Goal: Task Accomplishment & Management: Manage account settings

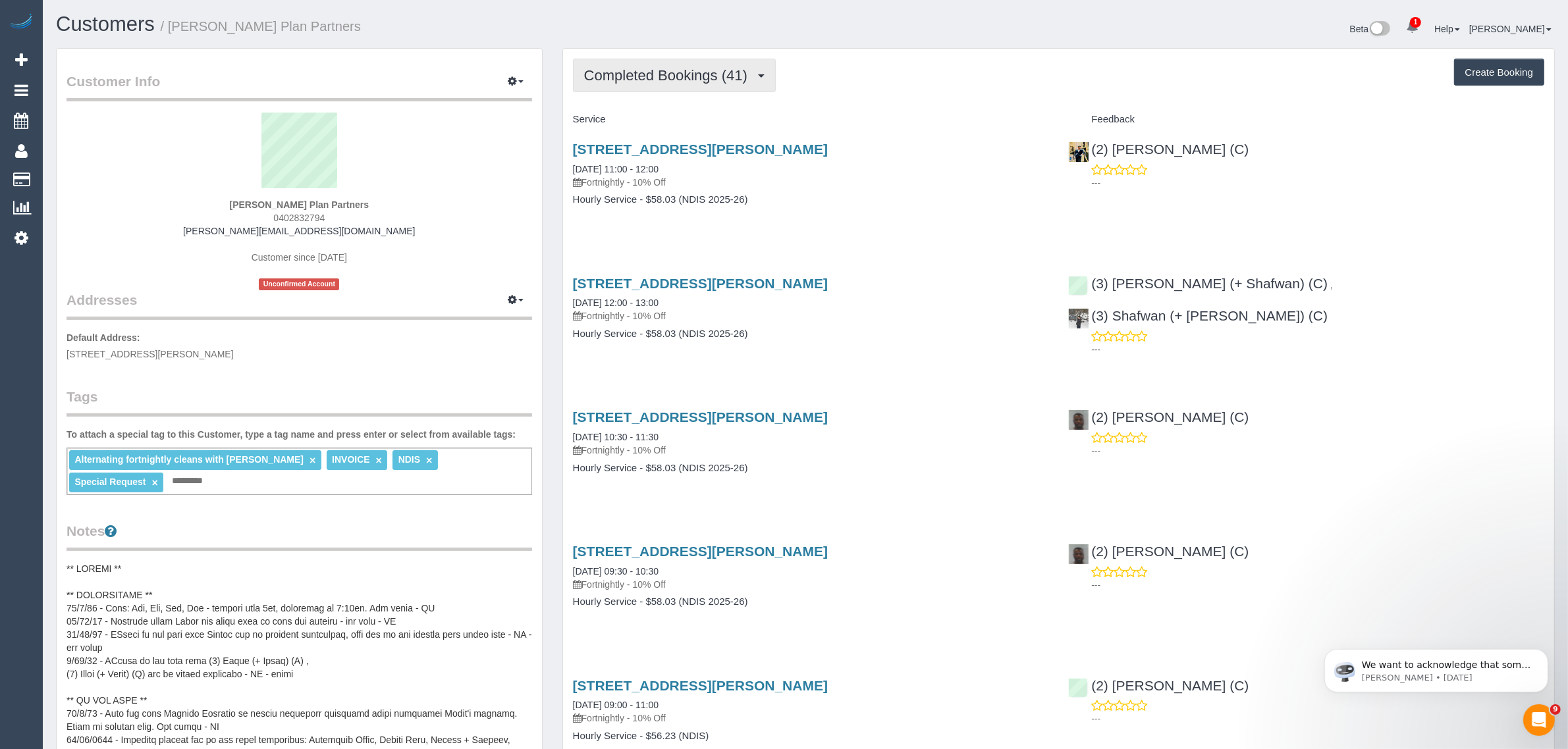
click at [697, 76] on span "Completed Bookings (41)" at bounding box center [669, 75] width 170 height 16
click at [689, 121] on link "Upcoming Bookings (11)" at bounding box center [644, 123] width 142 height 17
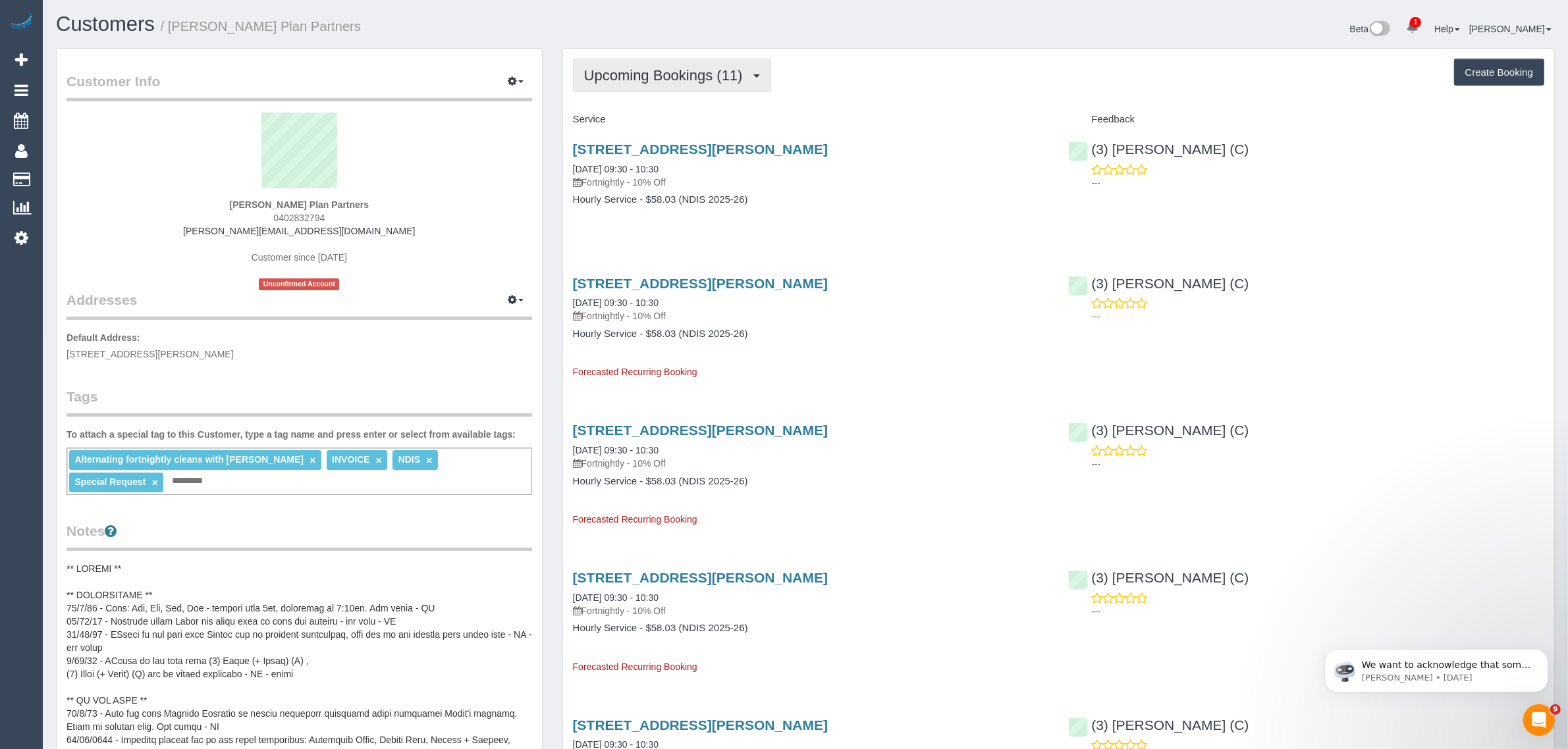
click at [654, 65] on button "Upcoming Bookings (11)" at bounding box center [672, 75] width 198 height 34
click at [687, 26] on h1 "Customers / Phillip Chatzis Plan Partners" at bounding box center [425, 24] width 739 height 22
click at [877, 224] on div "26 Hope Street, Preston, VIC 3072 07/10/2025 09:30 - 10:30 Fortnightly - 10% Of…" at bounding box center [811, 181] width 496 height 102
drag, startPoint x: 699, startPoint y: 160, endPoint x: 574, endPoint y: 162, distance: 125.0
click at [574, 162] on div "26 Hope Street, Preston, VIC 3072 07/10/2025 09:30 - 10:30 Fortnightly - 10% Off" at bounding box center [811, 165] width 476 height 47
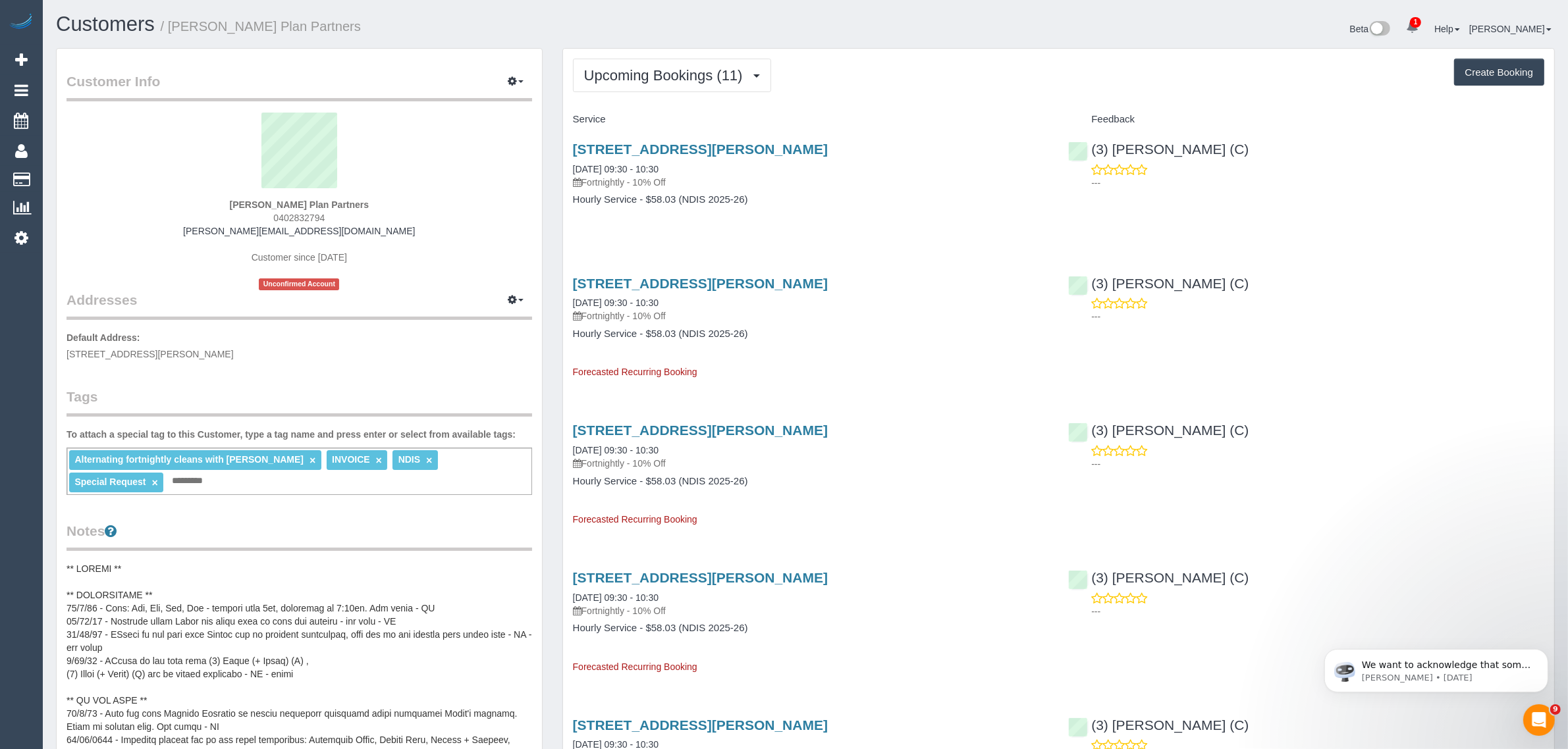
copy link "07/10/2025 09:30 - 10:30"
click at [627, 144] on link "26 Hope Street, Preston, VIC 3072" at bounding box center [700, 149] width 255 height 15
click at [84, 181] on link "Customers" at bounding box center [125, 180] width 165 height 26
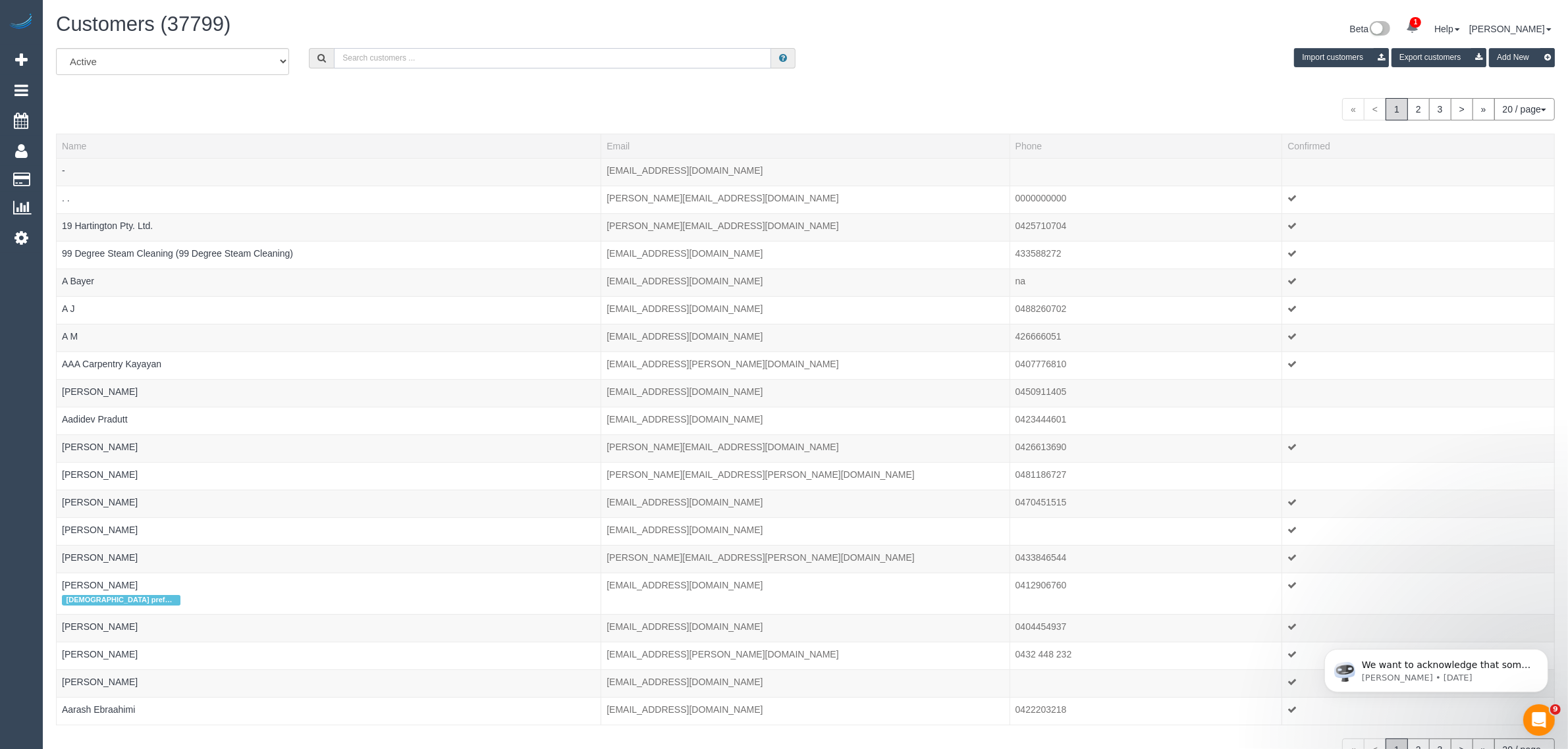
click at [564, 63] on input "text" at bounding box center [552, 58] width 437 height 20
paste input "Emma Toone"
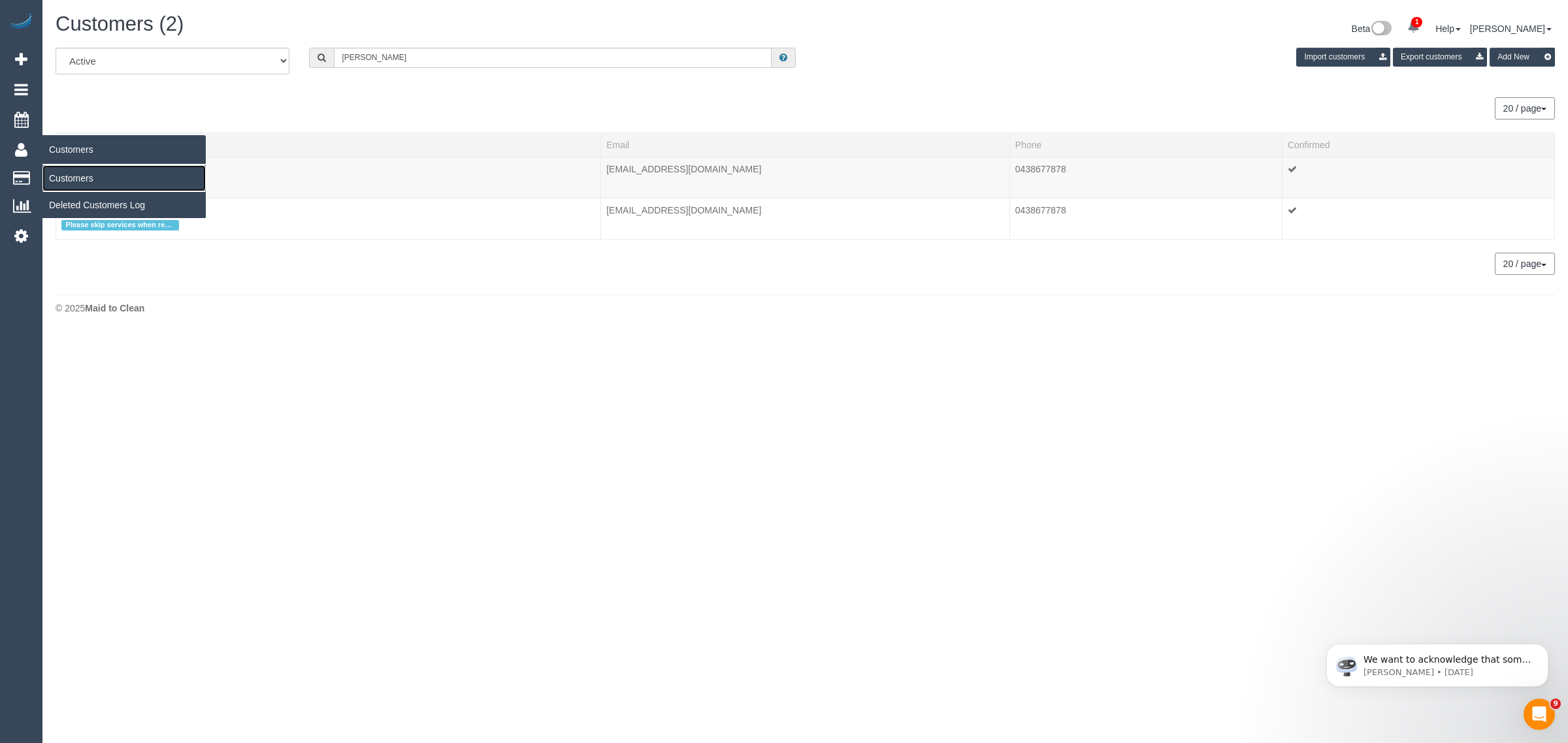
drag, startPoint x: 83, startPoint y: 175, endPoint x: 132, endPoint y: 145, distance: 57.5
click at [83, 175] on link "Customers" at bounding box center [124, 179] width 164 height 26
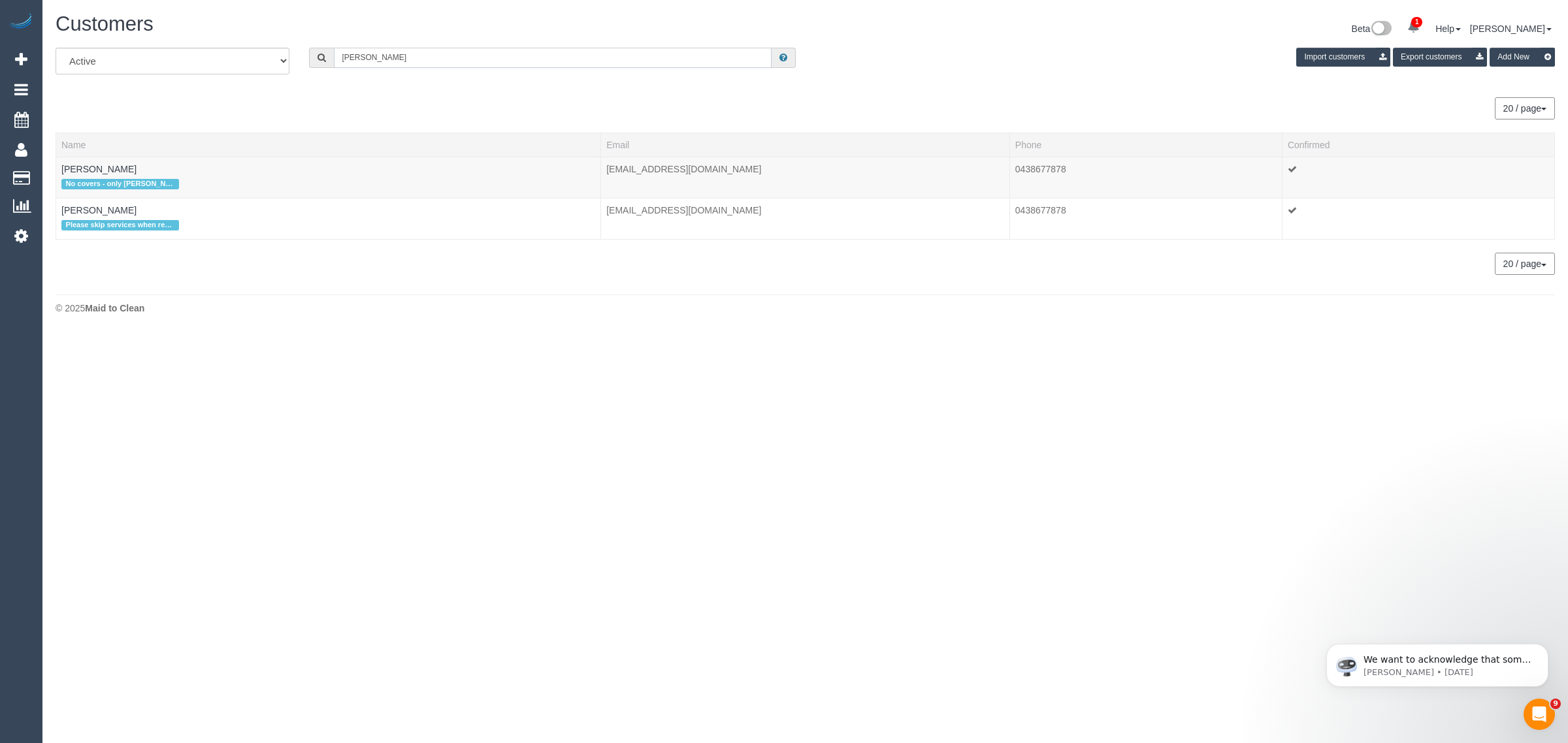
click at [431, 60] on input "Emma Toone" at bounding box center [552, 58] width 438 height 20
paste input "Angela Condemi Gratitude Home Car"
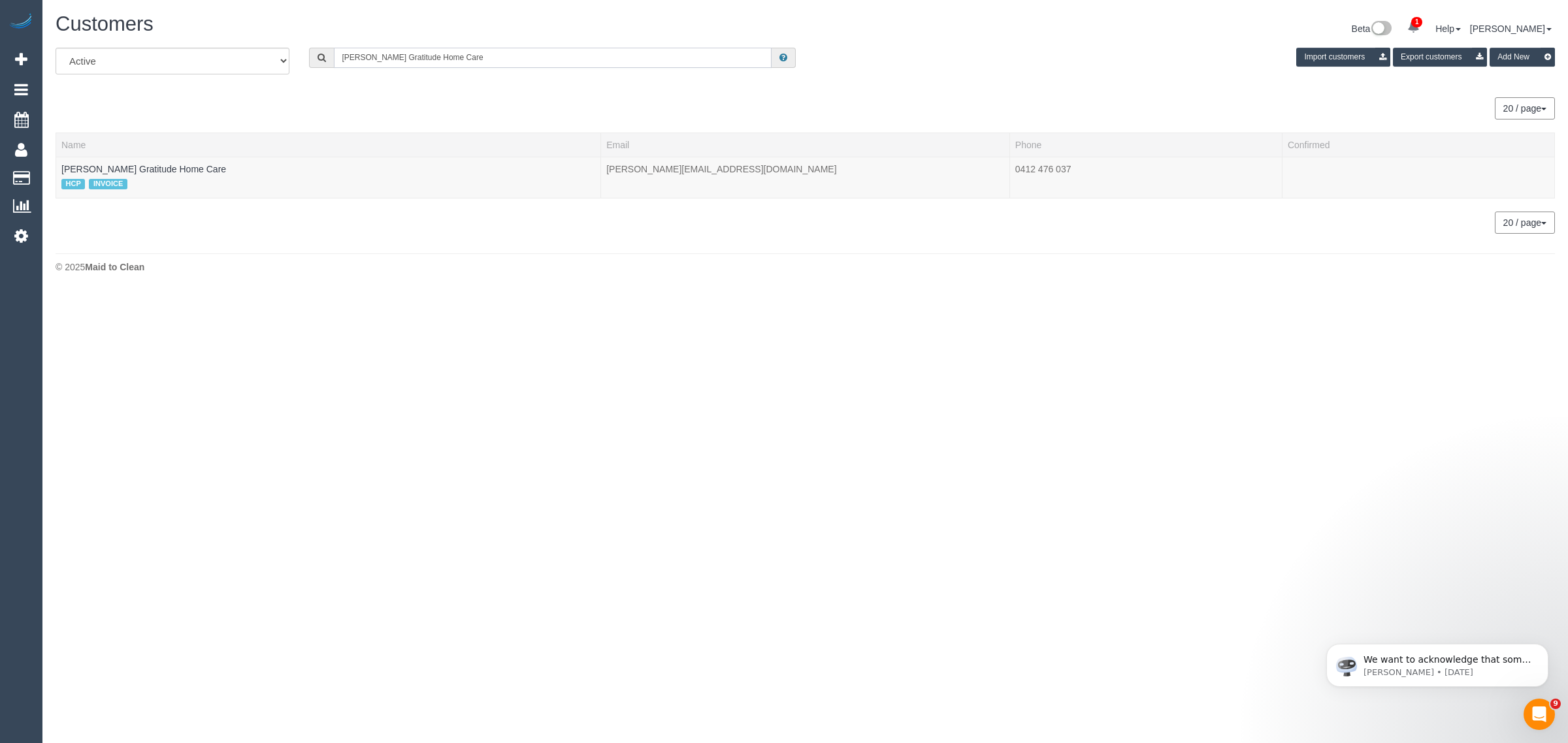
type input "Angela Condemi Gratitude Home Care"
click at [173, 165] on link "Angela Condemi Gratitude Home Care" at bounding box center [144, 169] width 165 height 10
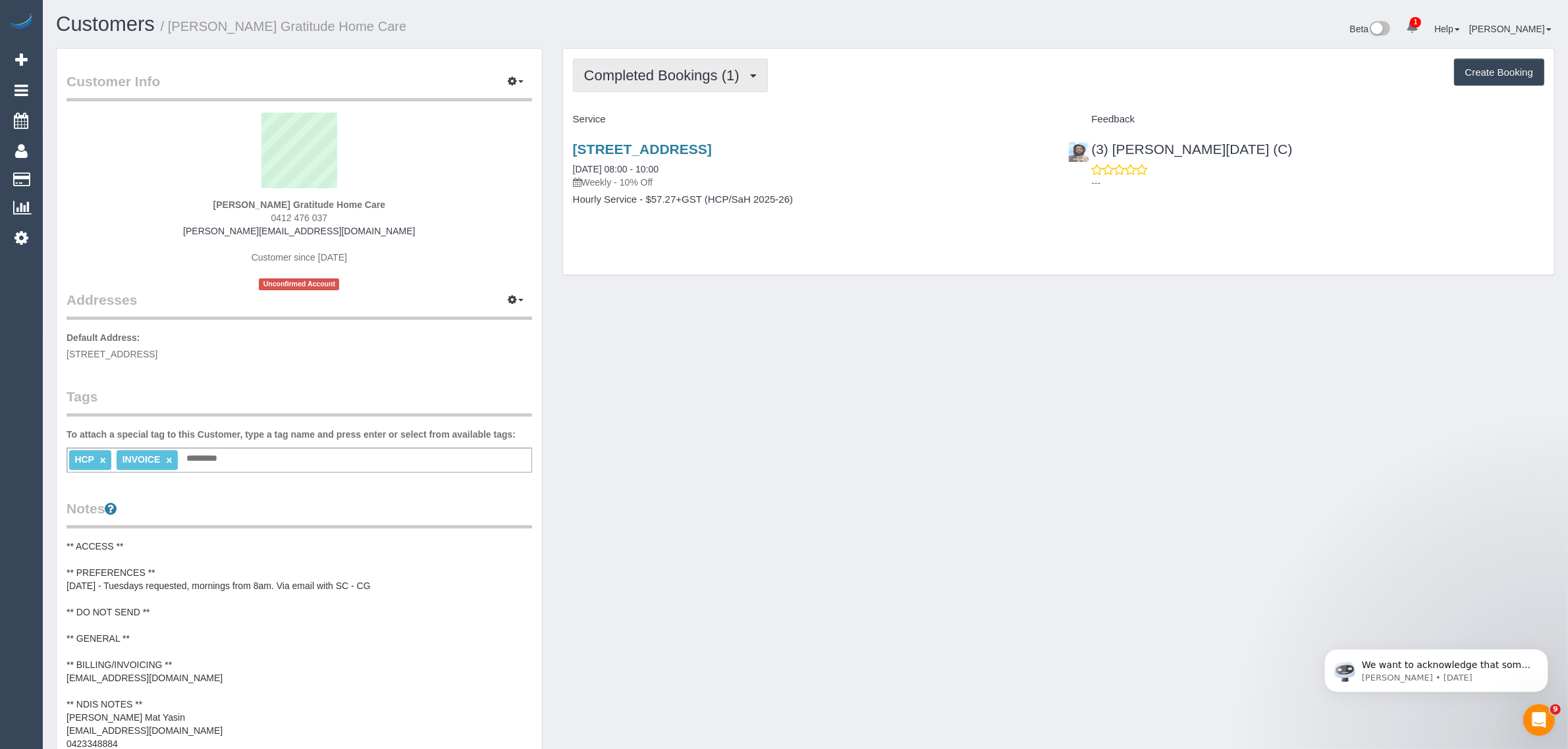
click at [676, 74] on span "Completed Bookings (1)" at bounding box center [665, 75] width 162 height 16
click at [654, 121] on link "Upcoming Bookings (11)" at bounding box center [643, 123] width 139 height 17
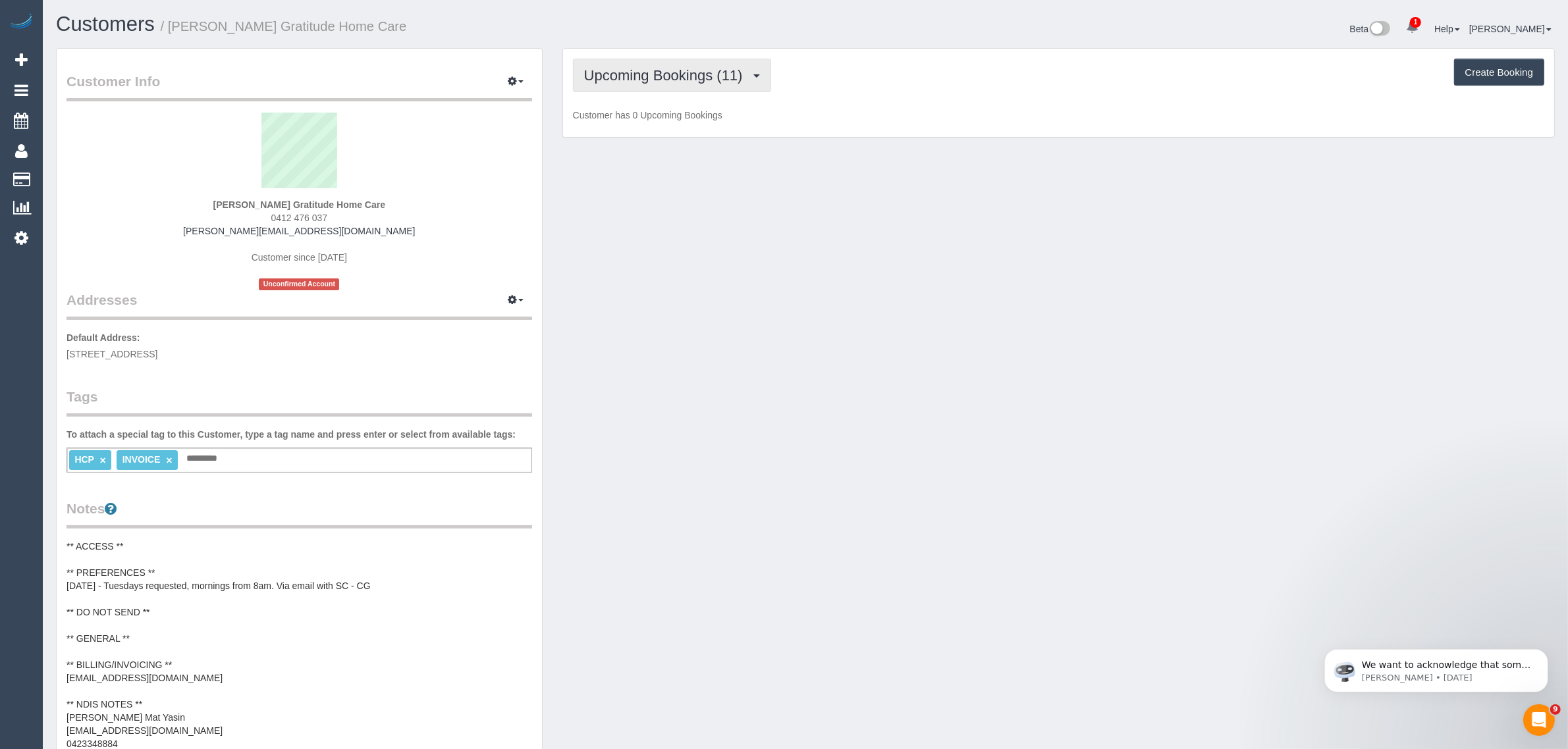
click at [646, 73] on span "Upcoming Bookings (11)" at bounding box center [666, 75] width 166 height 16
click at [647, 105] on link "Completed Bookings (1)" at bounding box center [643, 106] width 139 height 17
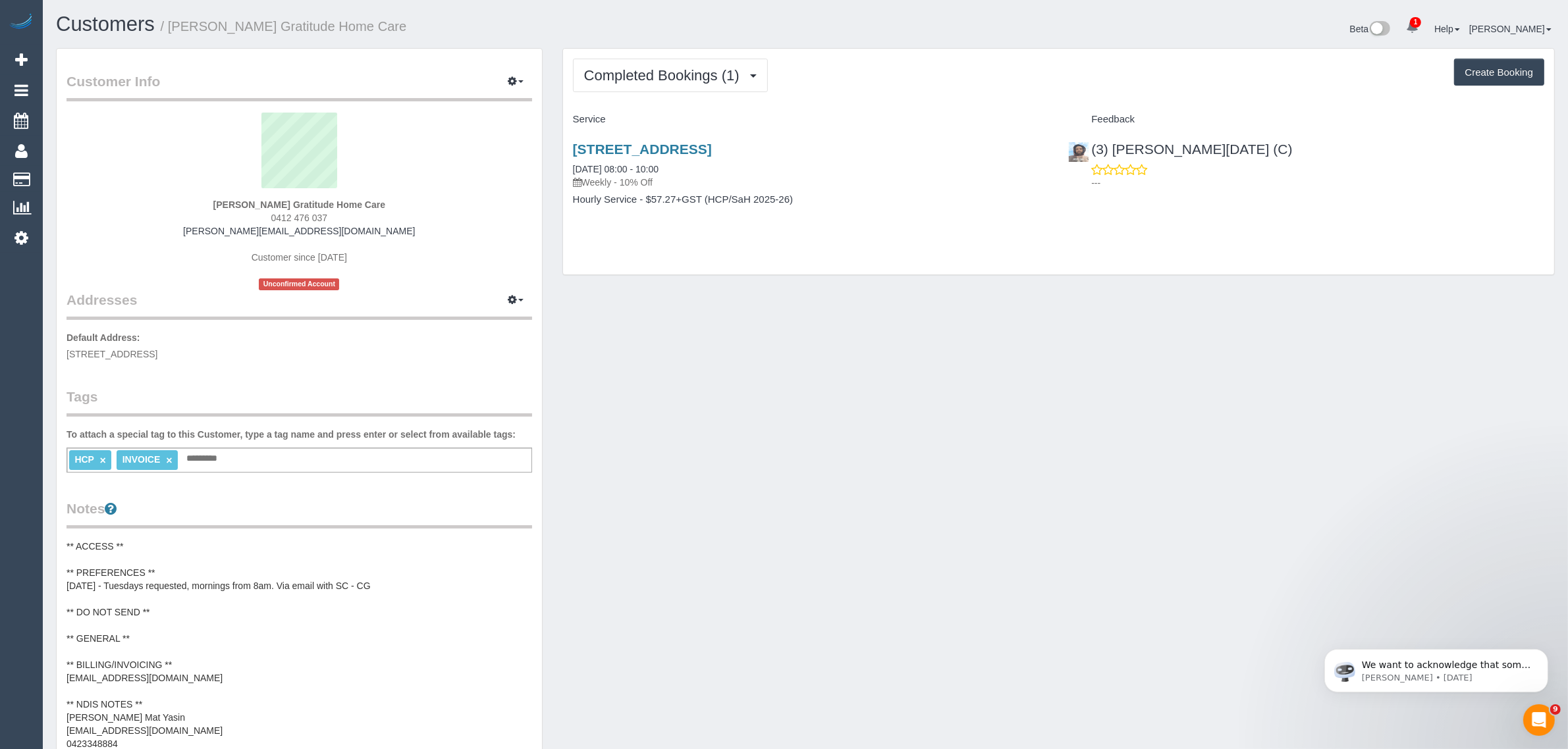
drag, startPoint x: 699, startPoint y: 168, endPoint x: 567, endPoint y: 158, distance: 132.4
click at [567, 158] on div "34 Aberfeldie St, Moonee Ponds, VIC 3039 23/09/2025 08:00 - 10:00 Weekly - 10% …" at bounding box center [811, 181] width 496 height 102
copy link "23/09/2025 08:00 - 10:00"
click at [664, 69] on span "Completed Bookings (1)" at bounding box center [665, 75] width 162 height 16
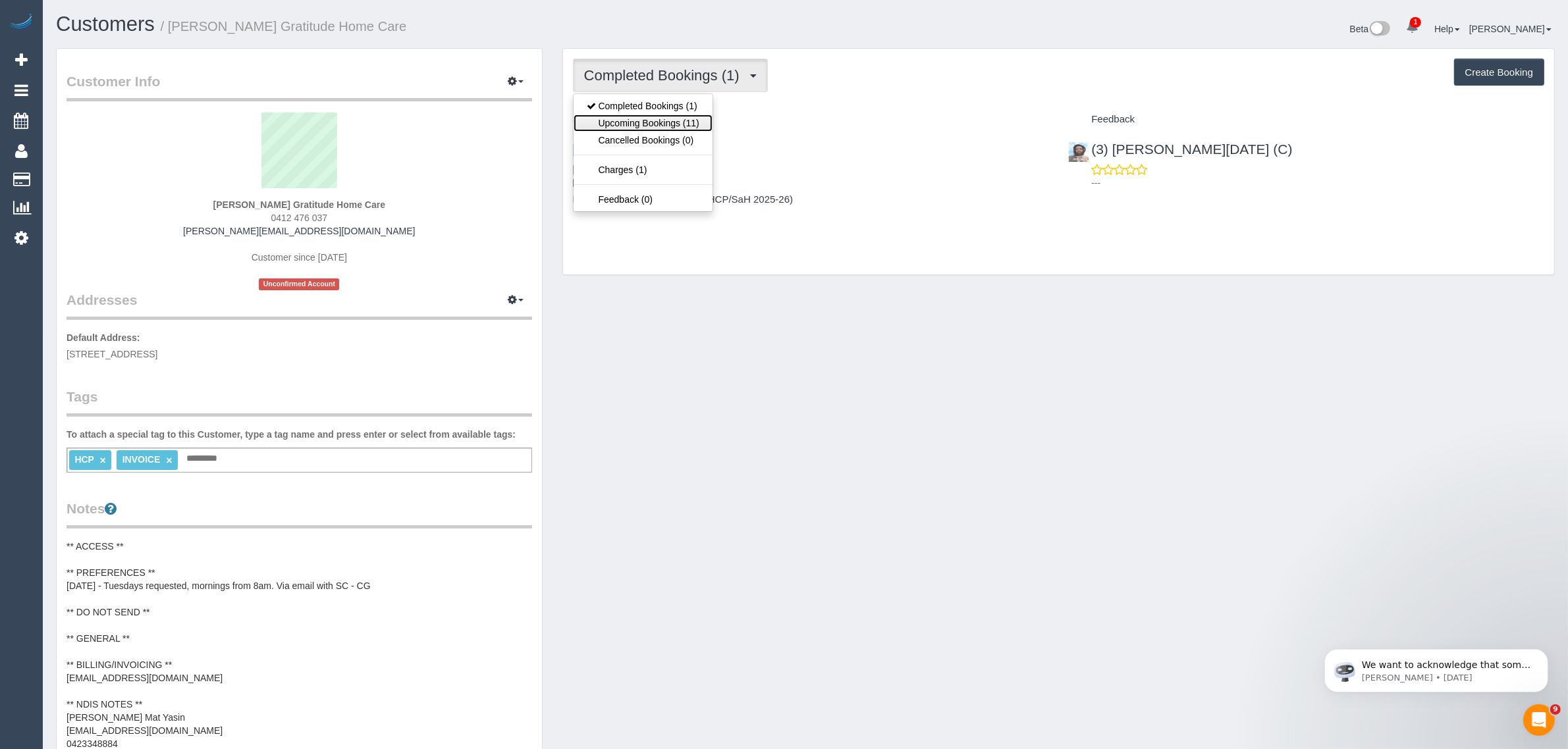
click at [632, 122] on link "Upcoming Bookings (11)" at bounding box center [643, 123] width 139 height 17
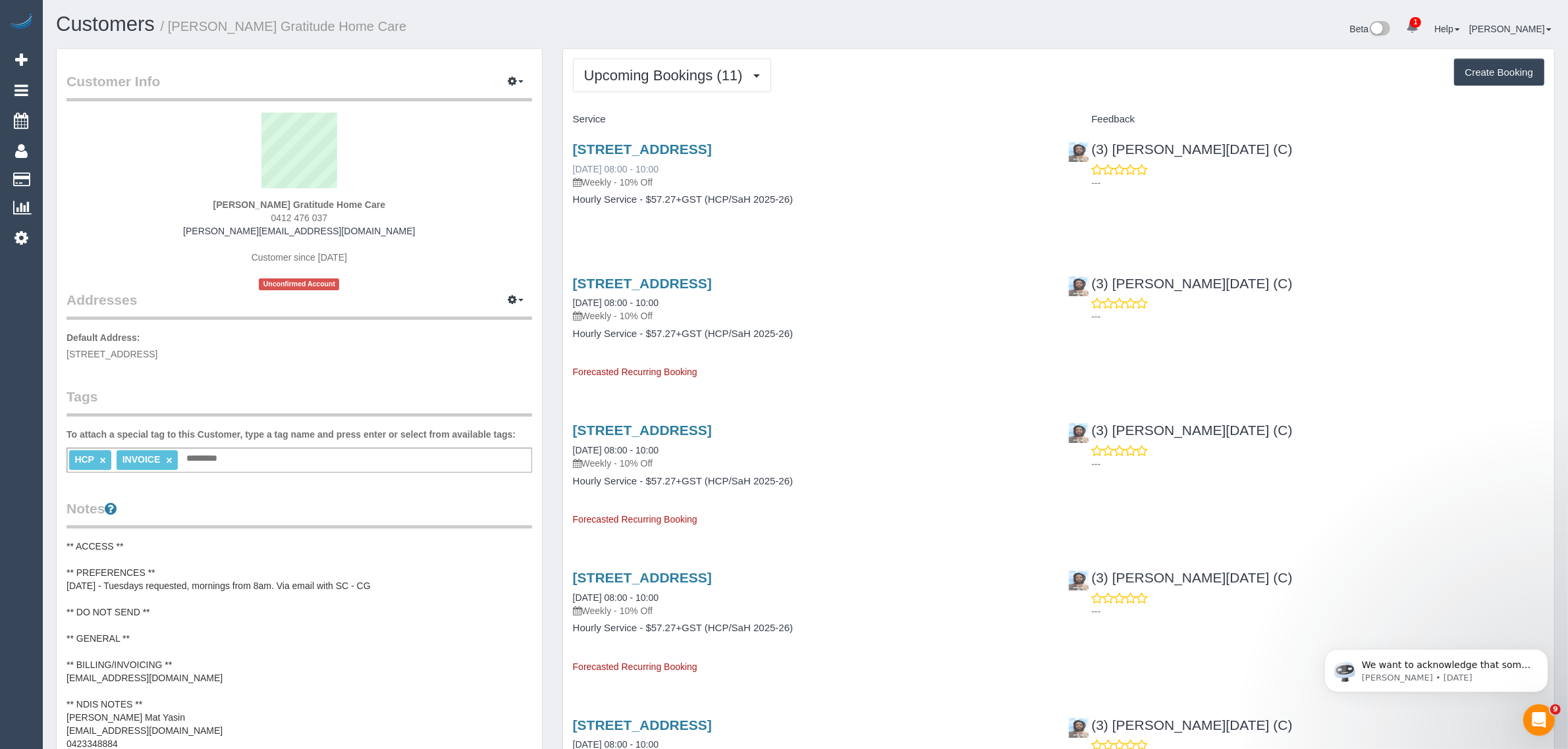
drag, startPoint x: 686, startPoint y: 173, endPoint x: 573, endPoint y: 165, distance: 113.3
click at [573, 165] on div "34 Aberfeldie St, Moonee Ponds, VIC 3039 30/09/2025 08:00 - 10:00 Weekly - 10% …" at bounding box center [811, 165] width 476 height 47
copy link "30/09/2025 08:00 - 10:00"
click at [627, 164] on link "30/09/2025 08:00 - 10:00" at bounding box center [615, 169] width 86 height 11
click at [616, 75] on span "Upcoming Bookings (11)" at bounding box center [666, 75] width 166 height 16
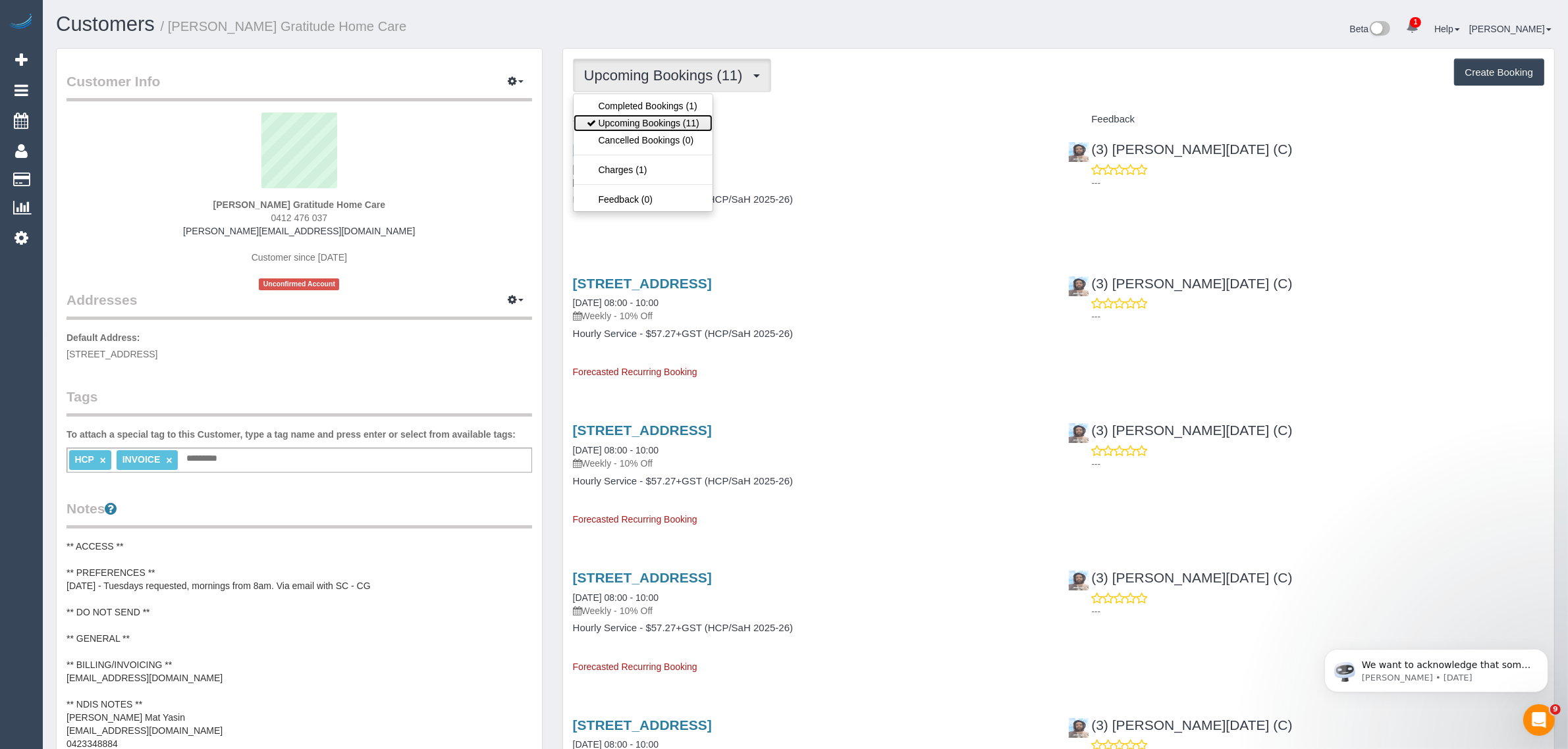
click at [639, 123] on link "Upcoming Bookings (11)" at bounding box center [643, 123] width 139 height 17
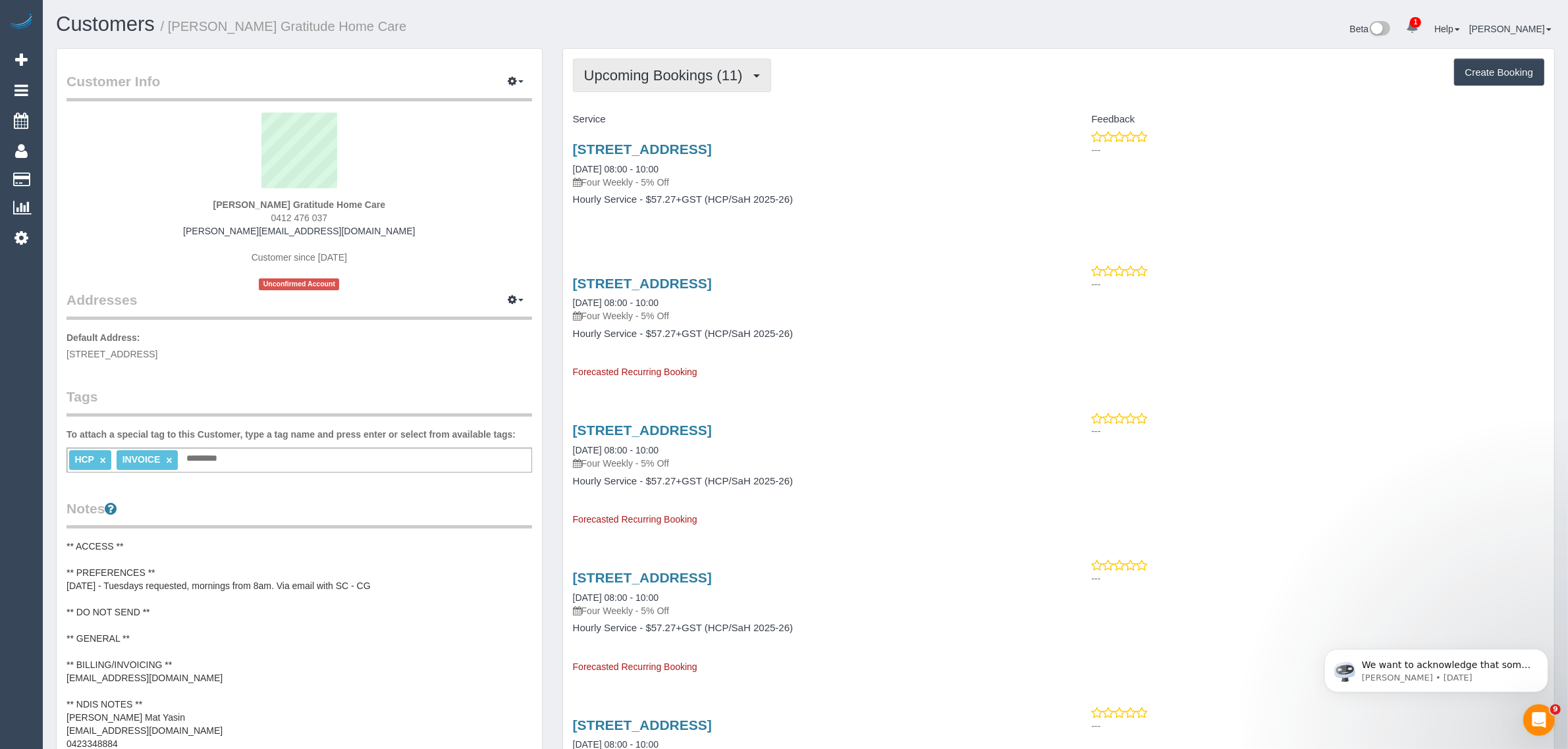
click at [670, 78] on span "Upcoming Bookings (11)" at bounding box center [666, 75] width 166 height 16
click at [646, 104] on link "Completed Bookings (1)" at bounding box center [643, 106] width 139 height 17
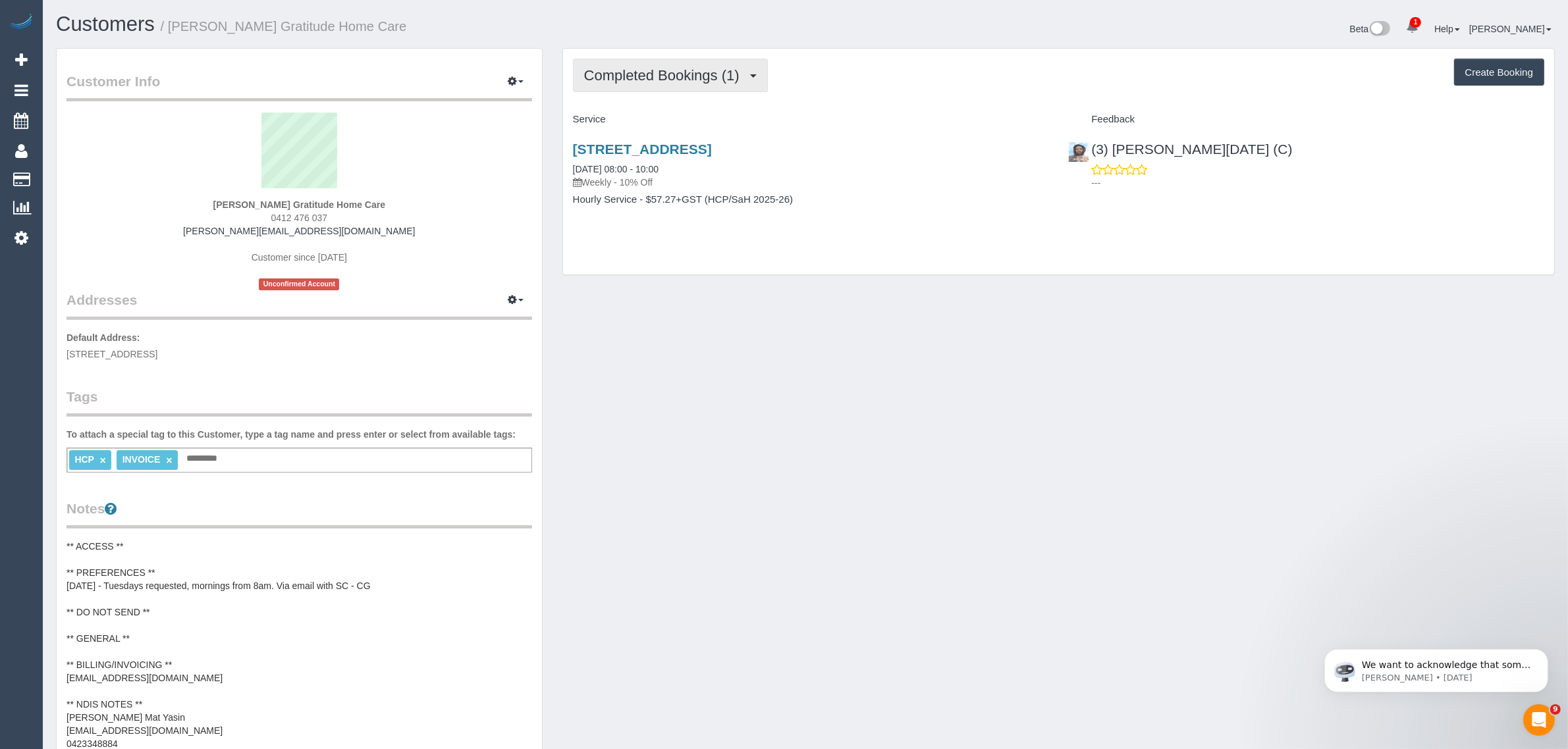
click at [648, 80] on span "Completed Bookings (1)" at bounding box center [665, 75] width 162 height 16
click at [639, 115] on link "Upcoming Bookings (11)" at bounding box center [643, 123] width 139 height 17
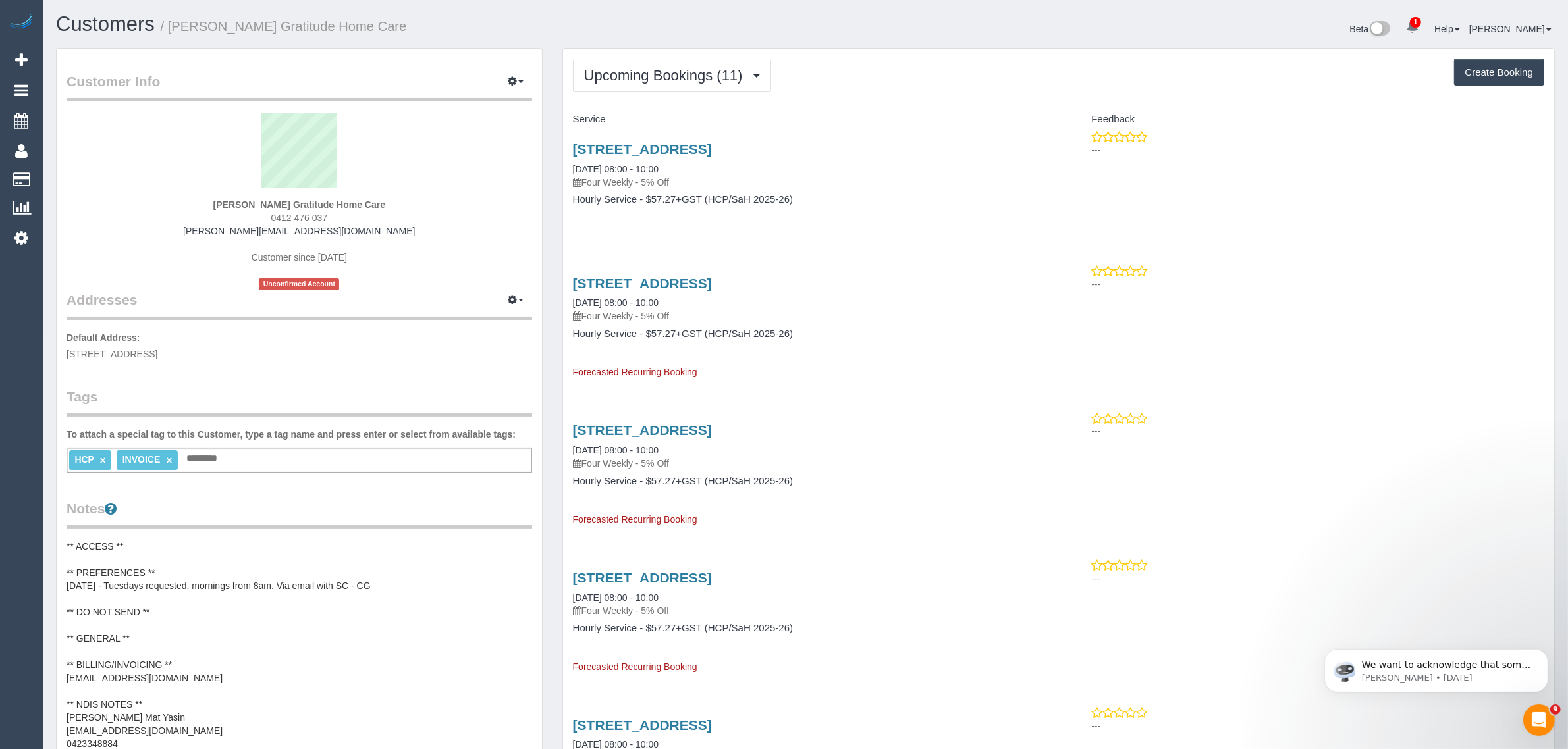
drag, startPoint x: 564, startPoint y: 166, endPoint x: 685, endPoint y: 169, distance: 121.0
click at [685, 169] on div "34 Aberfeldie St, Moonee Ponds, VIC 3039 21/10/2025 08:00 - 10:00 Four Weekly -…" at bounding box center [811, 181] width 496 height 102
copy link "21/10/2025 08:00 - 10:00"
click at [617, 68] on span "Upcoming Bookings (11)" at bounding box center [666, 75] width 166 height 16
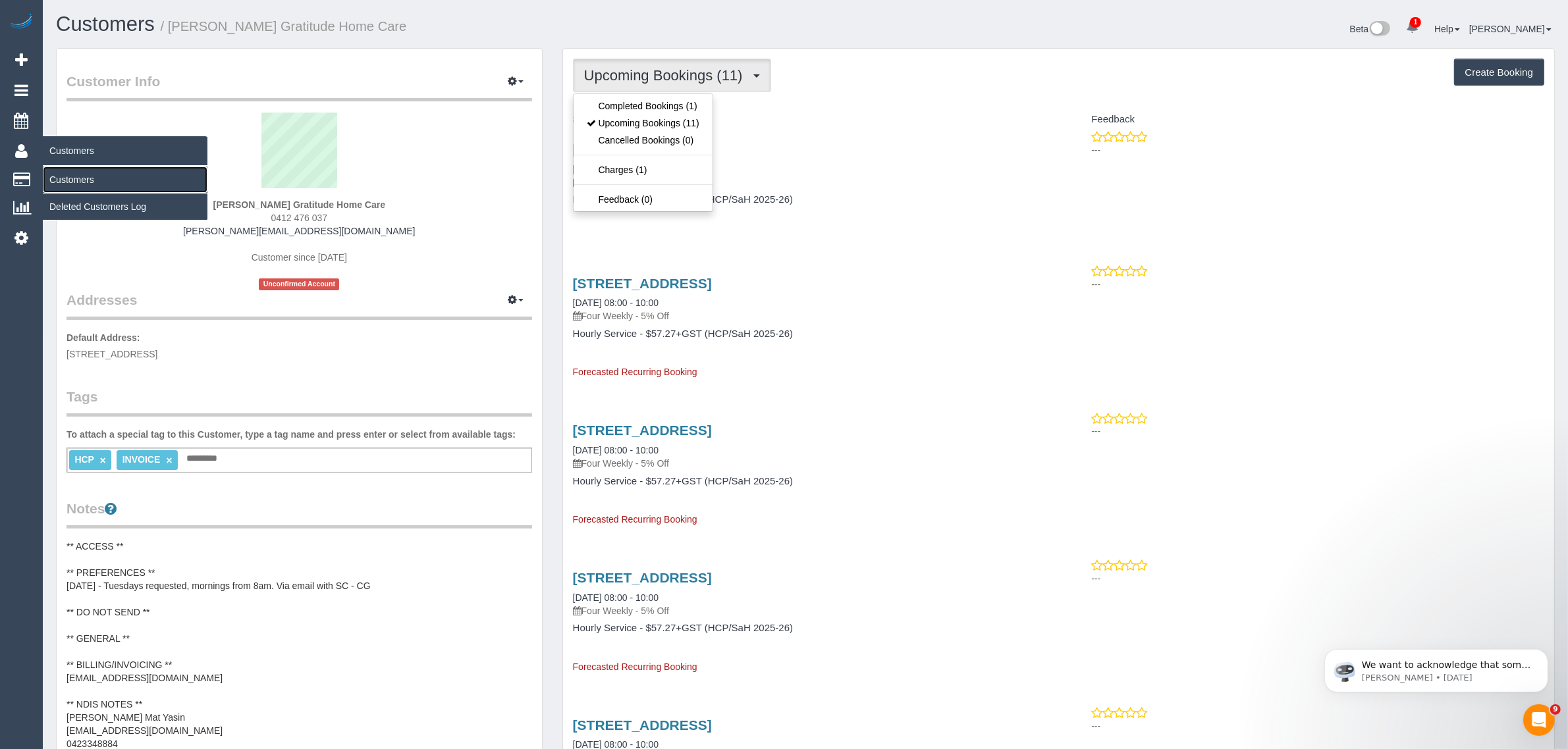
click at [78, 176] on link "Customers" at bounding box center [125, 180] width 165 height 26
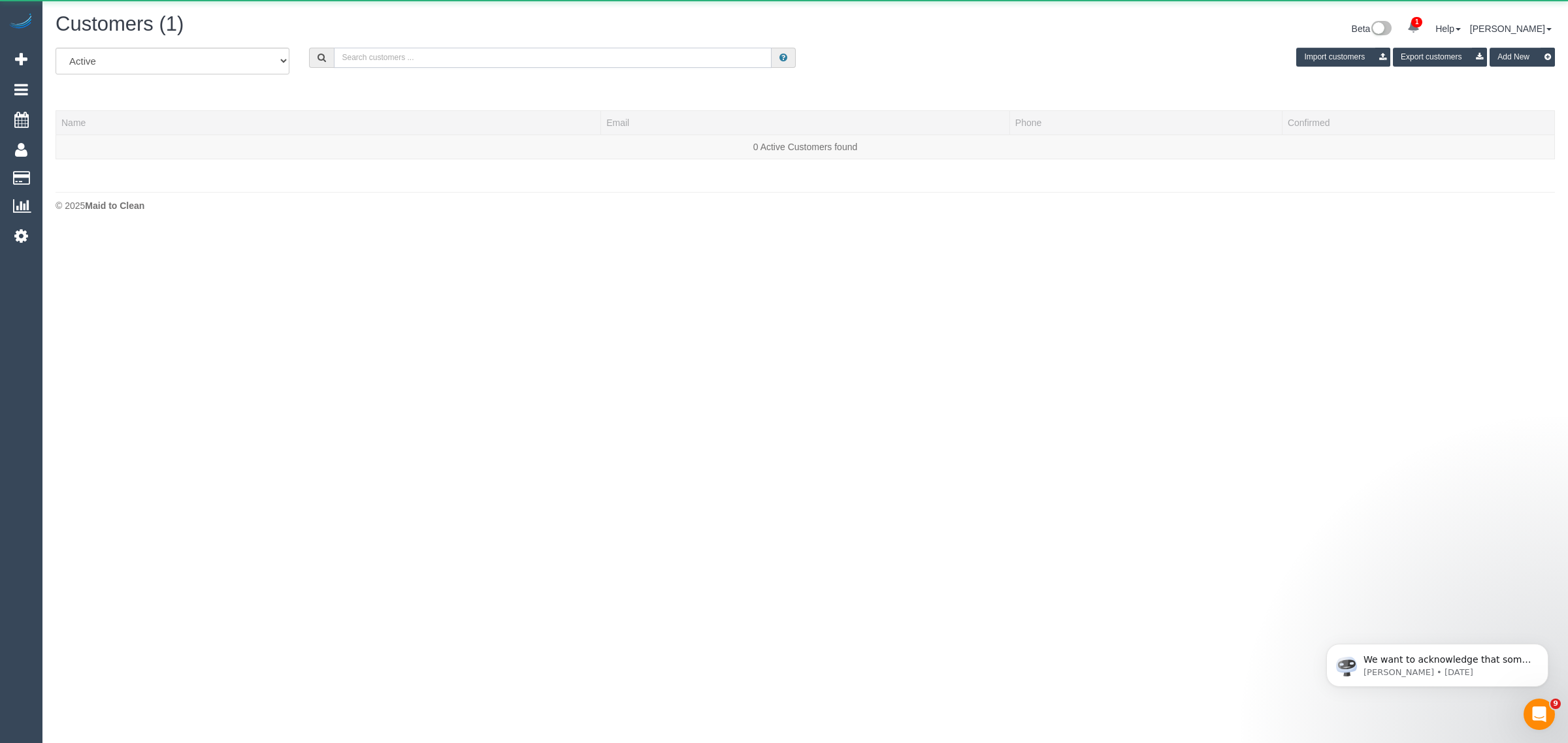
click at [393, 56] on input "text" at bounding box center [552, 58] width 438 height 20
paste input "[PERSON_NAME]"
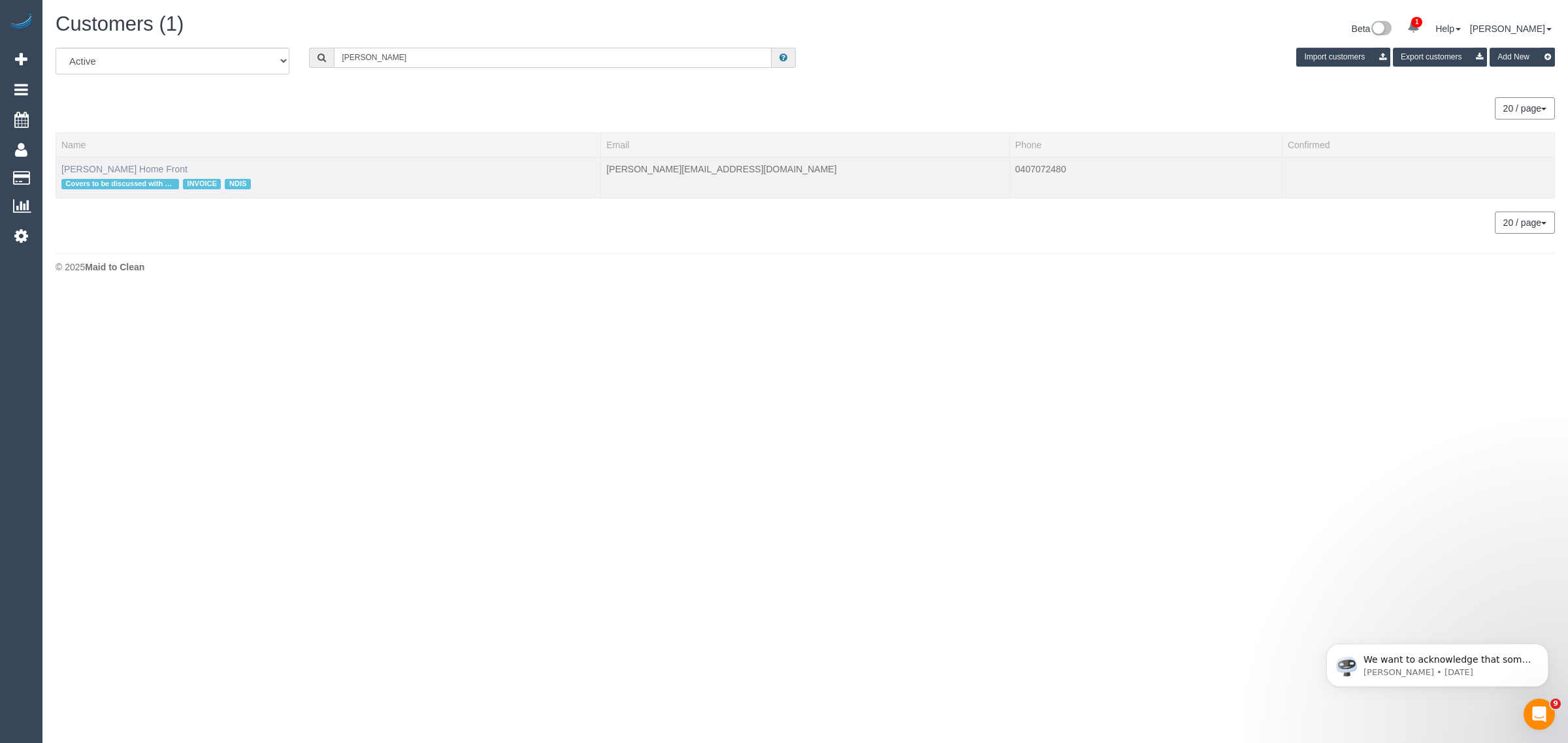
type input "[PERSON_NAME]"
click at [151, 164] on link "Elizabeth Boulton Home Front" at bounding box center [124, 169] width 126 height 10
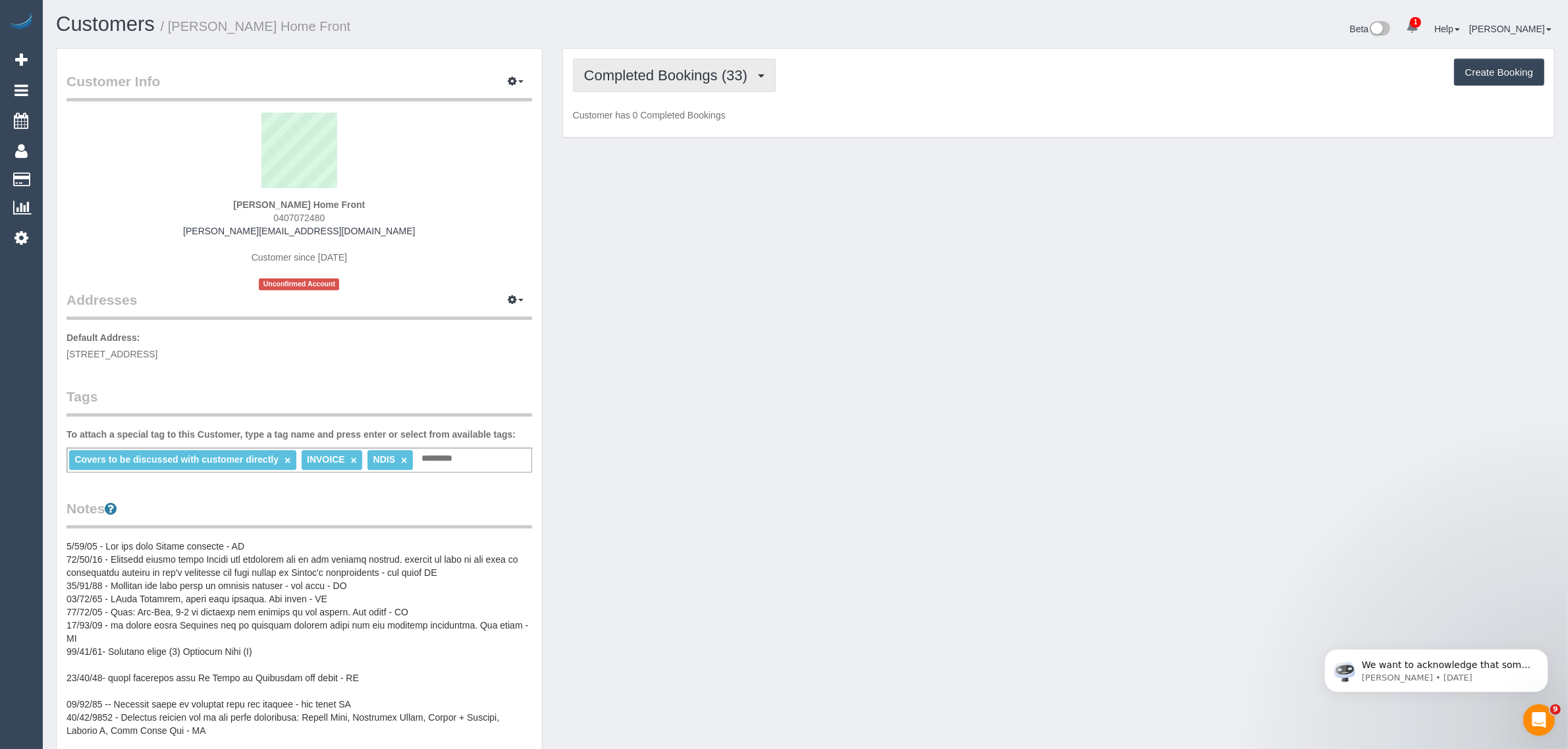
click at [645, 76] on span "Completed Bookings (33)" at bounding box center [669, 75] width 170 height 16
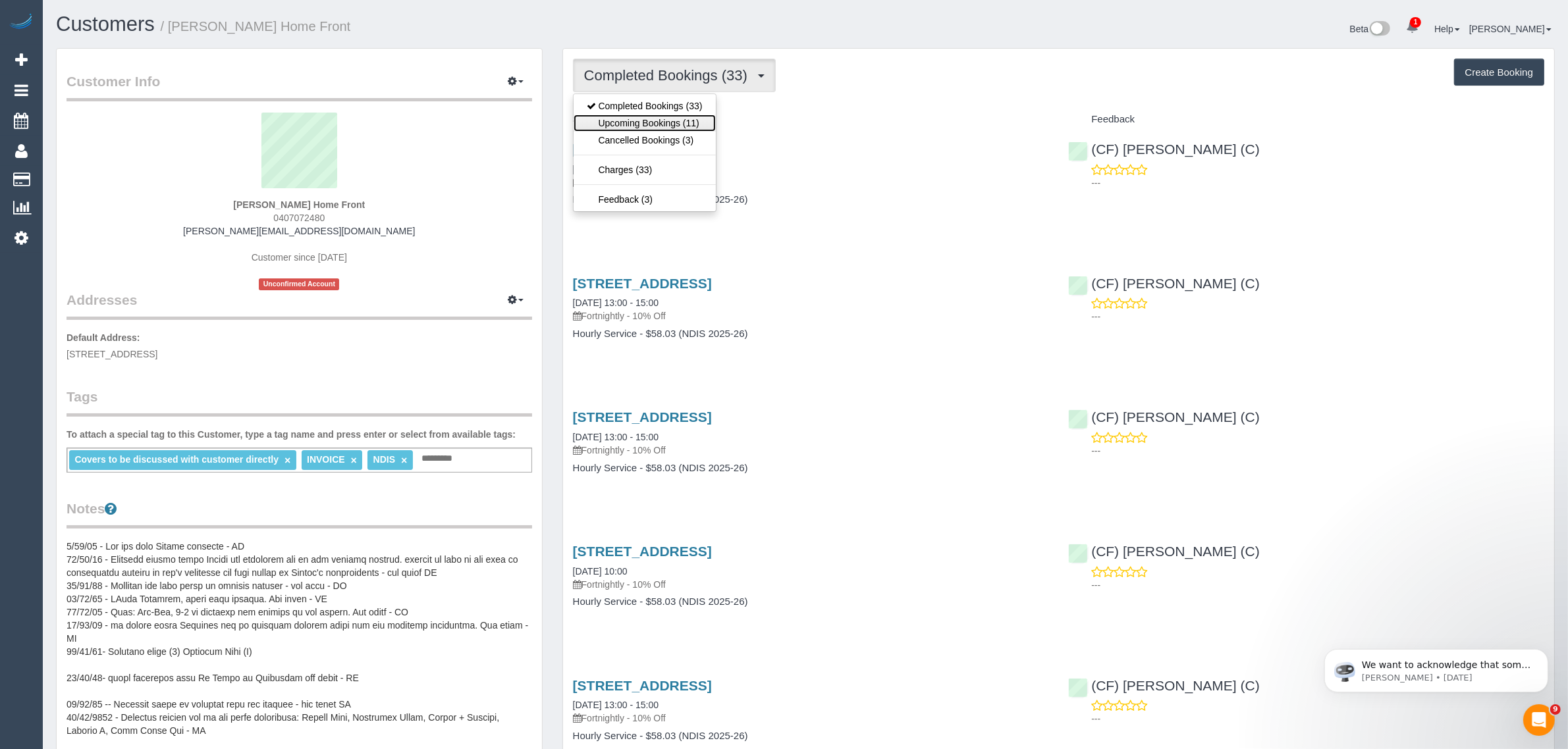
click at [635, 116] on link "Upcoming Bookings (11)" at bounding box center [644, 123] width 142 height 17
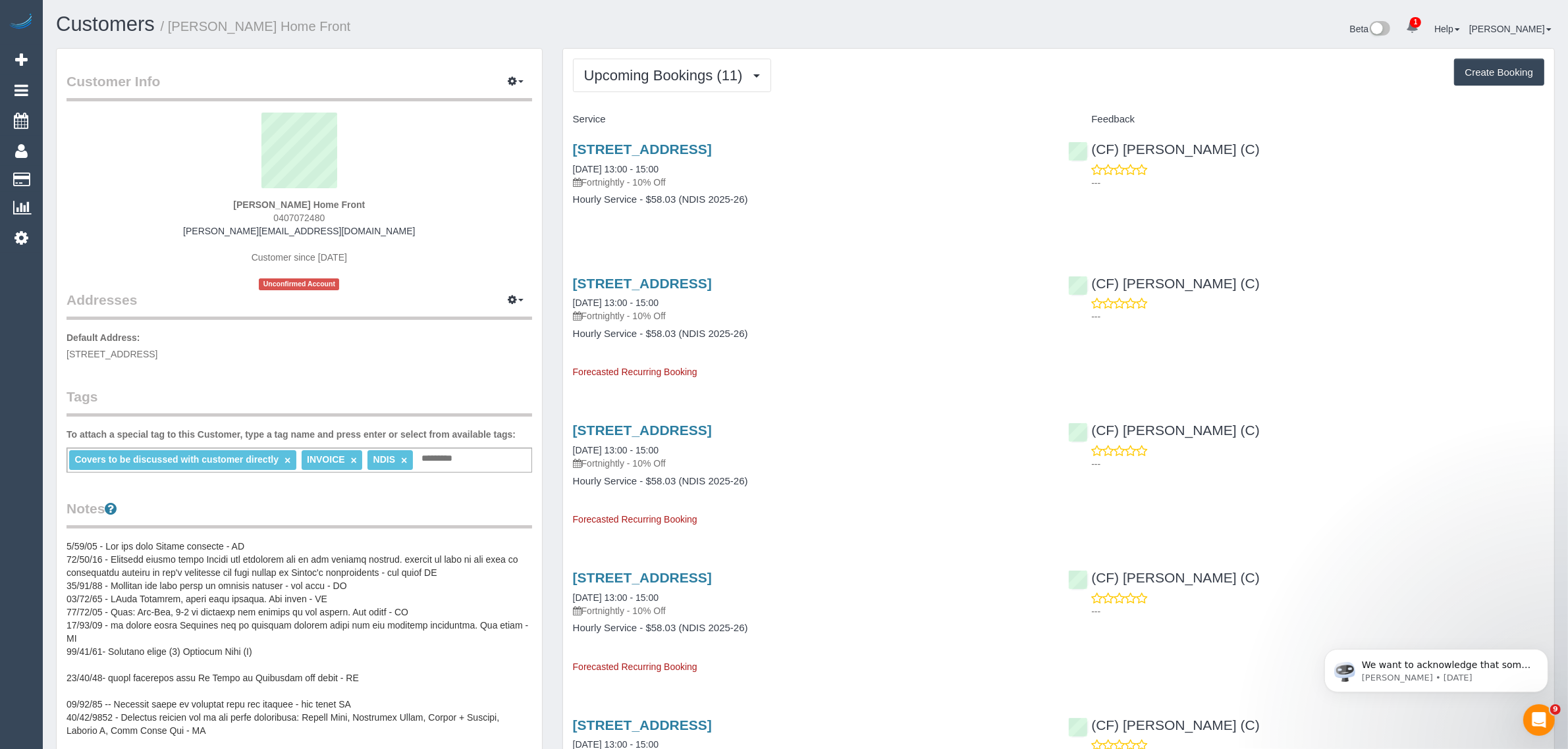
drag, startPoint x: 687, startPoint y: 163, endPoint x: 561, endPoint y: 163, distance: 126.0
click at [563, 163] on div "3/5-7 Cleeland Street, Reservoir, VIC 3073 30/09/2025 13:00 - 15:00 Fortnightly…" at bounding box center [811, 181] width 496 height 102
copy link "30/09/2025 13:00 - 15:00"
click at [834, 197] on h4 "Hourly Service - $58.03 (NDIS 2025-26)" at bounding box center [811, 199] width 476 height 11
drag, startPoint x: 1247, startPoint y: 156, endPoint x: 1114, endPoint y: 136, distance: 134.5
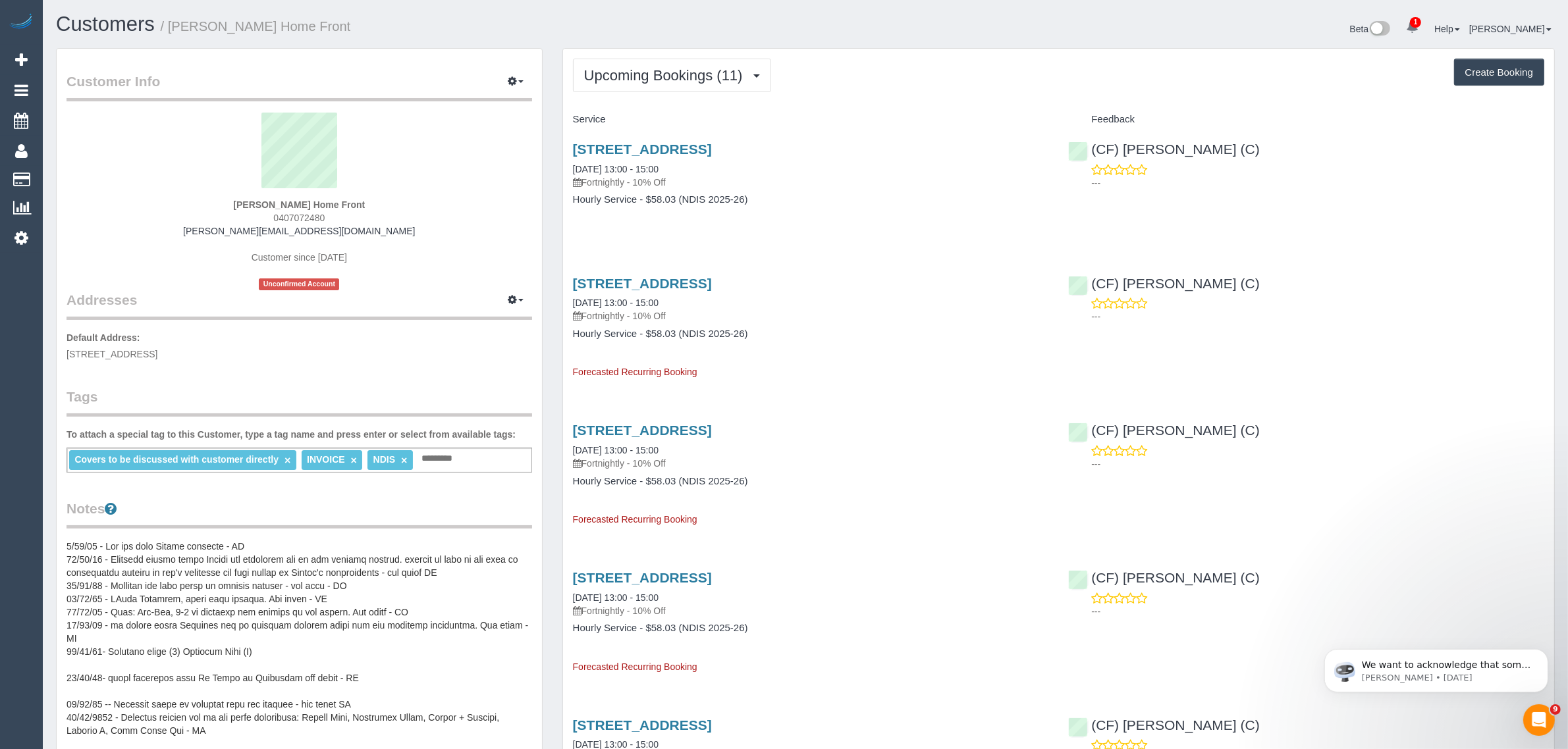
click at [1114, 136] on div "(CF) Dhanusha S (C) ---" at bounding box center [1306, 163] width 496 height 65
copy link "(CF) [PERSON_NAME] (C)"
drag, startPoint x: 80, startPoint y: 172, endPoint x: 154, endPoint y: 165, distance: 74.3
click at [81, 172] on link "Customers" at bounding box center [125, 180] width 165 height 26
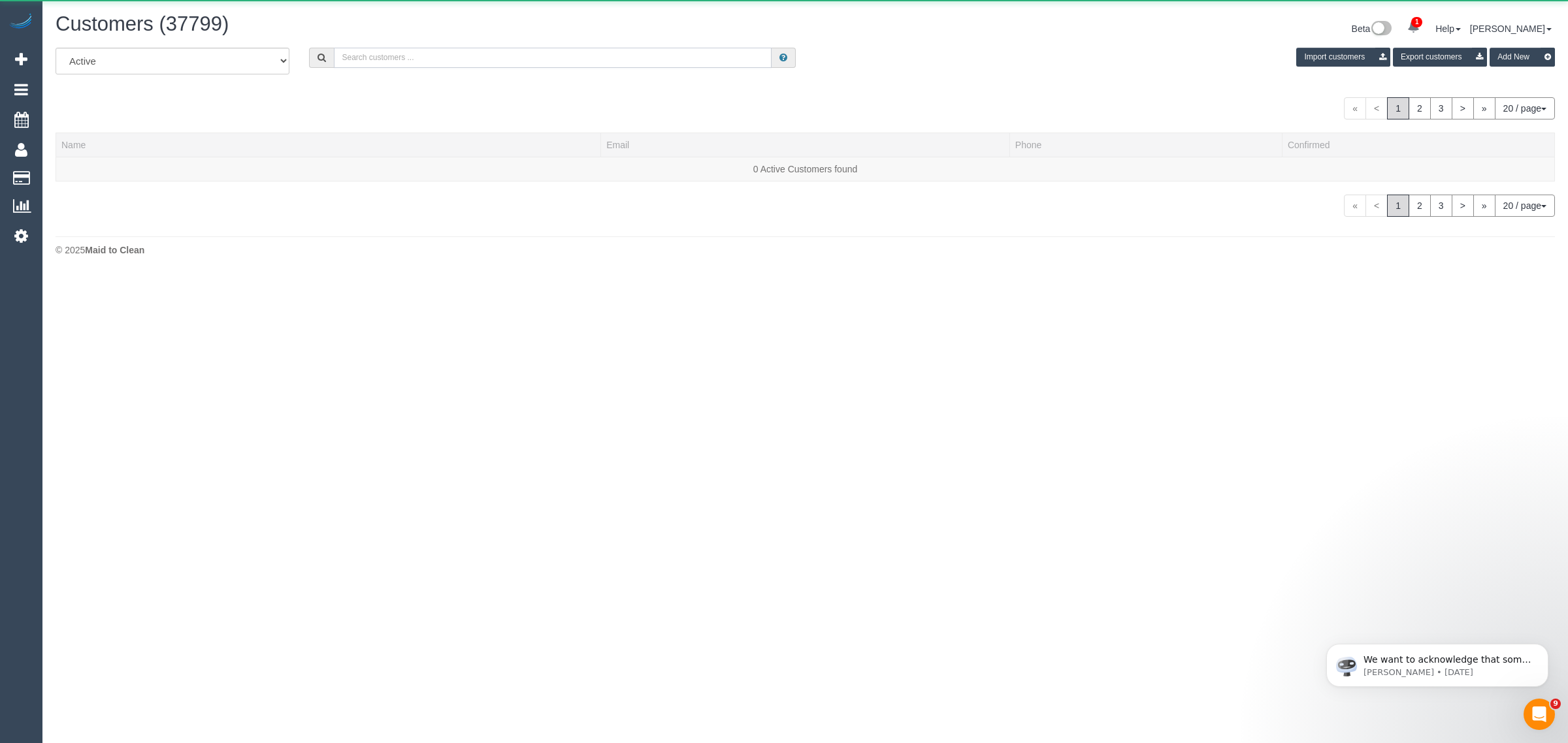
click at [556, 59] on input "text" at bounding box center [552, 58] width 438 height 20
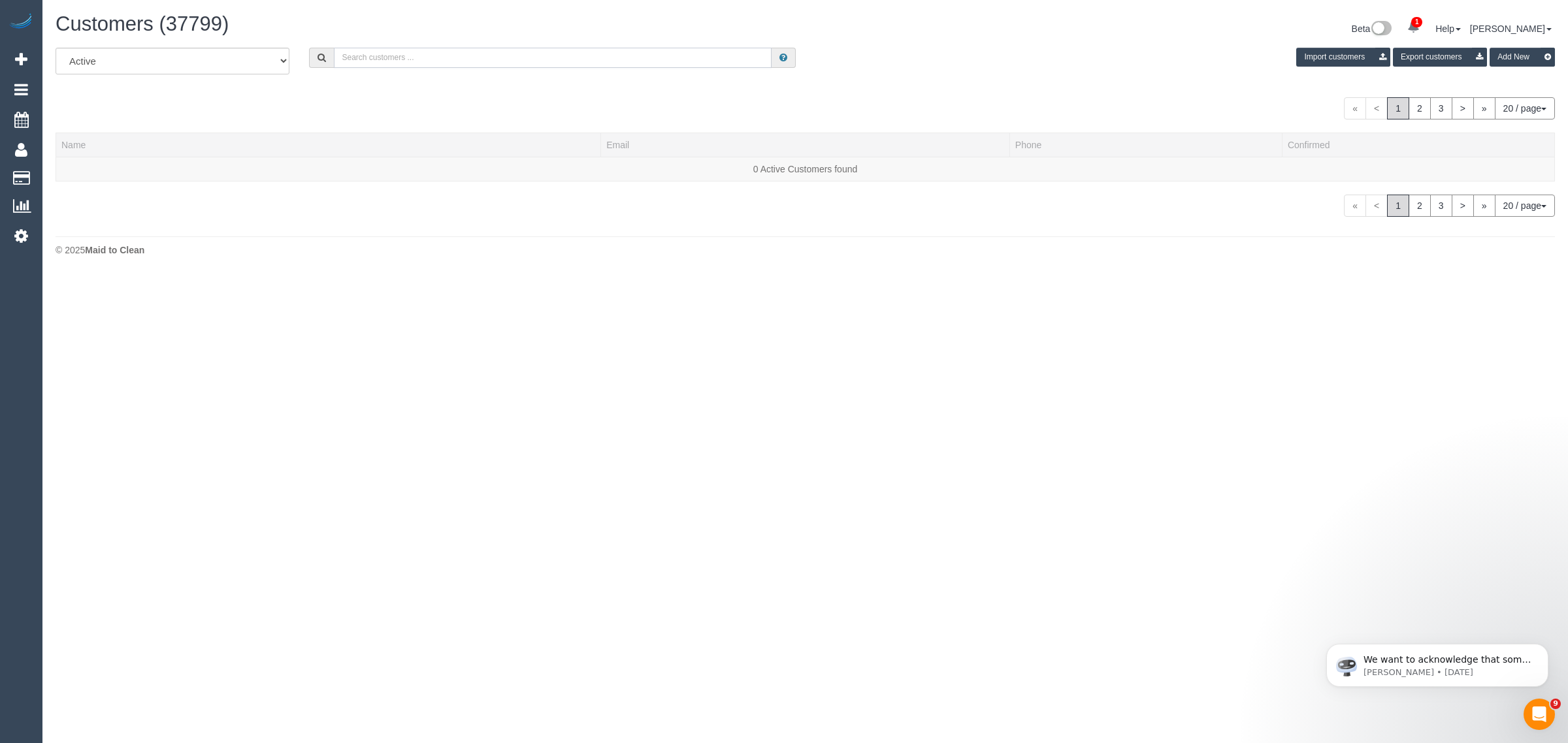
paste input "Jacob Pedersen"
type input "Jacob Pedersen"
click at [96, 171] on link "Jacob Pedersen" at bounding box center [99, 169] width 75 height 10
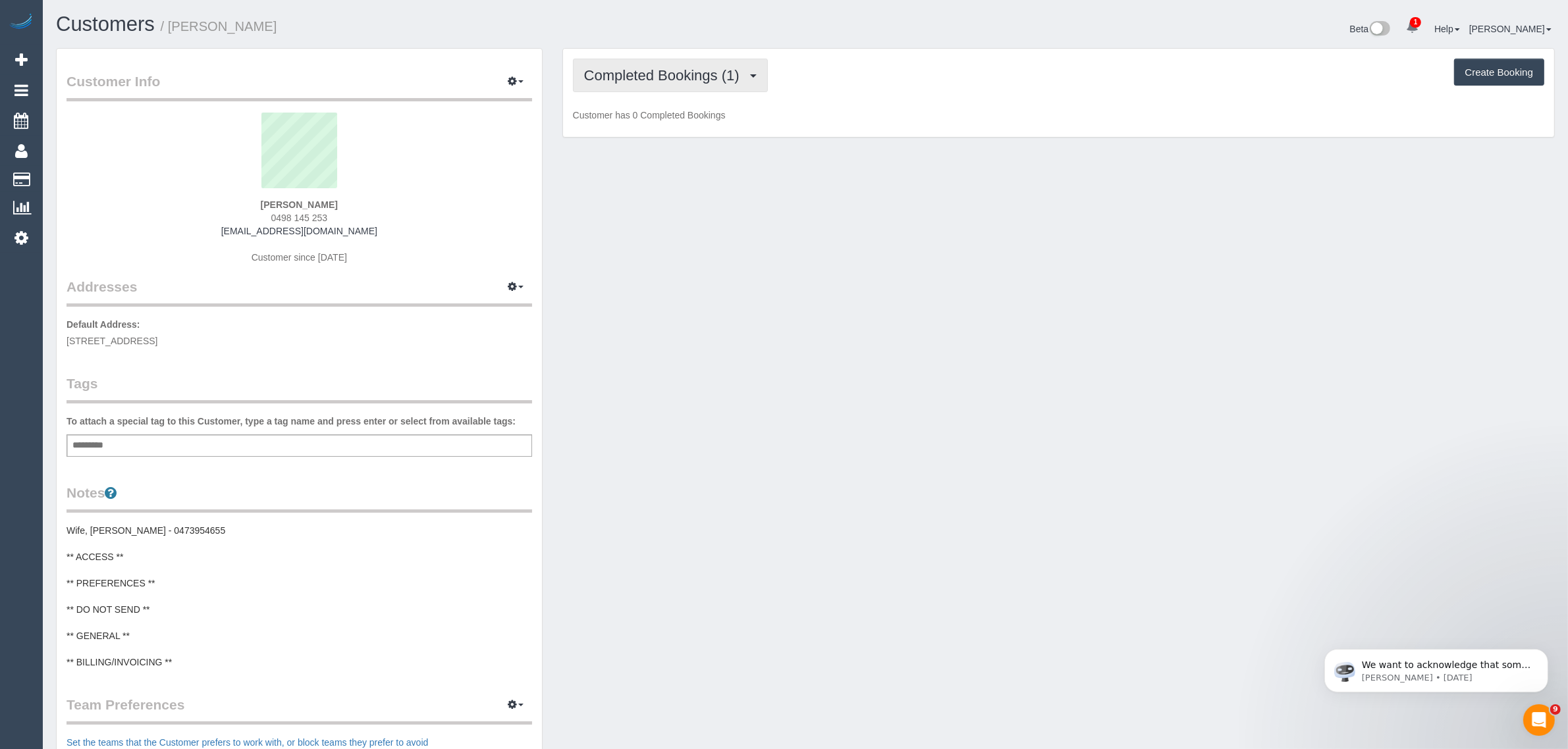
click at [736, 76] on span "Completed Bookings (1)" at bounding box center [665, 75] width 162 height 16
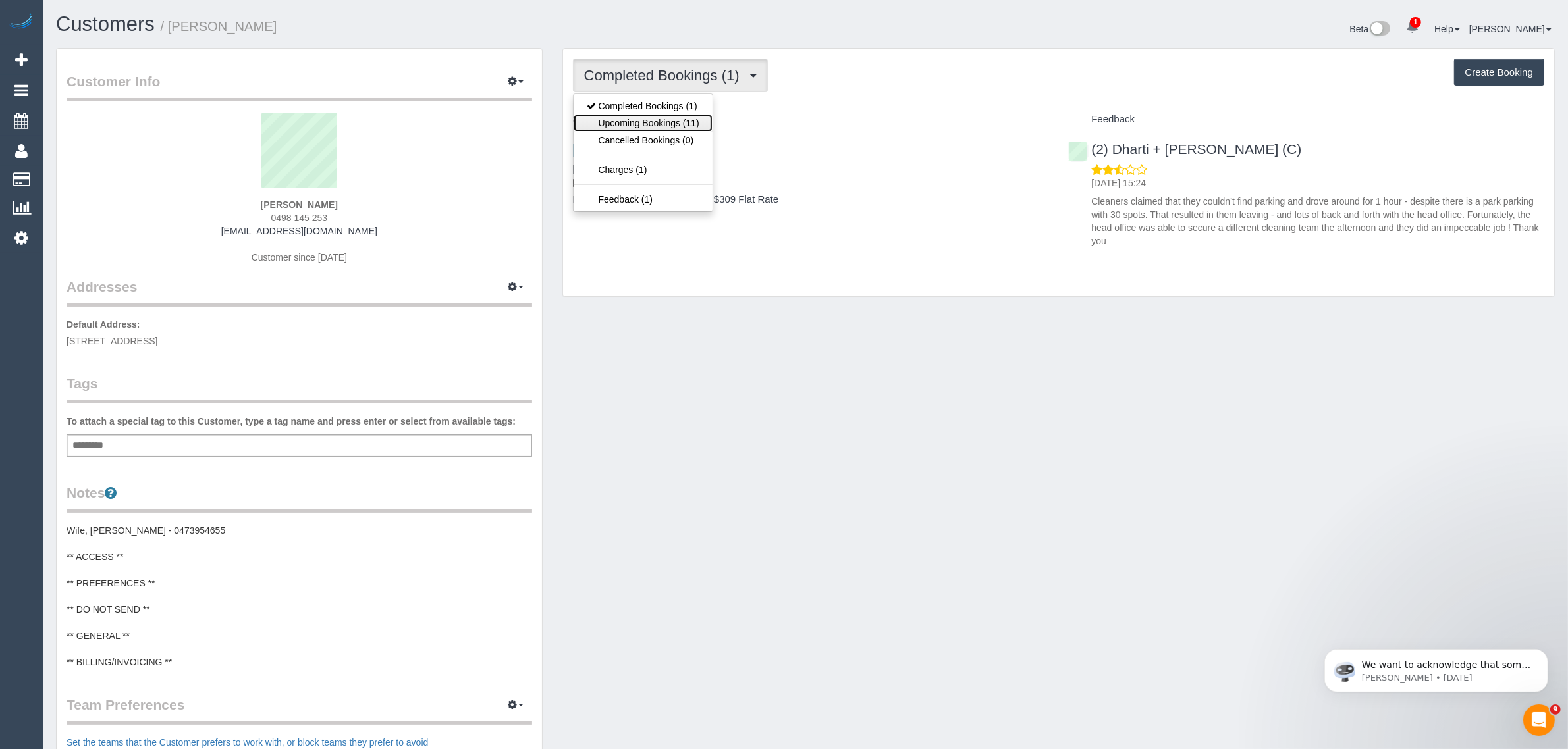
click at [681, 123] on link "Upcoming Bookings (11)" at bounding box center [643, 123] width 139 height 17
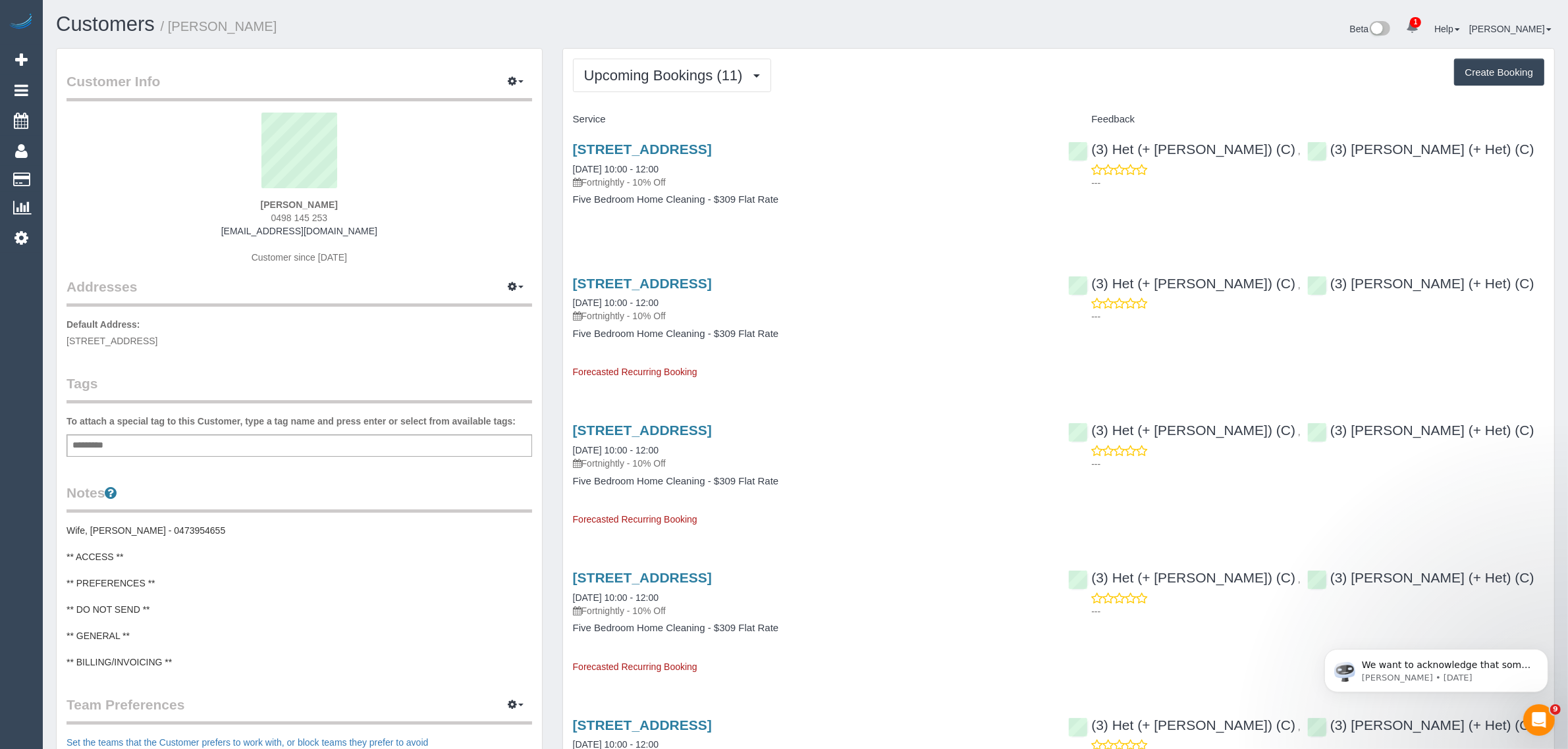
drag, startPoint x: 689, startPoint y: 167, endPoint x: 567, endPoint y: 165, distance: 122.0
click at [567, 165] on div "3 Durham St, Richmond, VIC 3121 30/09/2025 10:00 - 12:00 Fortnightly - 10% Off …" at bounding box center [811, 181] width 496 height 102
copy link "30/09/2025 10:00 - 12:00"
drag, startPoint x: 682, startPoint y: 297, endPoint x: 571, endPoint y: 301, distance: 111.1
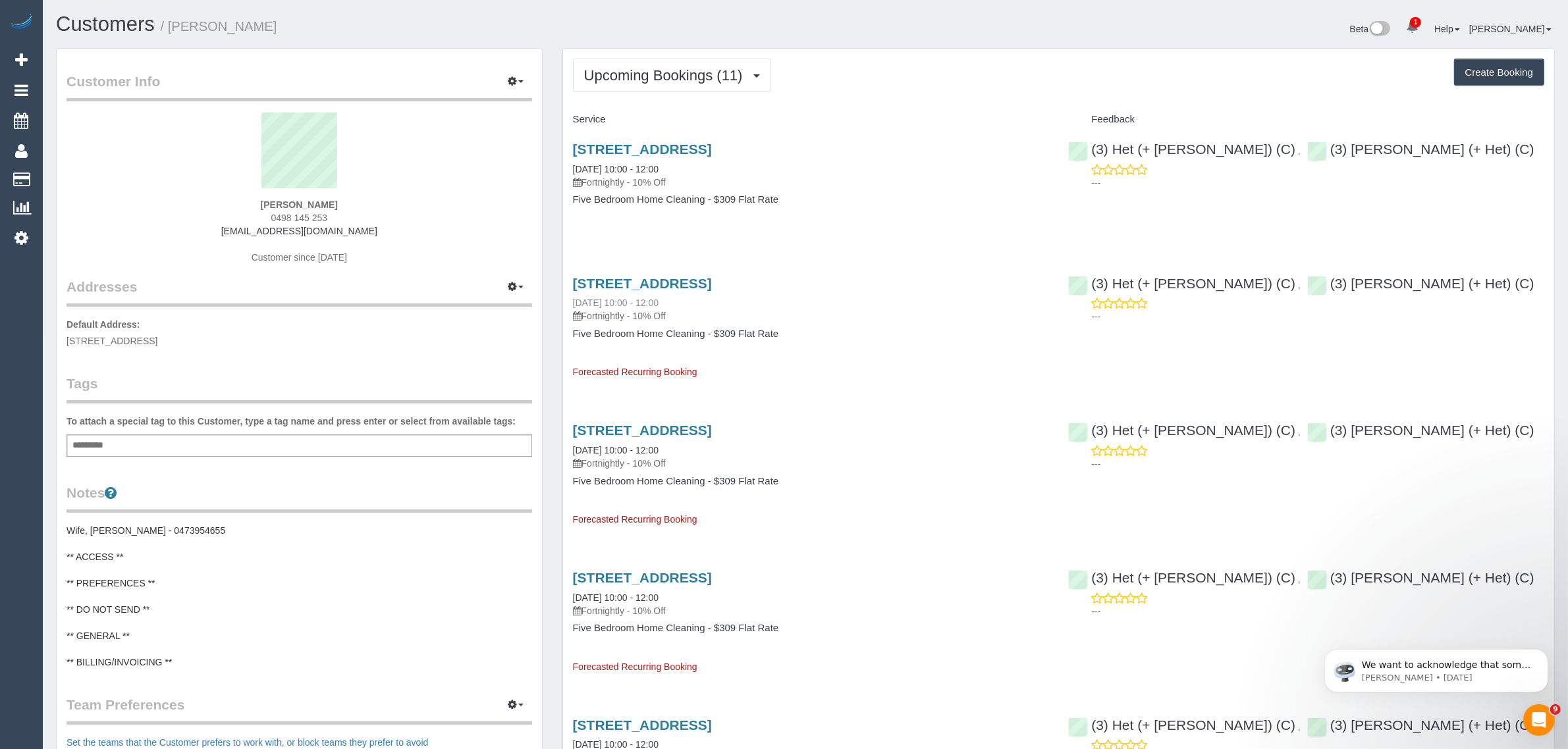
click at [573, 301] on div "3 Durham St, Richmond, VIC 3121 14/10/2025 10:00 - 12:00 Fortnightly - 10% Off" at bounding box center [811, 299] width 476 height 47
copy link "14/10/2025 10:00 - 12:00"
click at [619, 142] on link "3 Durham St, Richmond, VIC 3121" at bounding box center [642, 149] width 139 height 15
click at [633, 77] on span "Upcoming Bookings (11)" at bounding box center [666, 75] width 166 height 16
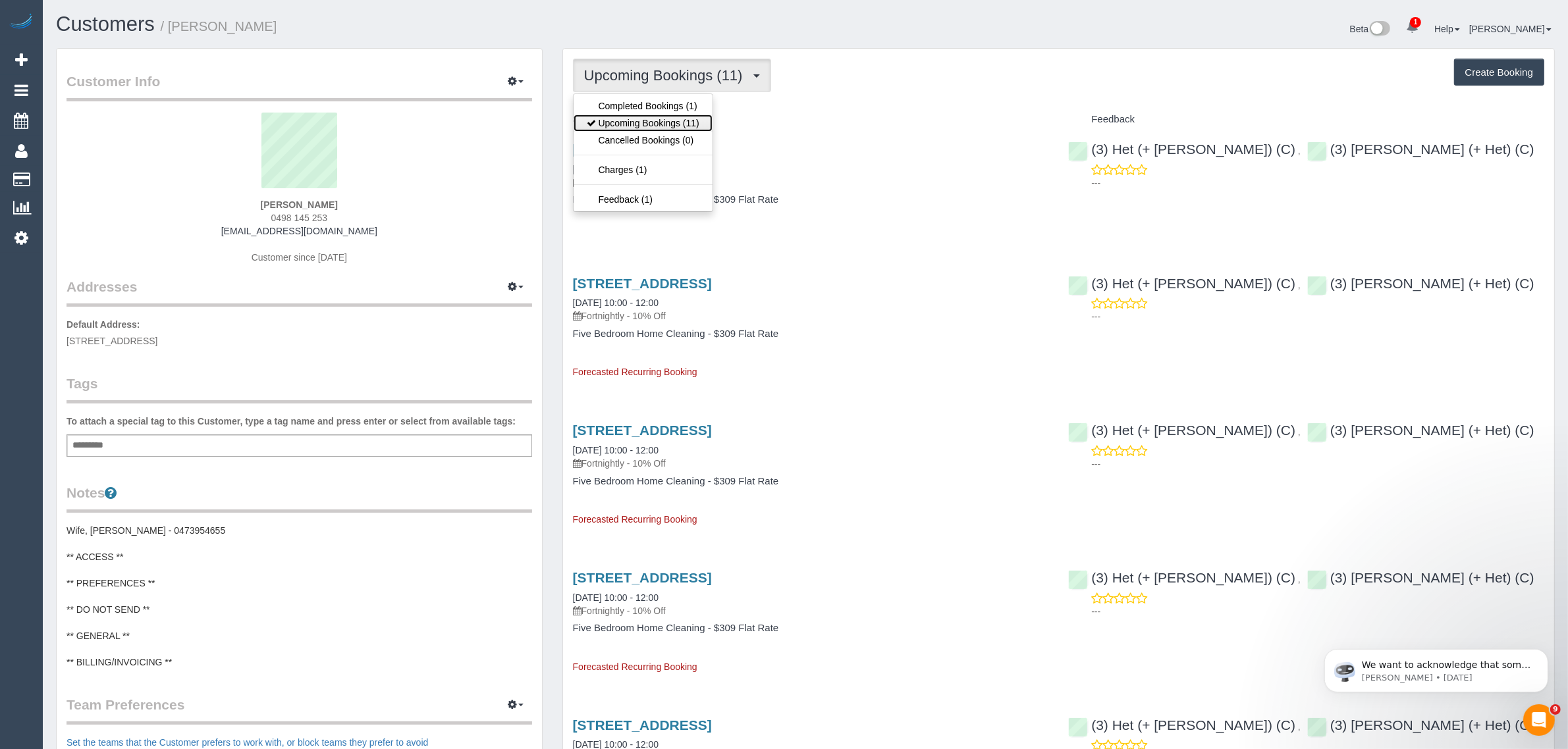
click at [634, 129] on link "Upcoming Bookings (11)" at bounding box center [643, 123] width 139 height 17
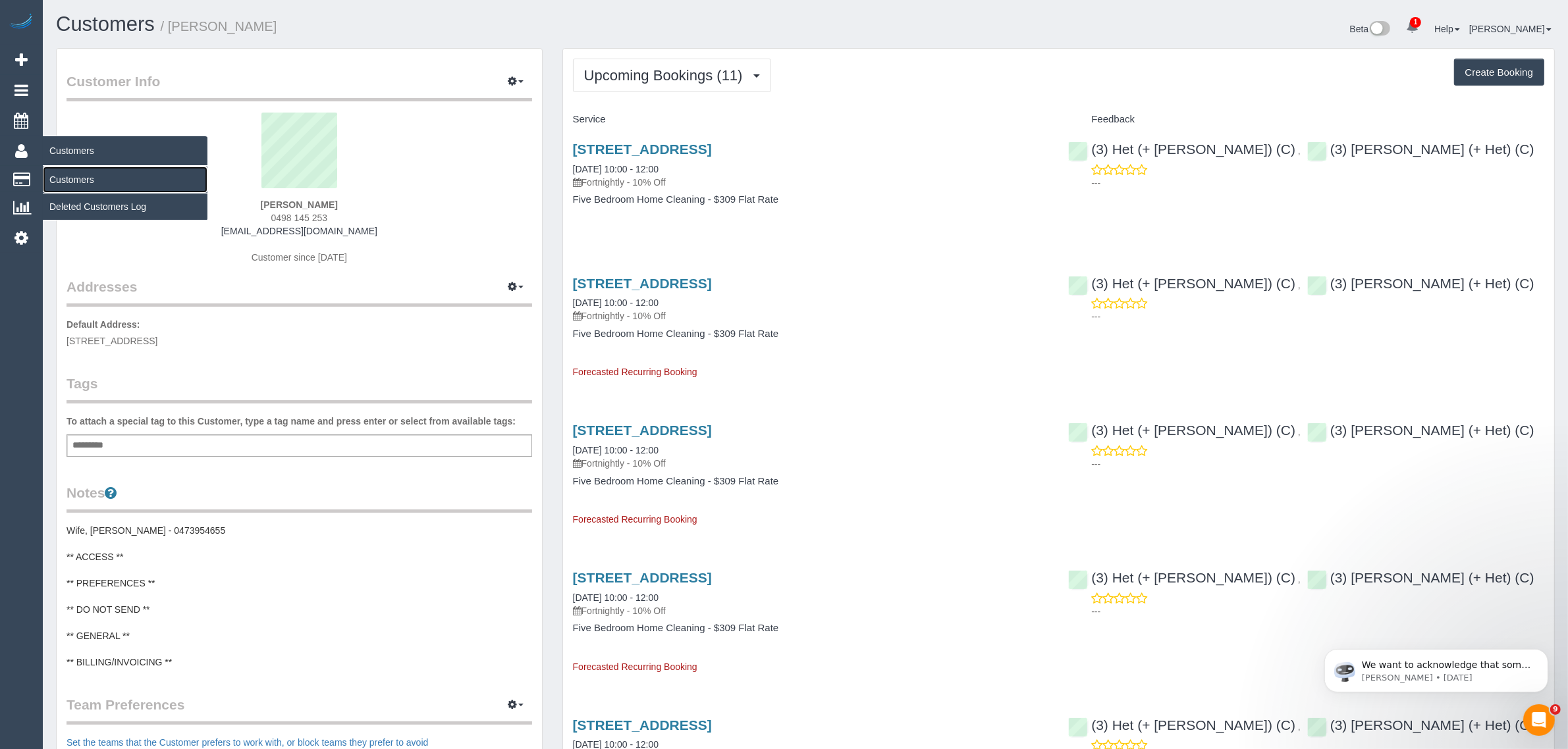
click at [82, 176] on link "Customers" at bounding box center [125, 180] width 165 height 26
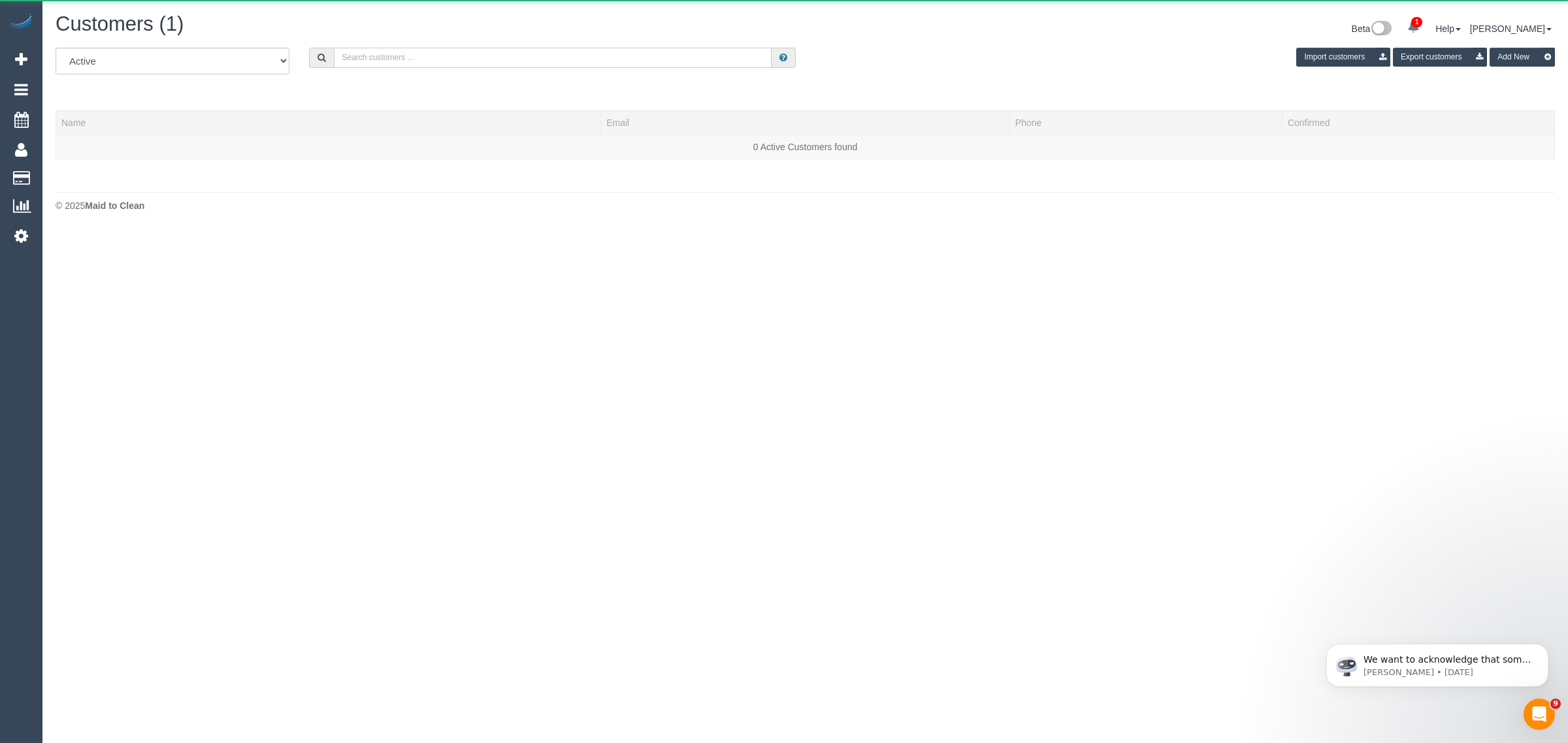
click at [568, 56] on input "text" at bounding box center [552, 58] width 438 height 20
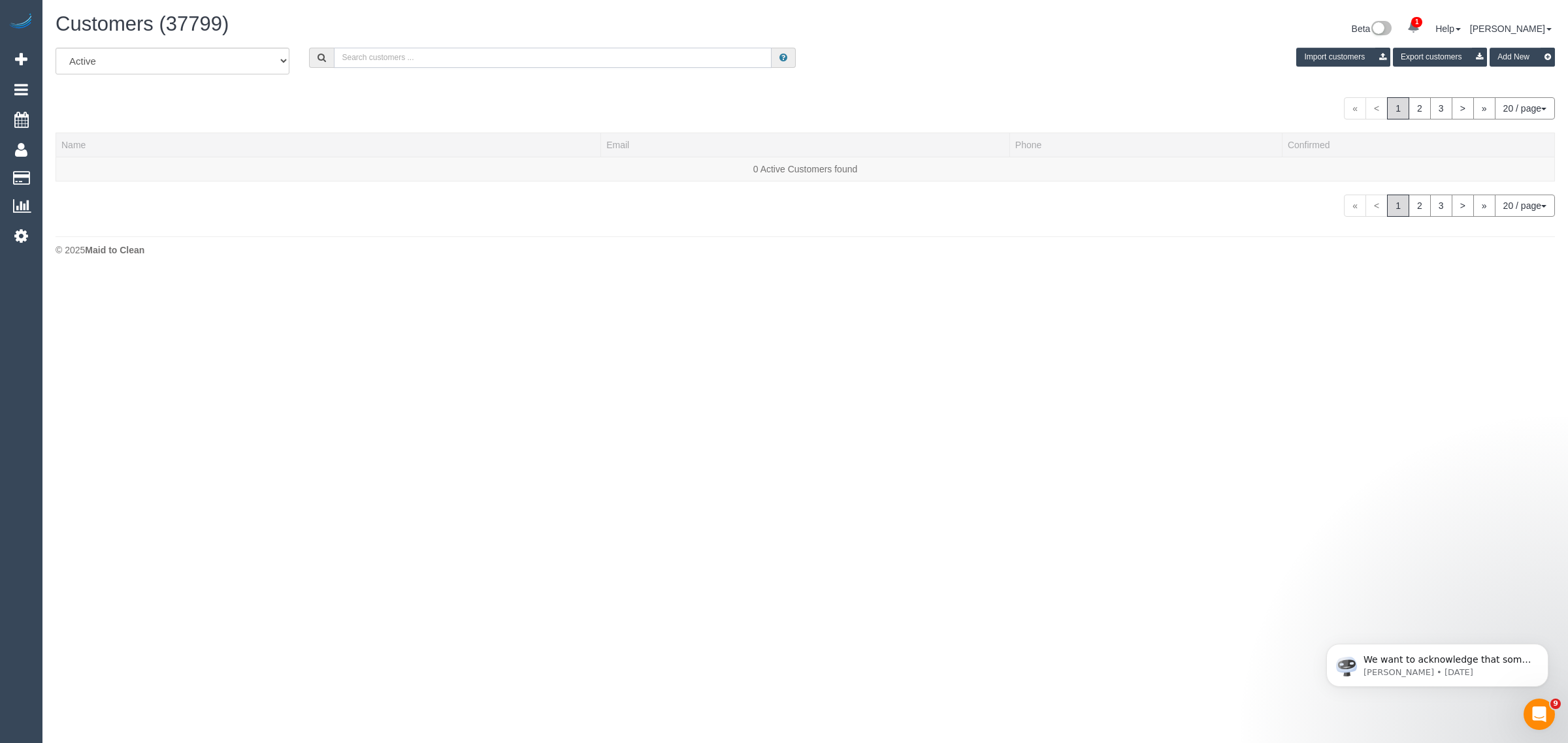
paste input "Pauline Byrne"
type input "Pauline Byrne"
click at [103, 171] on link "Pauline Byrne" at bounding box center [99, 169] width 75 height 10
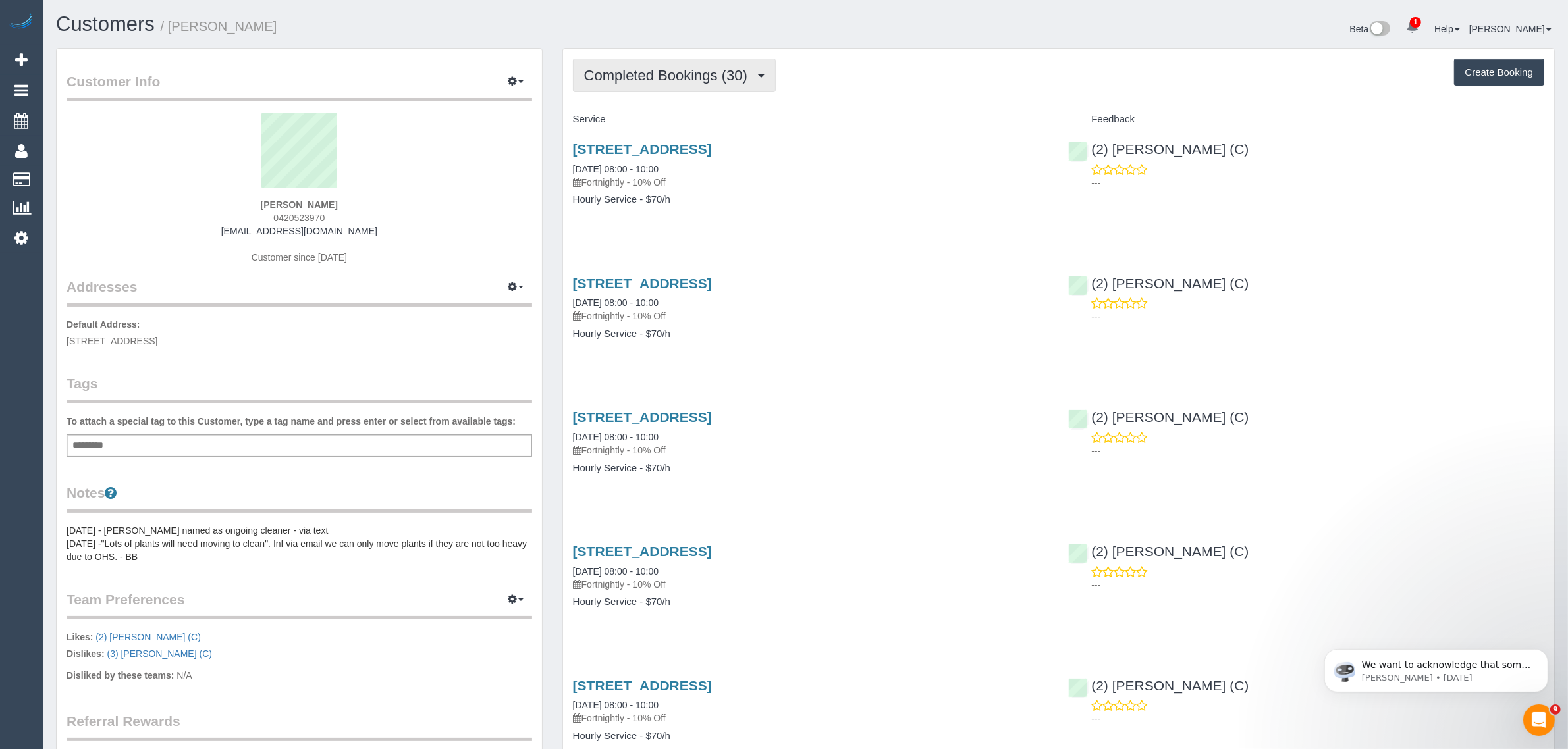
click at [654, 84] on button "Completed Bookings (30)" at bounding box center [674, 75] width 203 height 34
click at [649, 116] on link "Upcoming Bookings (11)" at bounding box center [644, 123] width 142 height 17
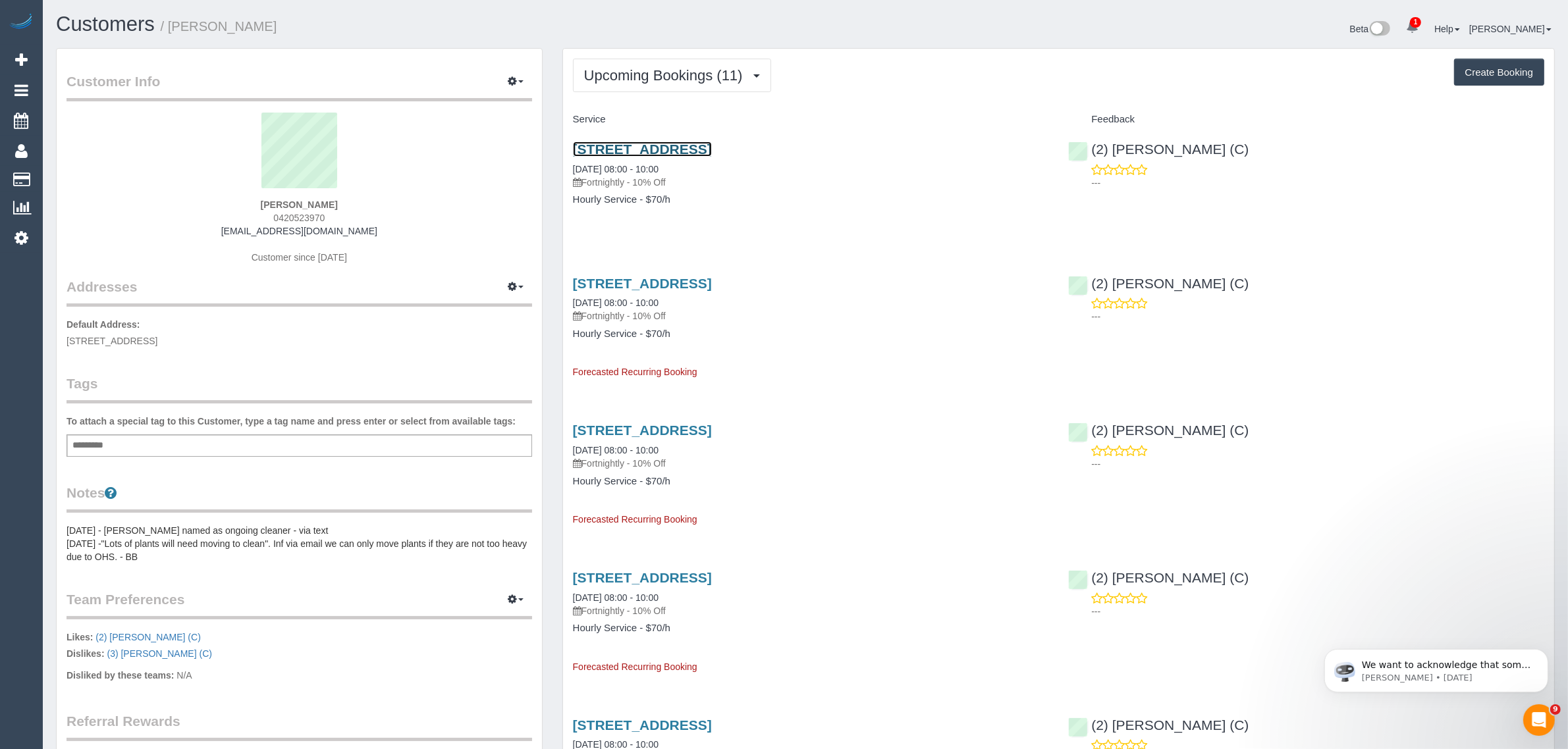
click at [623, 145] on link "170 Separation Street, Northcote, VIC 3070" at bounding box center [642, 149] width 139 height 15
drag, startPoint x: 563, startPoint y: 167, endPoint x: 619, endPoint y: 162, distance: 56.2
click at [619, 162] on div "170 Separation Street, Northcote, VIC 3070 30/09/2025 08:00 - 10:00 Fortnightly…" at bounding box center [811, 181] width 496 height 102
copy link "30/09/2025"
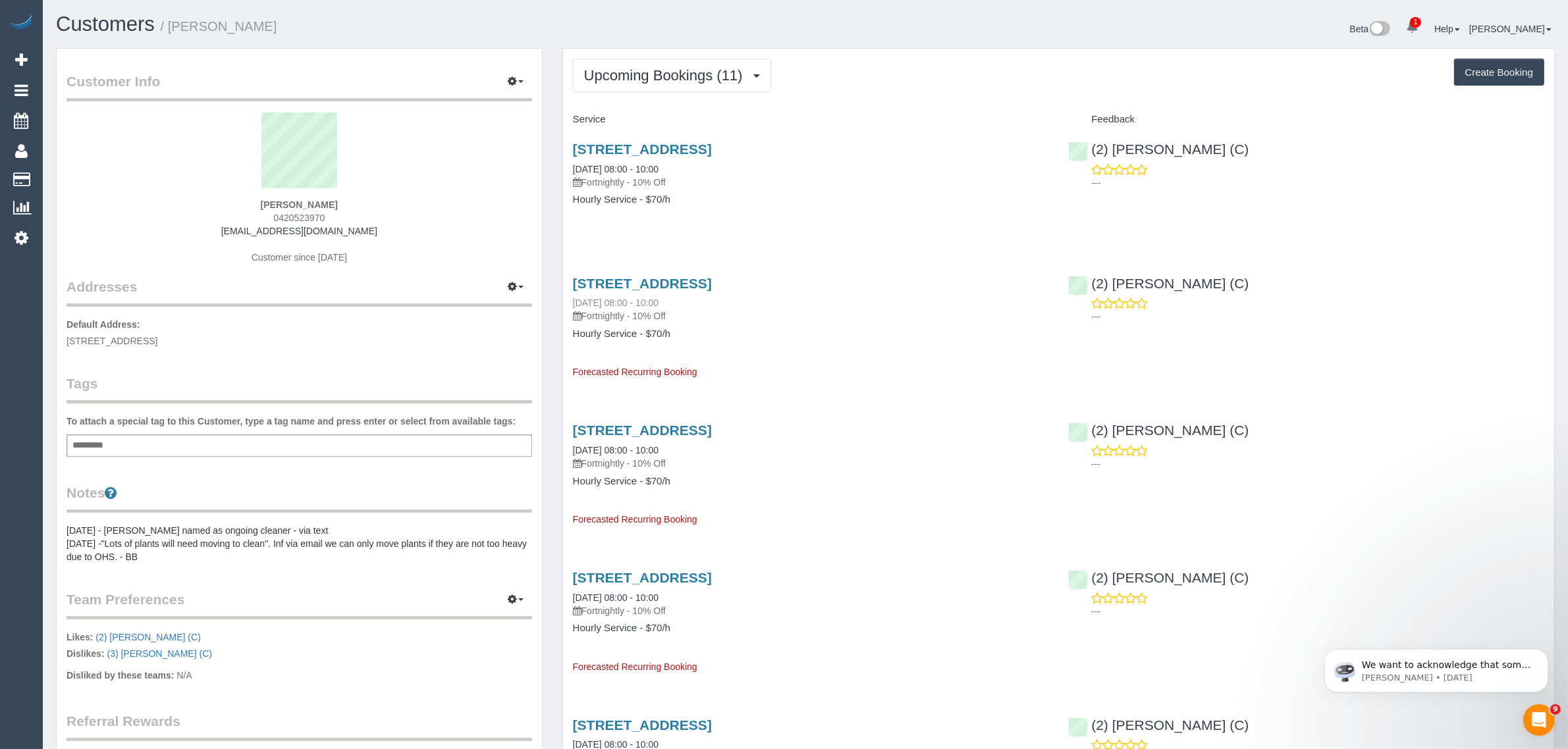
drag, startPoint x: 567, startPoint y: 301, endPoint x: 616, endPoint y: 303, distance: 49.0
click at [616, 303] on div "170 Separation Street, Northcote, VIC 3070 14/10/2025 08:00 - 10:00 Fortnightly…" at bounding box center [811, 322] width 496 height 115
copy link "14/10/2025"
click at [669, 147] on link "170 Separation Street, Northcote, VIC 3070" at bounding box center [642, 149] width 139 height 15
click at [637, 77] on span "Upcoming Bookings (11)" at bounding box center [666, 75] width 166 height 16
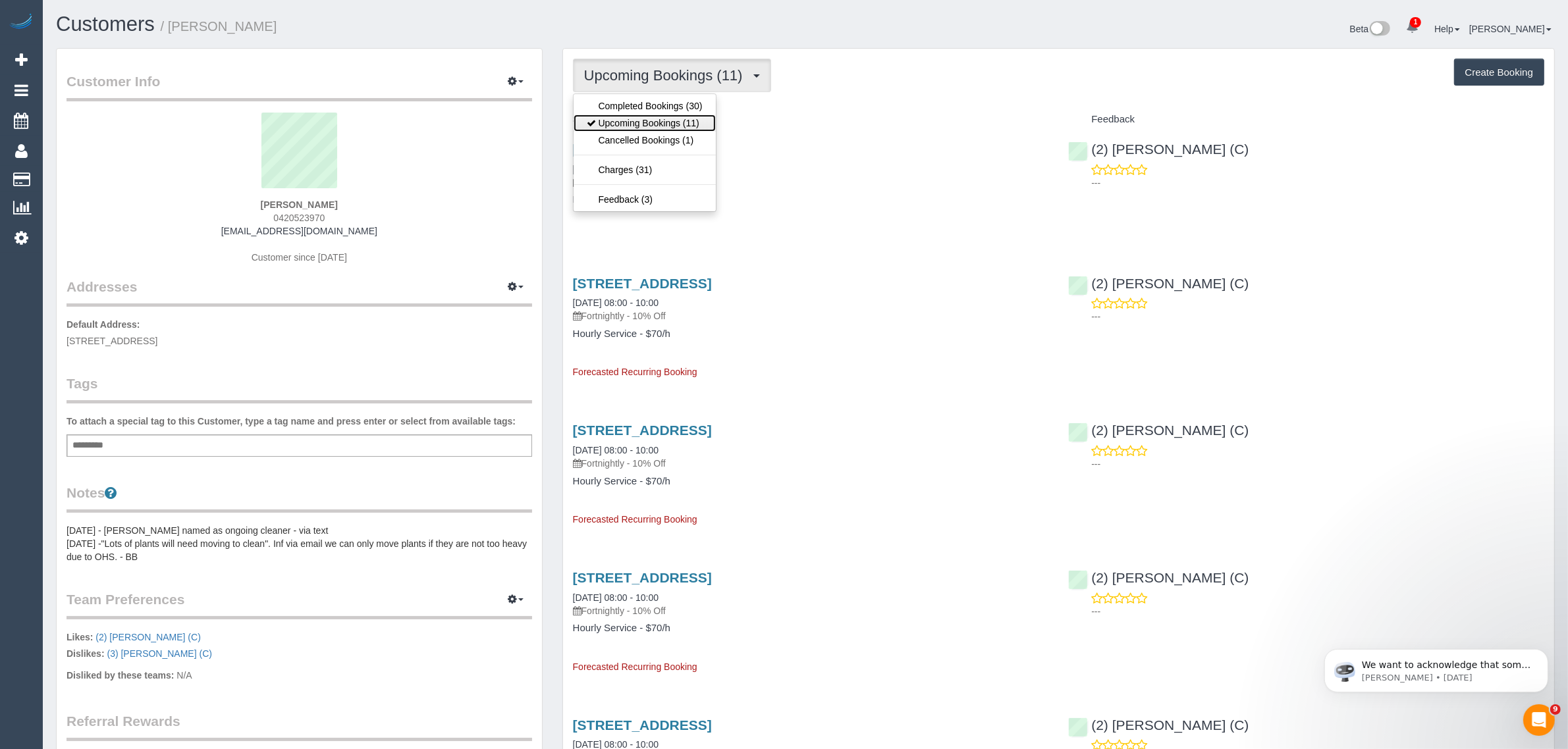
click at [633, 115] on link "Upcoming Bookings (11)" at bounding box center [644, 123] width 142 height 17
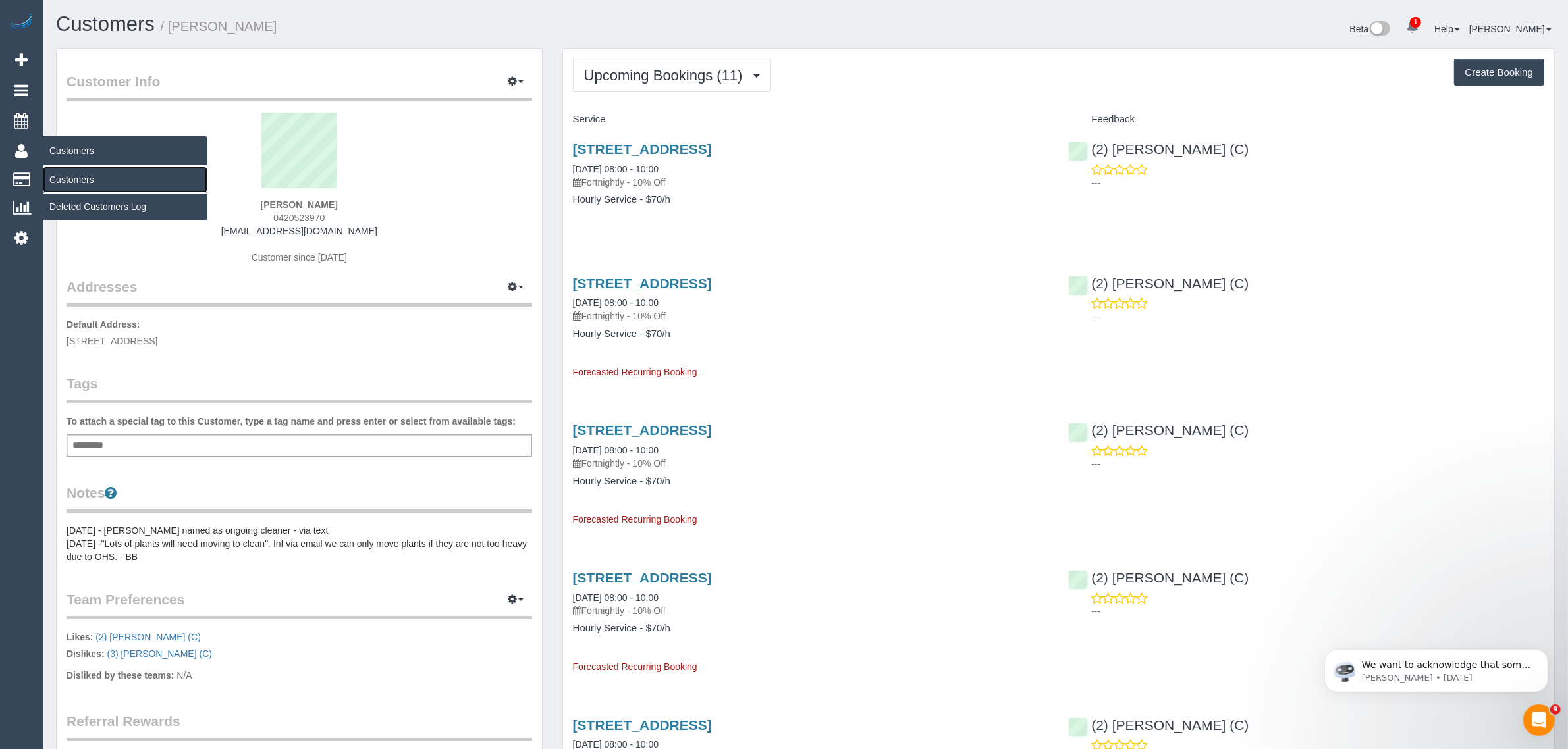
click at [58, 175] on link "Customers" at bounding box center [125, 180] width 165 height 26
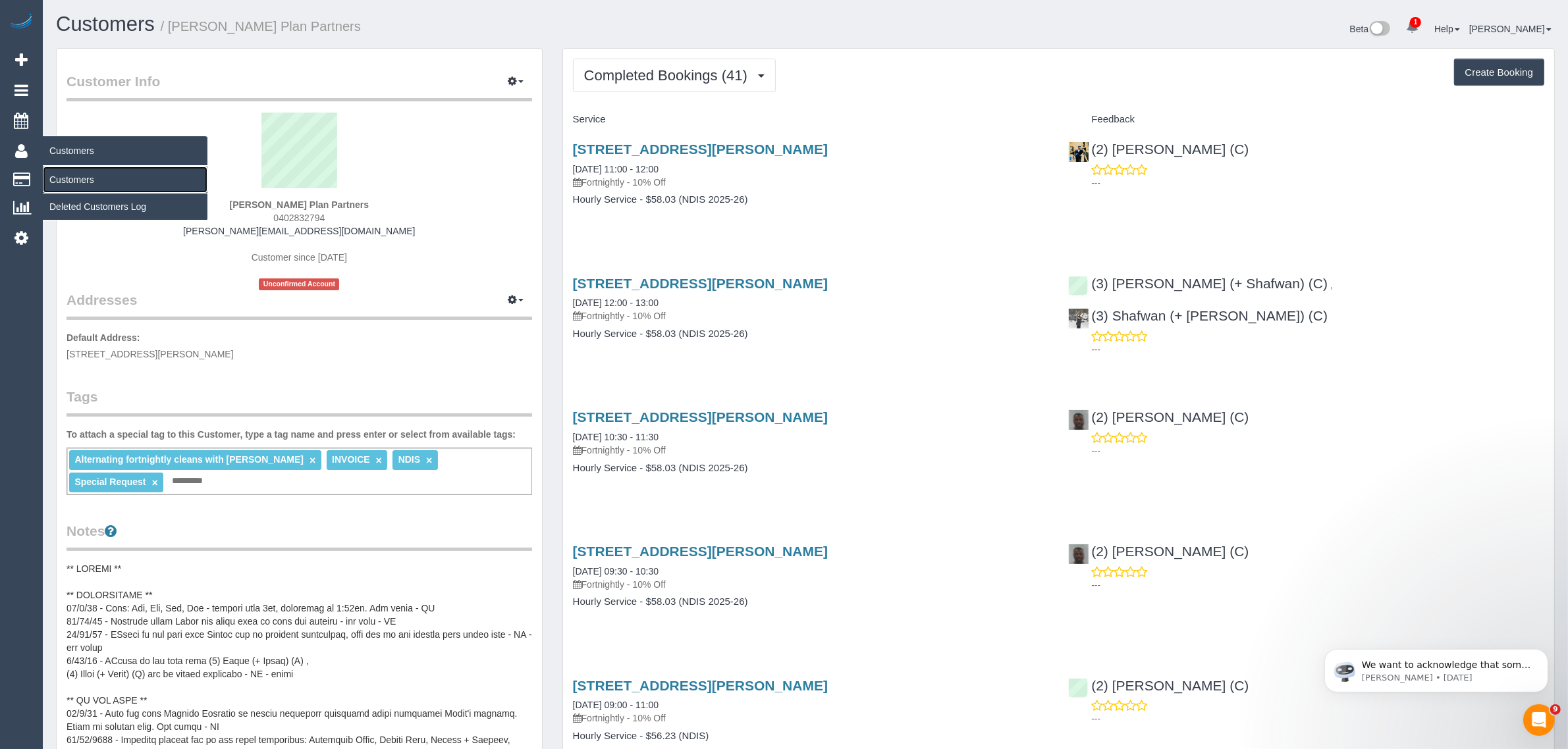
drag, startPoint x: 100, startPoint y: 178, endPoint x: 140, endPoint y: 148, distance: 50.0
click at [100, 178] on link "Customers" at bounding box center [125, 180] width 165 height 26
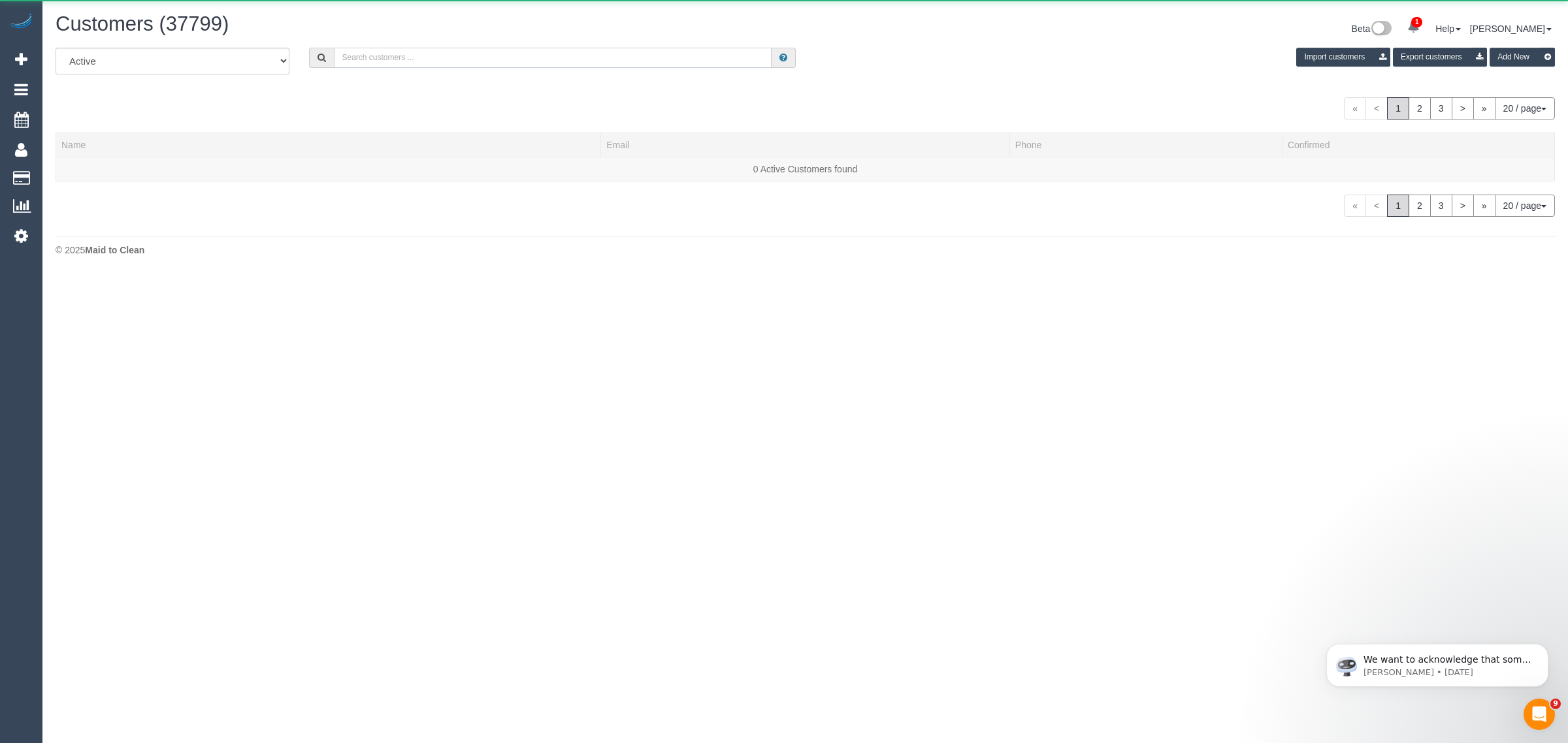
click at [477, 59] on input "text" at bounding box center [552, 58] width 438 height 20
paste input "+61402832794"
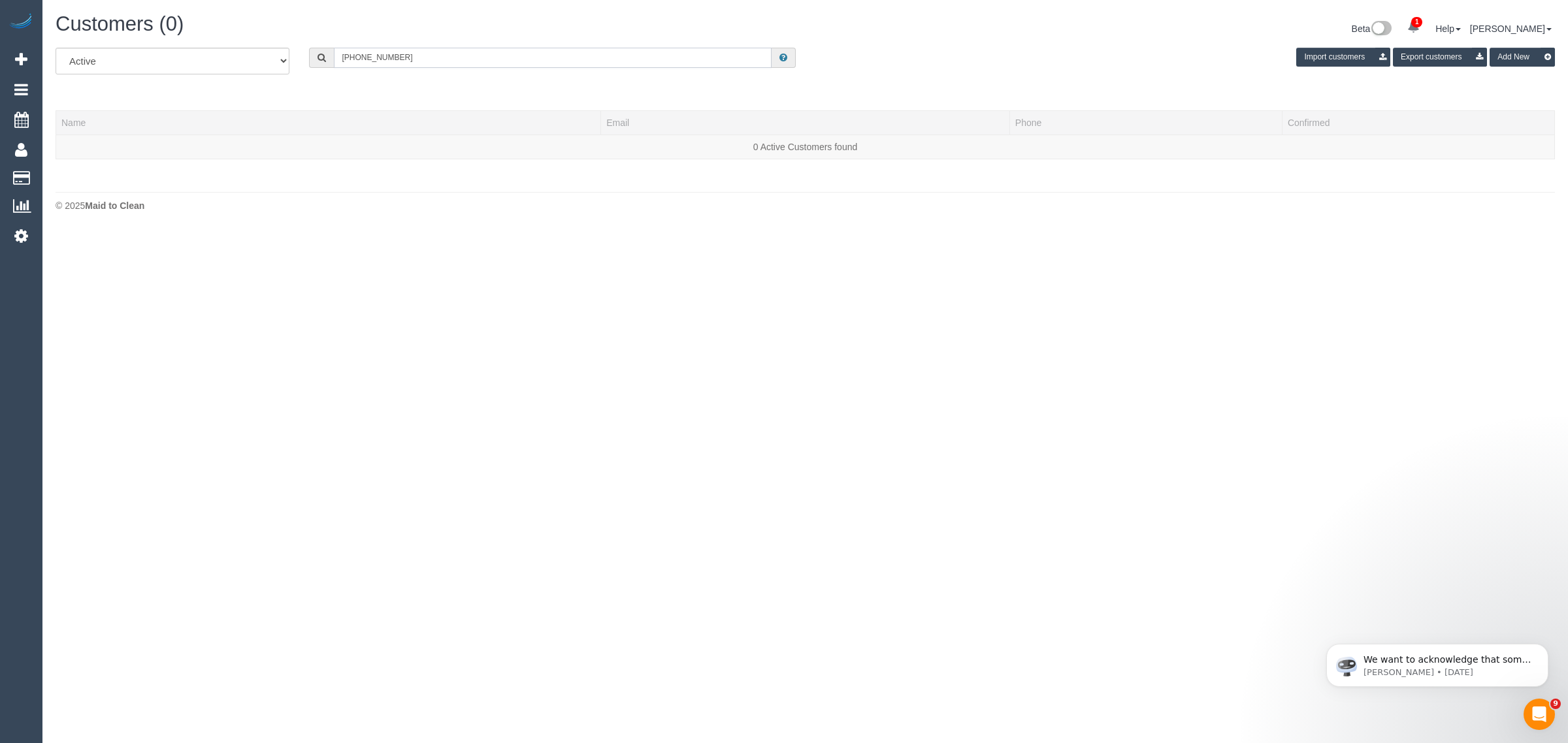
drag, startPoint x: 354, startPoint y: 51, endPoint x: 308, endPoint y: 54, distance: 46.1
click at [315, 58] on div "+61402832794" at bounding box center [552, 58] width 487 height 20
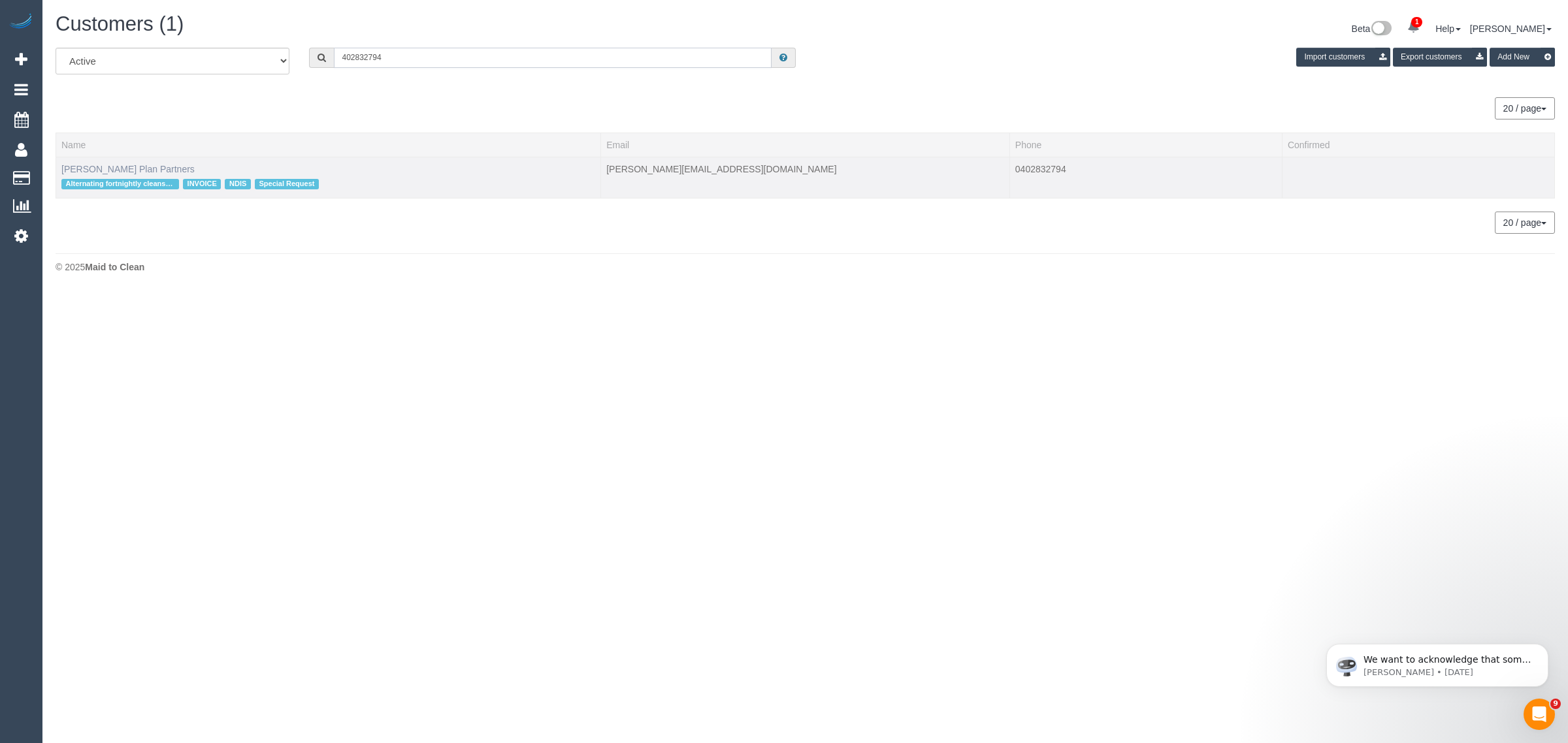
type input "402832794"
click at [99, 164] on link "Phillip Chatzis Plan Partners" at bounding box center [128, 169] width 134 height 10
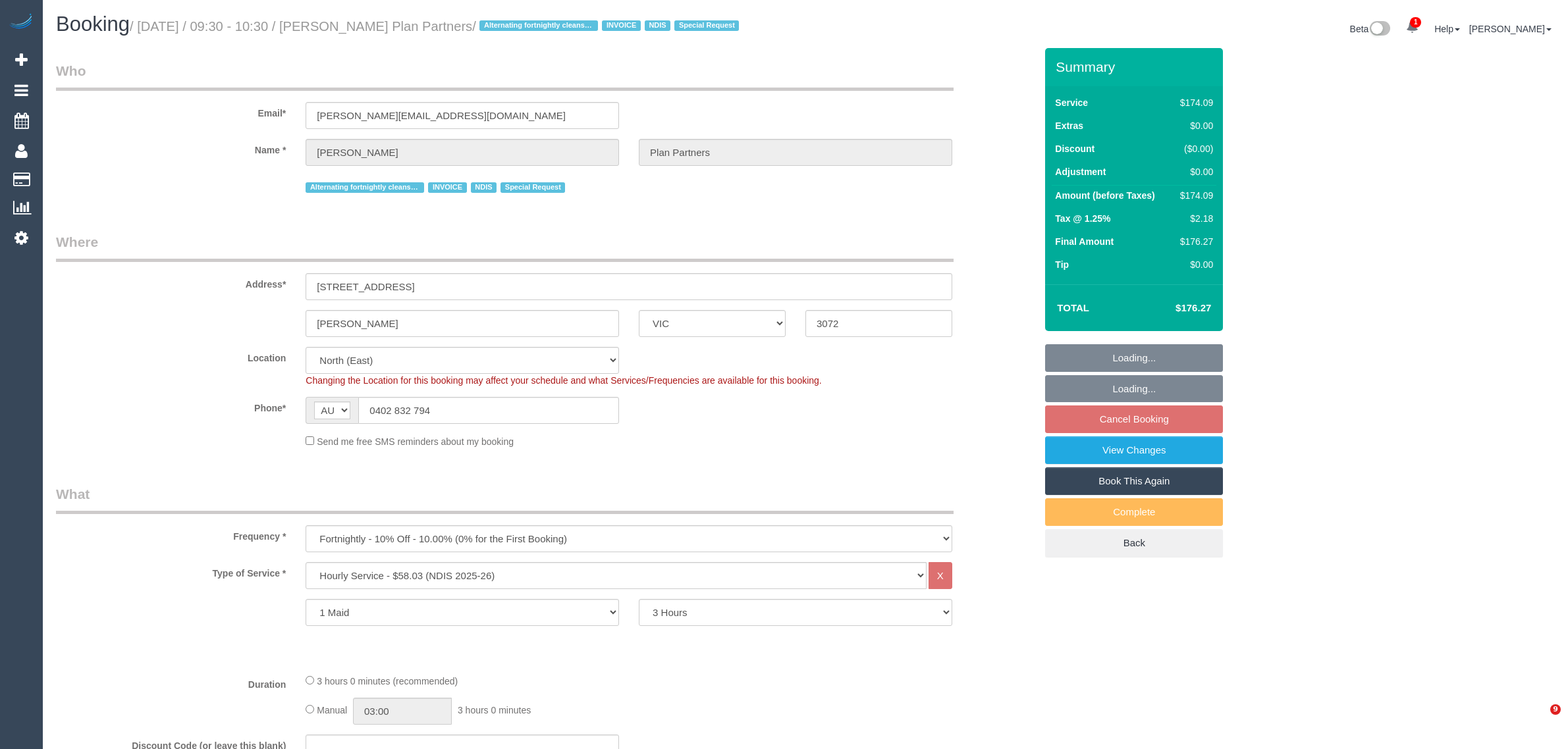
select select "VIC"
select select "180"
select select "number:28"
select select "number:14"
select select "number:19"
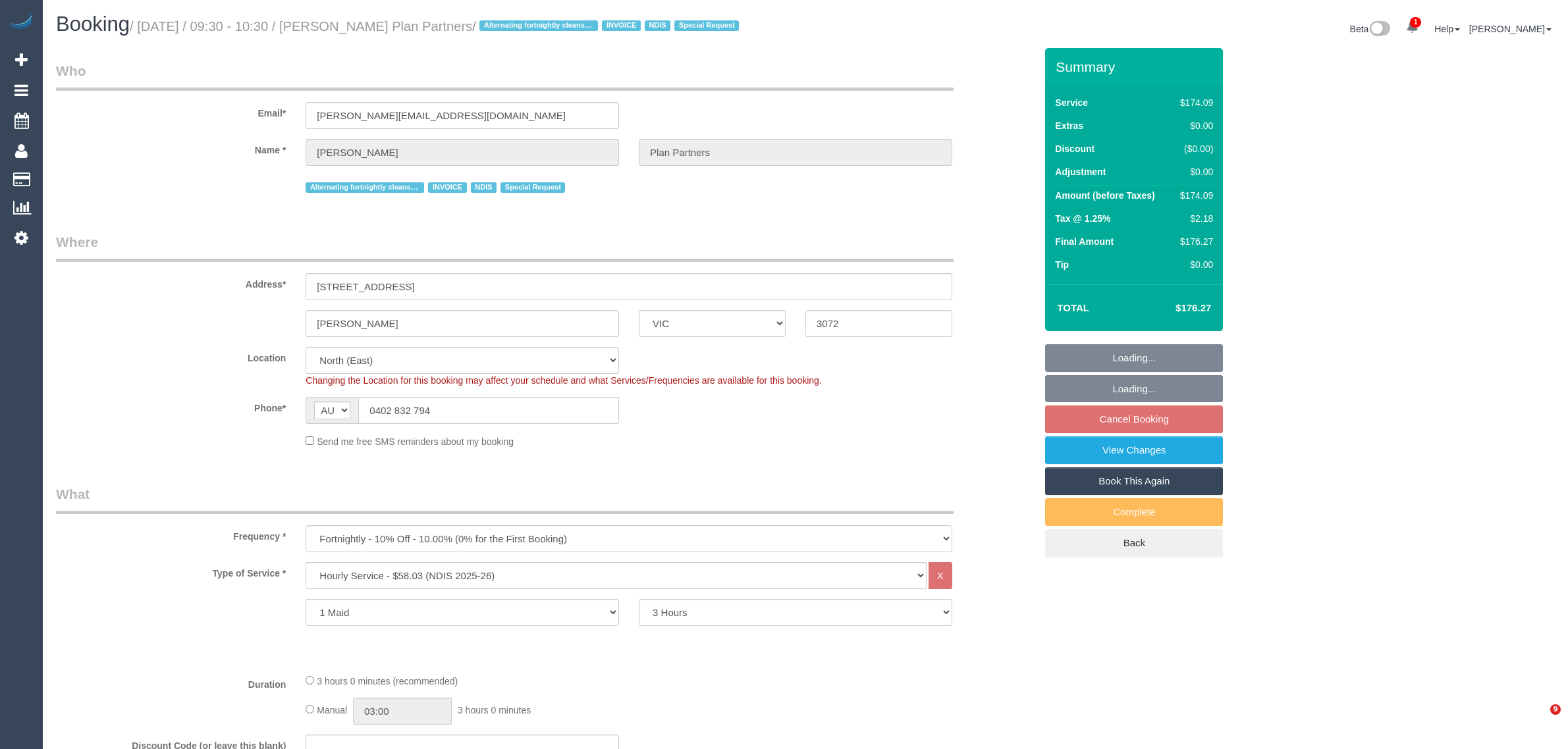
select select "number:25"
select select "number:35"
select select "number:11"
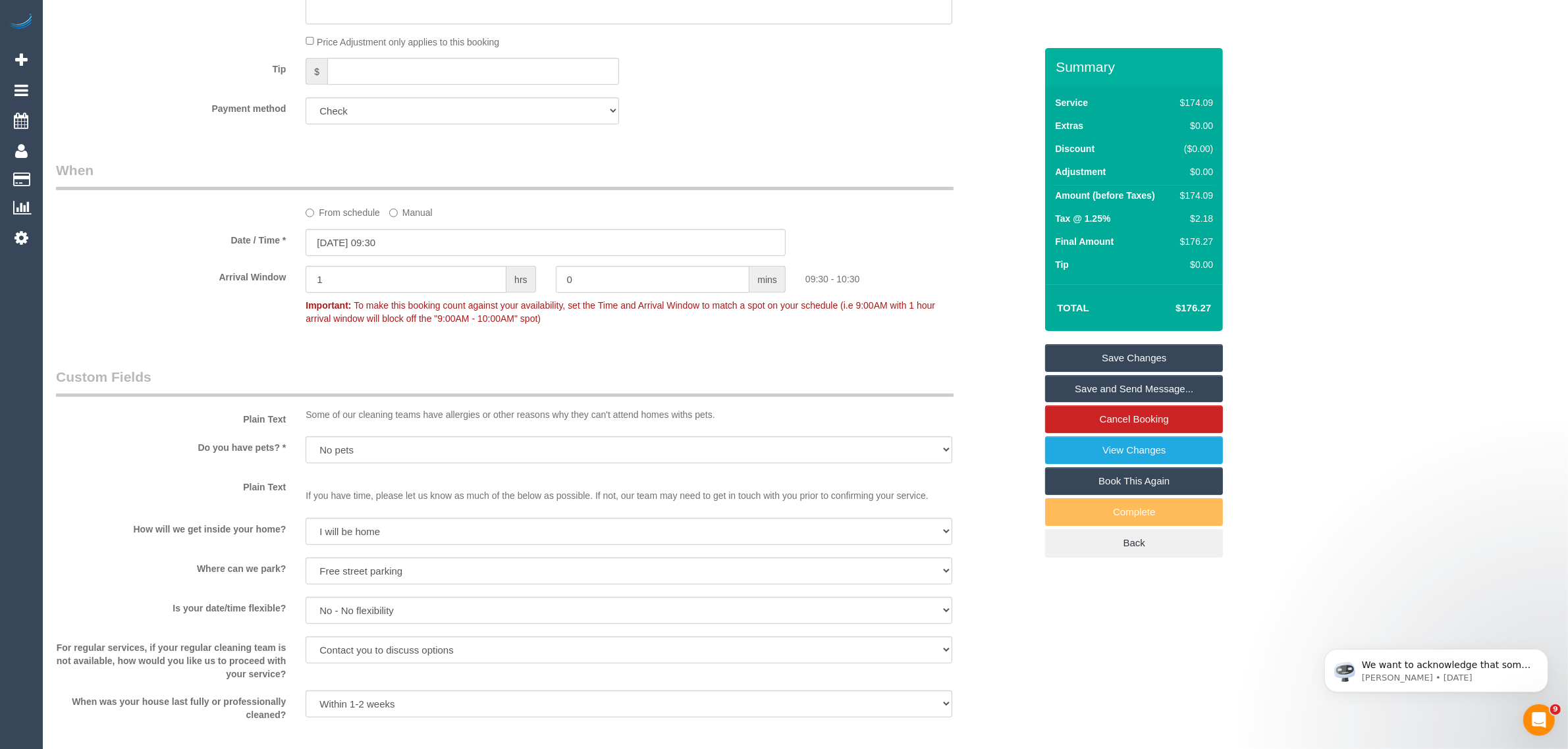
scroll to position [1741, 0]
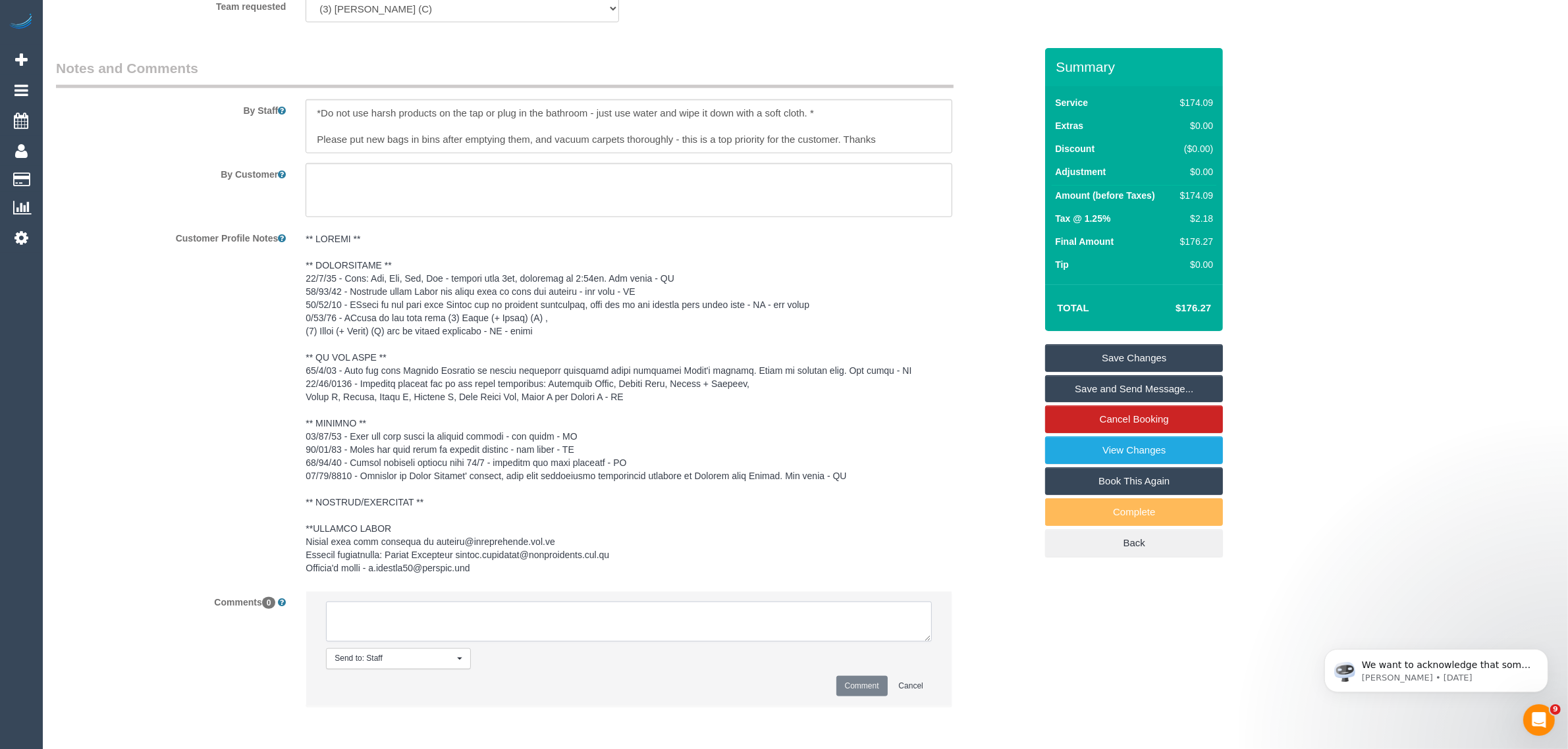
click at [531, 630] on textarea at bounding box center [629, 622] width 606 height 41
type textarea "cleaner has been named via txt - AA"
click at [863, 683] on button "Comment" at bounding box center [862, 686] width 51 height 20
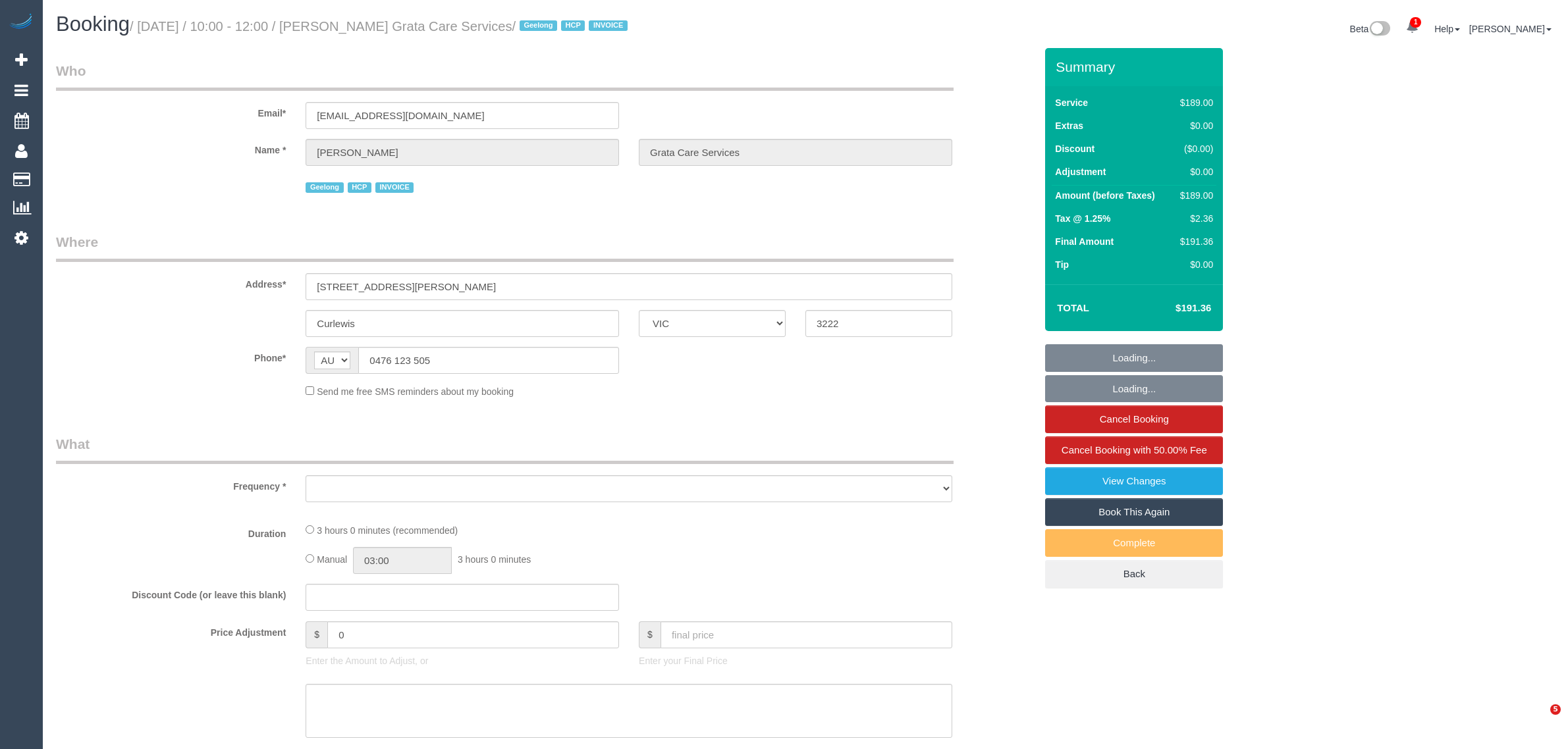
select select "VIC"
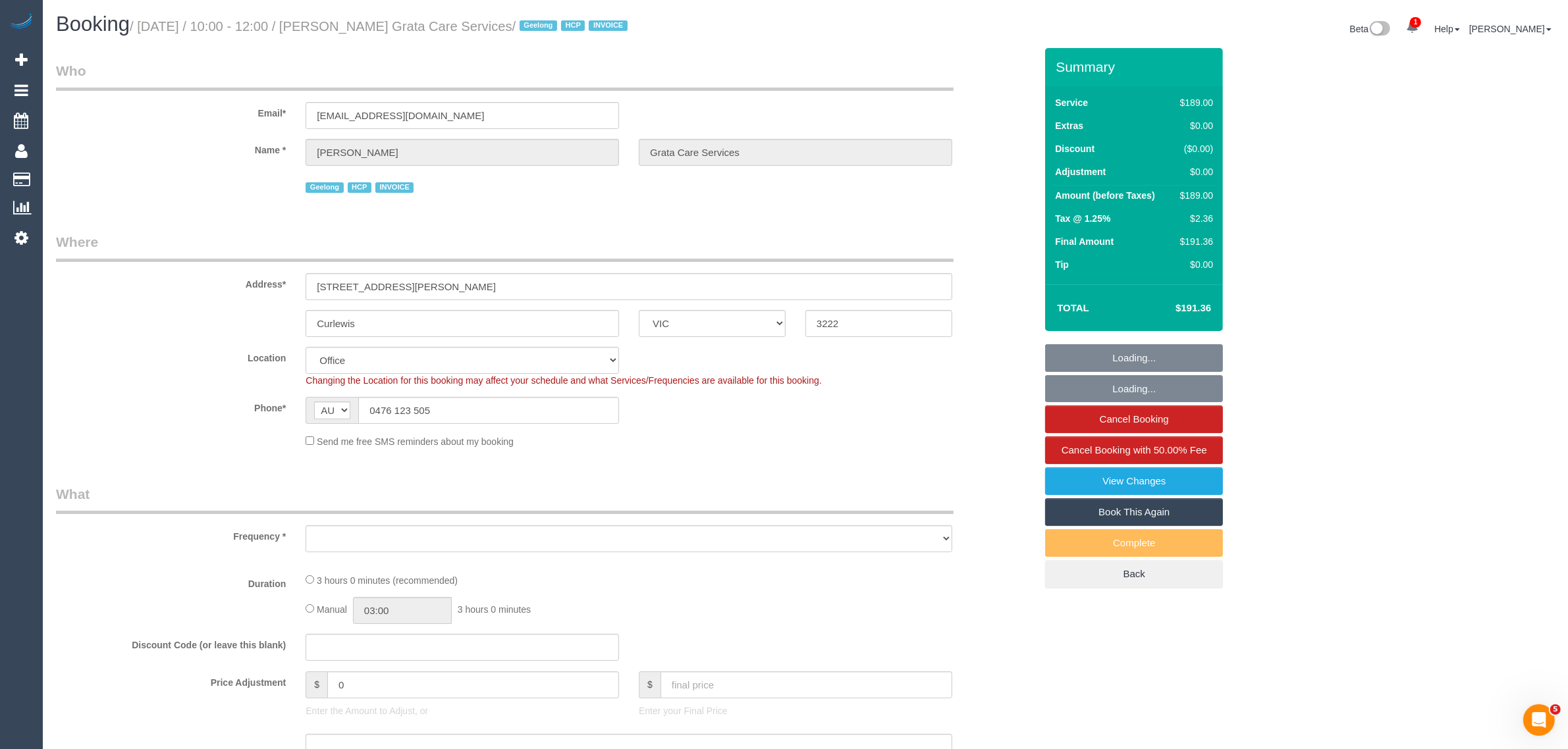
select select "object:544"
select select "number:27"
select select "number:14"
select select "number:19"
select select "number:36"
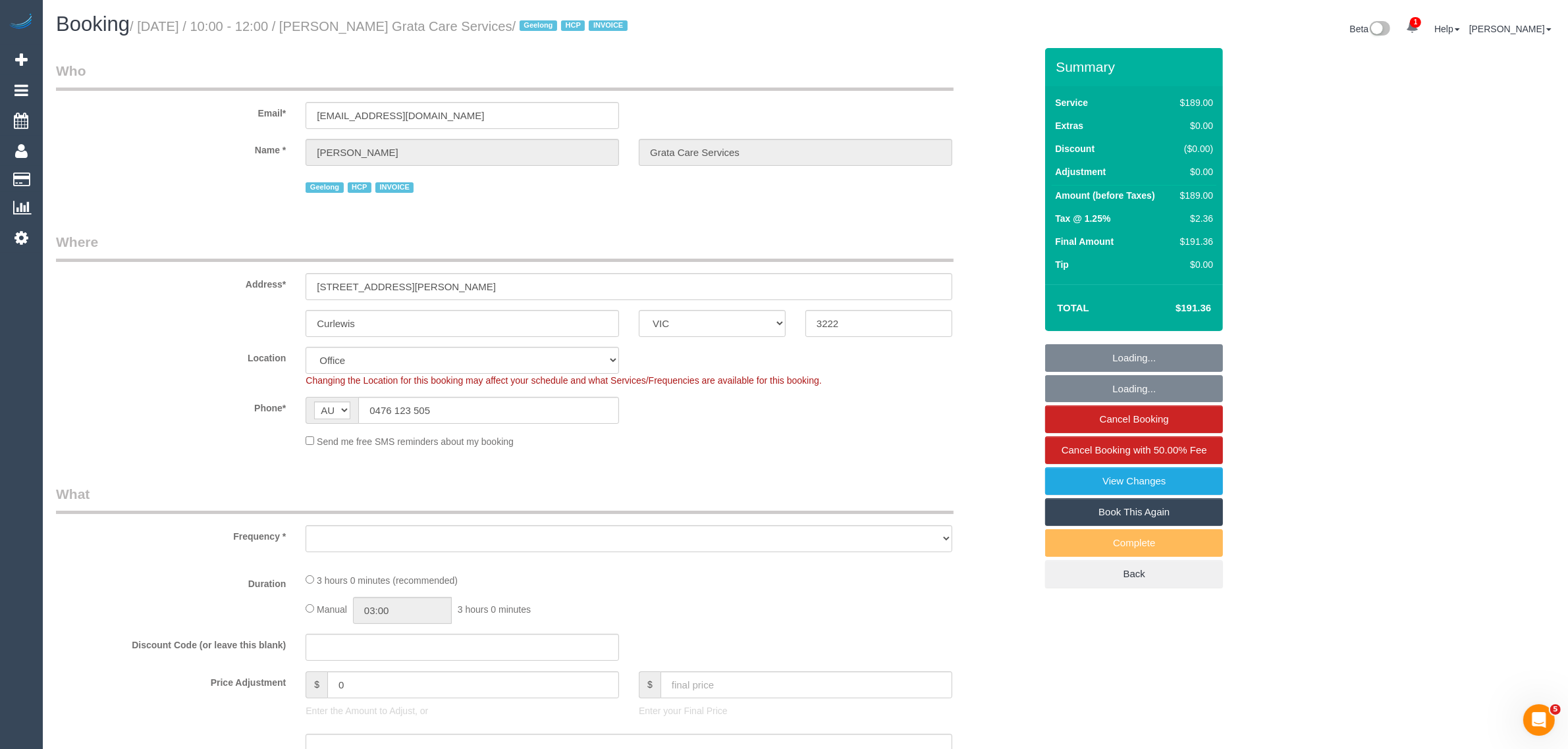
select select "number:35"
select select "object:695"
select select "180"
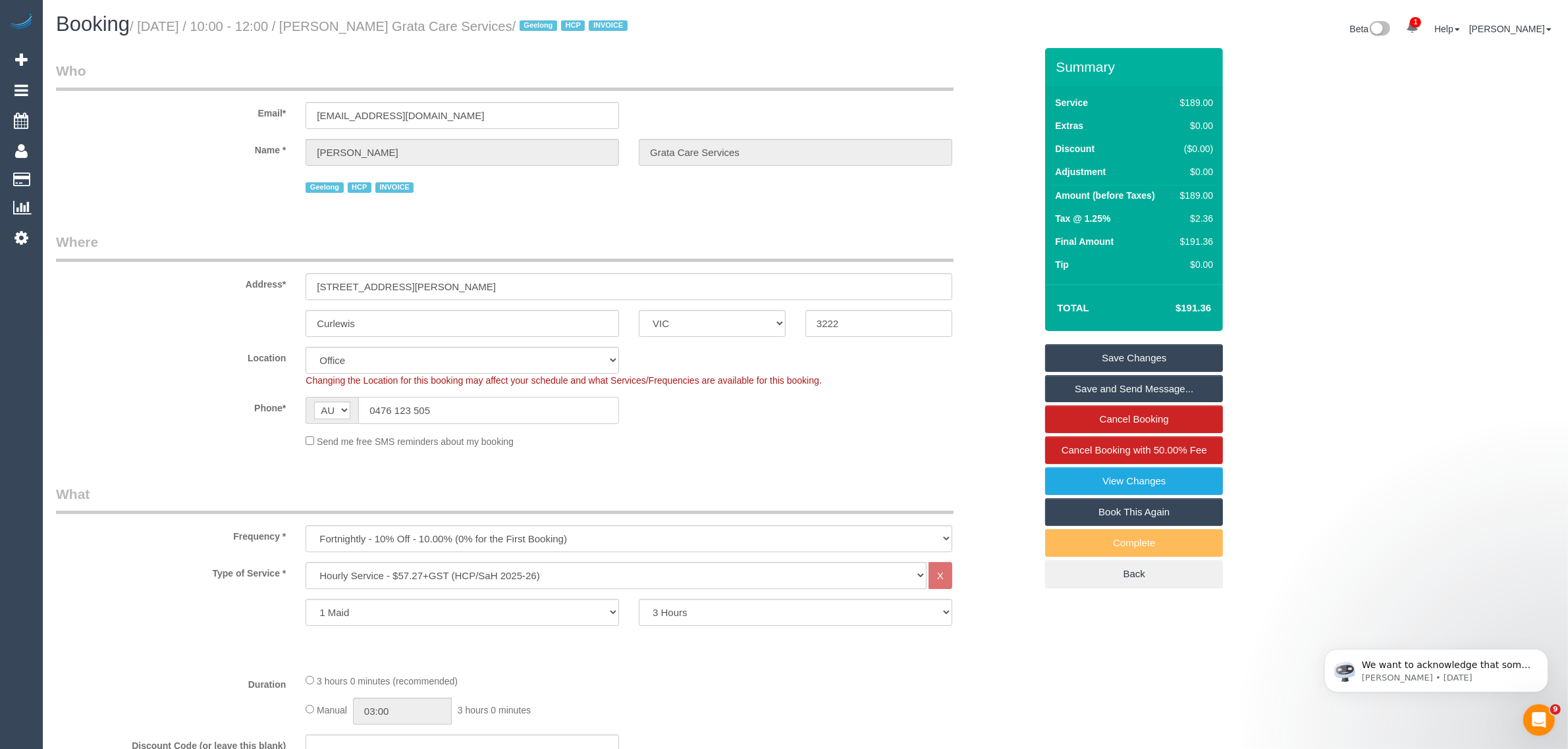
click at [518, 418] on input "0476 123 505" at bounding box center [488, 410] width 261 height 27
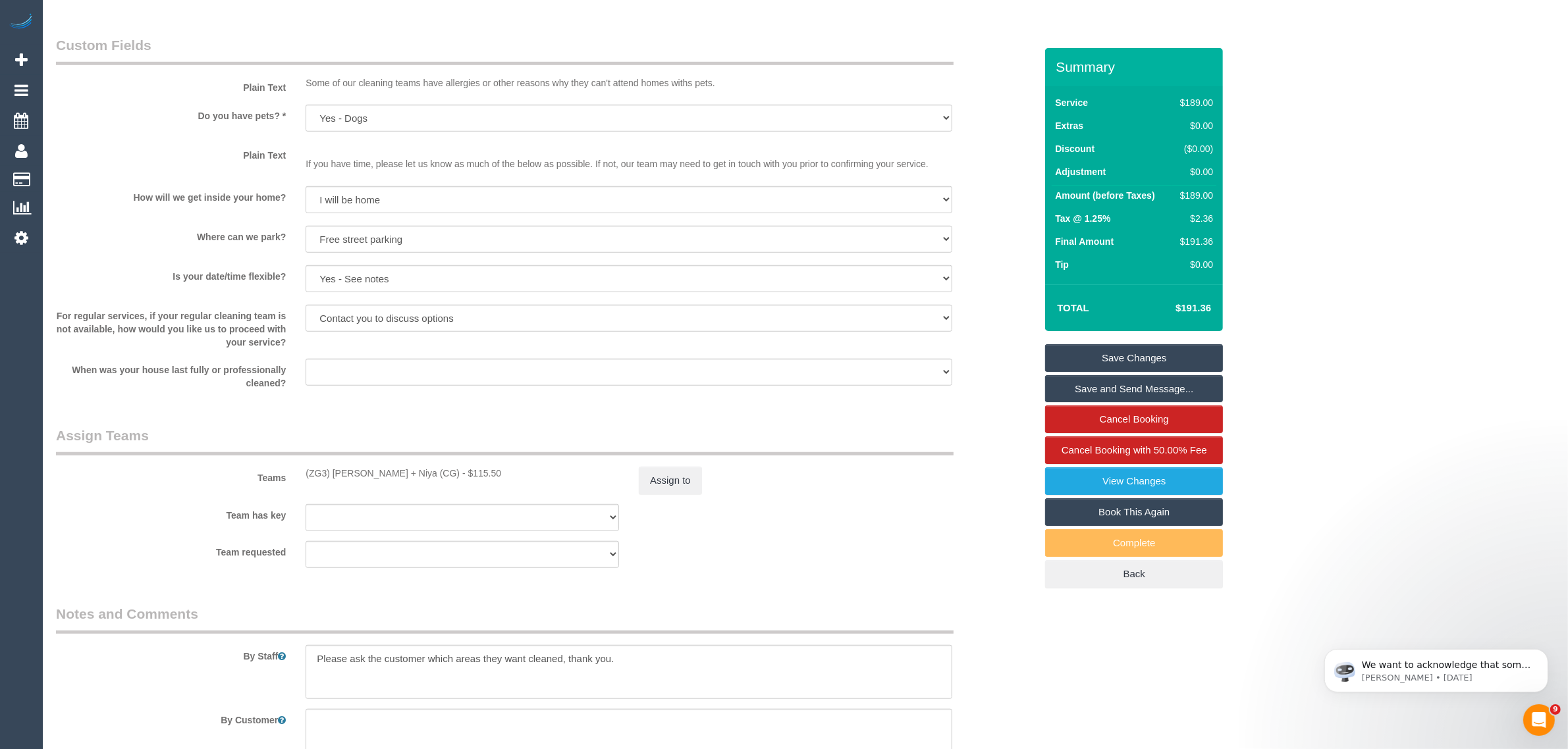
scroll to position [1636, 0]
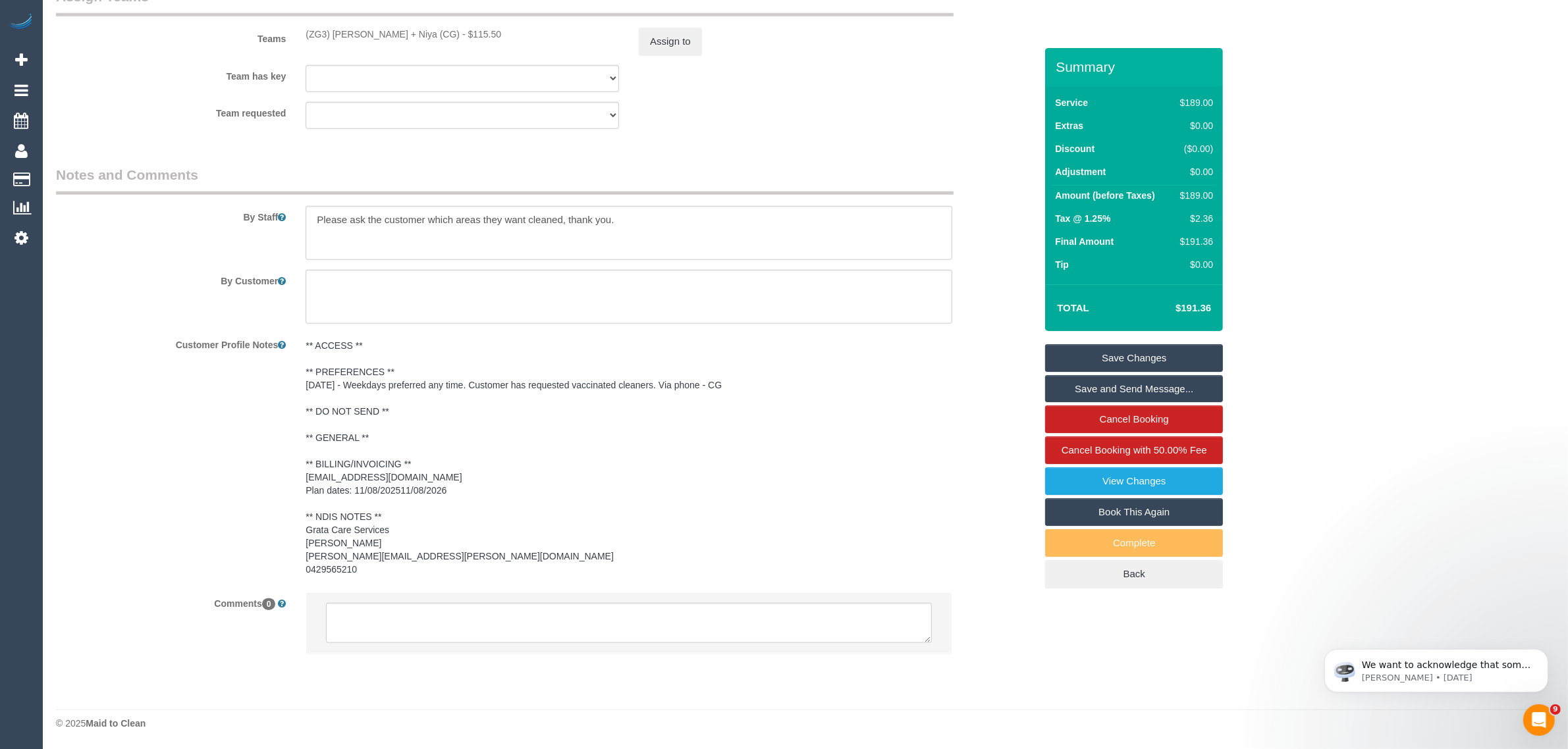
click at [672, 662] on div at bounding box center [629, 630] width 666 height 75
click at [702, 637] on textarea at bounding box center [629, 623] width 606 height 41
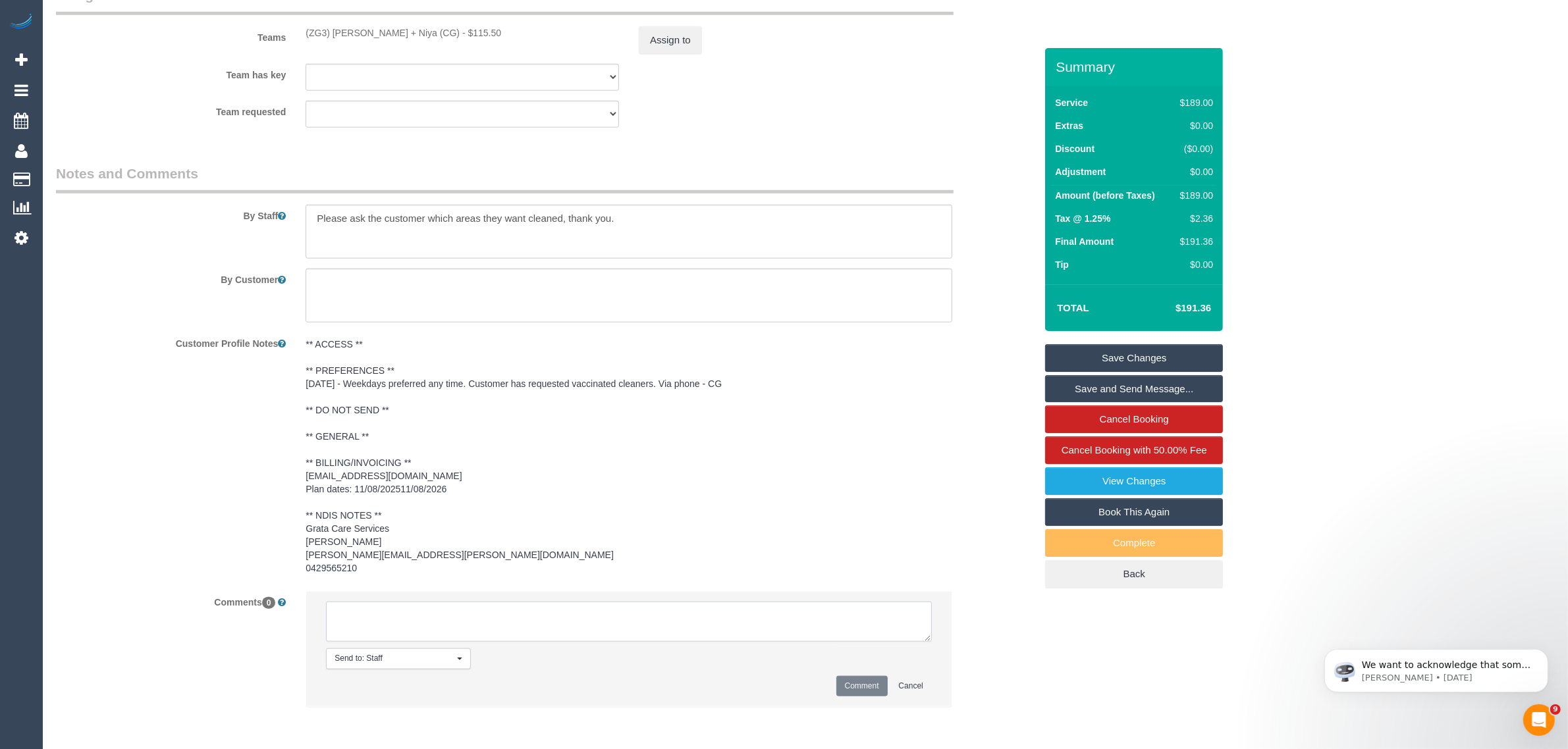
paste textarea "Cleaner(s) Unassigned: Reason Unassigned: Contact via: Which message sent: Addi…"
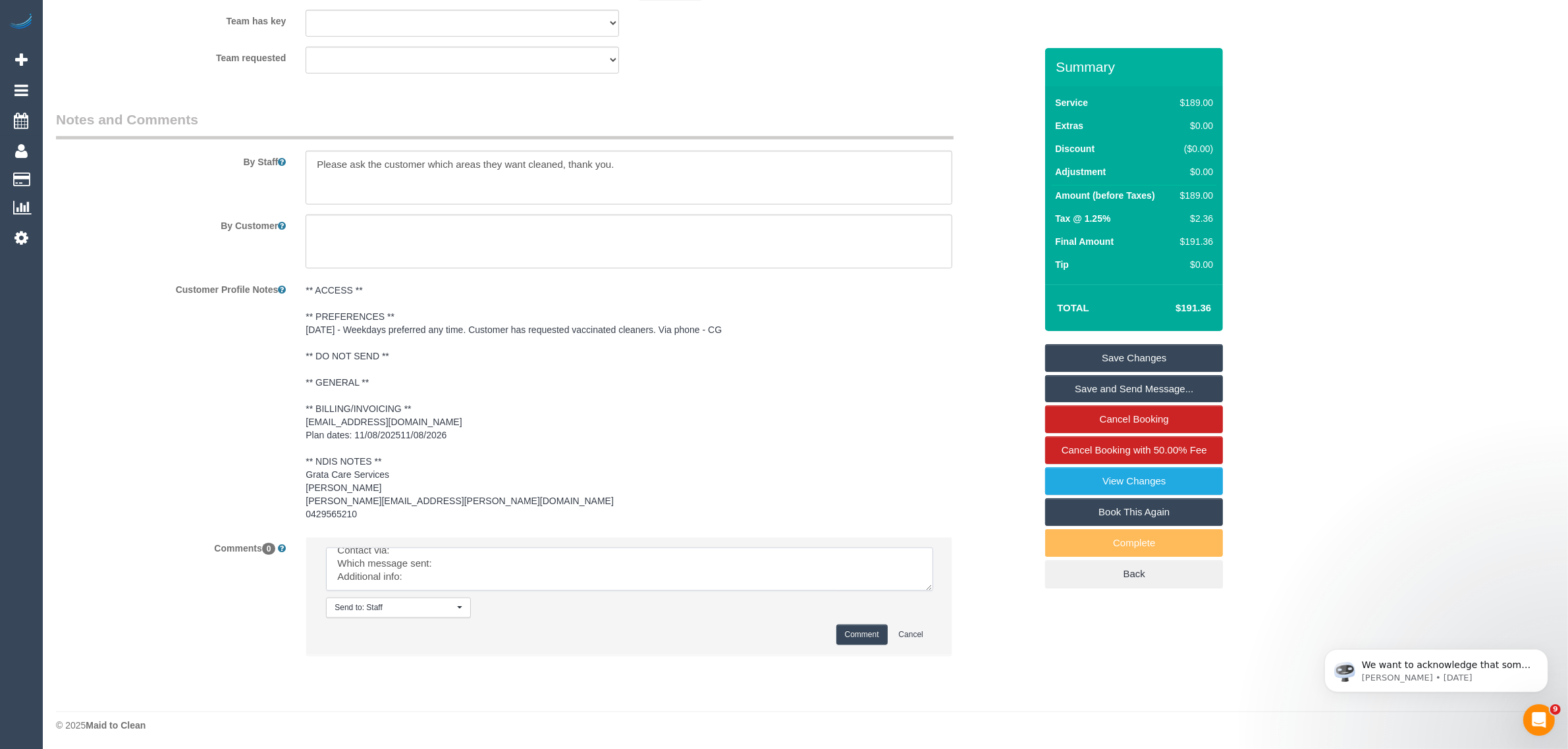
scroll to position [0, 0]
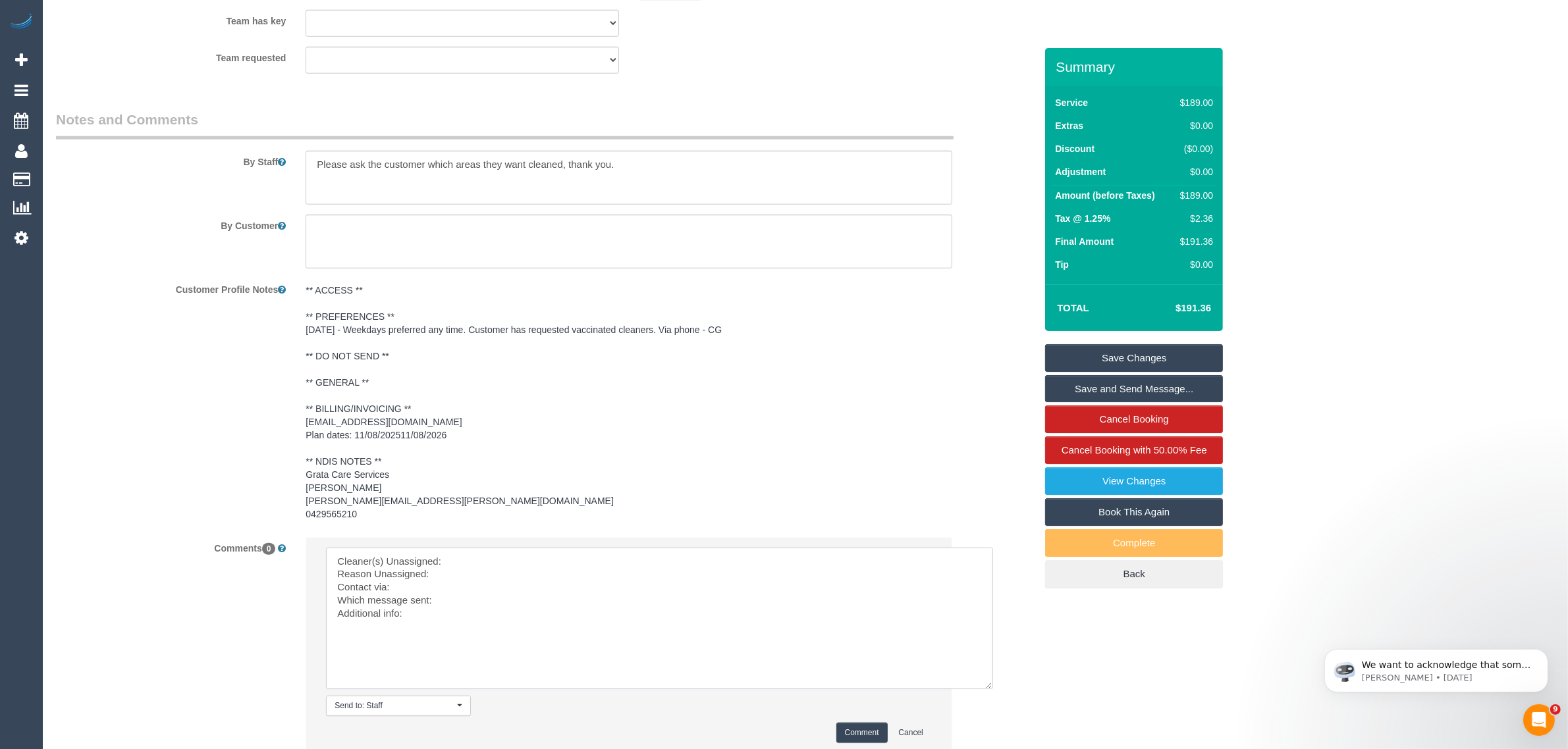
drag, startPoint x: 922, startPoint y: 585, endPoint x: 984, endPoint y: 686, distance: 118.5
click at [984, 686] on textarea at bounding box center [659, 618] width 667 height 142
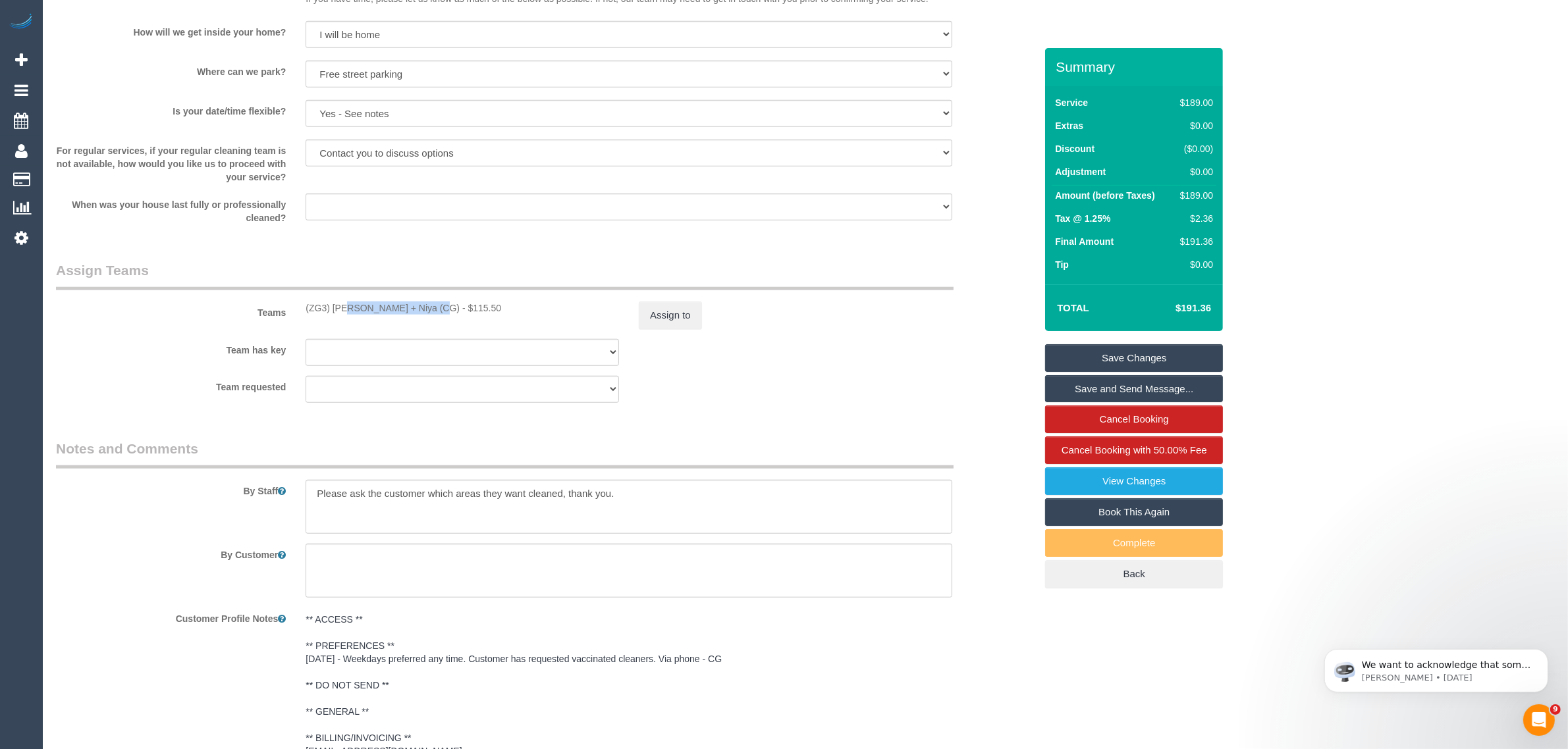
drag, startPoint x: 298, startPoint y: 306, endPoint x: 396, endPoint y: 307, distance: 98.0
click at [396, 307] on div "(ZG3) Suneeth + Niya (CG) - $115.50" at bounding box center [462, 308] width 333 height 13
copy div "(ZG3) Suneeth + Niya"
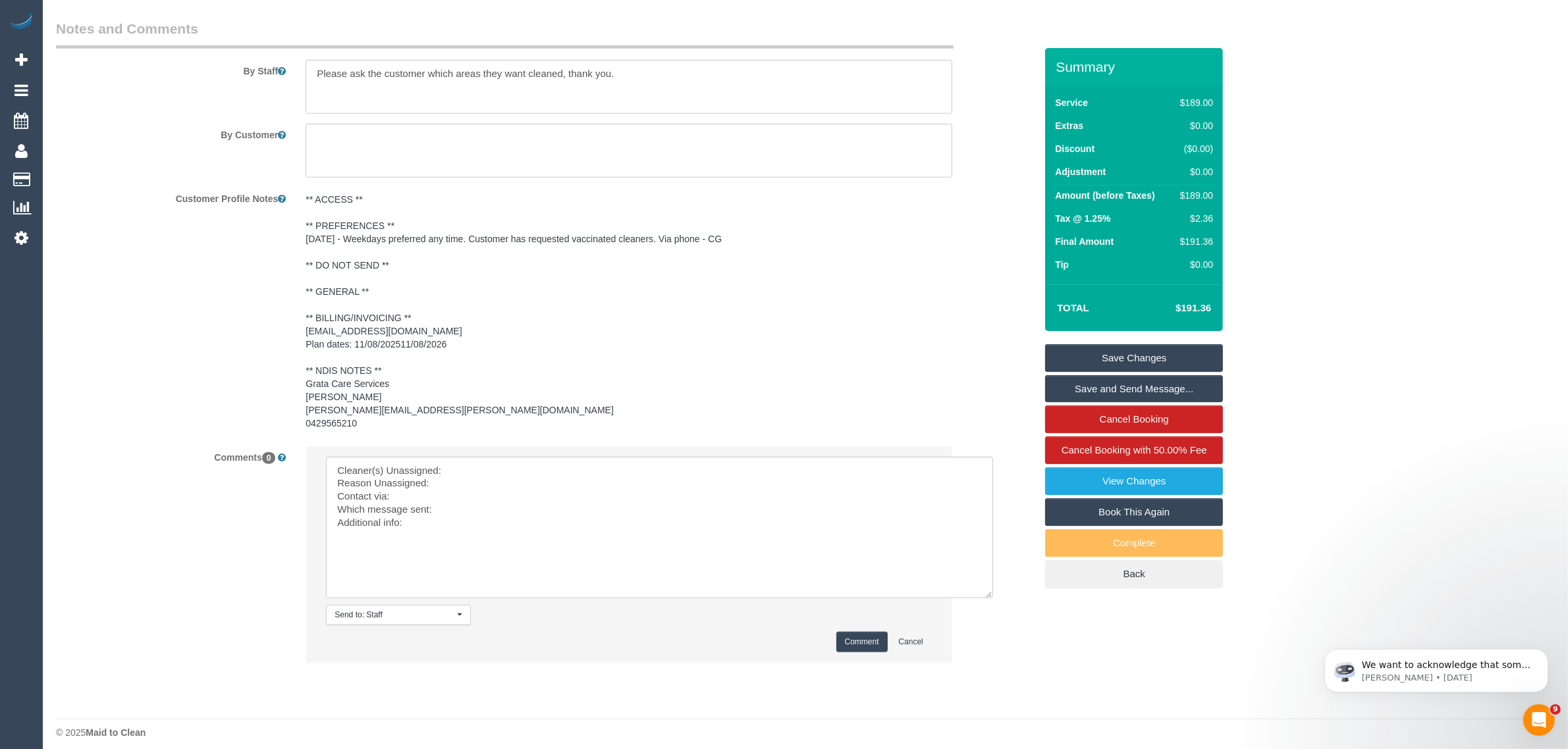
scroll to position [1791, 0]
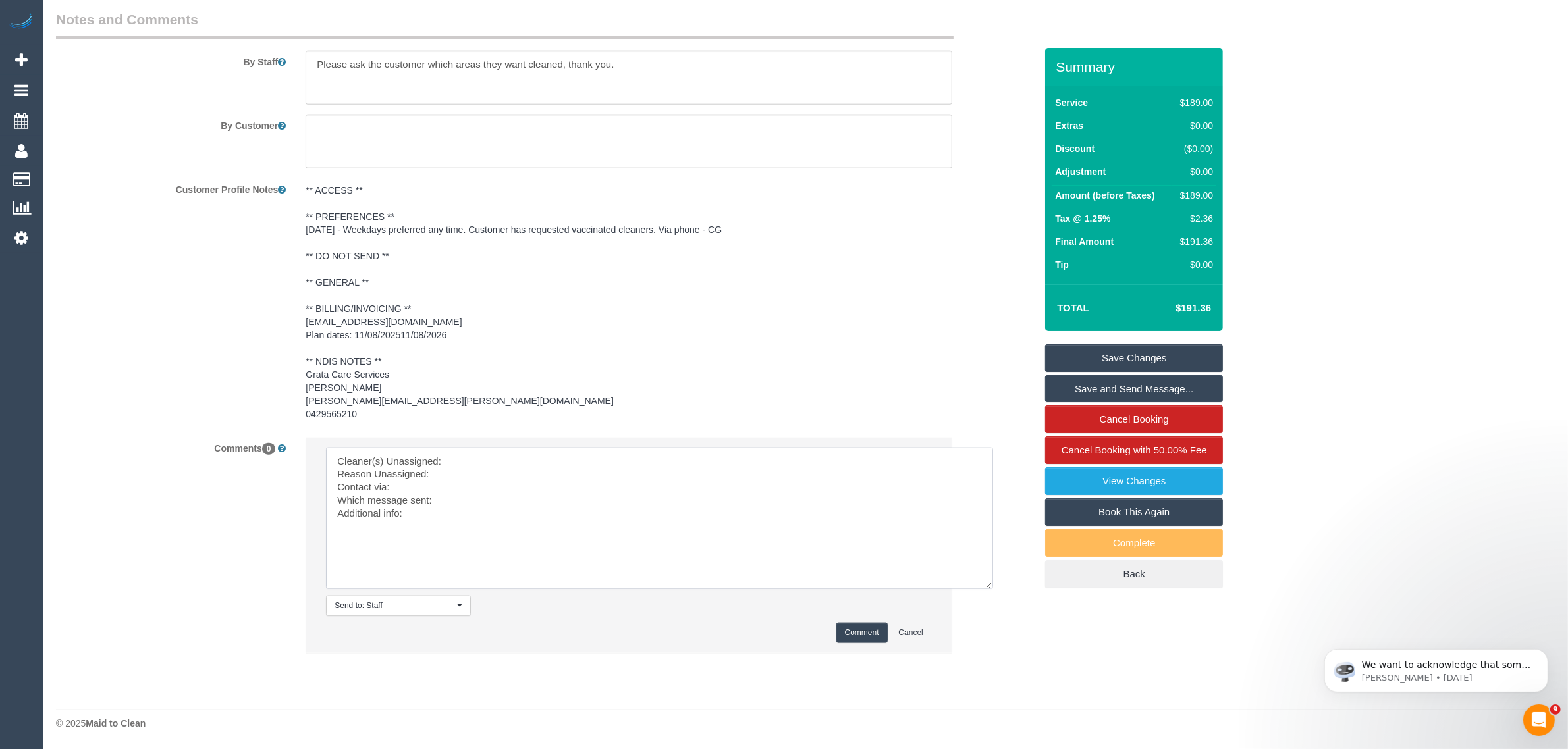
click at [529, 465] on textarea at bounding box center [659, 518] width 667 height 142
paste textarea "(ZG3) Suneeth + Niya"
click at [498, 472] on textarea at bounding box center [659, 518] width 667 height 142
click at [524, 506] on textarea at bounding box center [659, 518] width 667 height 142
paste textarea "Same Day Options SMS"
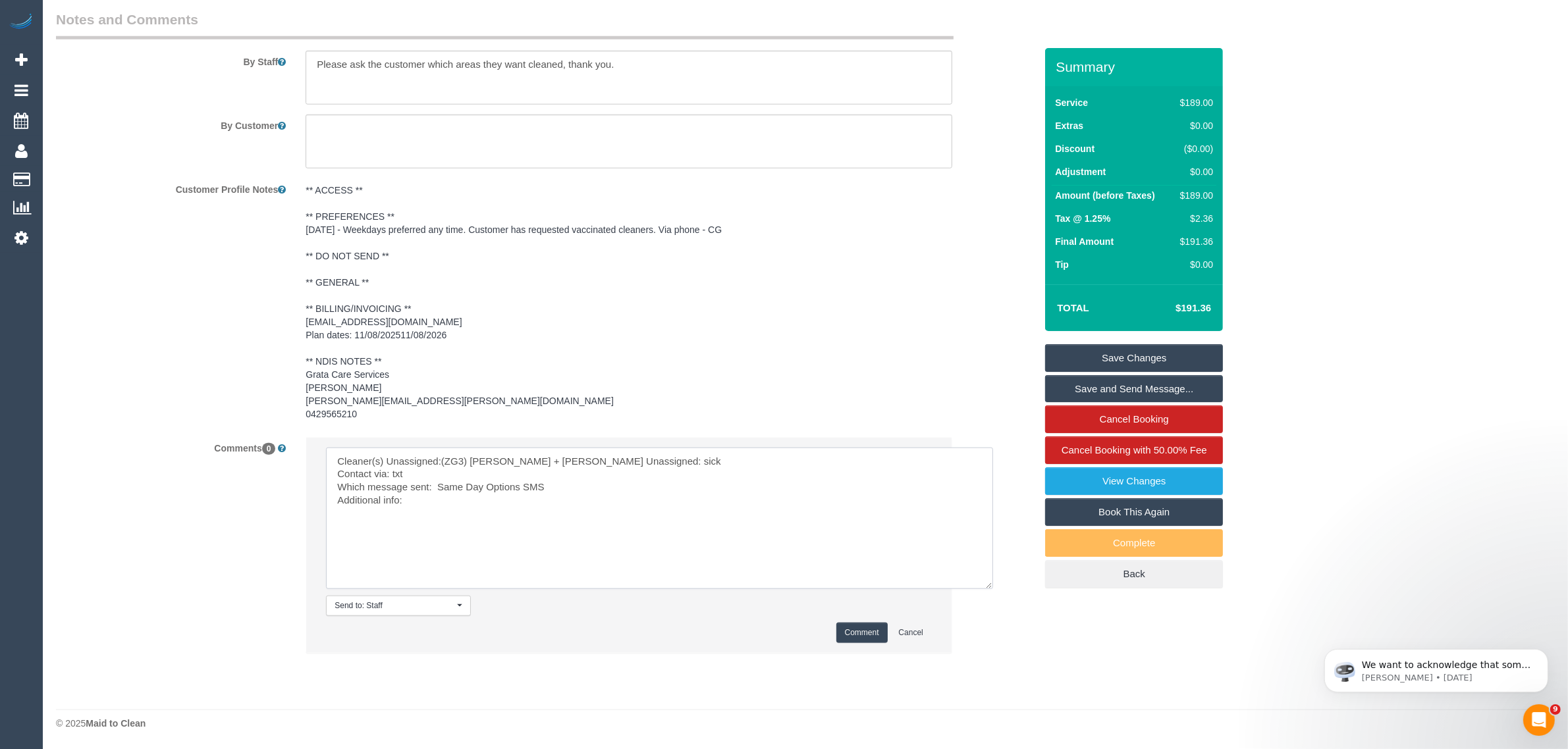
click at [464, 517] on textarea at bounding box center [659, 518] width 667 height 142
type textarea "Cleaner(s) Unassigned:(ZG3) Suneeth + Niya Reason Unassigned: sick Contact via:…"
click at [860, 630] on button "Comment" at bounding box center [862, 632] width 51 height 20
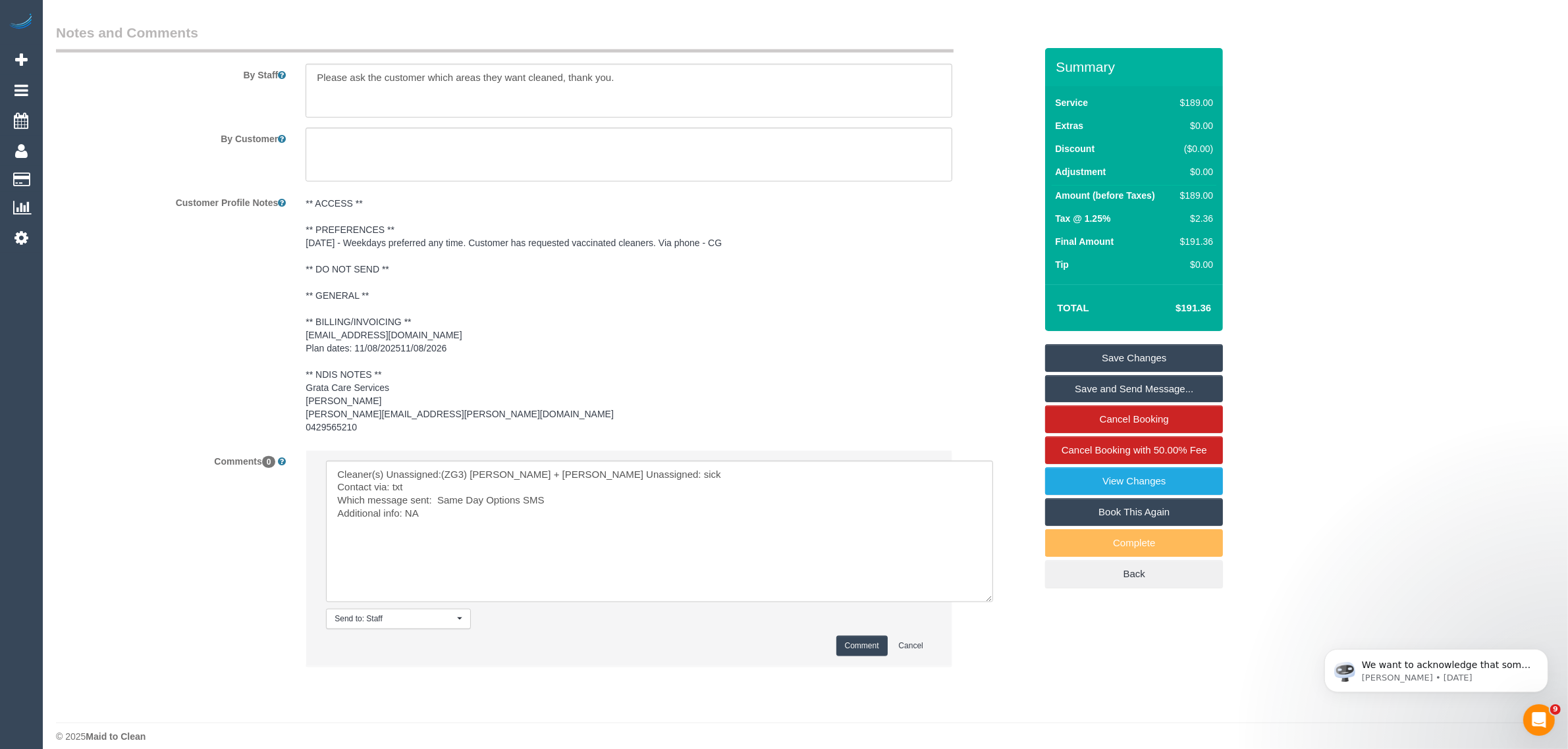
scroll to position [1462, 0]
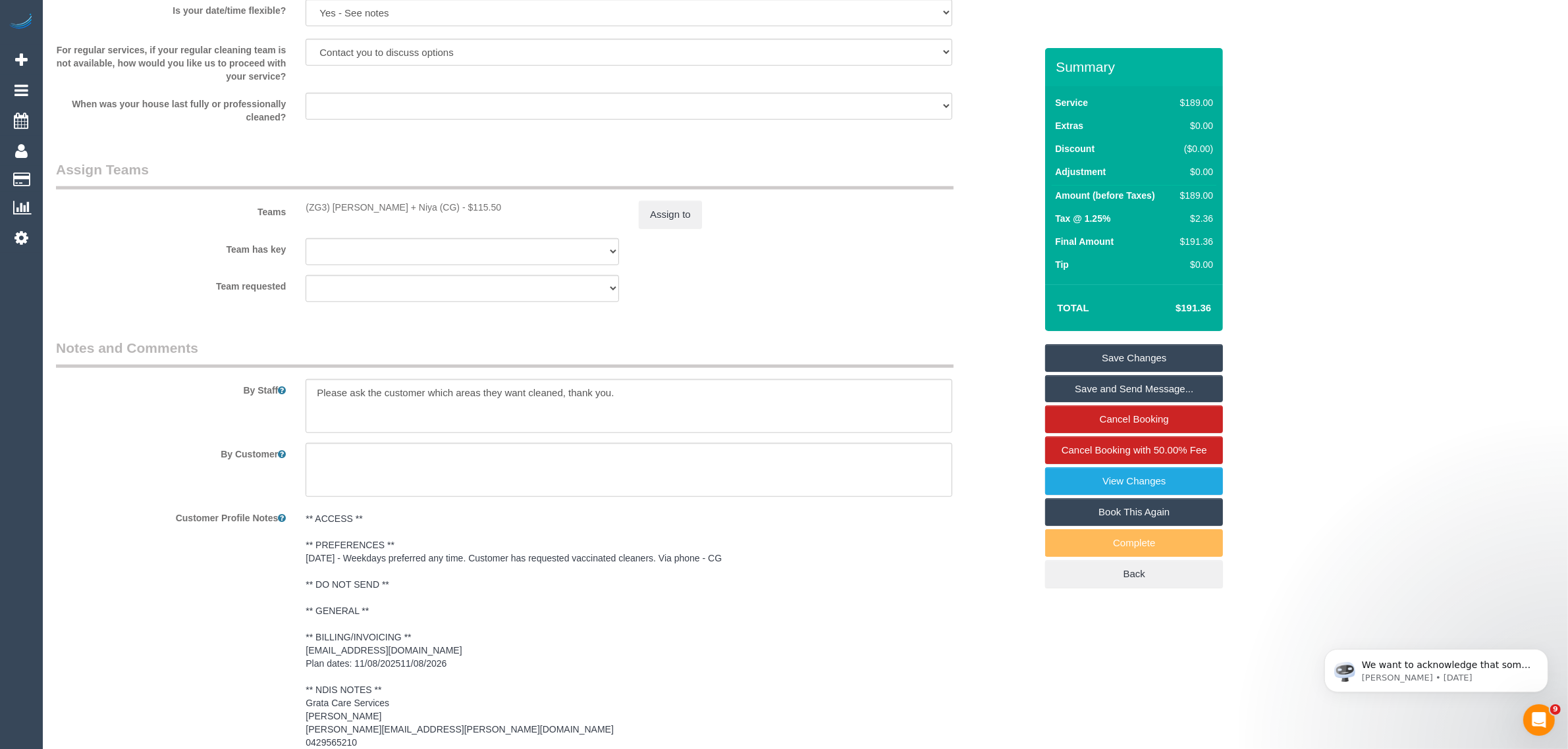
click at [676, 229] on sui-booking-teams "Teams (ZG3) Suneeth + Niya (CG) - $115.50 Assign to Team has key (ZG3) Suneeth …" at bounding box center [546, 231] width 979 height 142
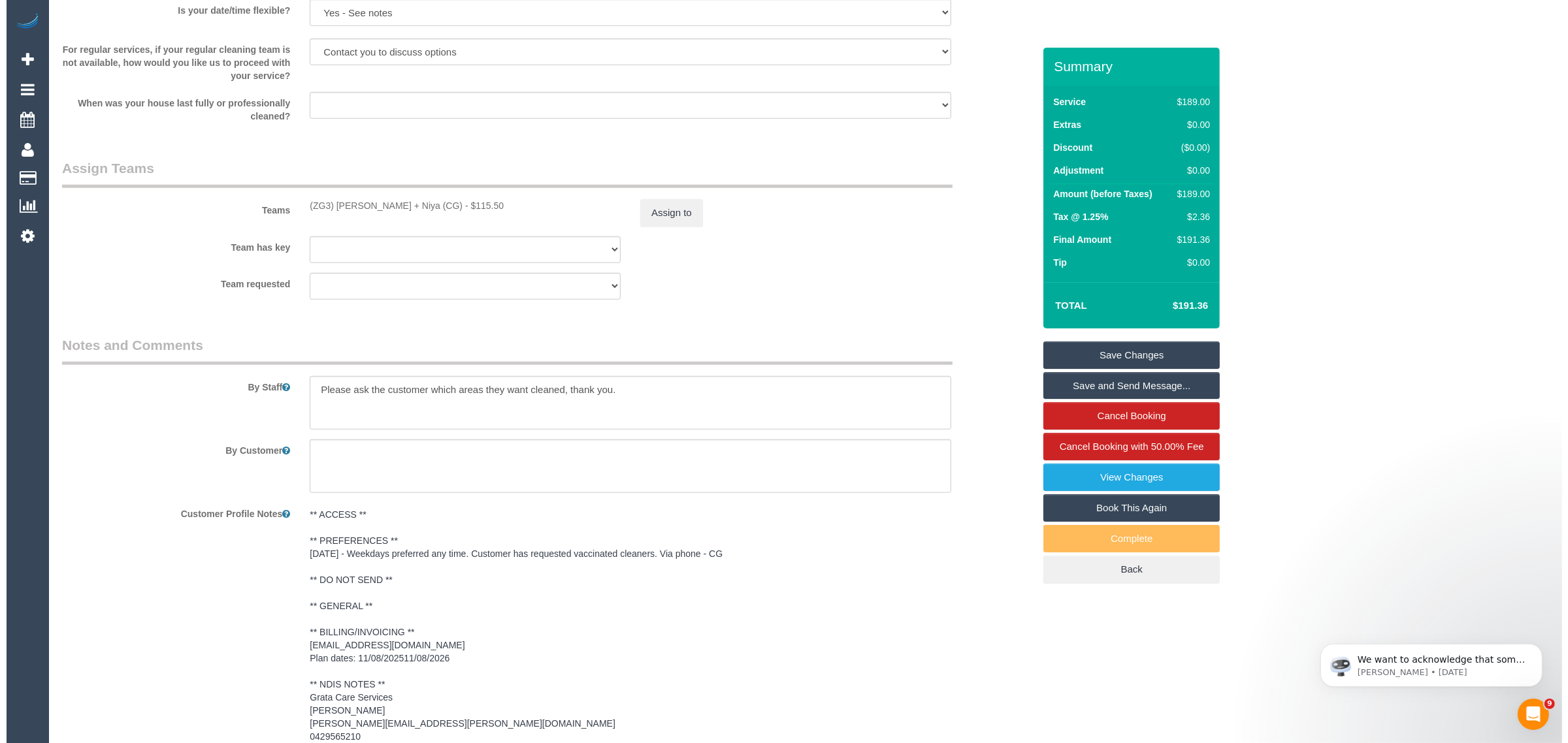
scroll to position [1124, 0]
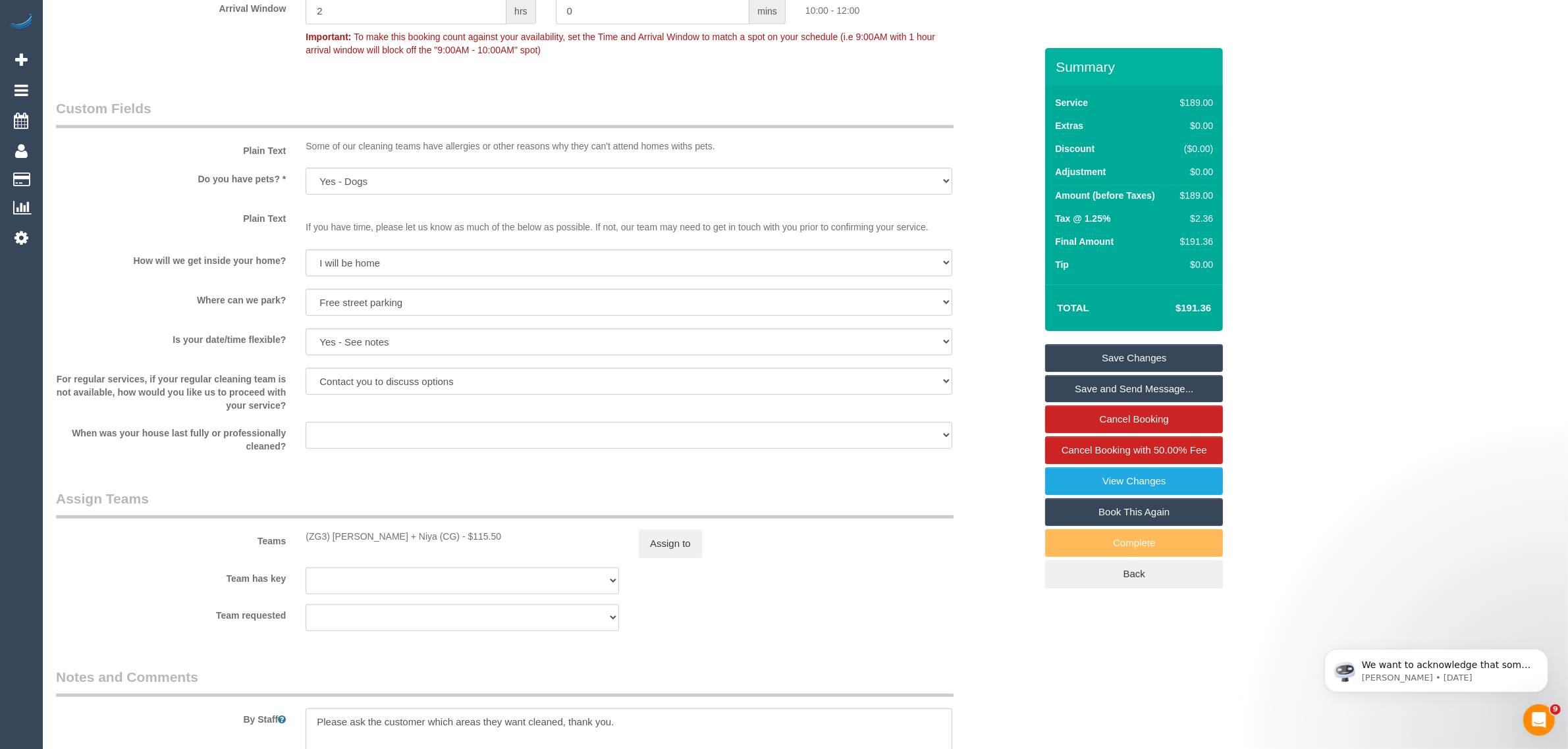
click at [676, 218] on p "If you have time, please let us know as much of the below as possible. If not, …" at bounding box center [629, 220] width 646 height 26
click at [667, 547] on button "Assign to" at bounding box center [670, 544] width 63 height 28
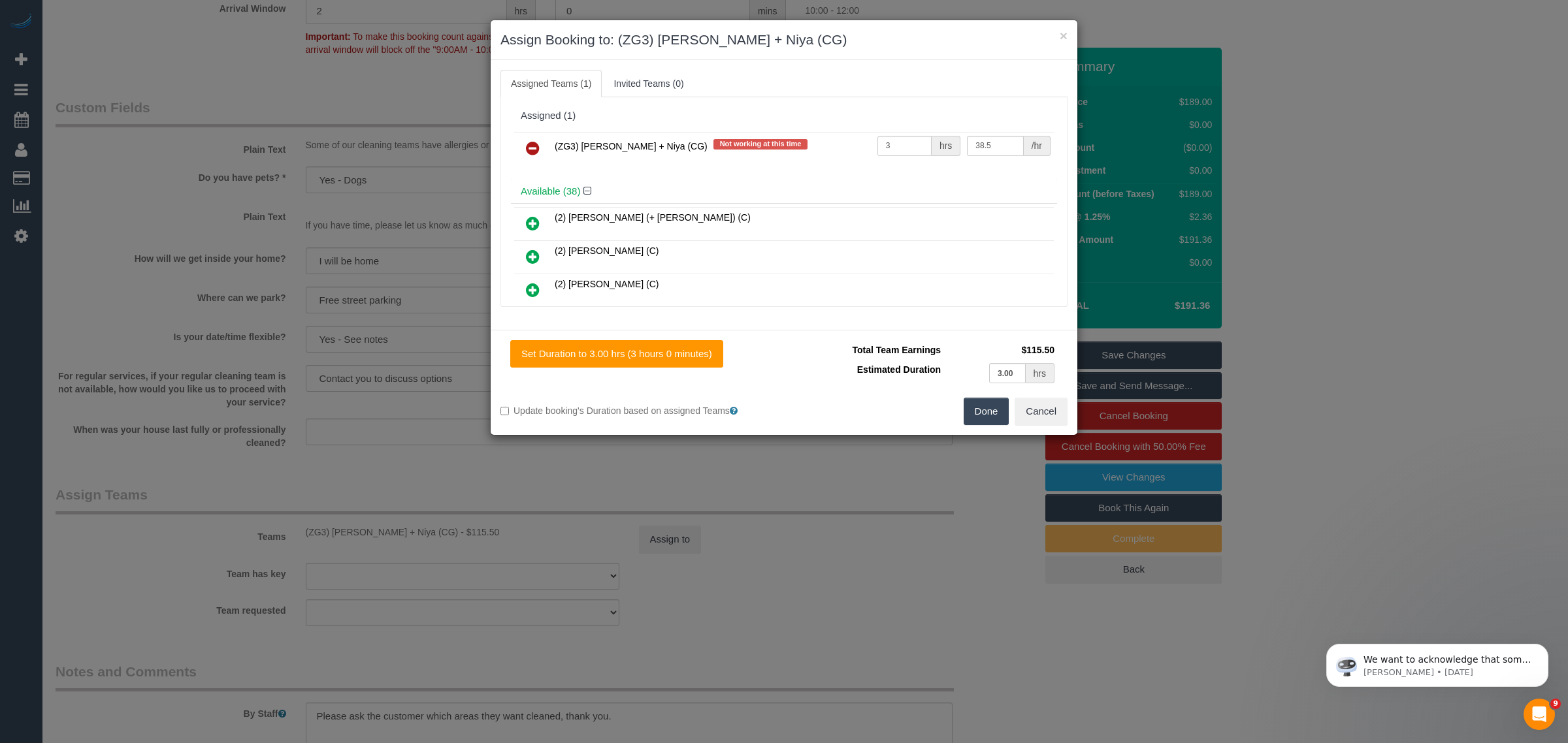
click at [539, 148] on icon at bounding box center [533, 148] width 14 height 16
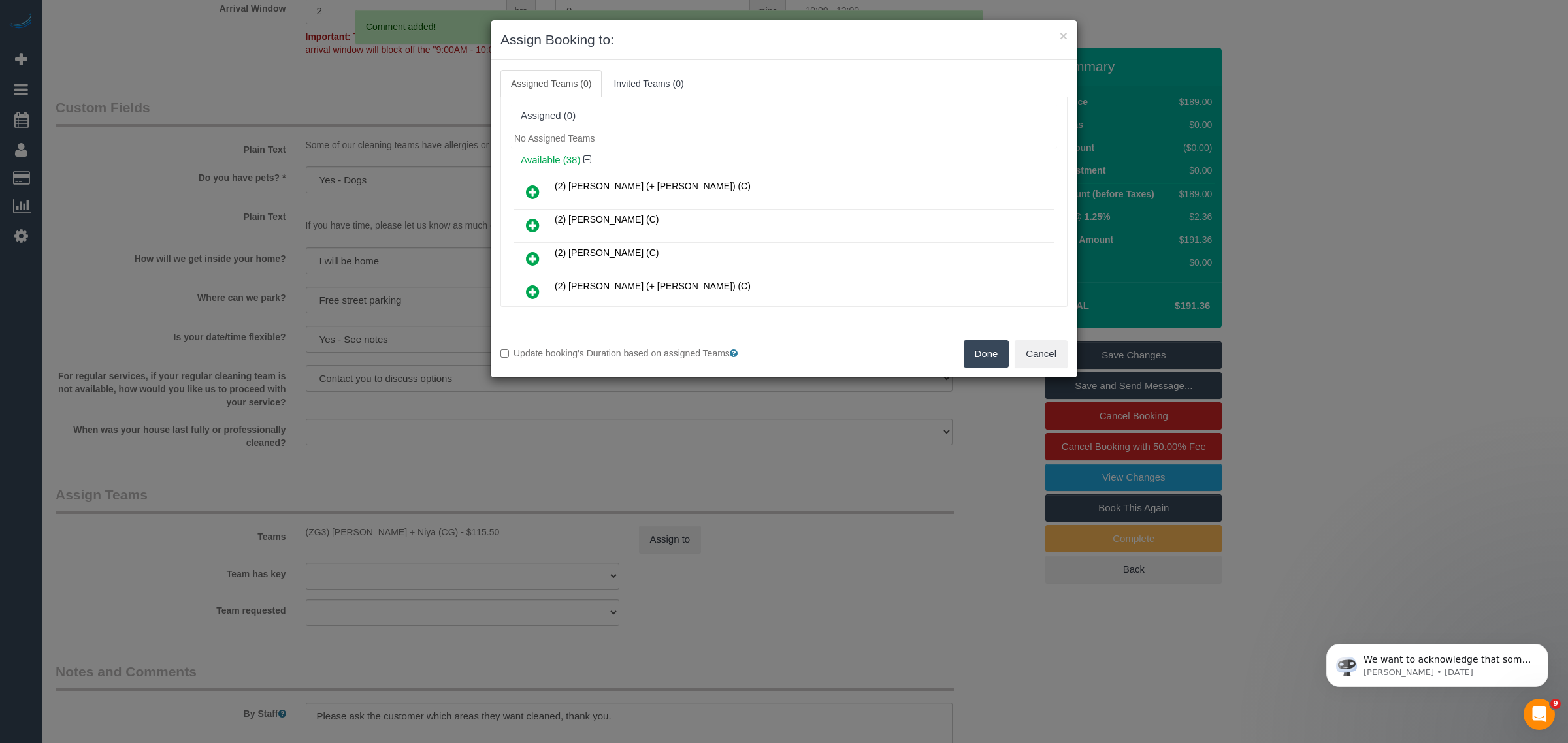
click at [978, 350] on button "Done" at bounding box center [986, 354] width 46 height 27
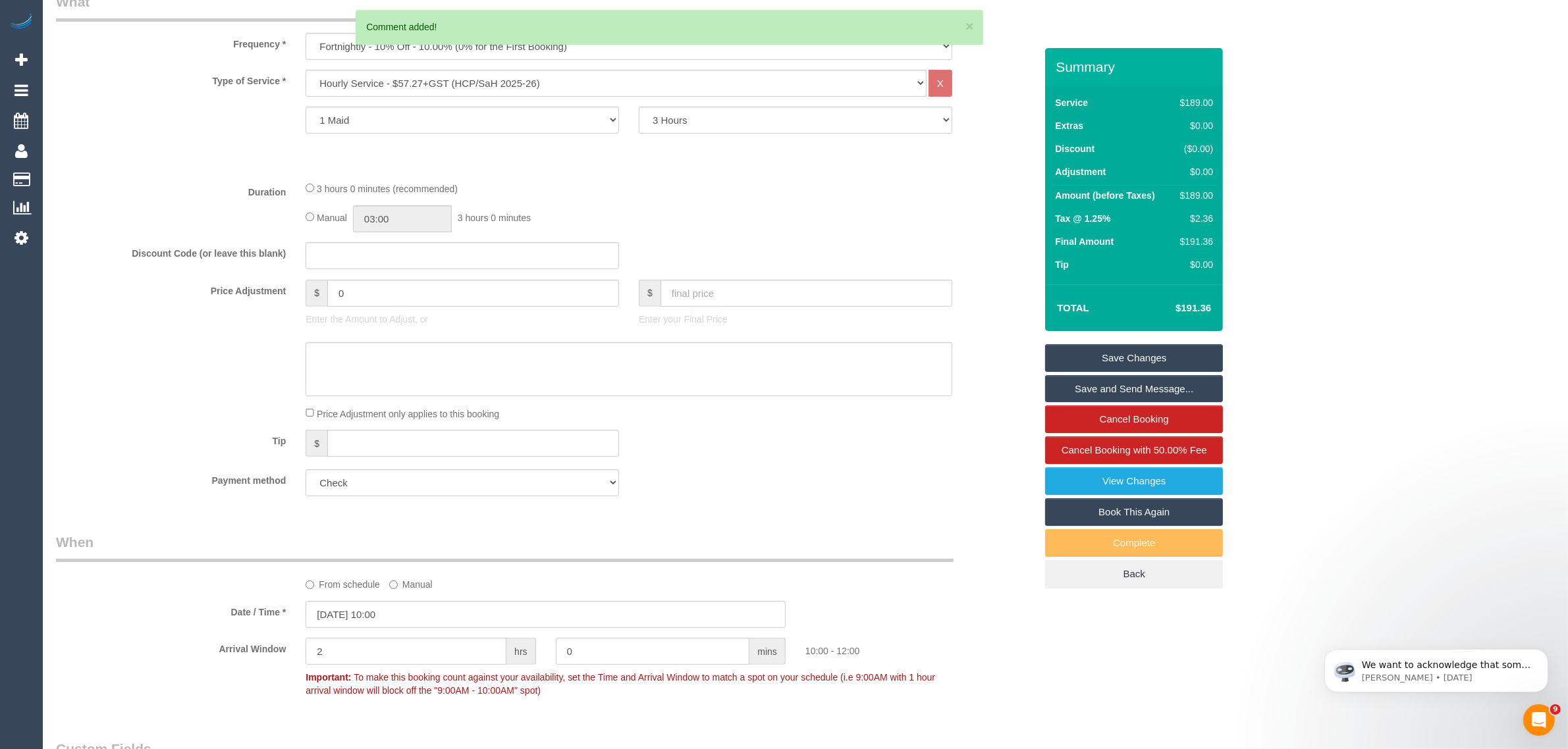
scroll to position [146, 0]
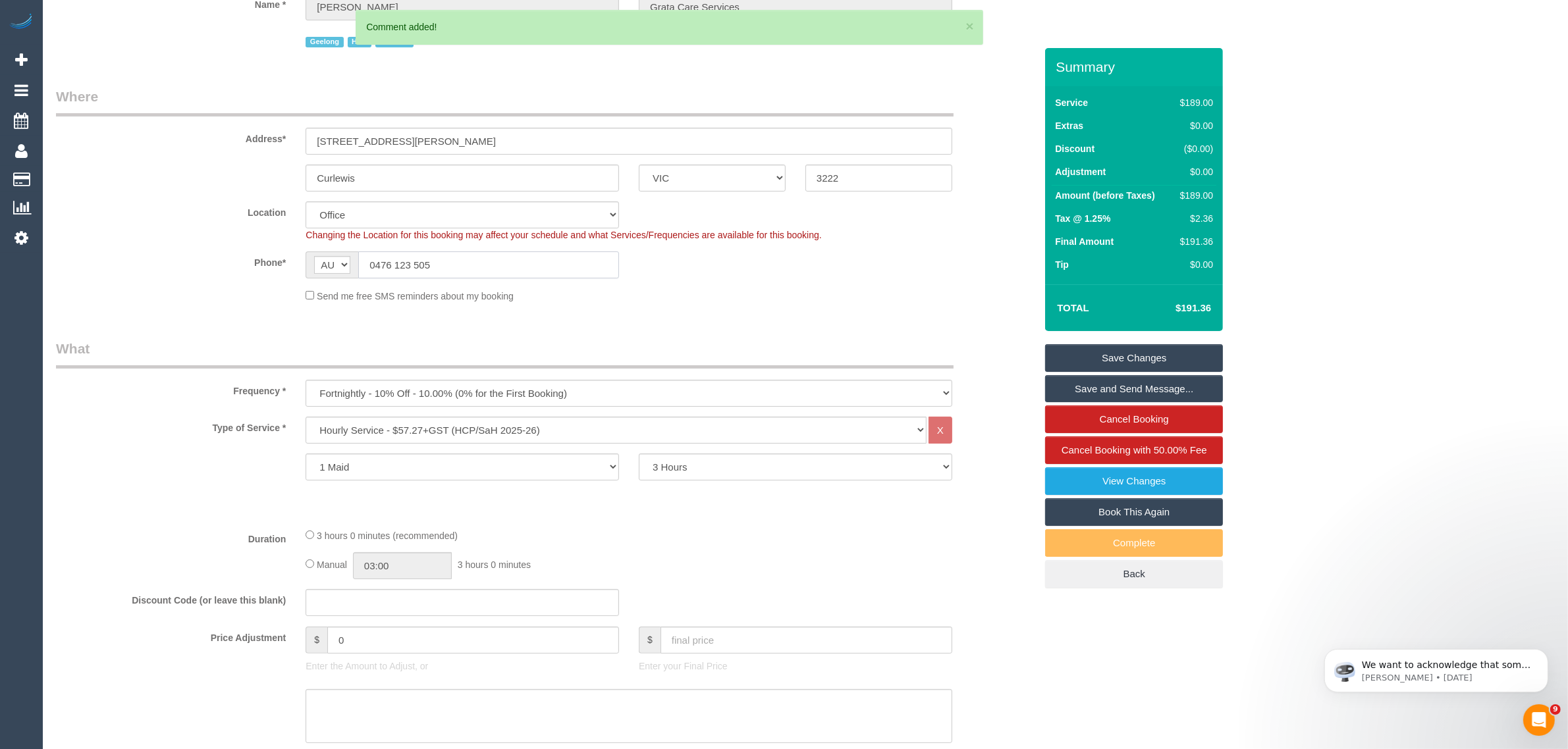
click at [532, 267] on input "0476 123 505" at bounding box center [488, 264] width 261 height 27
click at [883, 303] on fieldset "Where Address* 53 Massey Crescent Curlewis ACT NSW NT QLD SA TAS VIC WA 3222 Lo…" at bounding box center [546, 200] width 979 height 225
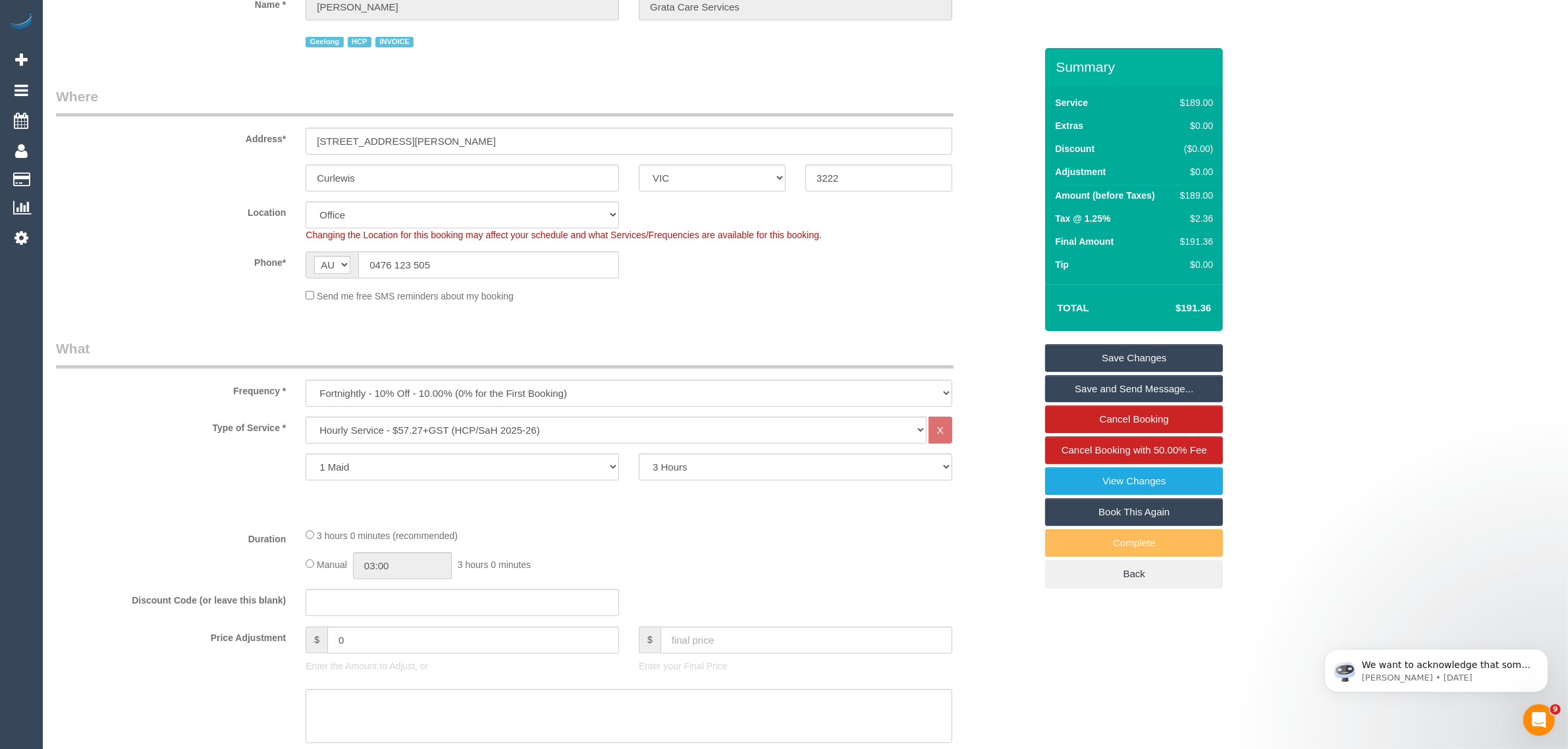
click at [1141, 353] on link "Save Changes" at bounding box center [1134, 358] width 178 height 28
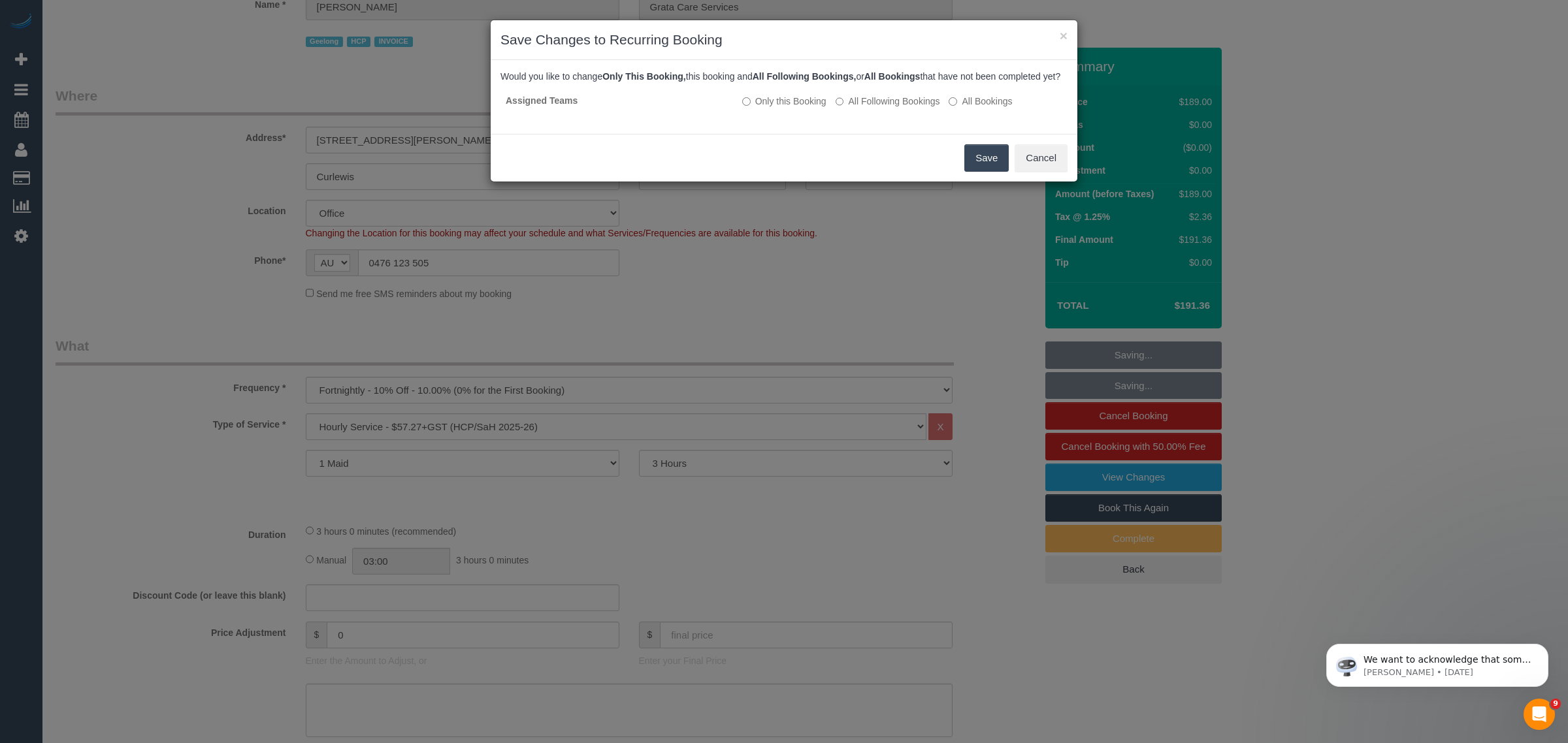
click at [977, 172] on button "Save" at bounding box center [986, 158] width 45 height 27
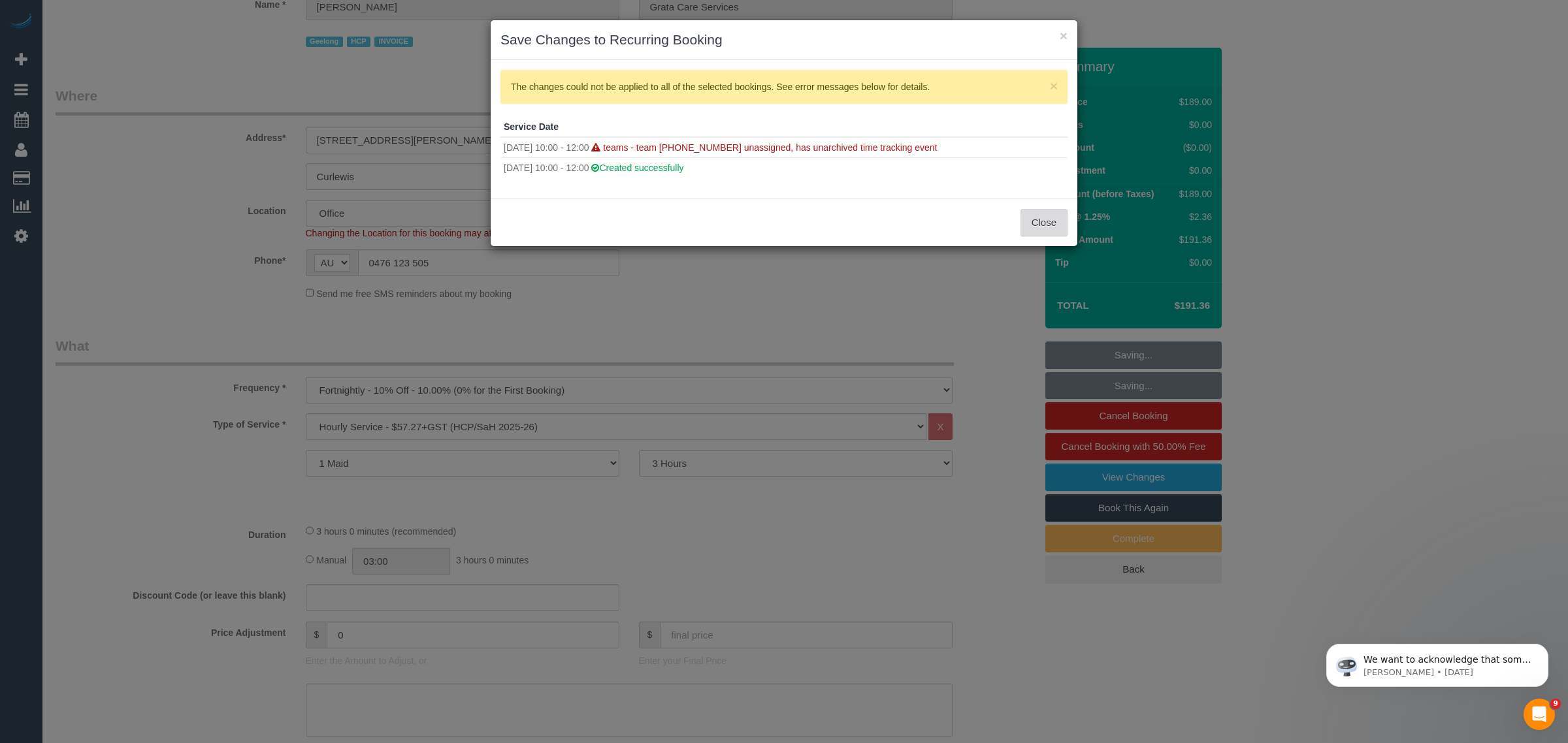
click at [1037, 220] on button "Close" at bounding box center [1044, 222] width 47 height 27
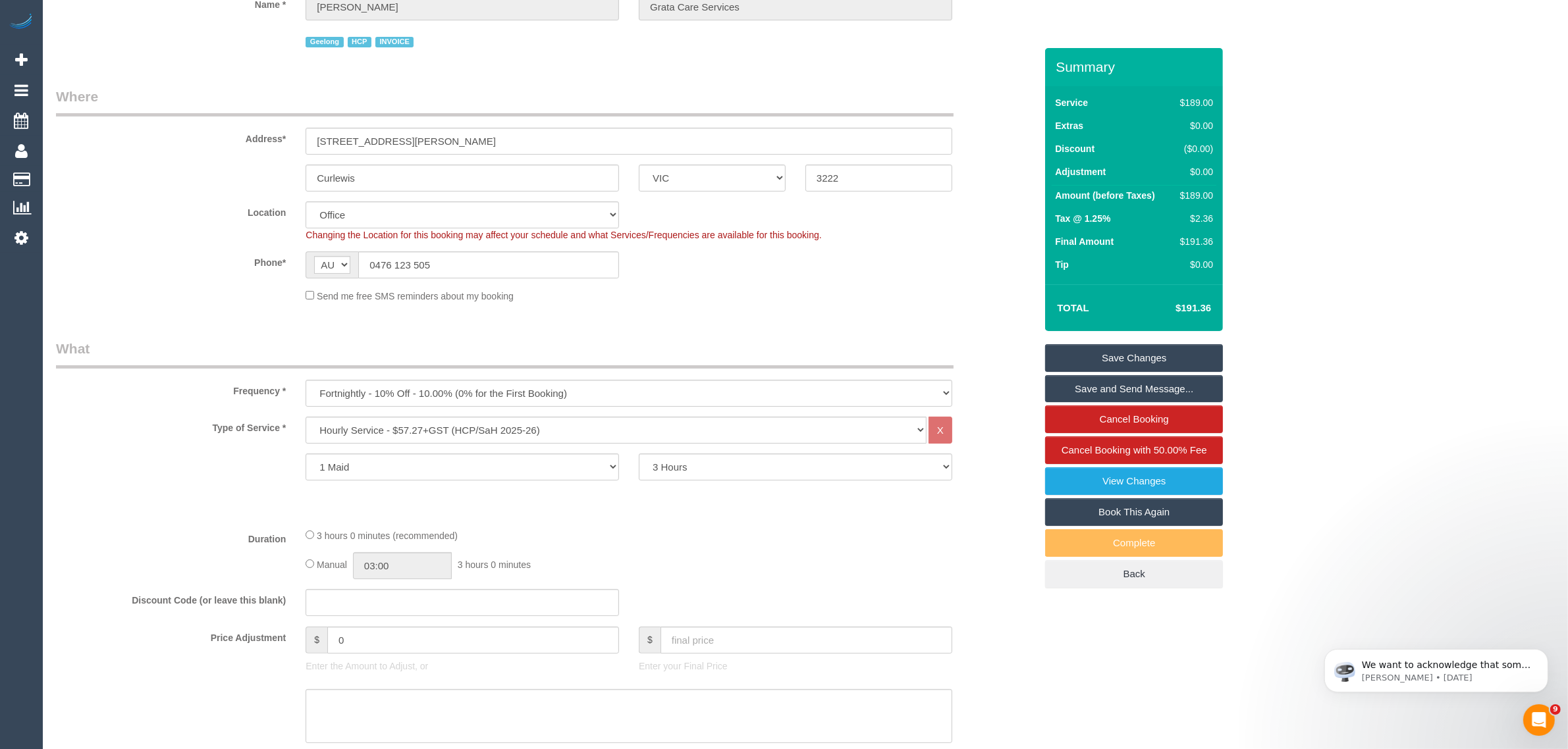
click at [1131, 354] on link "Save Changes" at bounding box center [1134, 358] width 178 height 28
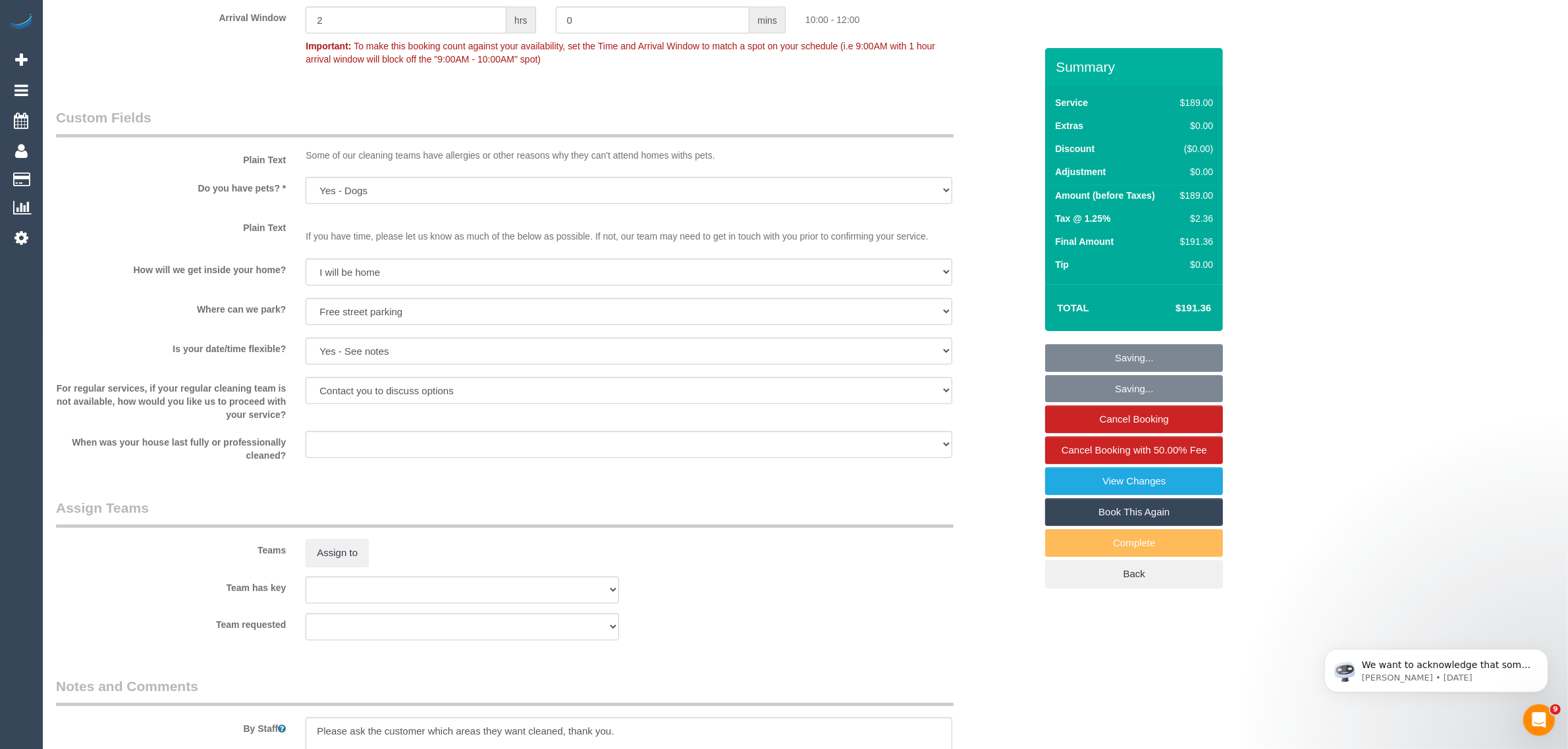
scroll to position [1133, 0]
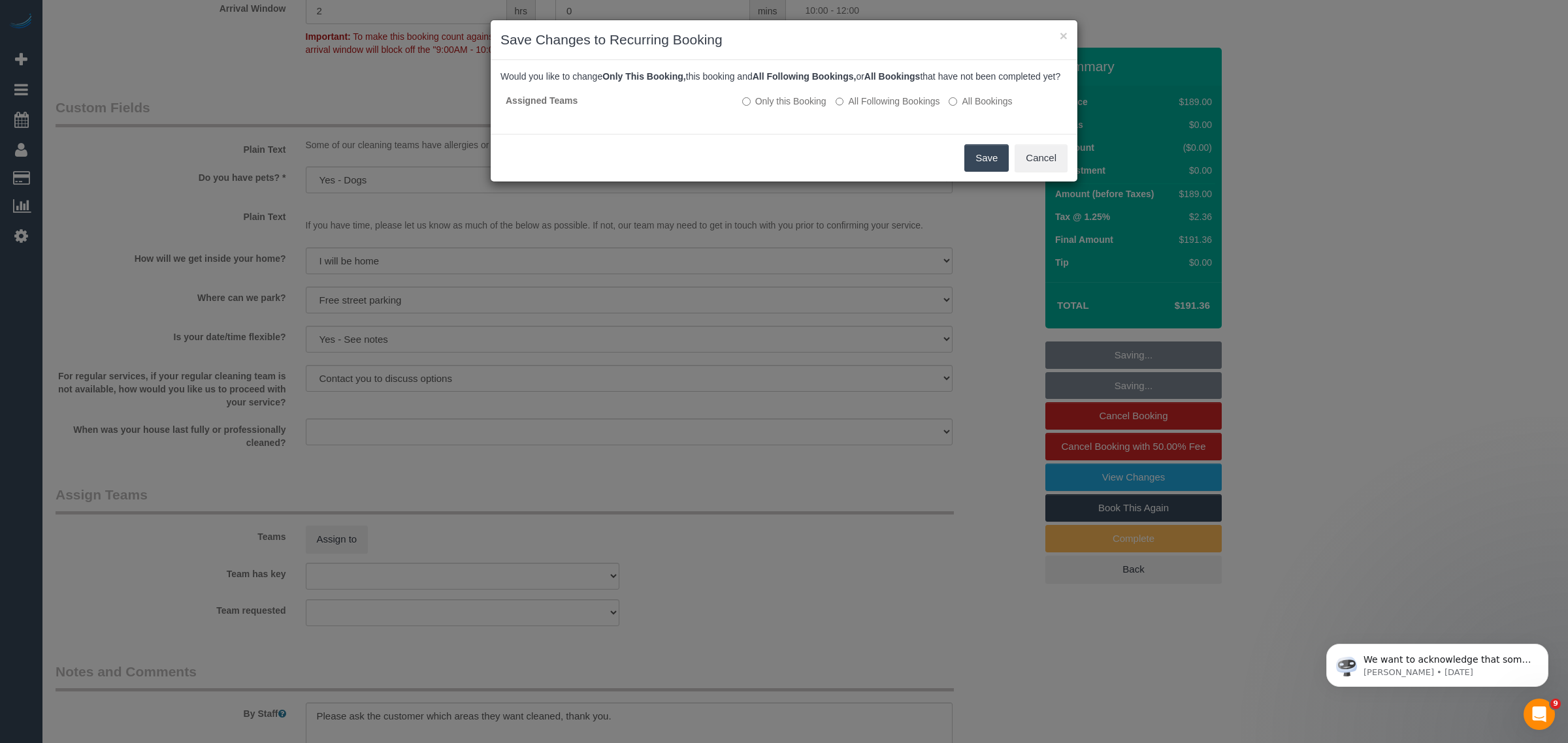
click at [973, 168] on button "Save" at bounding box center [986, 158] width 45 height 27
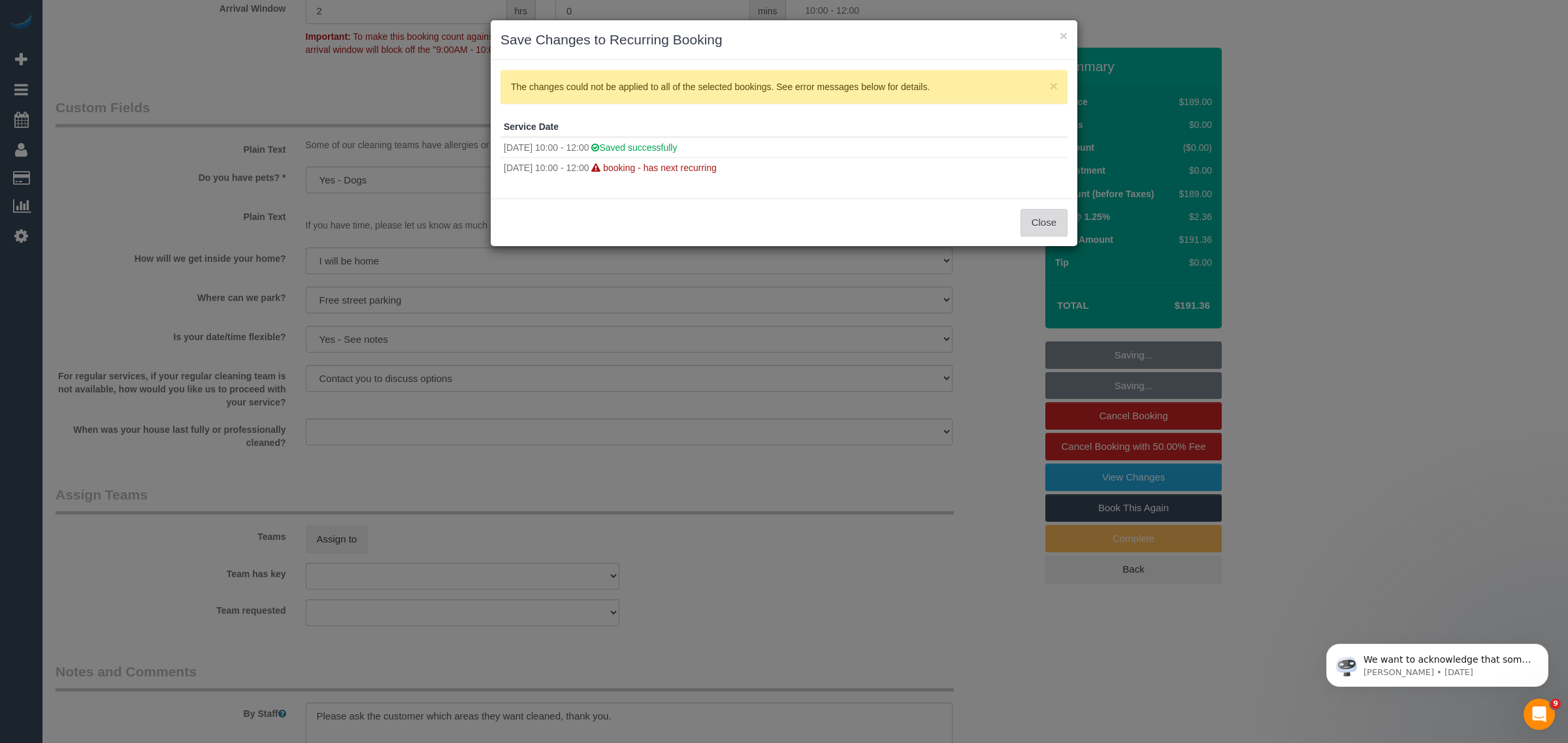
click at [1041, 225] on button "Close" at bounding box center [1044, 222] width 47 height 27
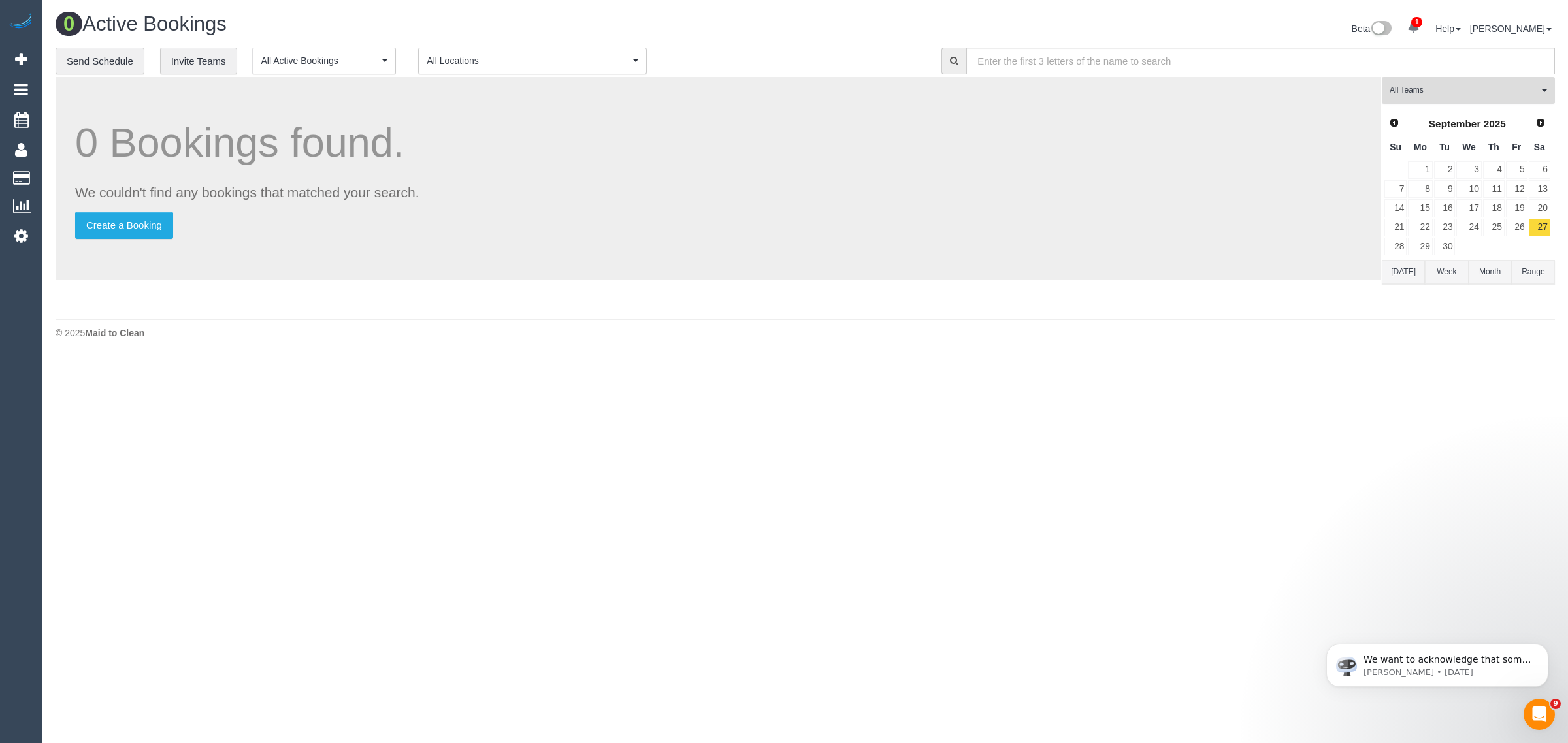
click at [1504, 82] on button "All Teams" at bounding box center [1468, 90] width 173 height 27
click at [1470, 106] on link "Remove Team Filters" at bounding box center [1468, 111] width 172 height 17
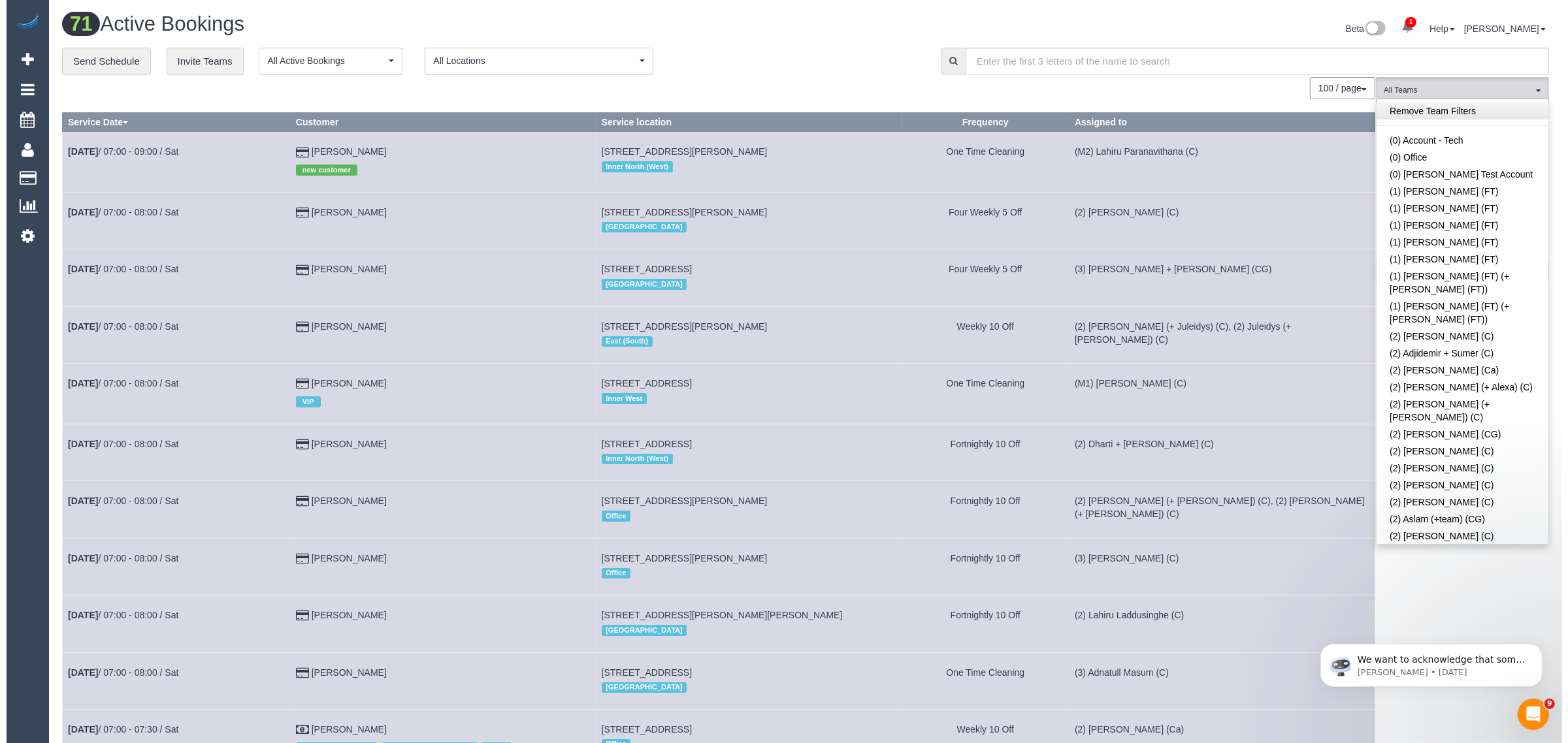
scroll to position [4115, 0]
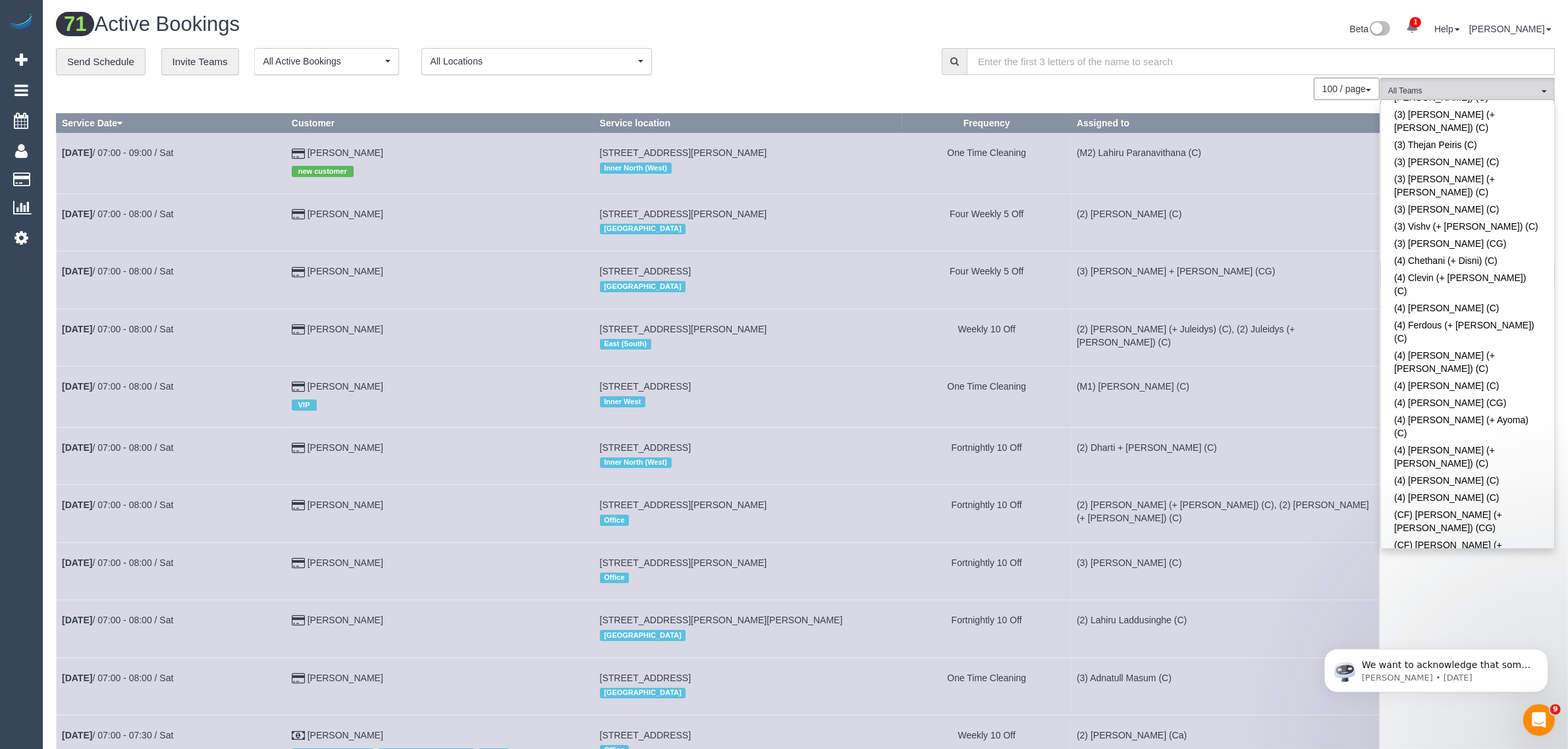
click at [815, 48] on div "**********" at bounding box center [489, 62] width 866 height 28
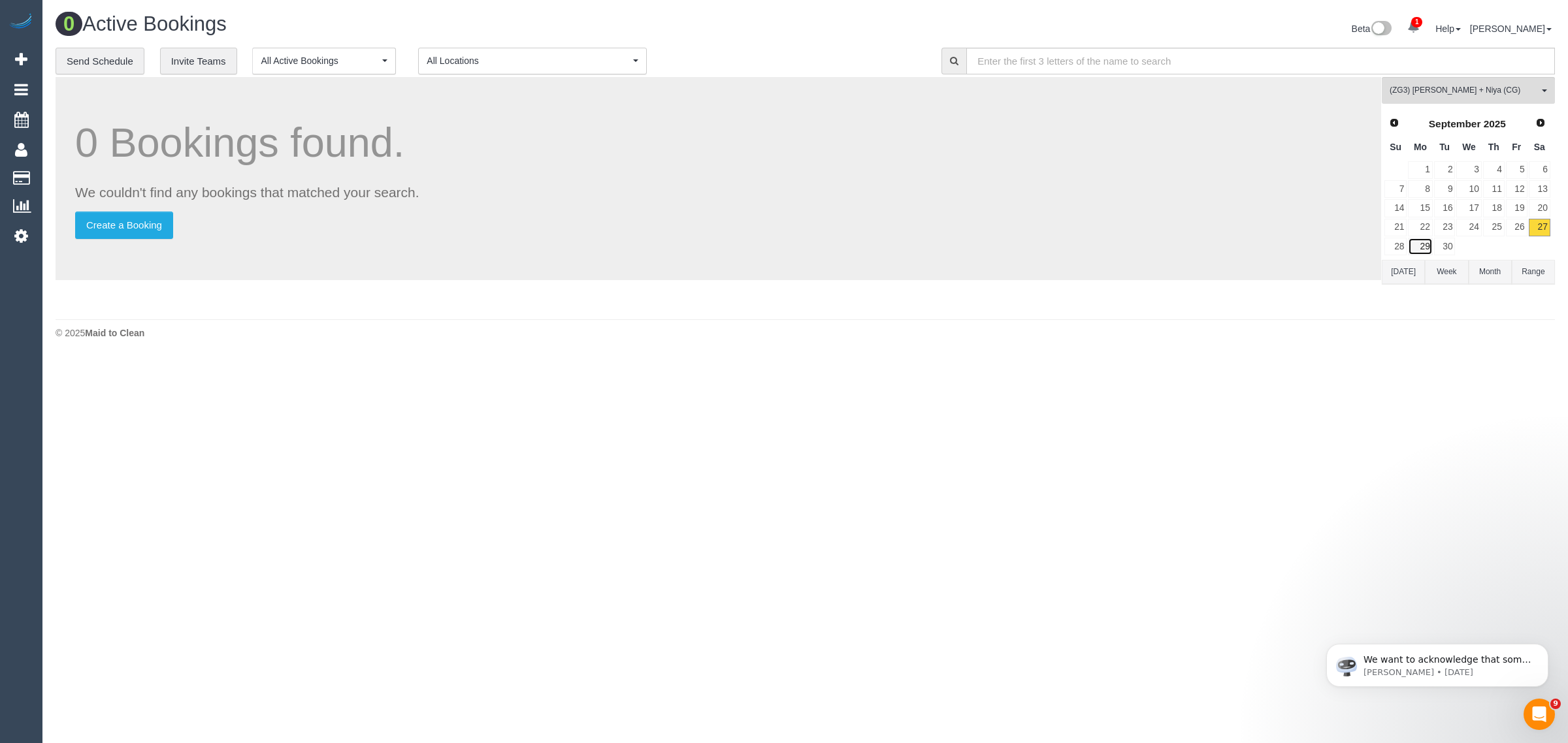
click at [1419, 239] on link "29" at bounding box center [1419, 246] width 24 height 18
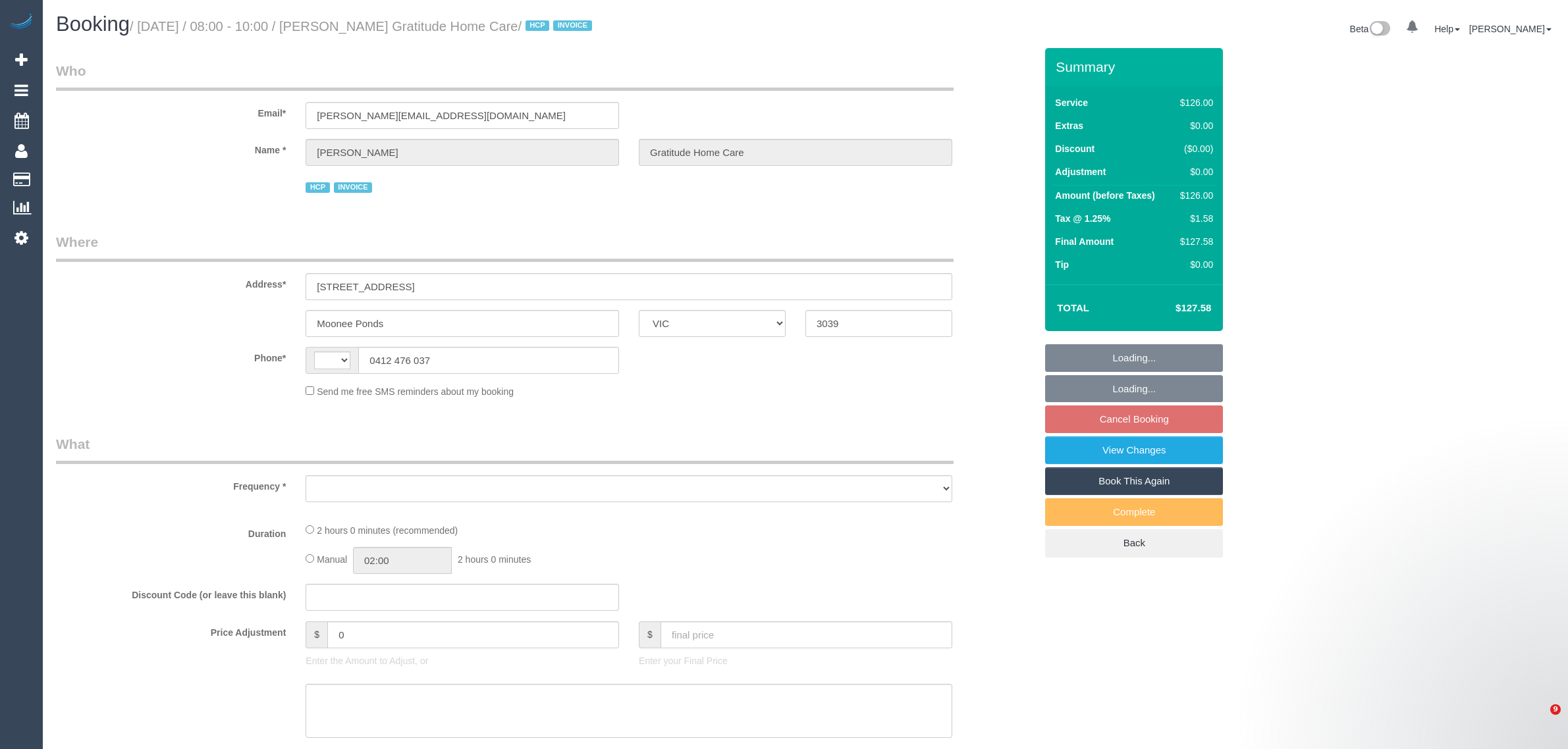
select select "VIC"
select select "string:AU"
select select "number:28"
select select "number:14"
select select "number:19"
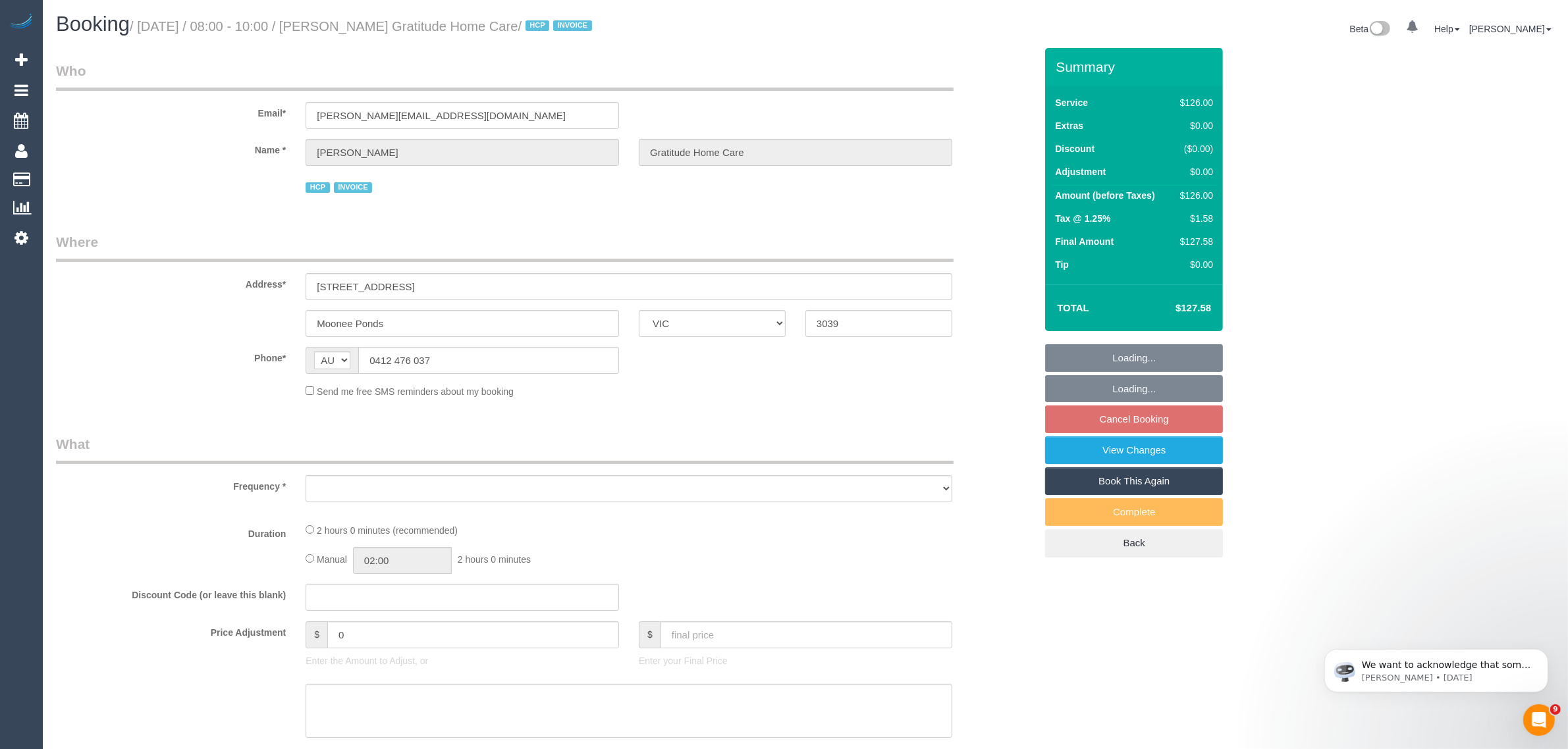
select select "number:25"
select select "number:34"
select select "number:13"
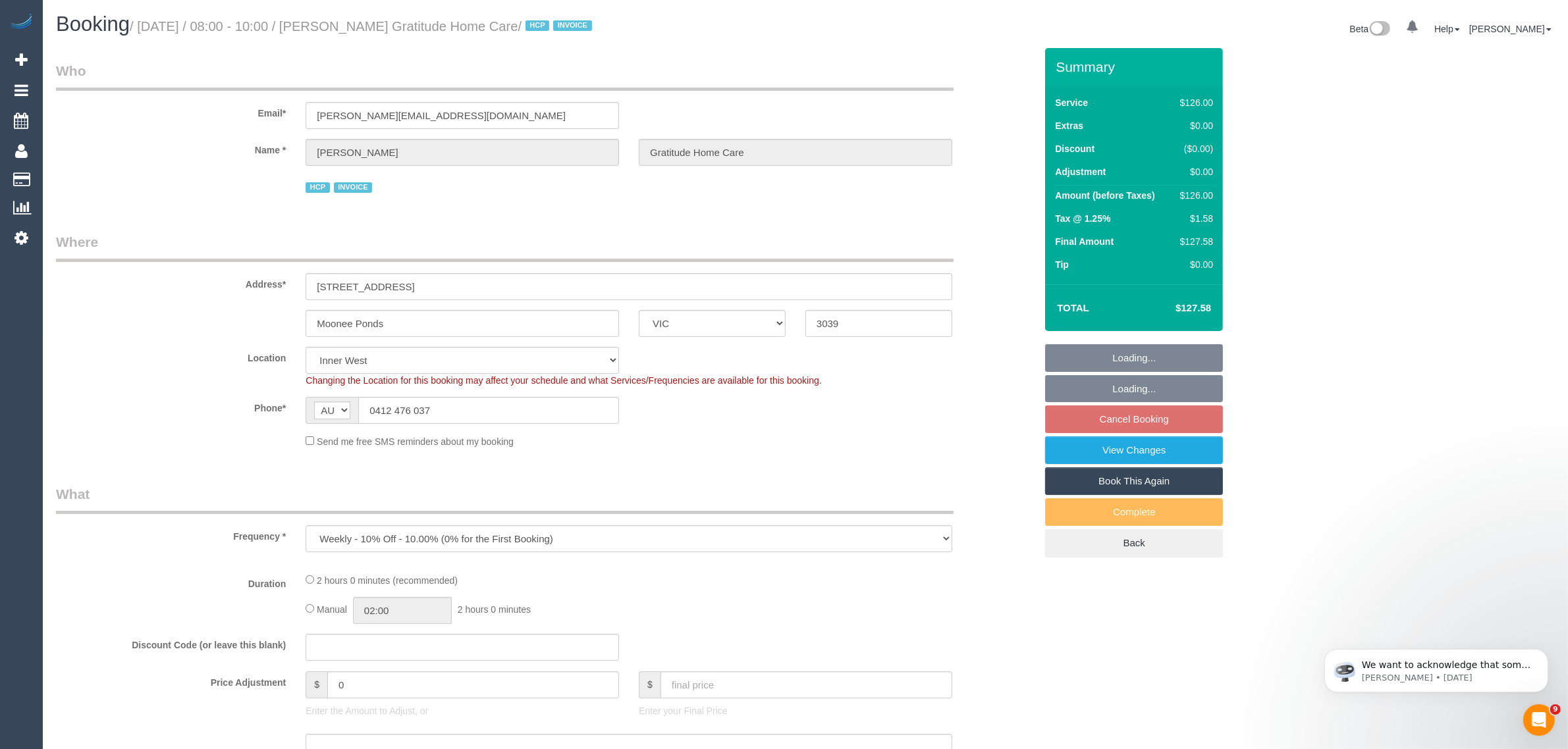
select select "object:1385"
select select "120"
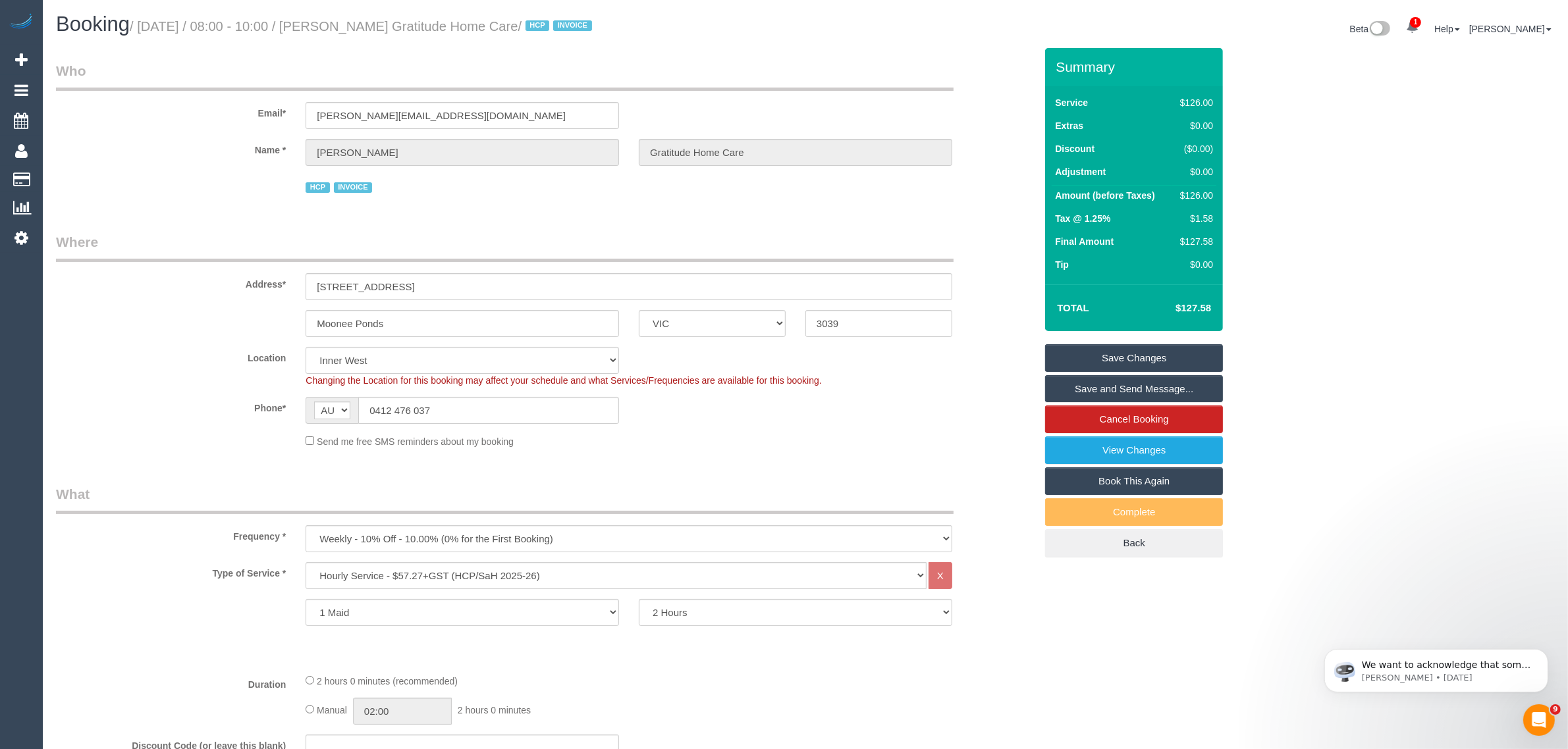
click at [889, 441] on div "Send me free SMS reminders about my booking" at bounding box center [629, 441] width 666 height 15
click at [910, 442] on div "Send me free SMS reminders about my booking" at bounding box center [629, 441] width 666 height 15
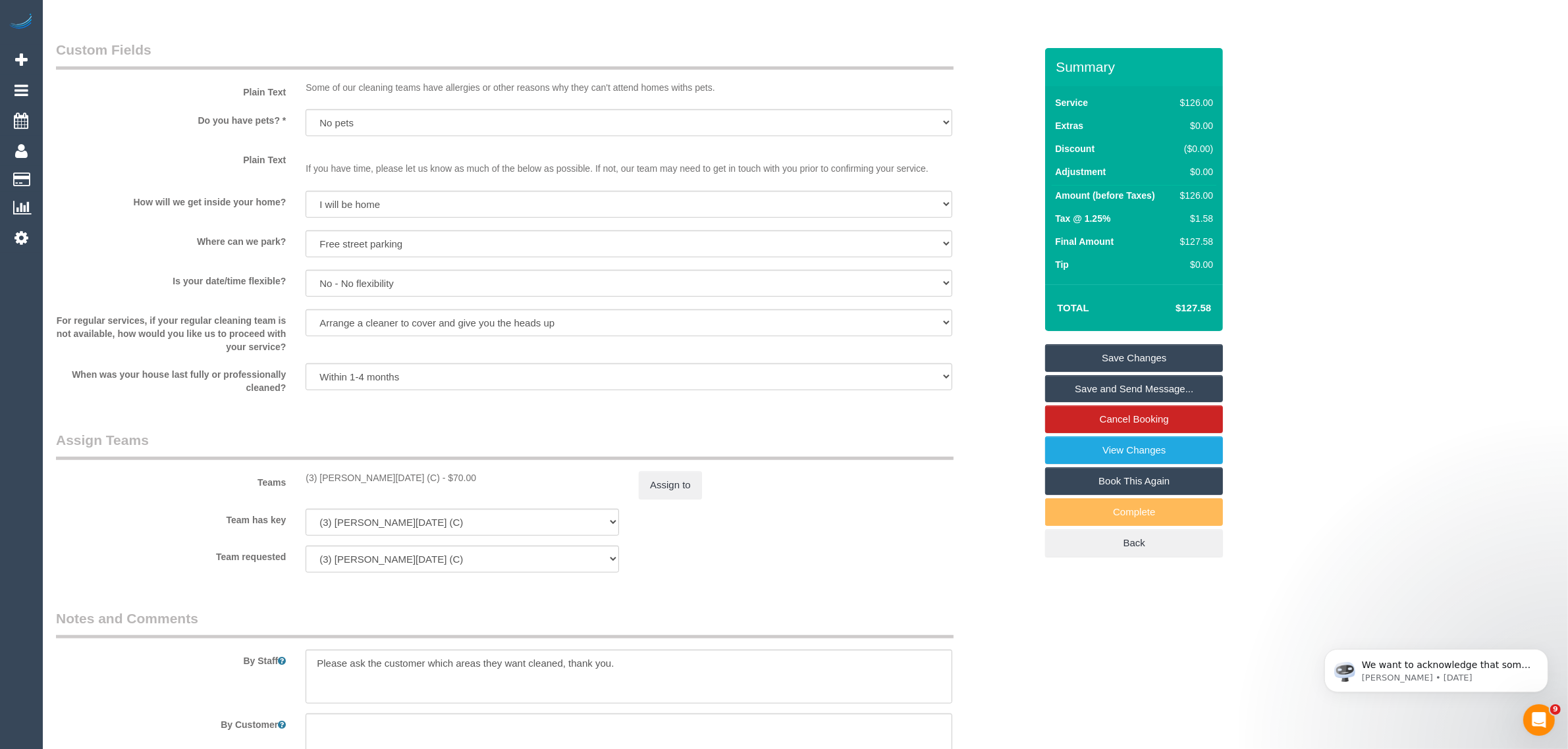
scroll to position [1610, 0]
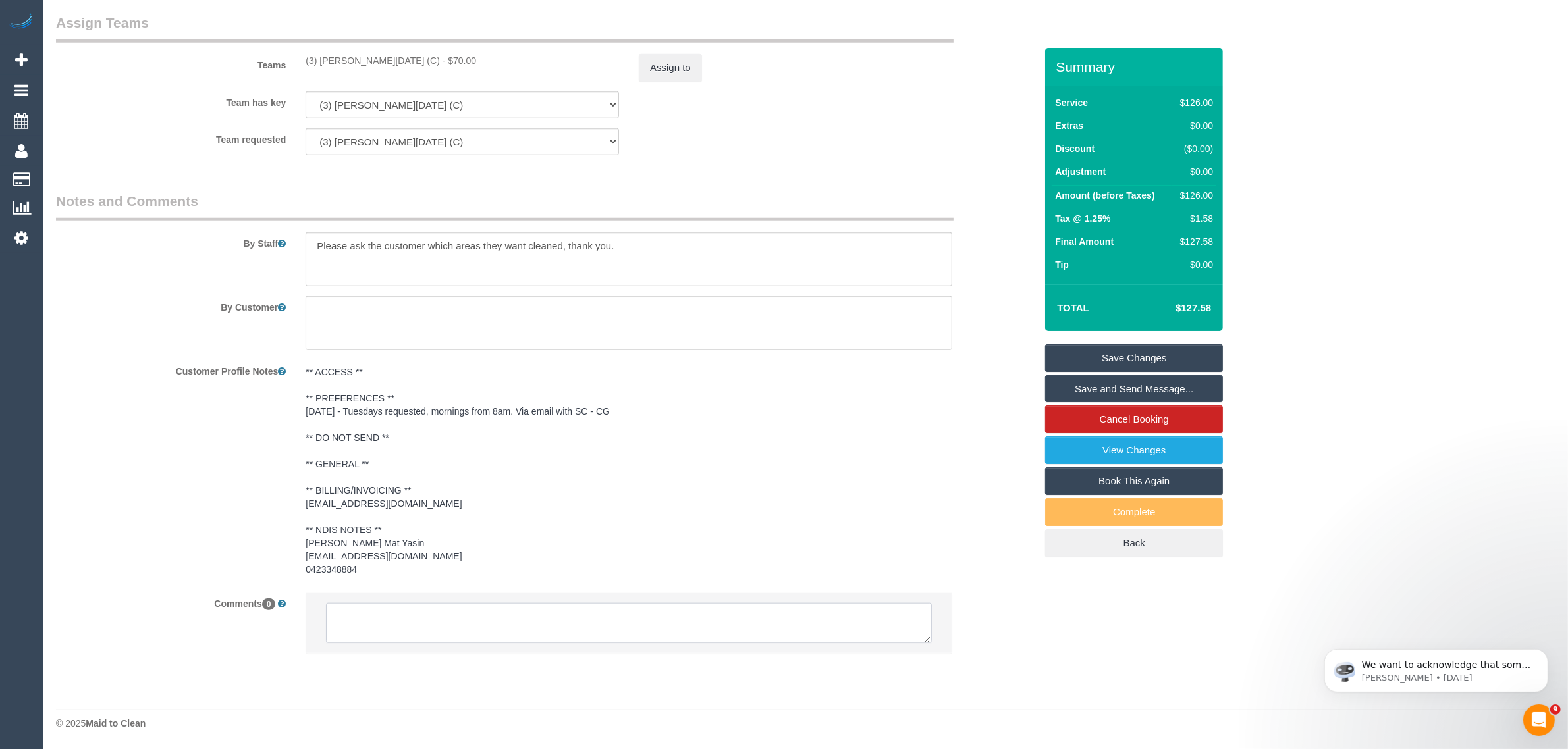
click at [688, 624] on textarea at bounding box center [629, 623] width 606 height 41
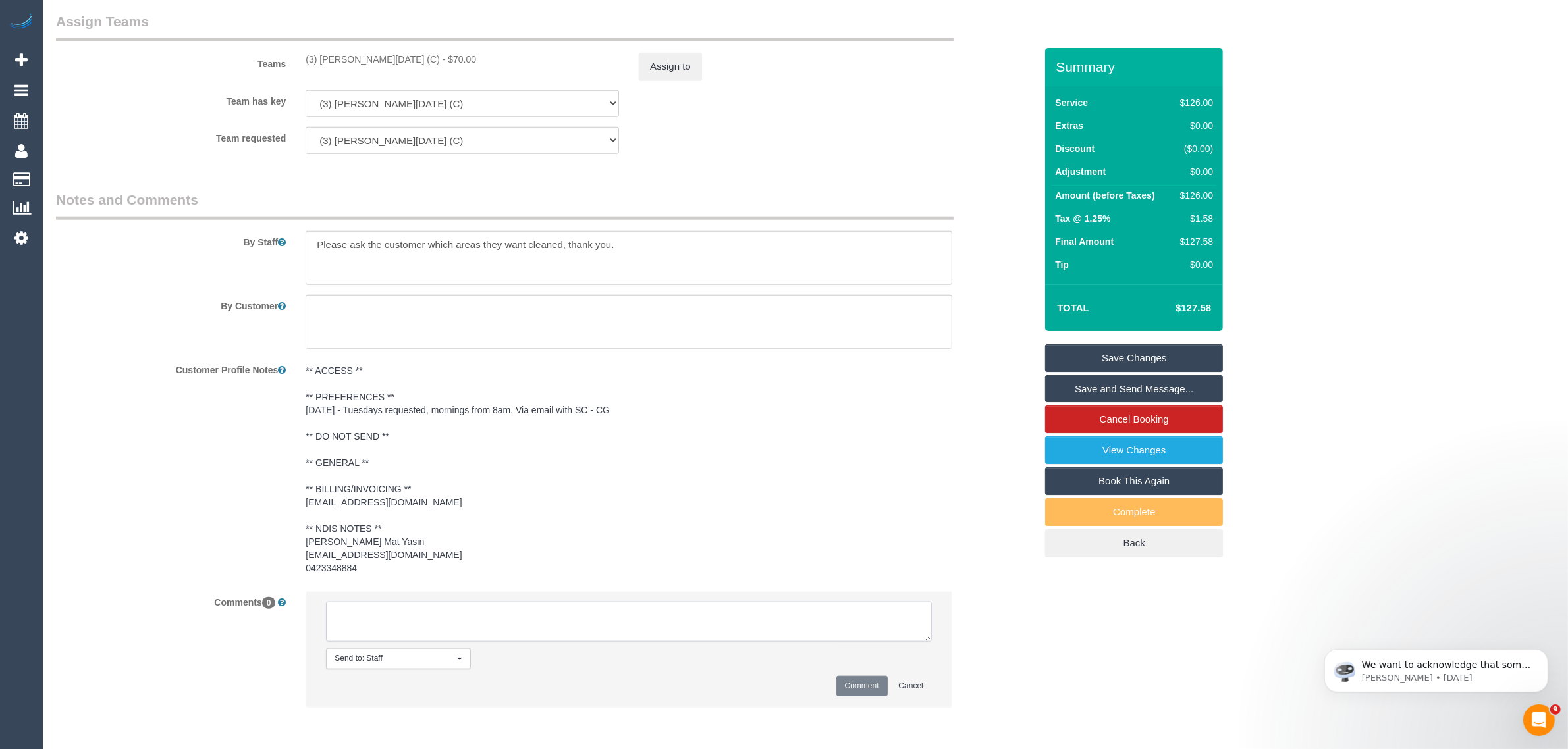
paste textarea "Cleaner(s) Unassigned: Reason Unassigned: Contact via: Which message sent: Addi…"
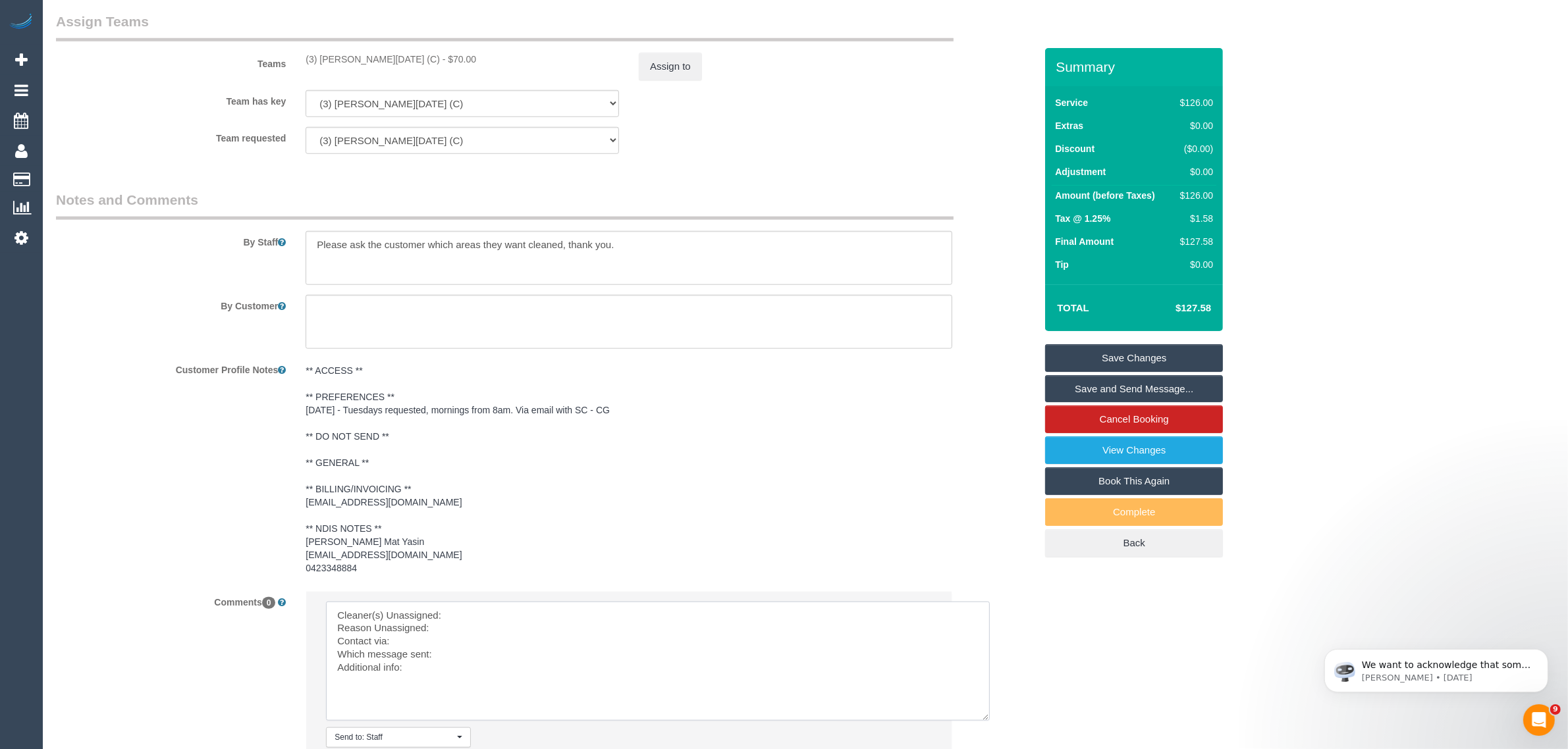
drag, startPoint x: 925, startPoint y: 639, endPoint x: 984, endPoint y: 717, distance: 97.8
click at [984, 717] on textarea at bounding box center [658, 661] width 664 height 119
click at [637, 620] on textarea at bounding box center [658, 661] width 664 height 119
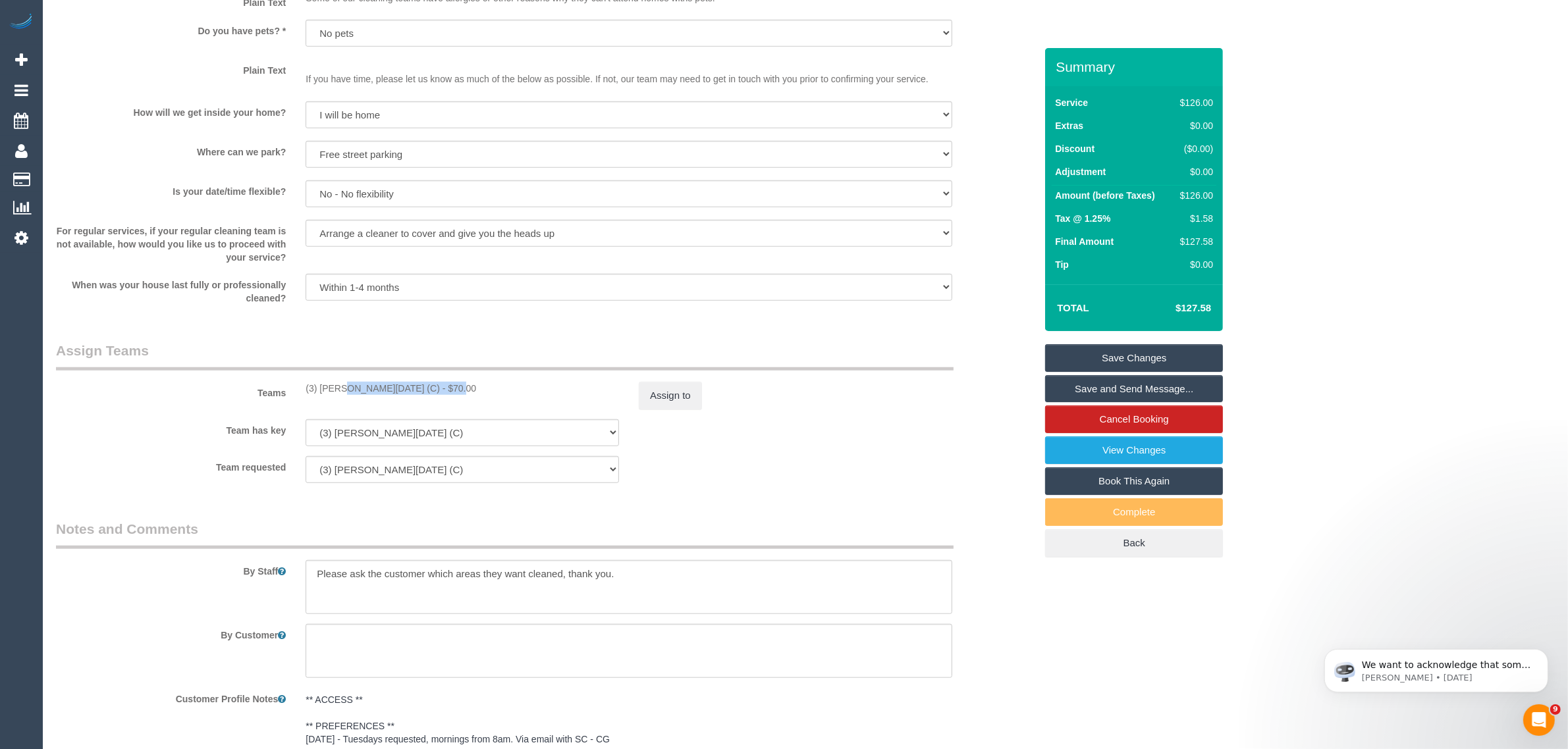
drag, startPoint x: 301, startPoint y: 384, endPoint x: 404, endPoint y: 386, distance: 103.0
click at [404, 386] on div "(3) Antony Silvester (C) - $70.00" at bounding box center [462, 388] width 333 height 13
copy div "(3) [PERSON_NAME][DATE] (C)"
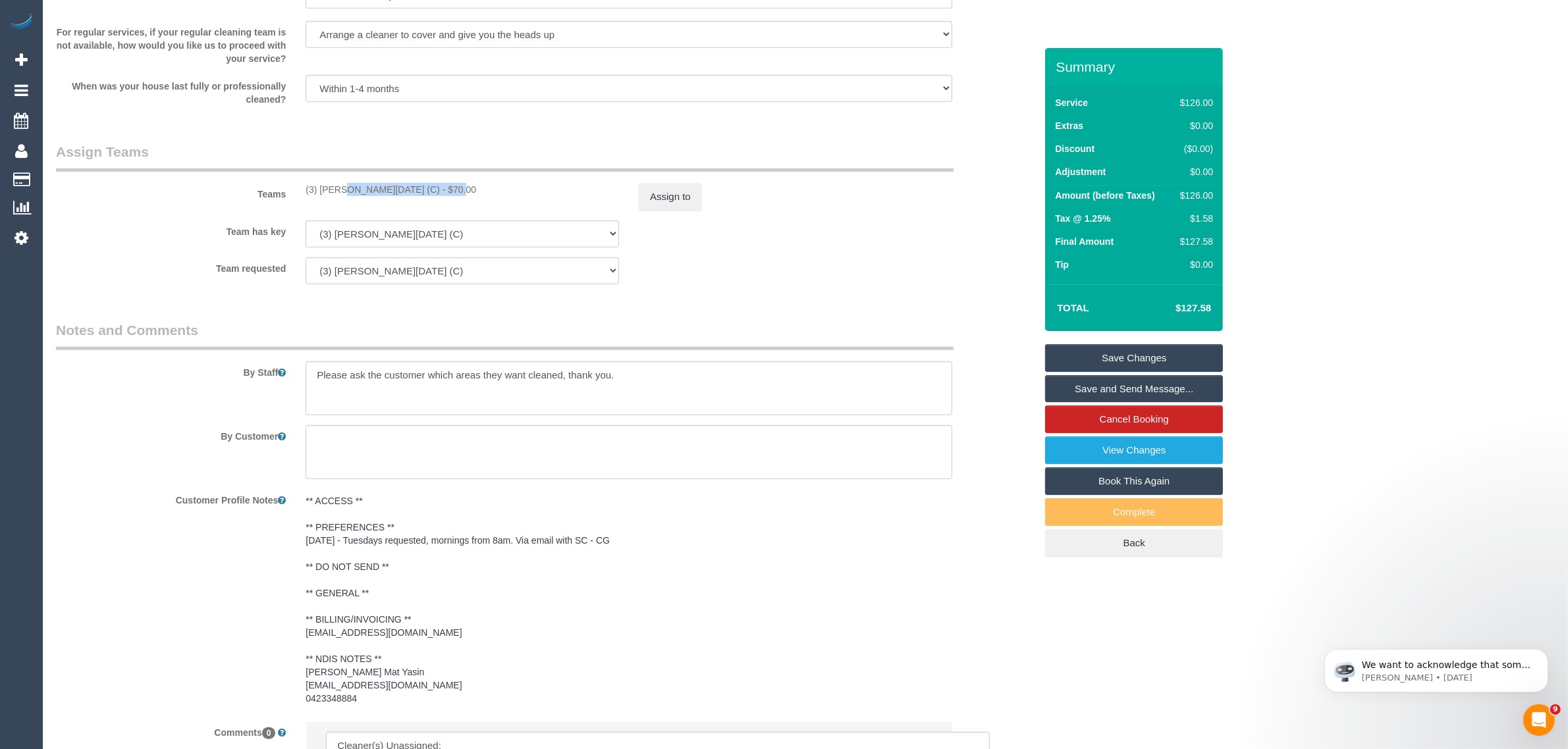
scroll to position [1742, 0]
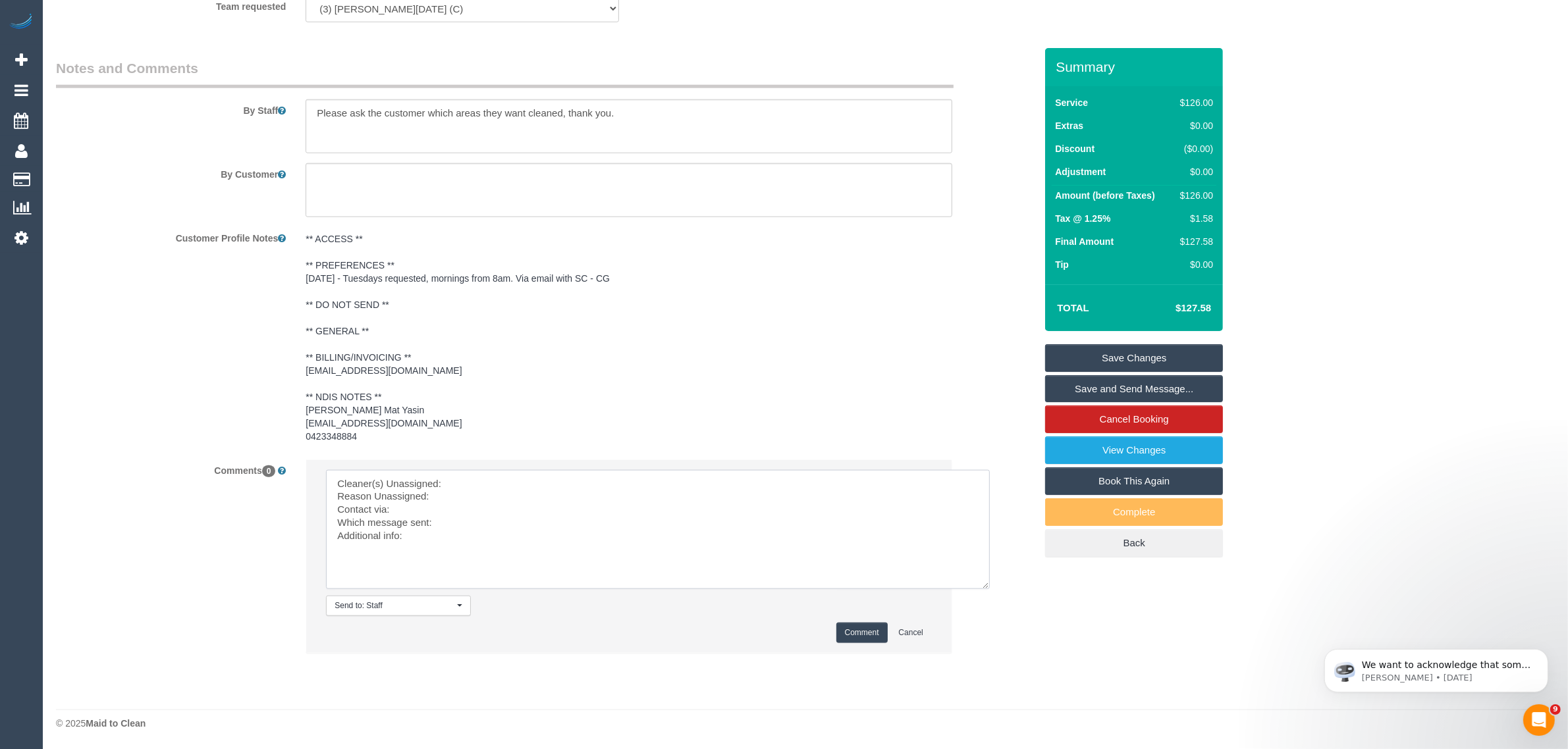
click at [515, 475] on textarea at bounding box center [658, 529] width 664 height 119
paste textarea "(3) [PERSON_NAME][DATE] (C)"
click at [507, 495] on textarea at bounding box center [658, 529] width 664 height 119
click at [506, 517] on textarea at bounding box center [658, 529] width 664 height 119
type textarea "Cleaner(s) Unassigned: (3) Antony Silvester (C) Reason Unassigned: customer wan…"
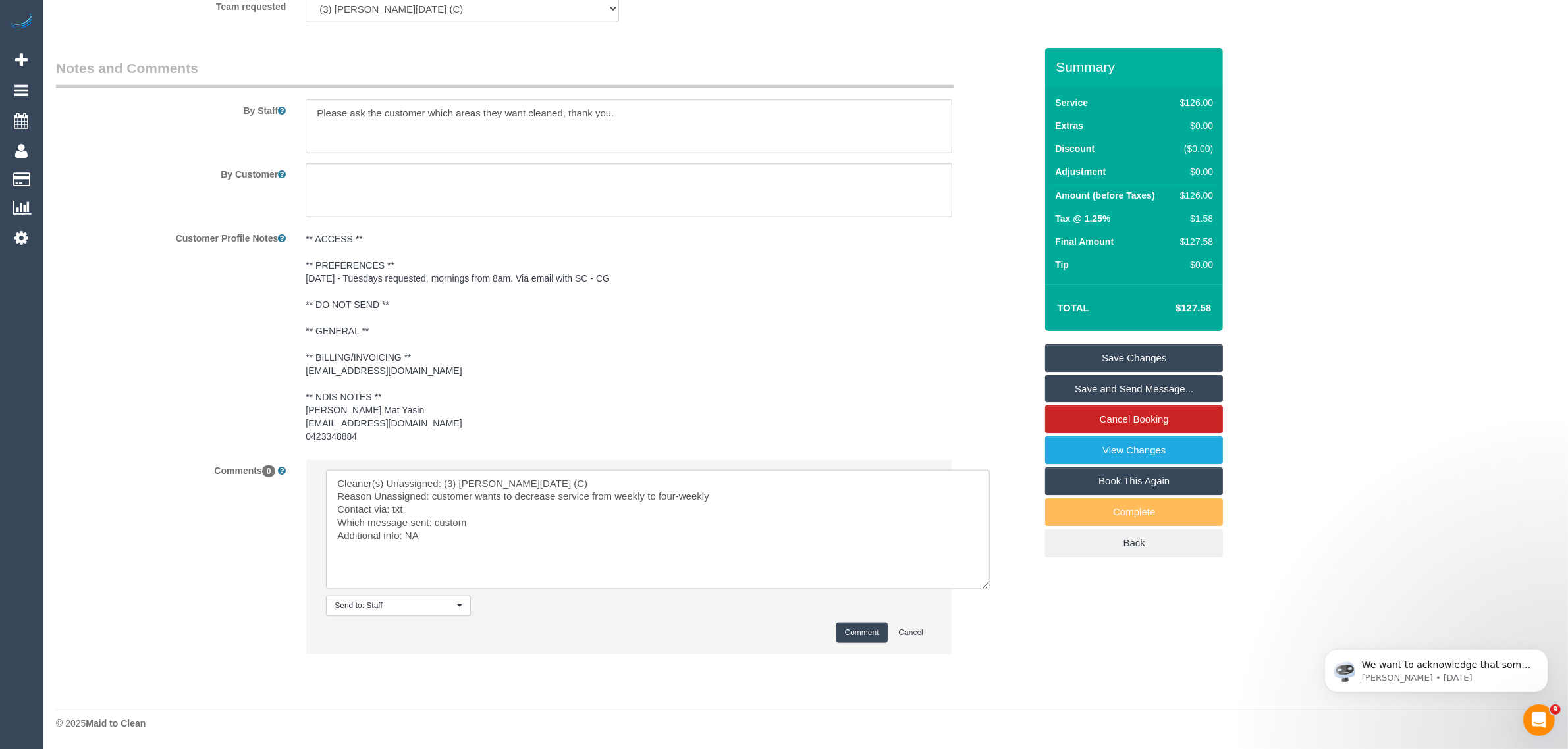
click at [848, 626] on button "Comment" at bounding box center [862, 632] width 51 height 20
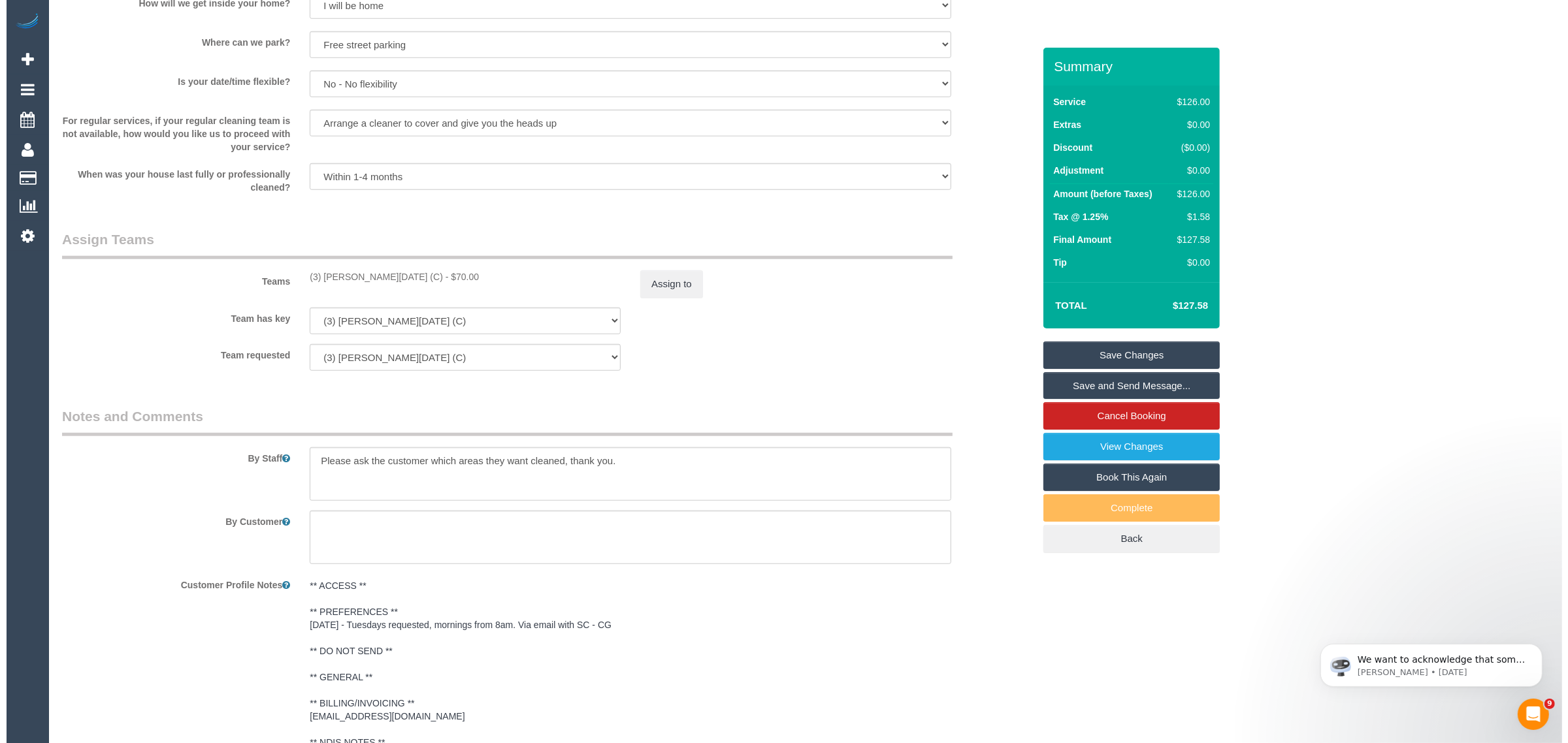
scroll to position [1075, 0]
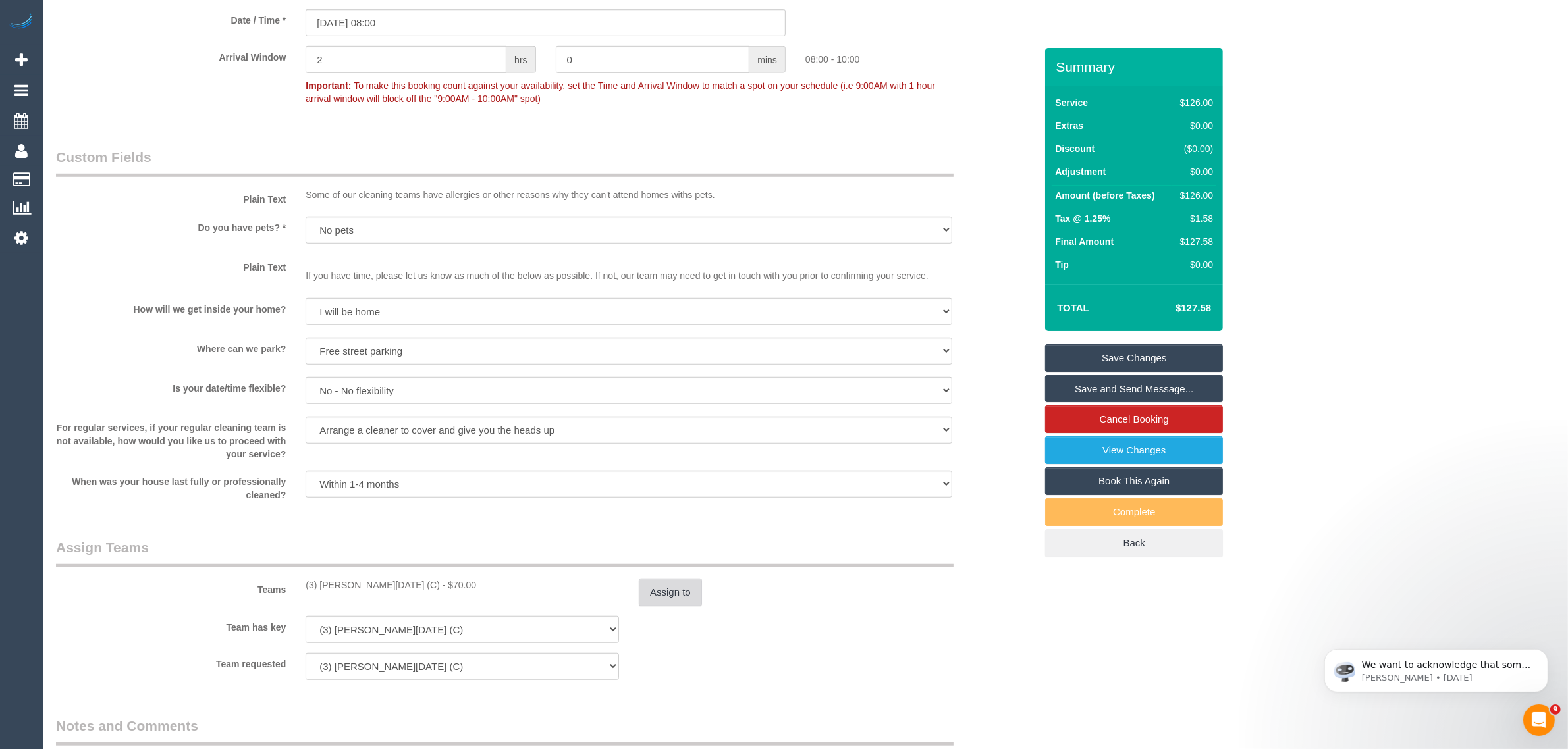
click at [674, 594] on button "Assign to" at bounding box center [670, 592] width 63 height 28
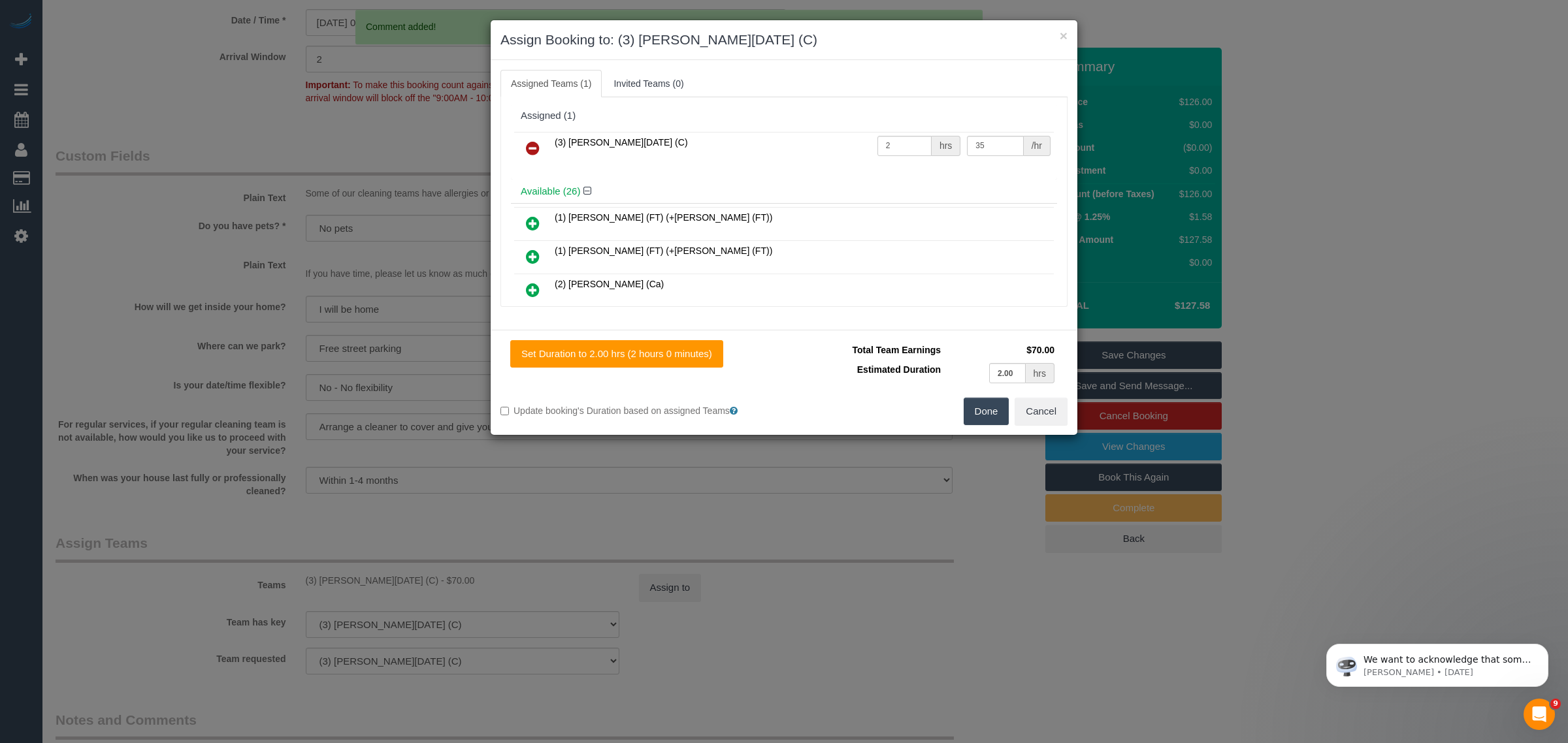
click at [536, 146] on icon at bounding box center [533, 148] width 14 height 16
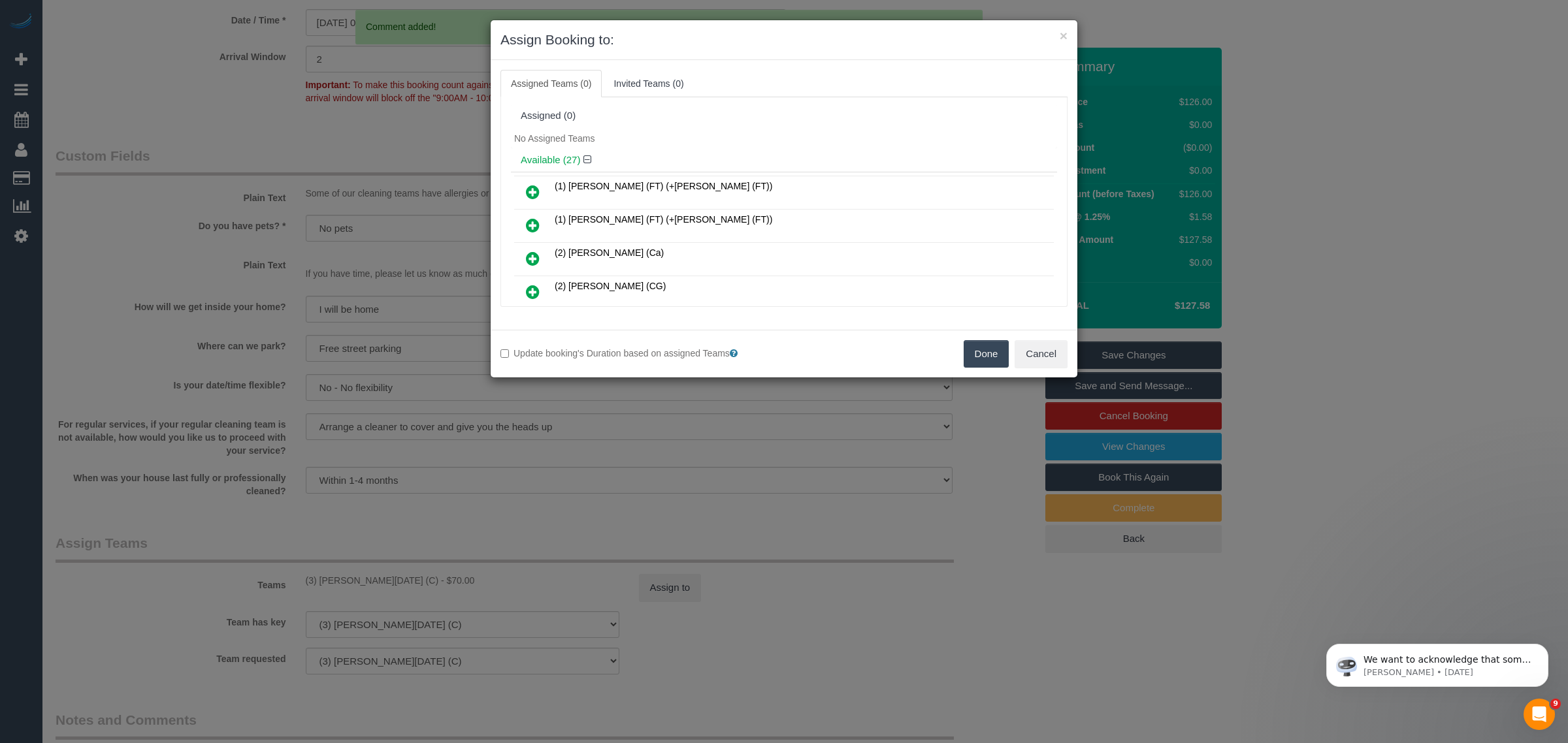
click at [965, 354] on button "Done" at bounding box center [986, 354] width 46 height 27
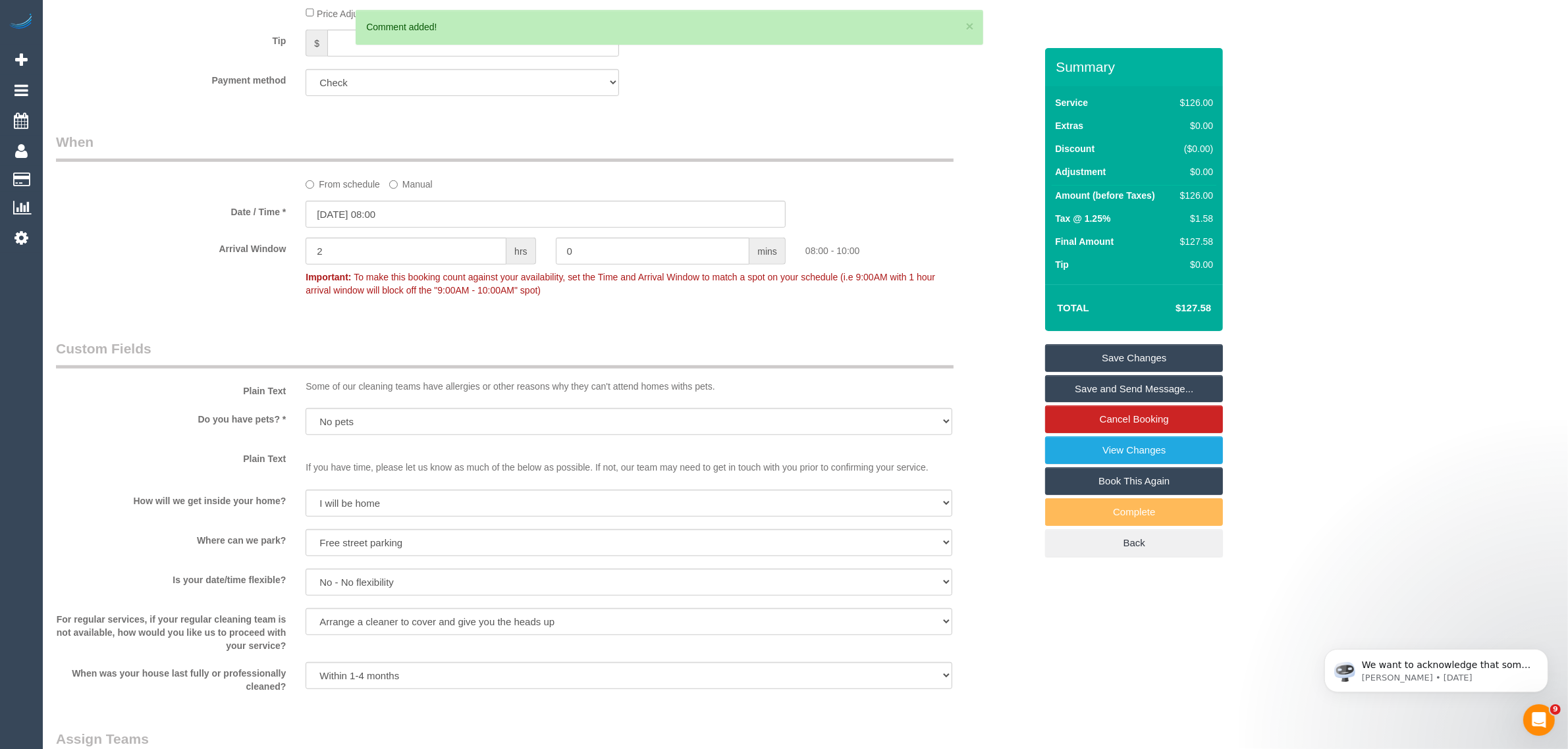
scroll to position [755, 0]
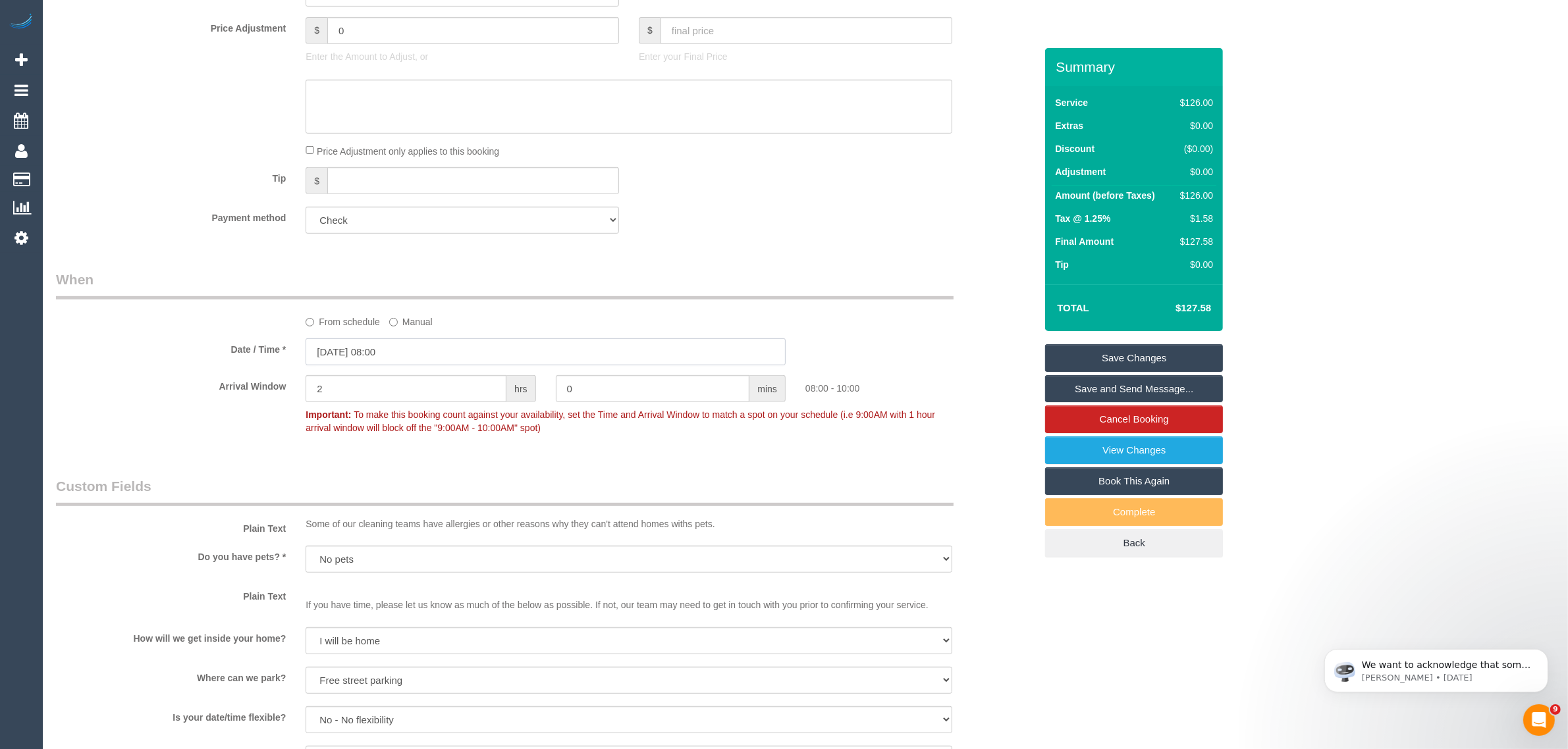
click at [422, 347] on input "30/09/2025 08:00" at bounding box center [546, 351] width 480 height 27
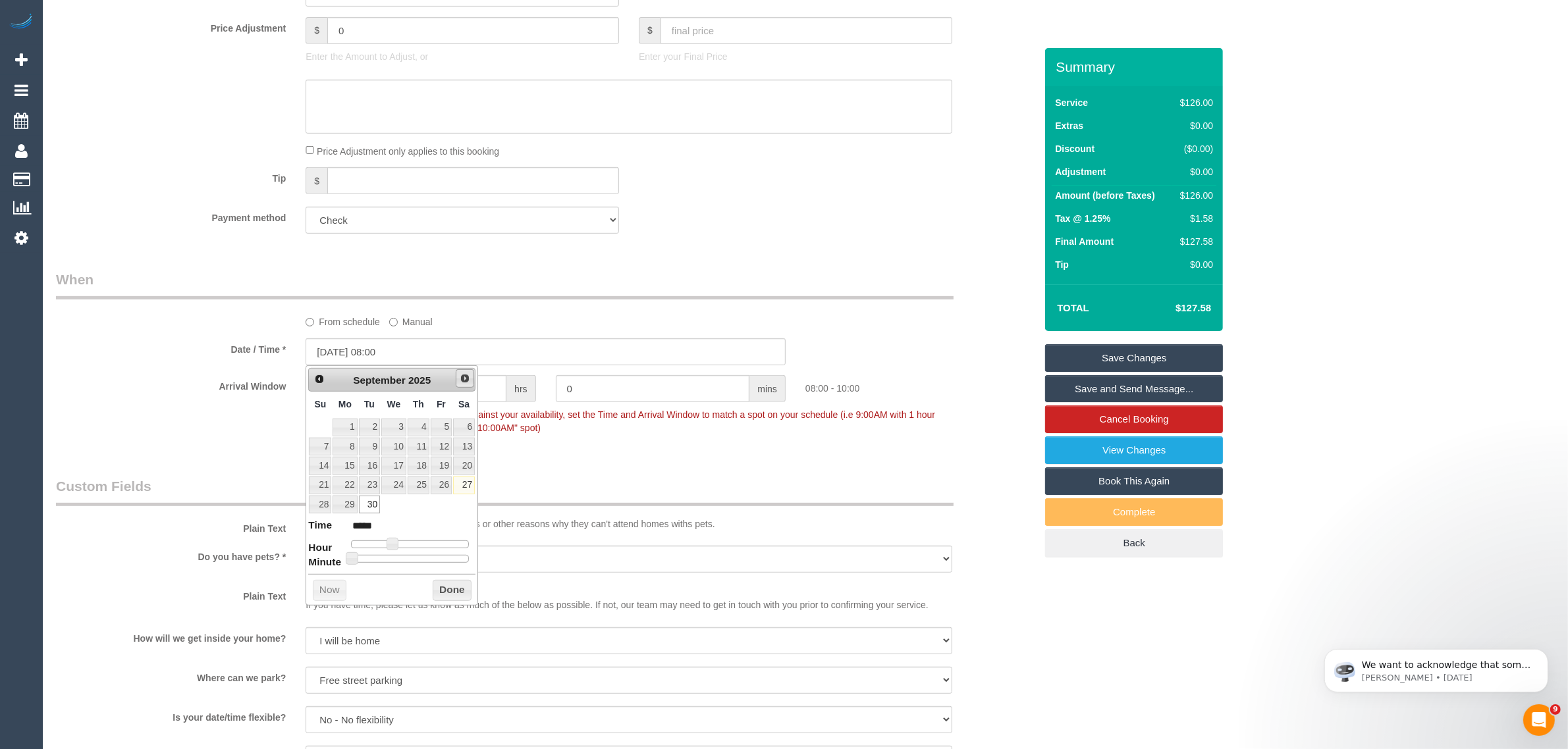
click at [463, 377] on span "Next" at bounding box center [465, 378] width 11 height 11
click at [367, 487] on link "21" at bounding box center [369, 485] width 21 height 18
type input "21/10/2025 08:00"
click at [644, 462] on div "Who Email* angela.gihc@fake.com Name * Angela Condemi Gratitude Home Care HCP I…" at bounding box center [546, 540] width 999 height 2494
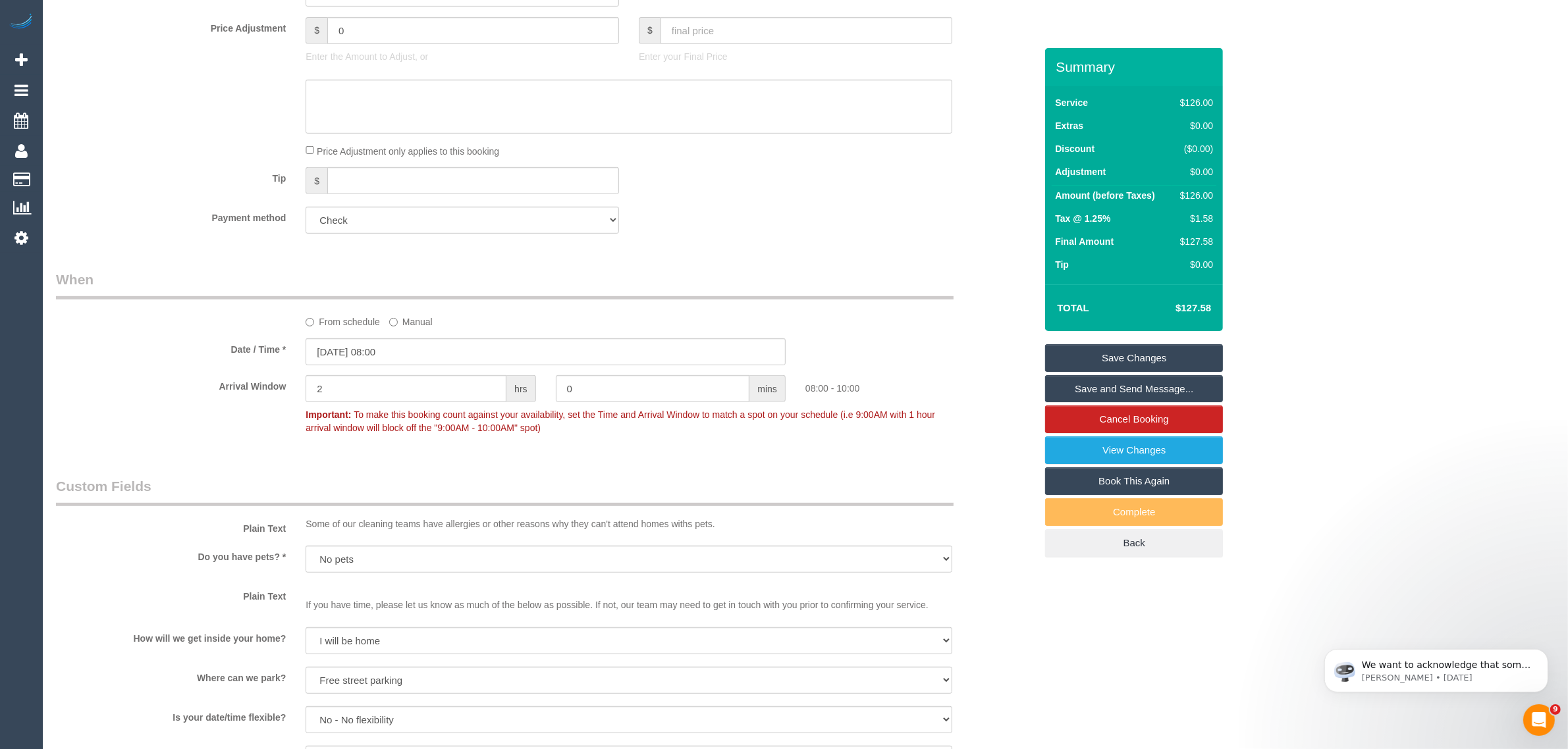
click at [782, 469] on div "Who Email* angela.gihc@fake.com Name * Angela Condemi Gratitude Home Care HCP I…" at bounding box center [546, 540] width 999 height 2494
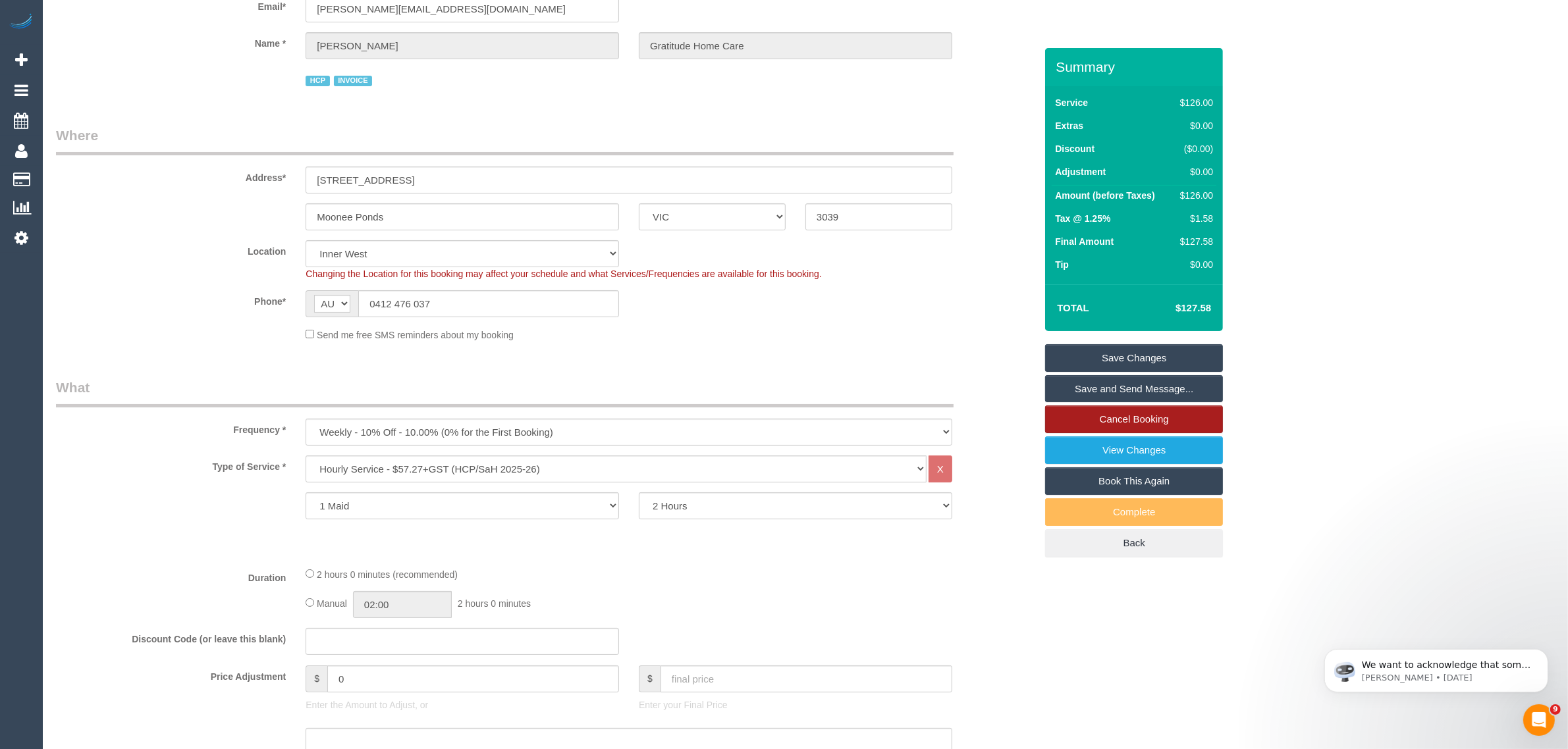
scroll to position [0, 0]
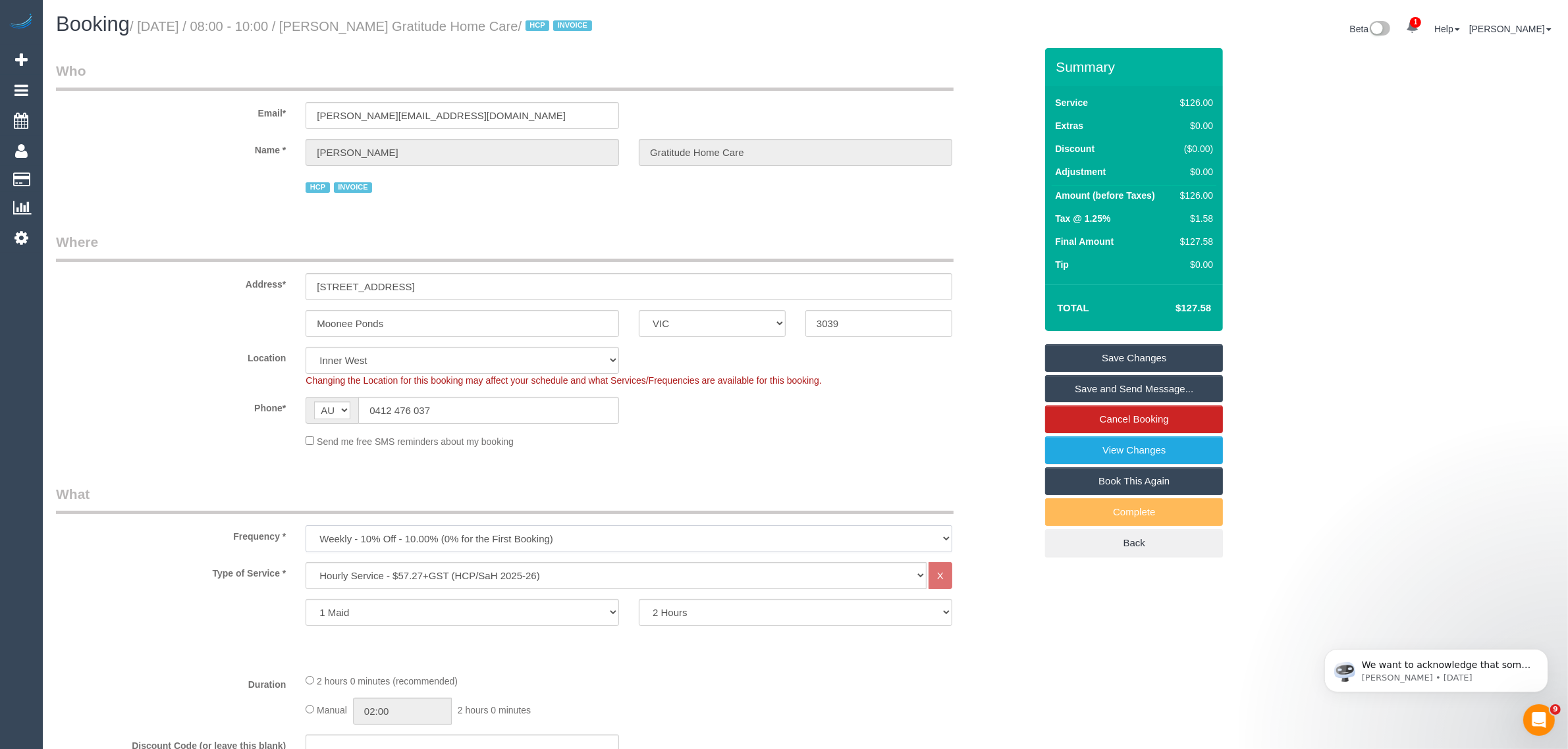
click at [654, 535] on select "One Time Cleaning Weekly - 10% Off - 10.00% (0% for the First Booking) Fortnigh…" at bounding box center [629, 539] width 646 height 27
select select "object:1389"
click at [305, 525] on select "One Time Cleaning Weekly - 10% Off - 10.00% (0% for the First Booking) Fortnigh…" at bounding box center [629, 539] width 646 height 27
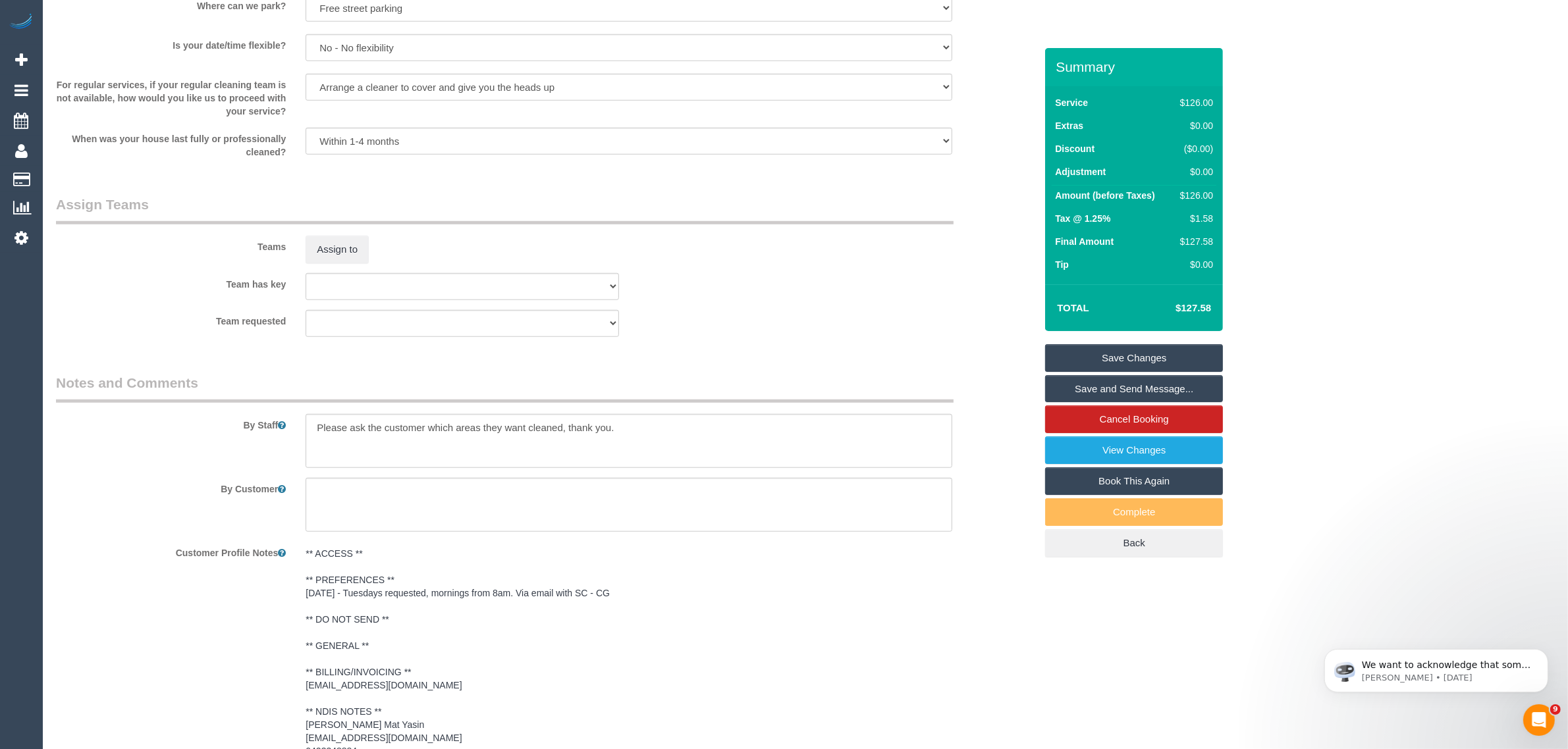
scroll to position [1645, 0]
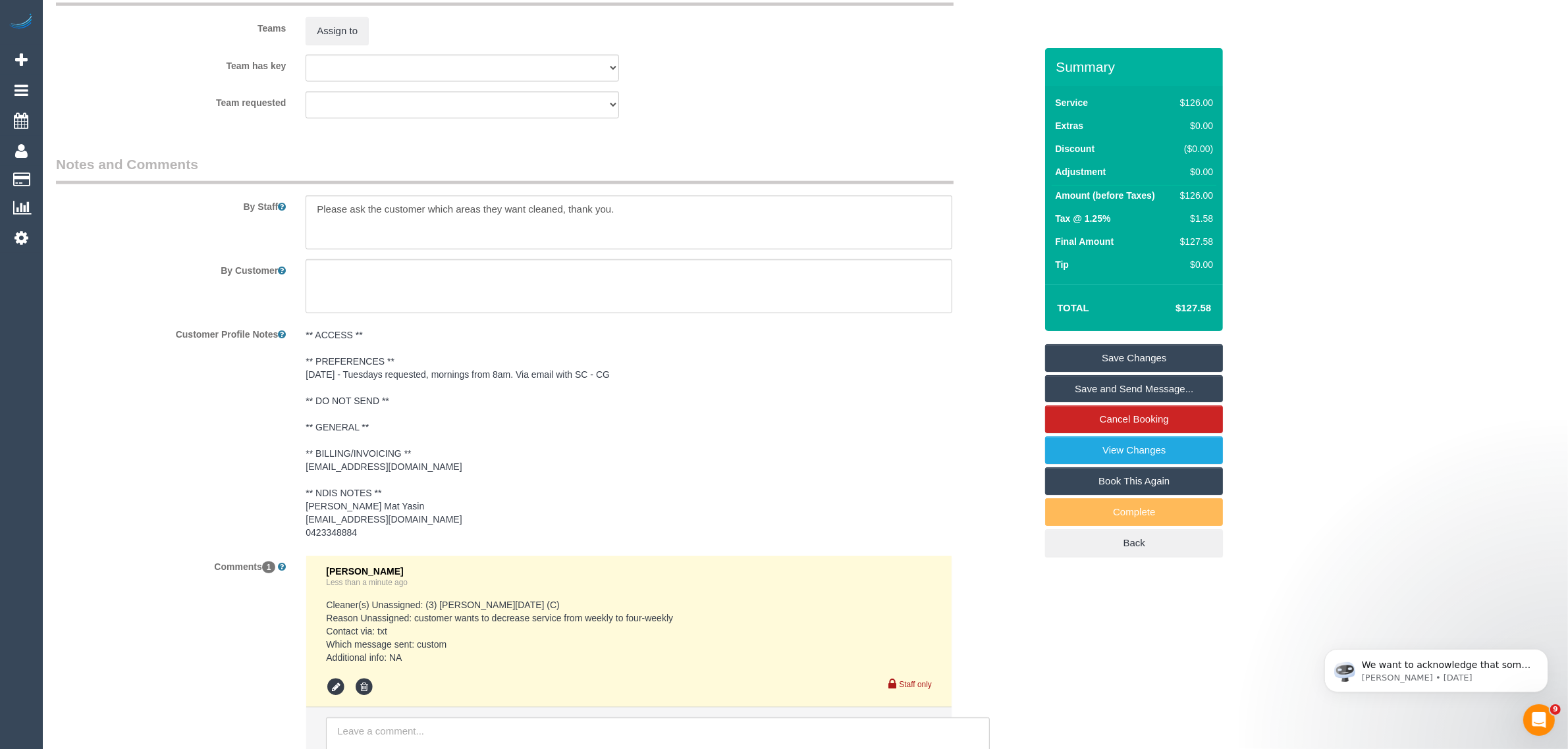
click at [1093, 359] on link "Save Changes" at bounding box center [1134, 358] width 178 height 28
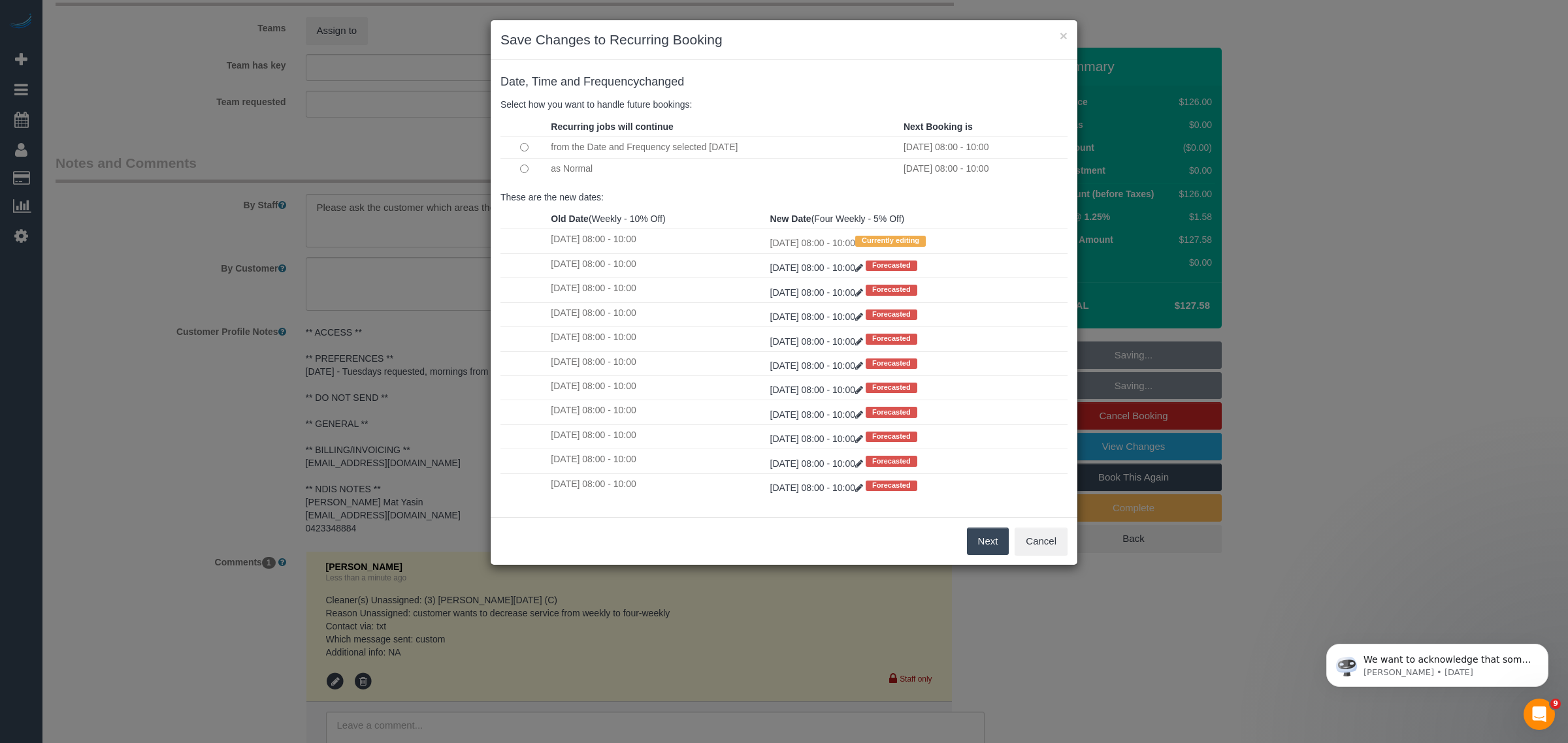
click at [975, 539] on button "Next" at bounding box center [988, 542] width 43 height 27
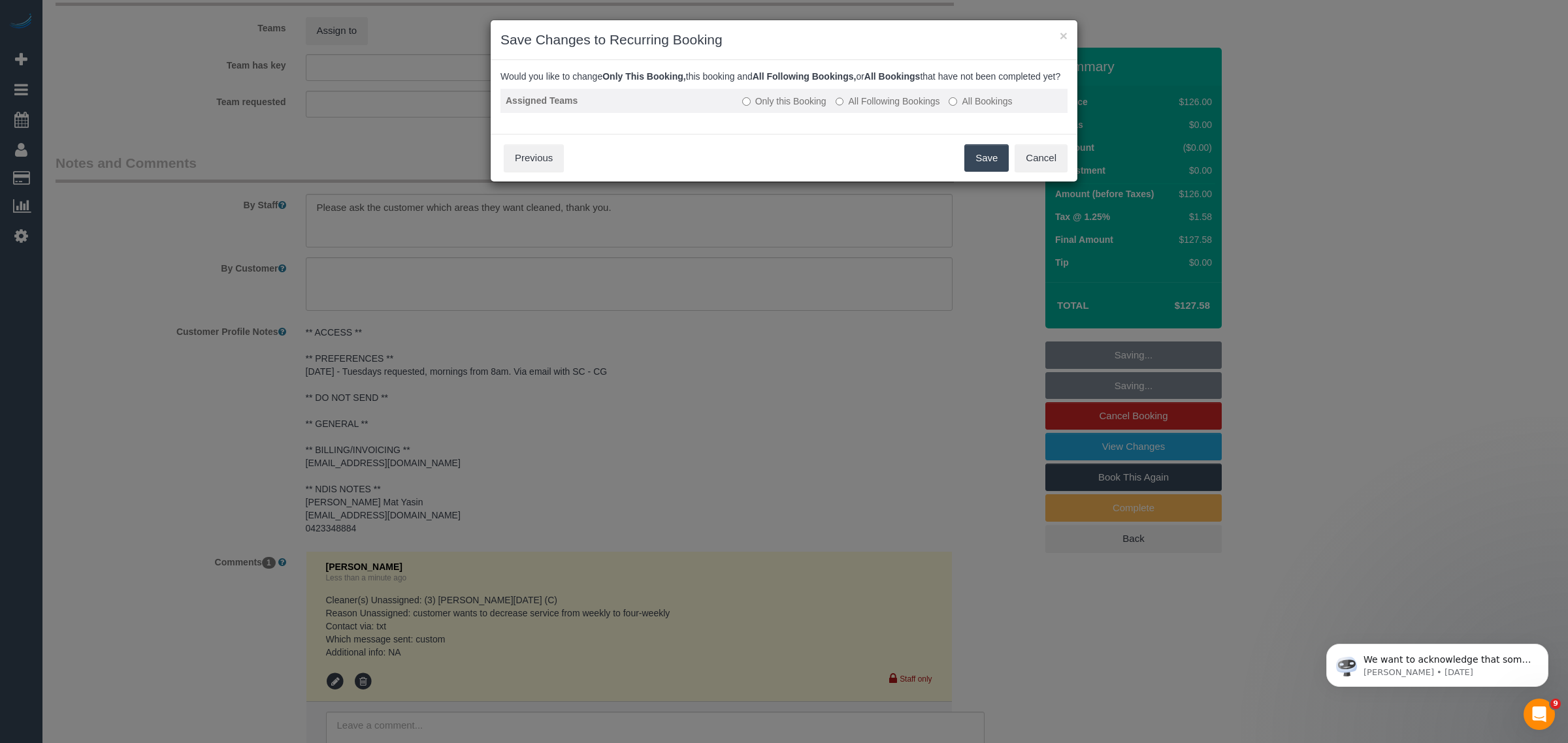
click at [884, 108] on label "All Following Bookings" at bounding box center [888, 101] width 105 height 13
click at [983, 172] on button "Save" at bounding box center [986, 158] width 45 height 27
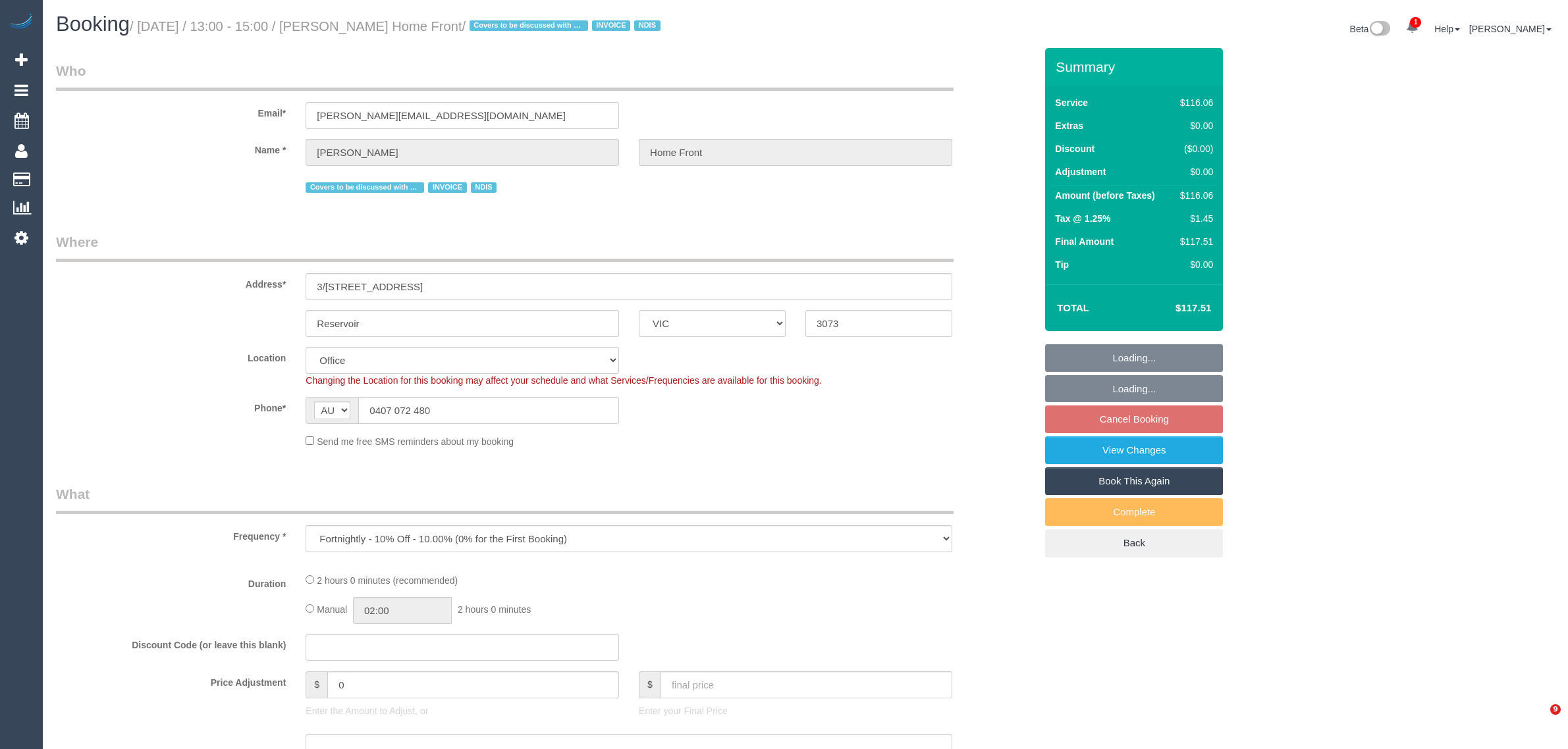
select select "VIC"
select select "number:28"
select select "number:14"
select select "number:19"
select select "number:23"
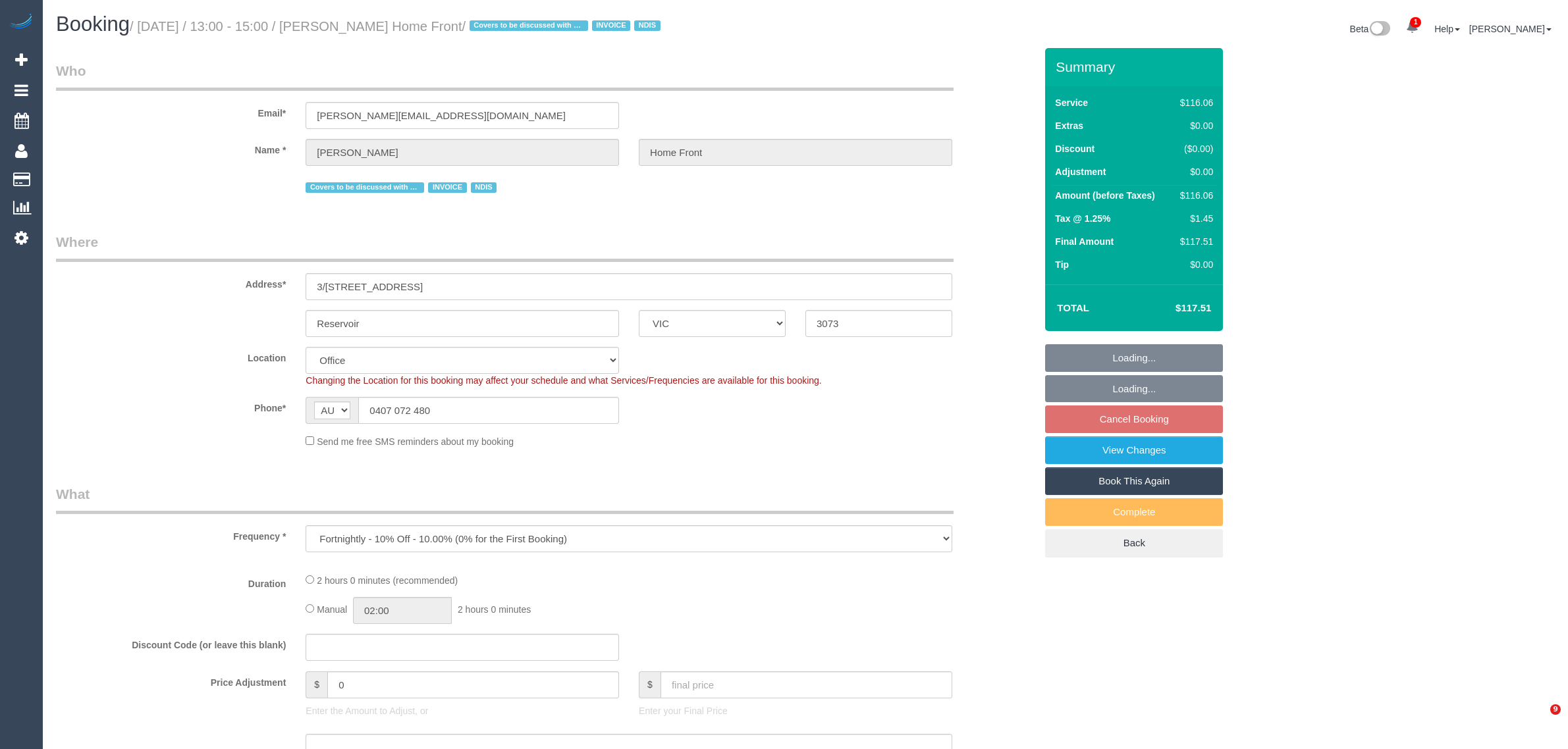
select select "number:35"
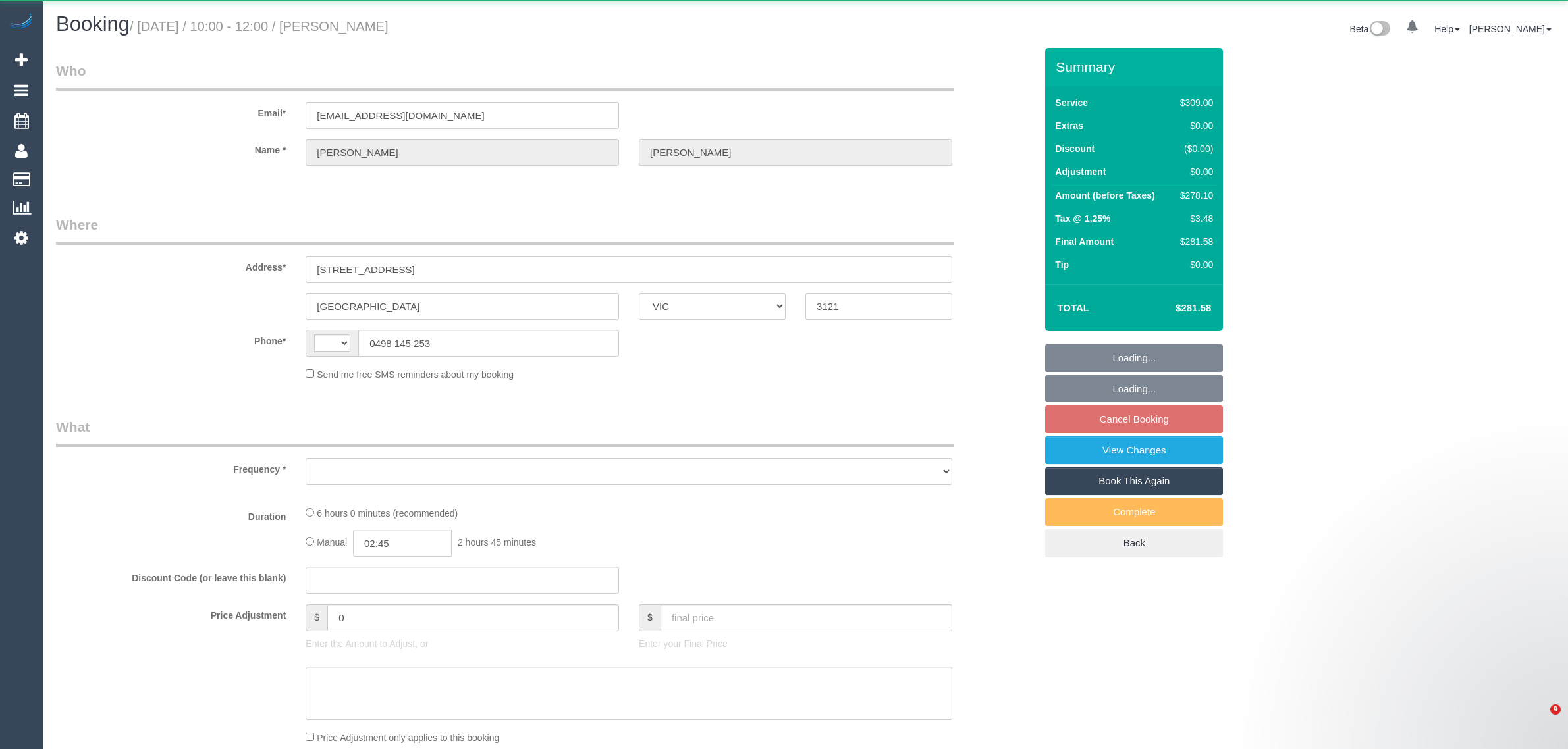
select select "VIC"
select select "string:AU"
select select "object:562"
select select "string:stripe-pm_1S53kA2GScqysDRVN4RYpq7h"
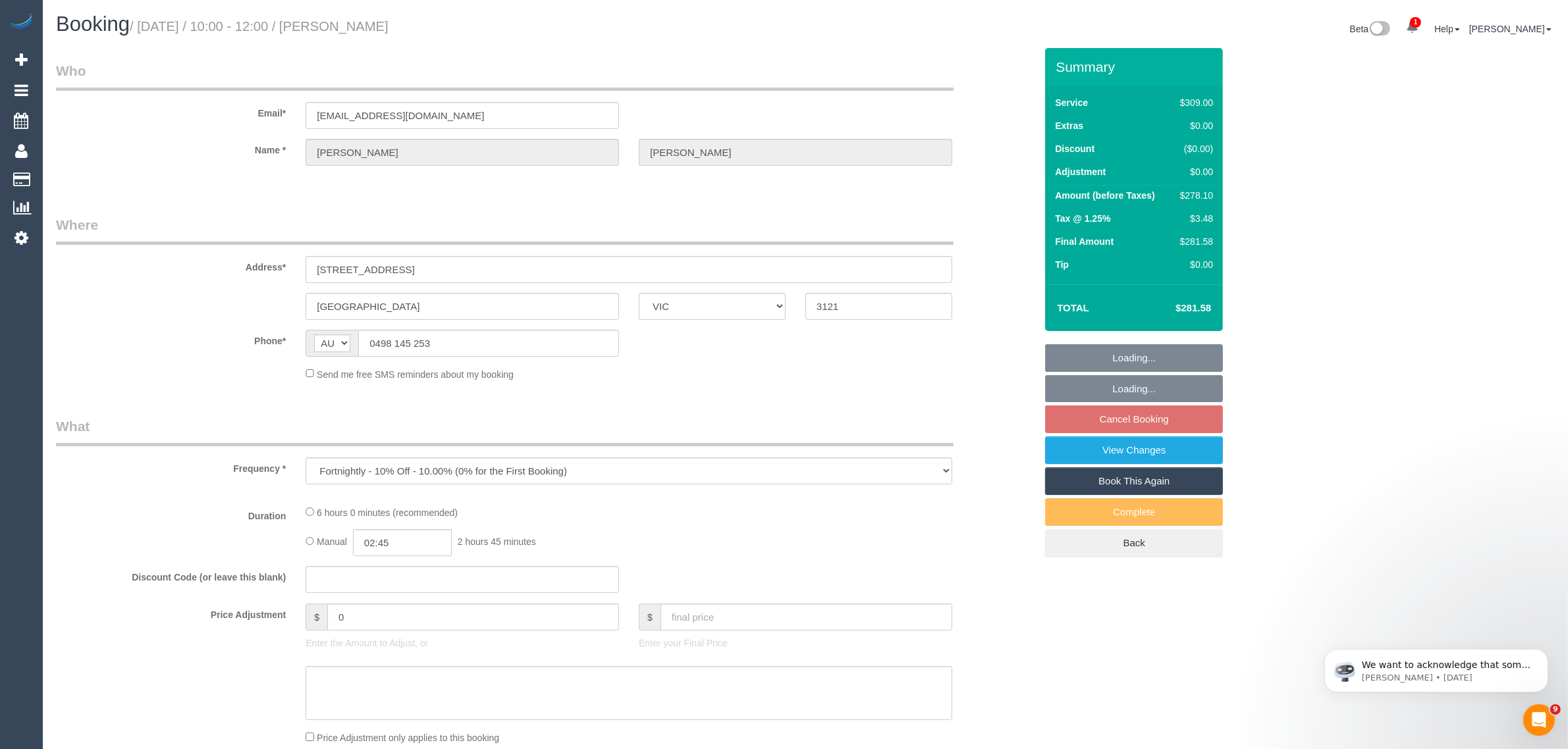
select select "number:28"
select select "number:14"
select select "number:20"
select select "number:24"
select select "number:34"
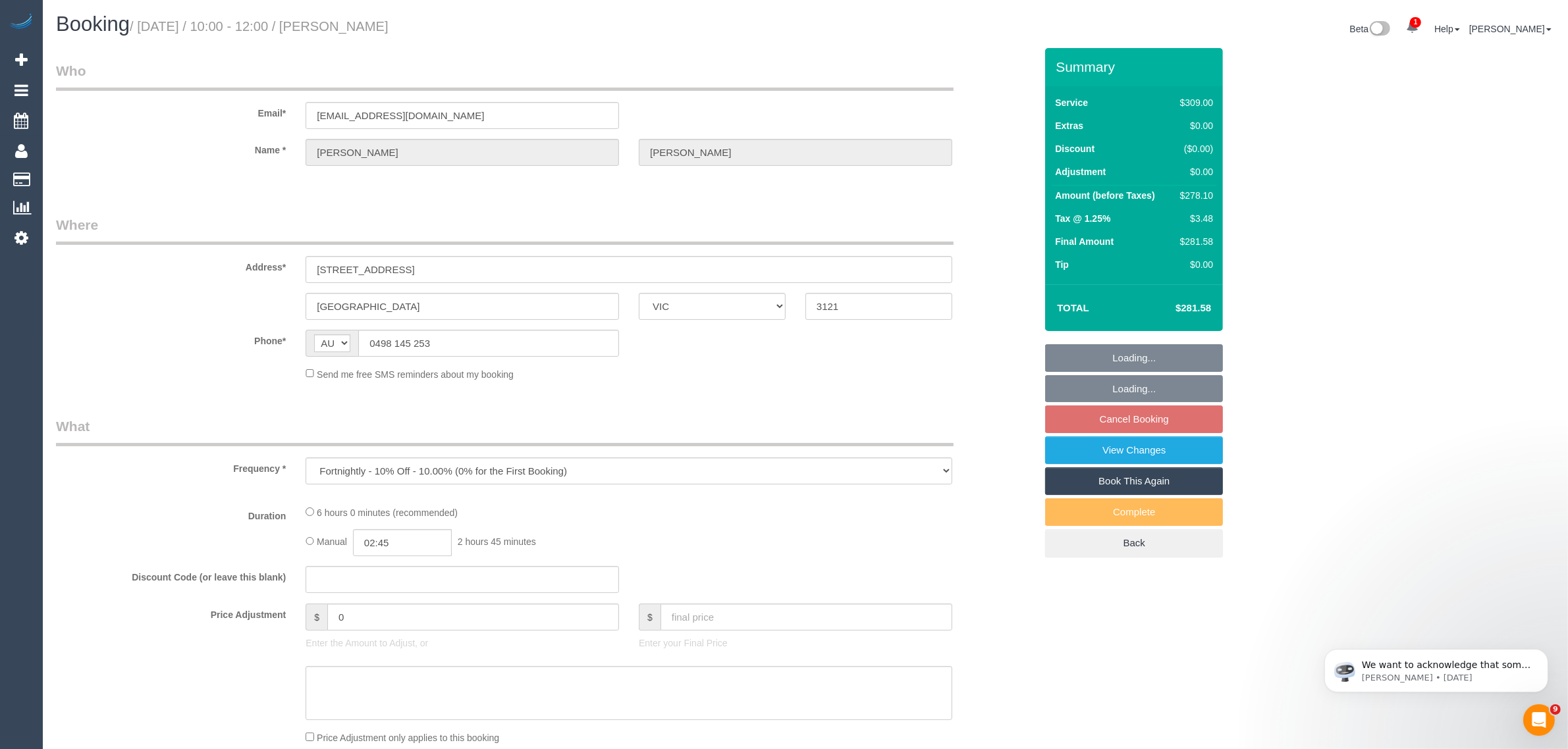
select select "number:13"
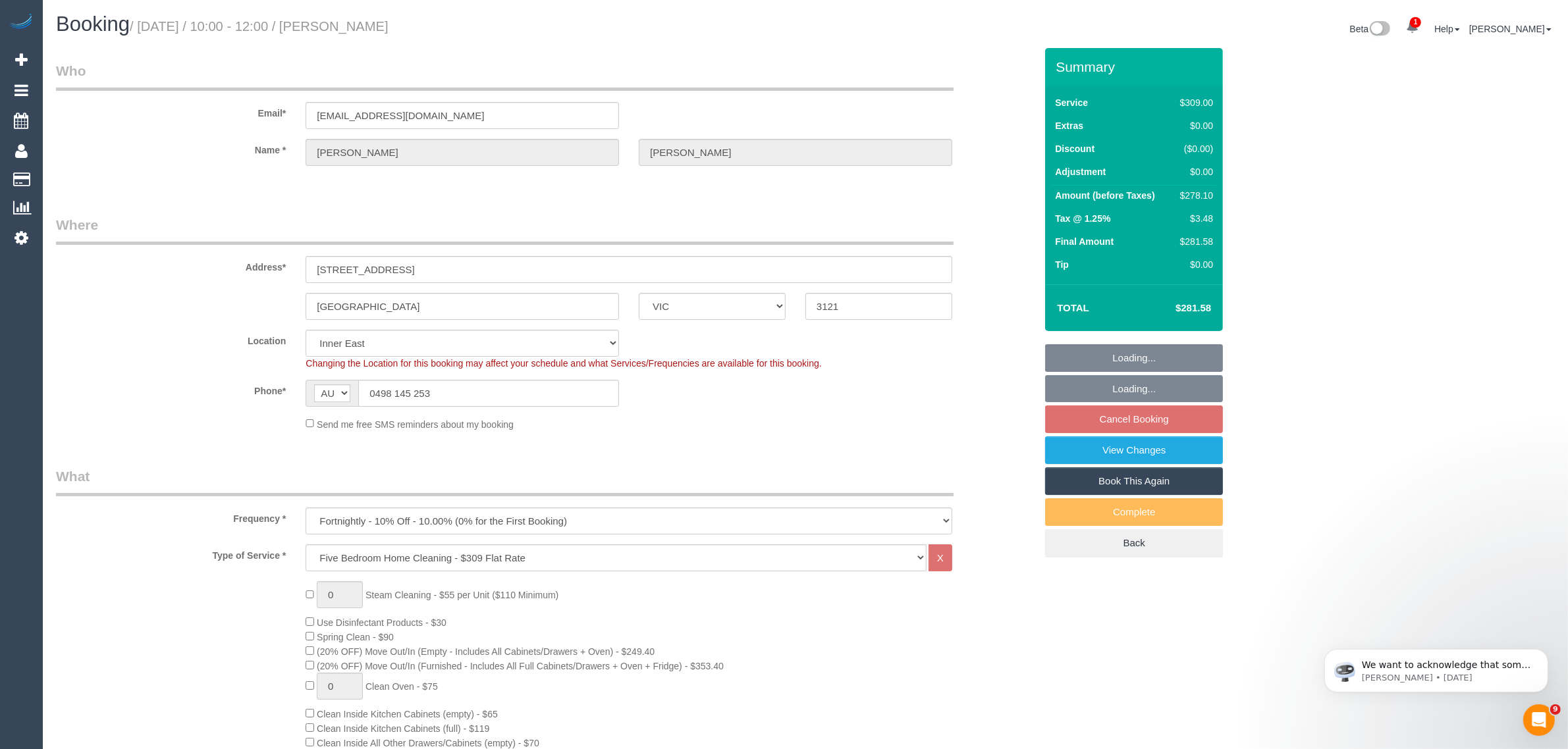
select select "object:1480"
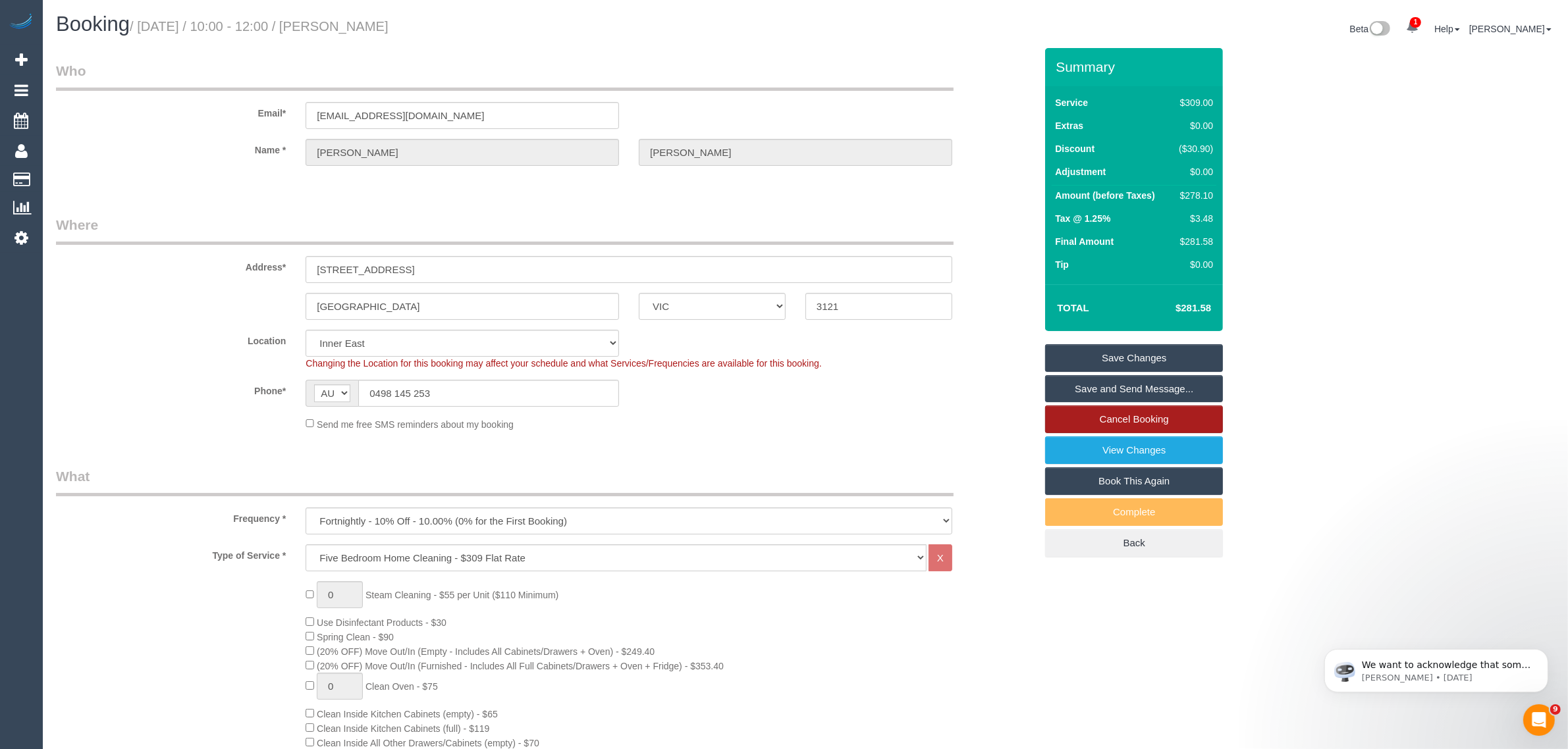
click at [1097, 425] on link "Cancel Booking" at bounding box center [1134, 419] width 178 height 28
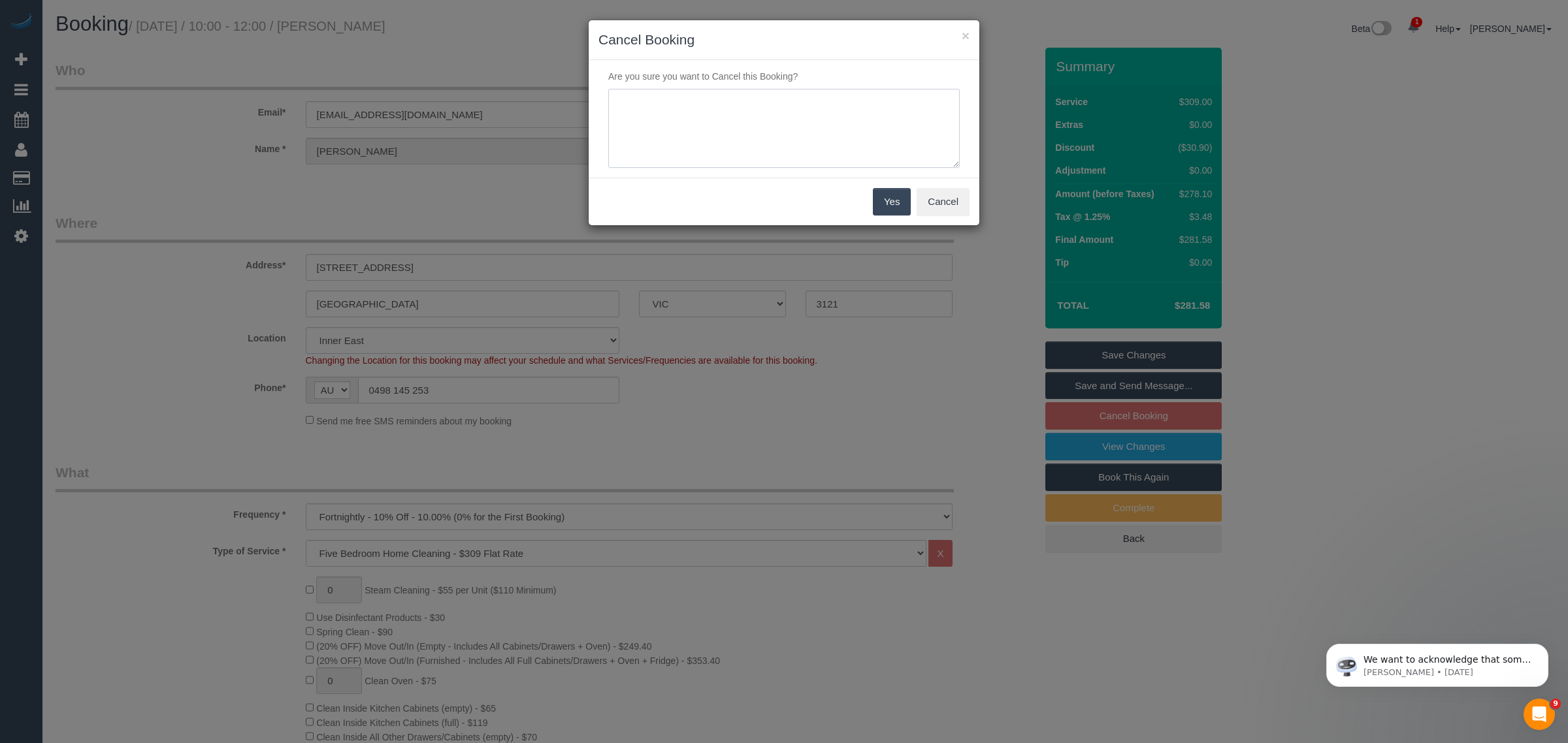
click at [745, 164] on textarea at bounding box center [783, 129] width 351 height 80
type textarea "customer wants to skip and resume on 14/10 via txt - KA"
click at [899, 203] on button "Yes" at bounding box center [892, 201] width 38 height 27
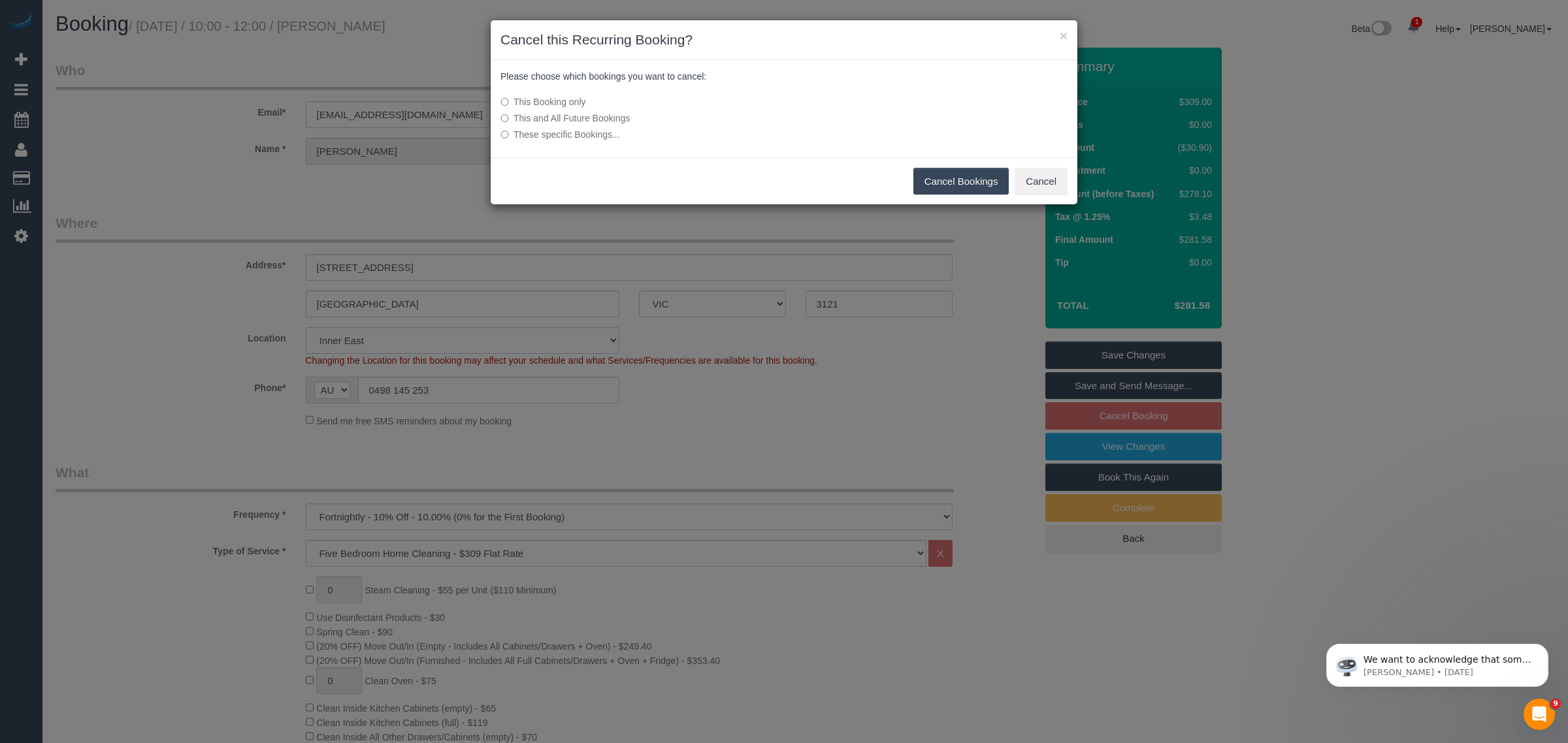
click at [940, 184] on button "Cancel Bookings" at bounding box center [961, 182] width 96 height 27
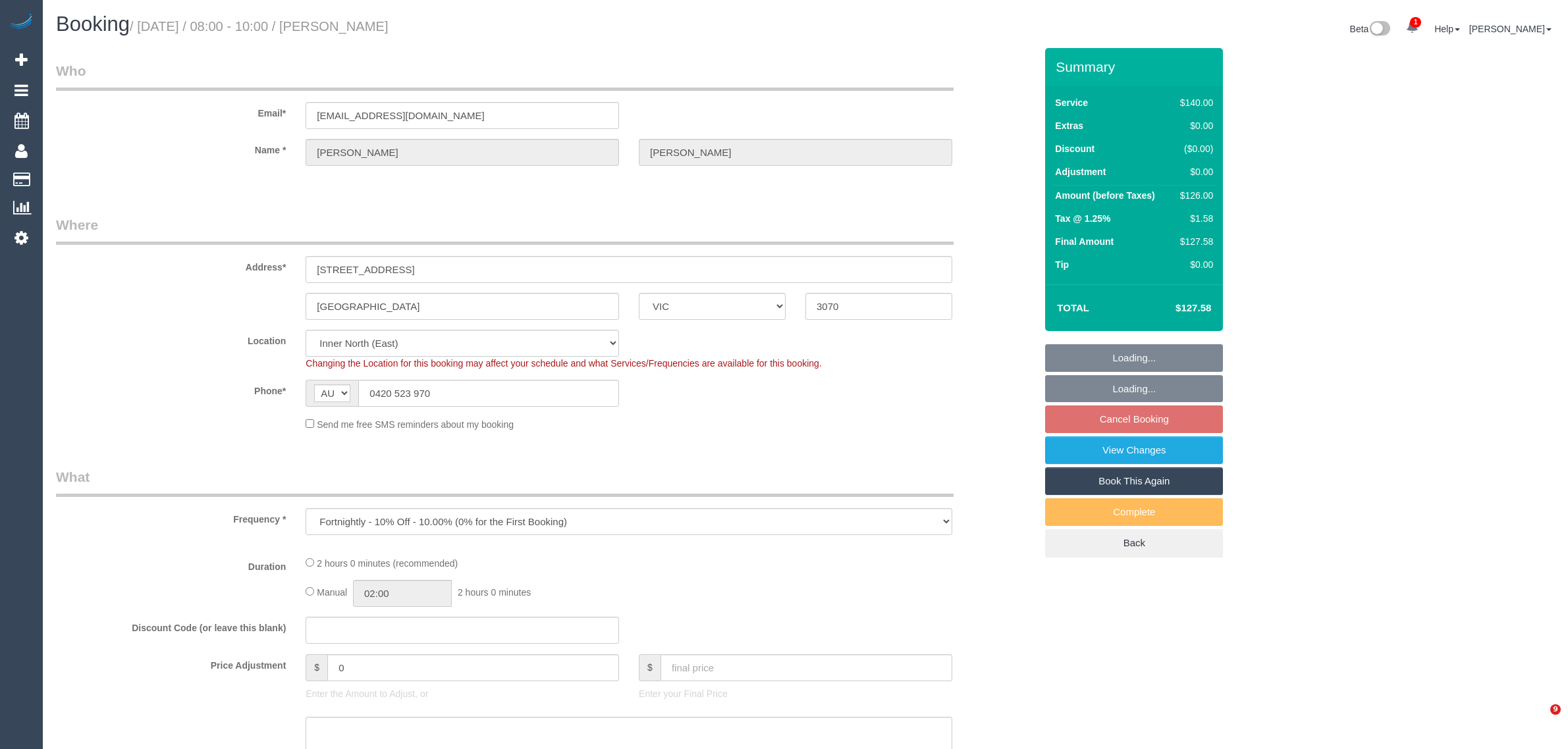
select select "VIC"
select select "object:544"
select select "number:27"
select select "number:14"
select select "number:19"
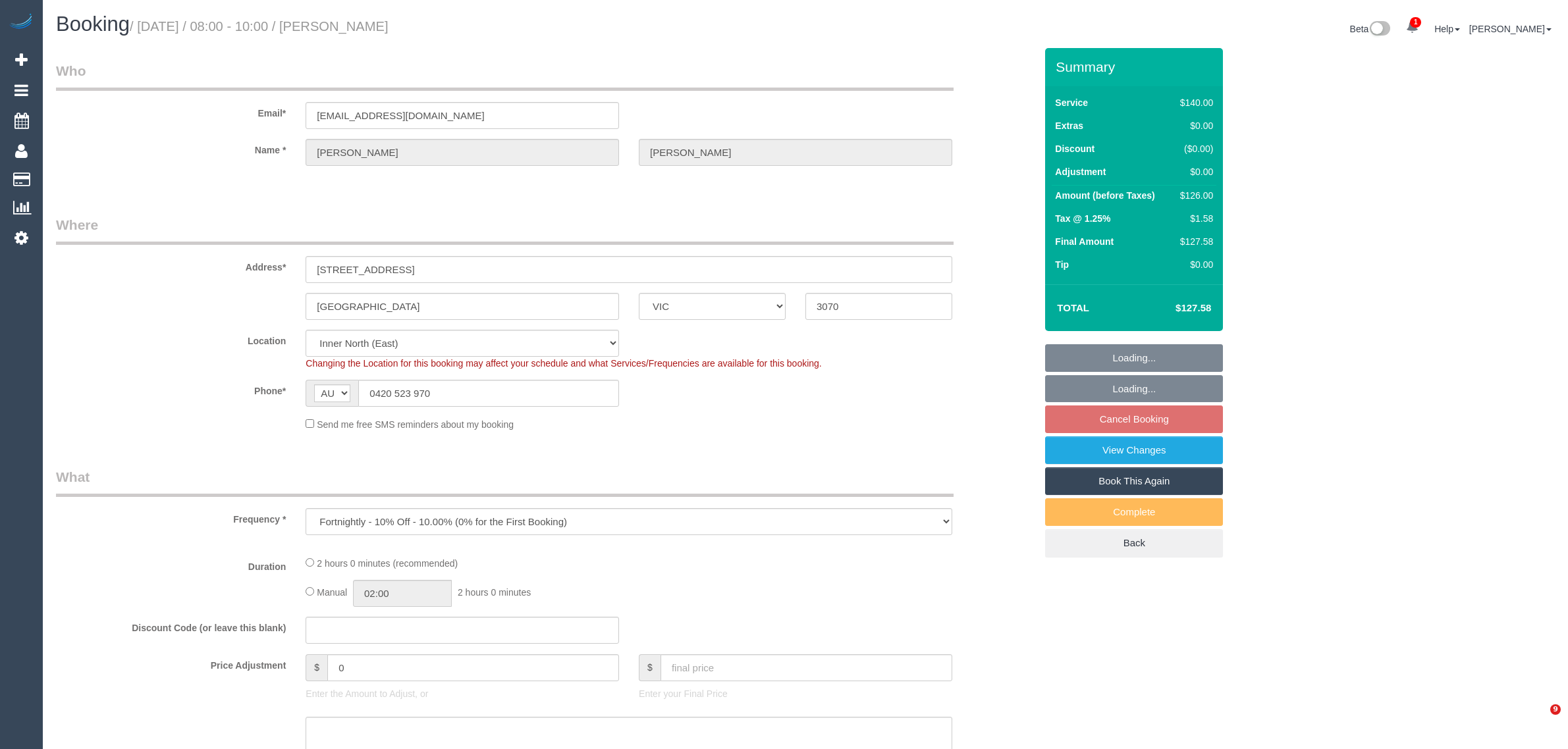
select select "number:24"
select select "number:34"
select select "number:26"
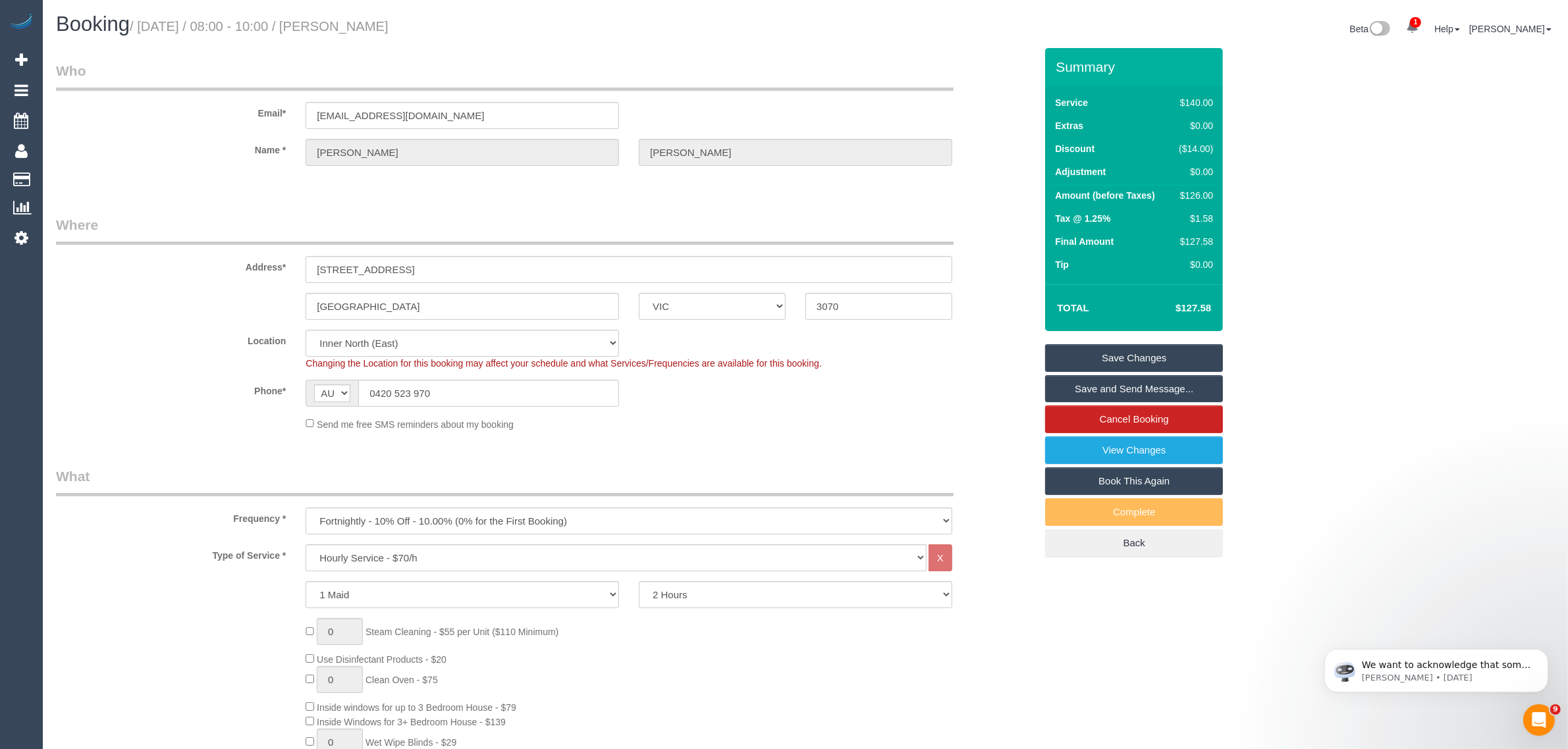
click at [994, 384] on div "Phone* AF AL DZ AD AO AI AQ AG AR AM AW AU AT AZ BS BH BD BB BY BE BZ BJ BM BT …" at bounding box center [546, 393] width 999 height 27
click at [1149, 420] on link "Cancel Booking" at bounding box center [1134, 419] width 178 height 28
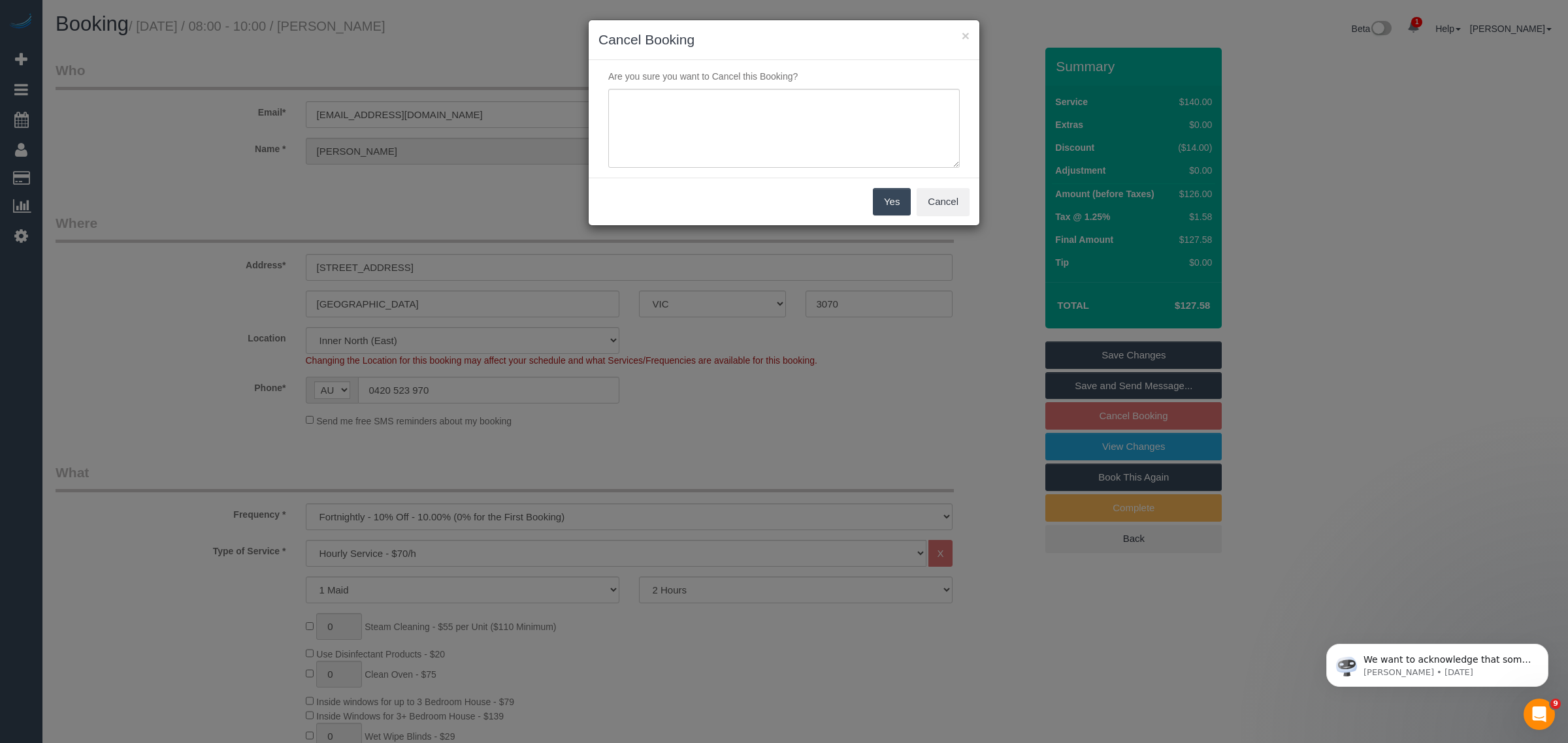
click at [804, 174] on div "Are you sure you want to Cancel this Booking?" at bounding box center [783, 119] width 391 height 118
click at [830, 119] on textarea at bounding box center [783, 129] width 351 height 80
type textarea "customer wants to skip via txt - KA"
click at [881, 196] on button "Yes" at bounding box center [892, 201] width 38 height 27
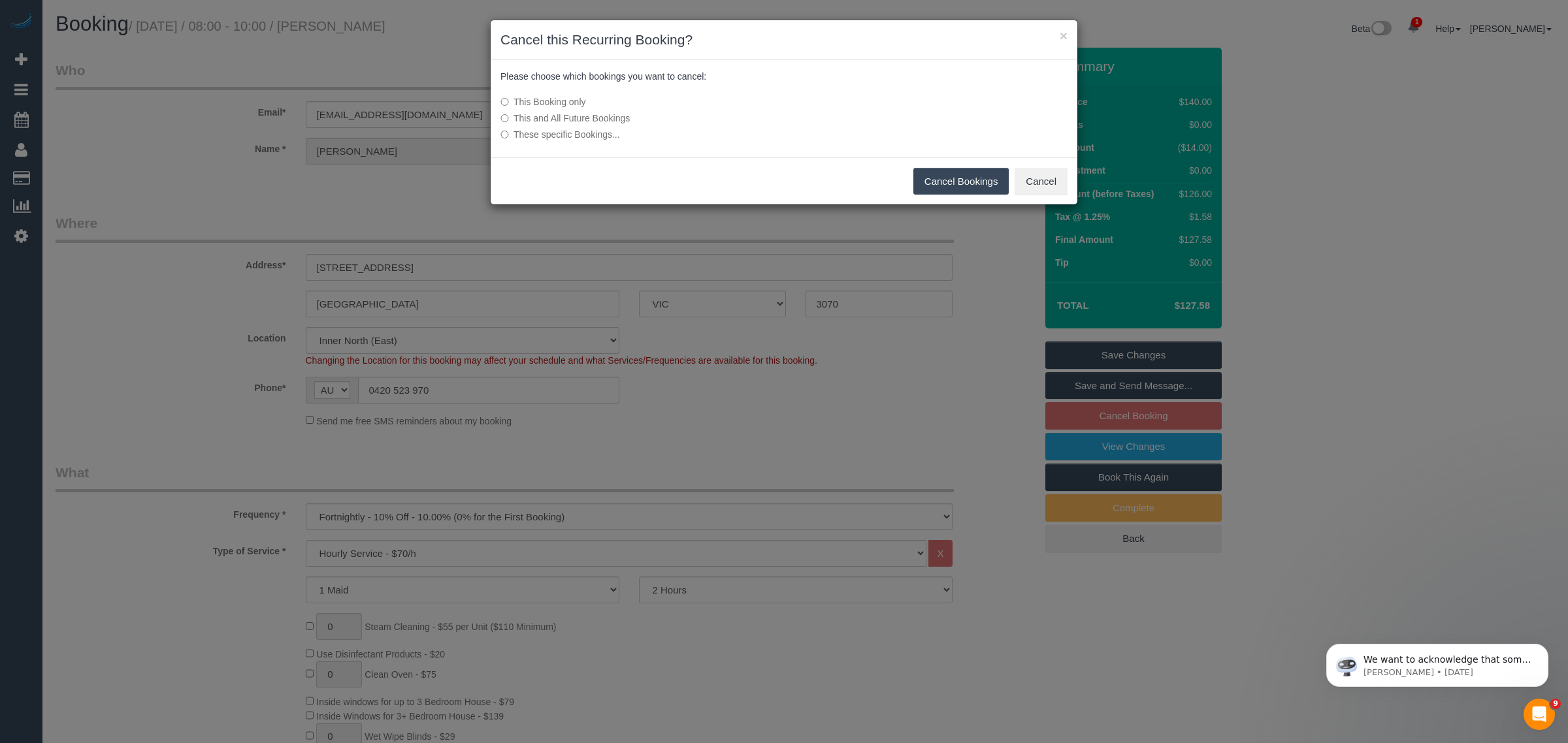
click at [814, 173] on div "Cancel Bookings Cancel" at bounding box center [784, 181] width 586 height 48
click at [952, 180] on button "Cancel Bookings" at bounding box center [961, 182] width 96 height 27
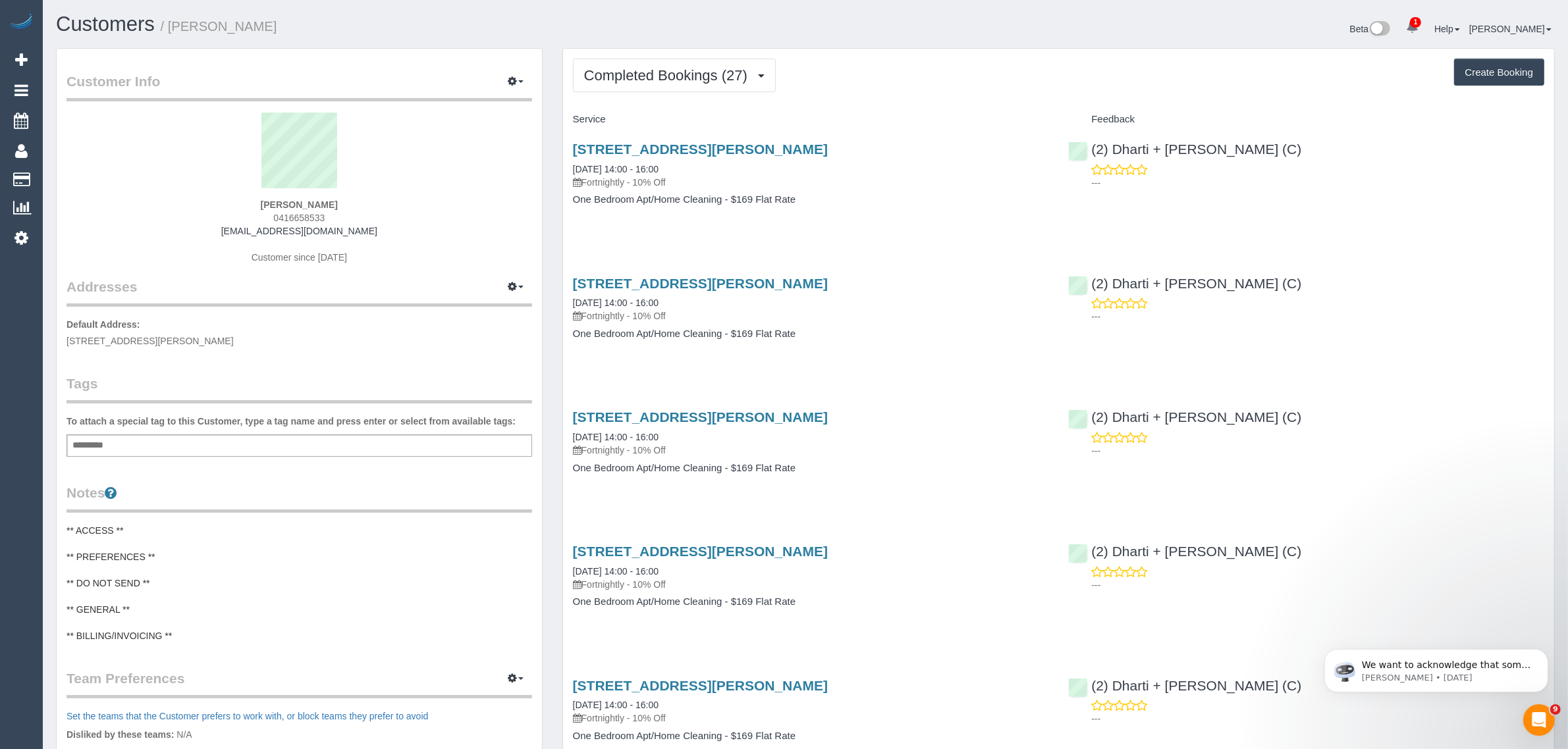
click at [296, 212] on span "0416658533" at bounding box center [299, 218] width 51 height 11
copy span "0416658533"
click at [637, 78] on span "Completed Bookings (27)" at bounding box center [669, 75] width 170 height 16
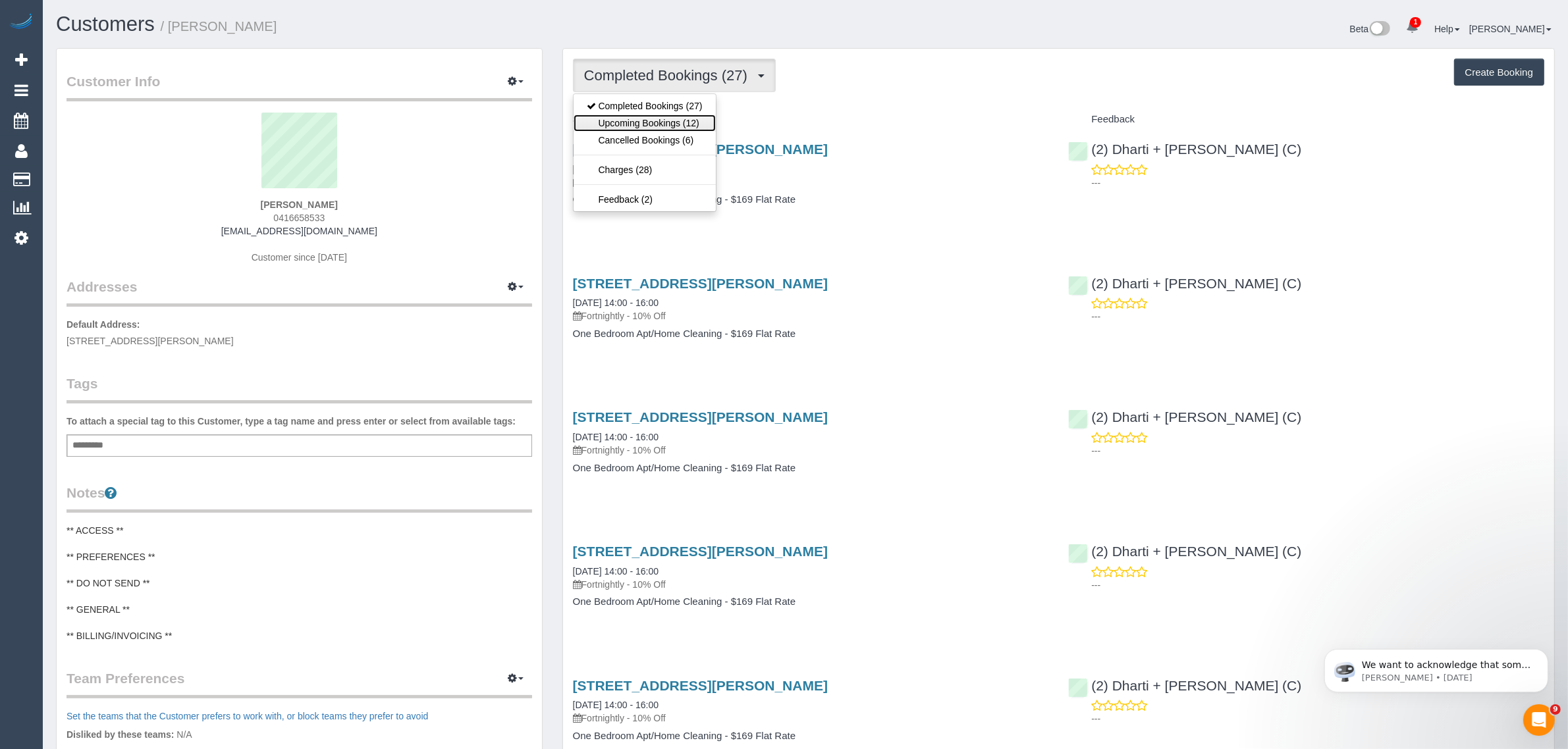
click at [623, 126] on link "Upcoming Bookings (12)" at bounding box center [644, 123] width 142 height 17
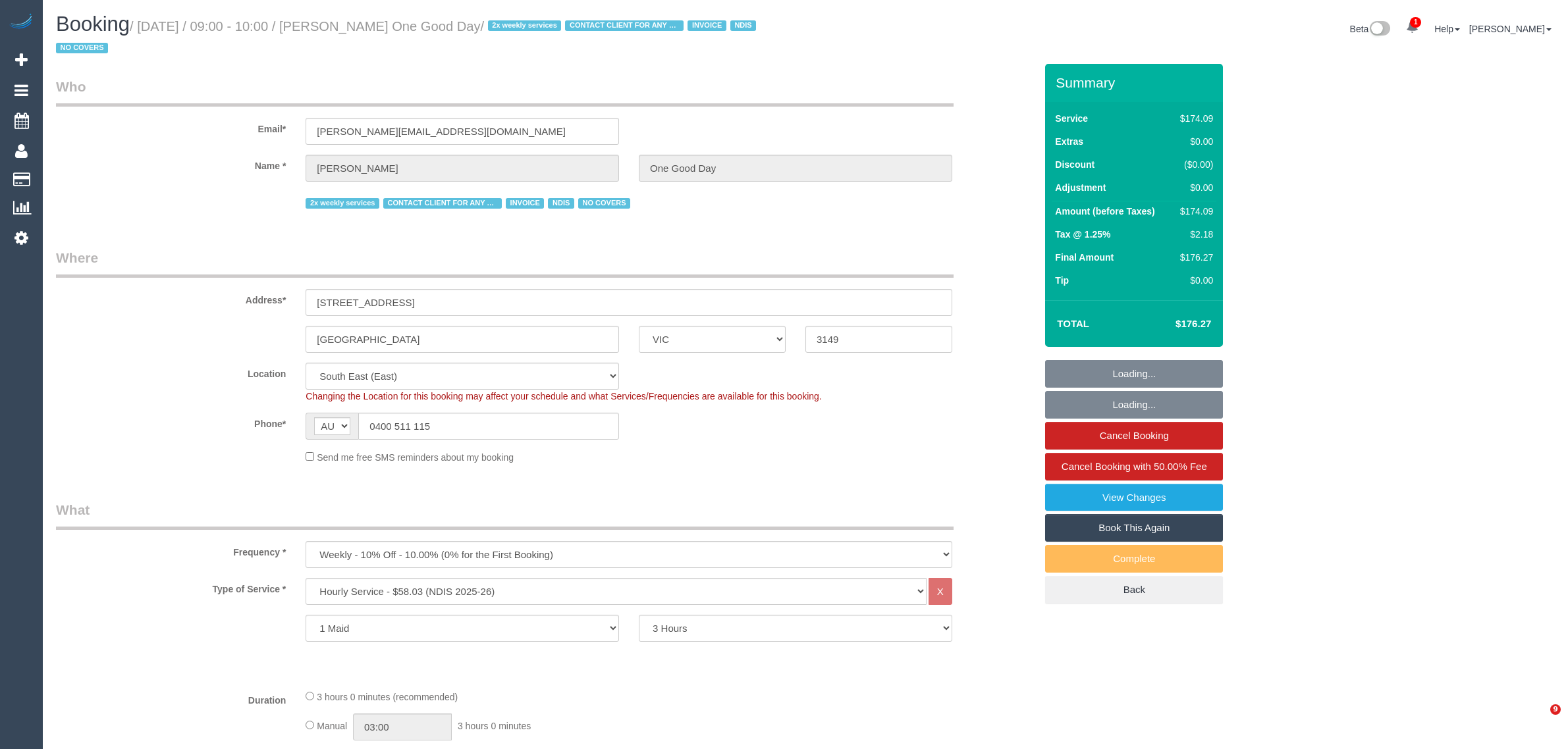
select select "VIC"
select select "180"
select select "number:29"
select select "number:14"
select select "number:18"
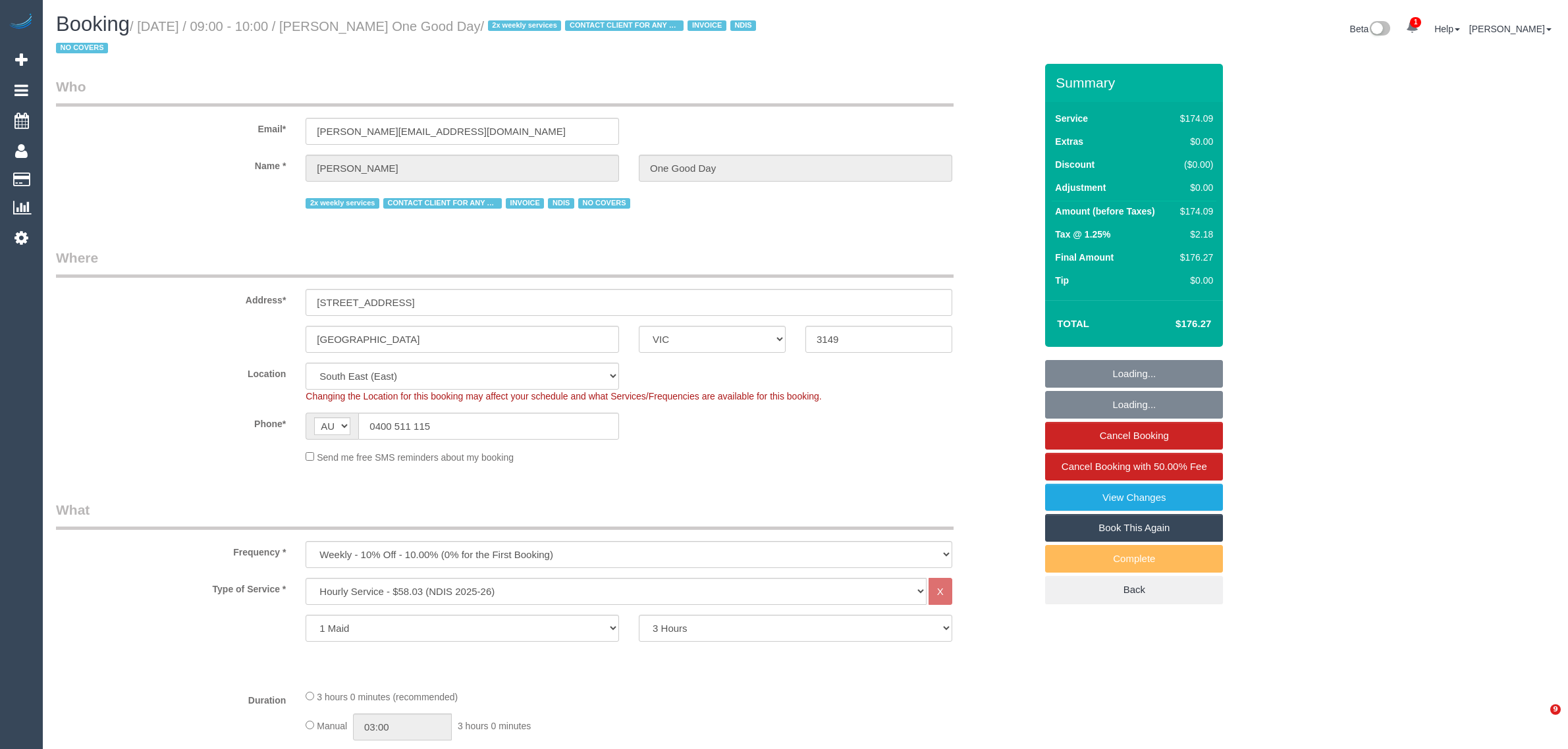
select select "number:22"
select select "number:35"
select select "number:11"
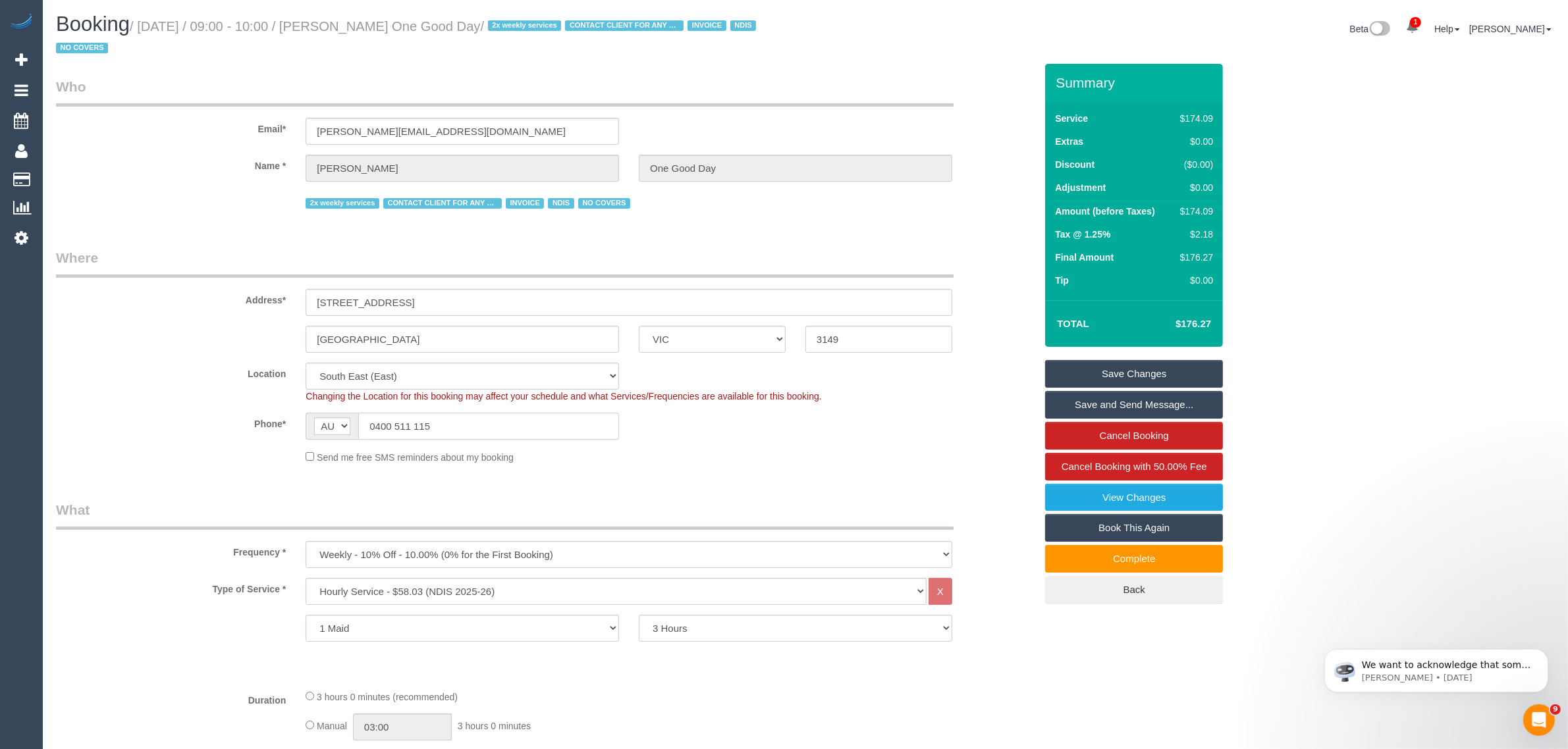
click at [537, 422] on input "0400 511 115" at bounding box center [488, 426] width 261 height 27
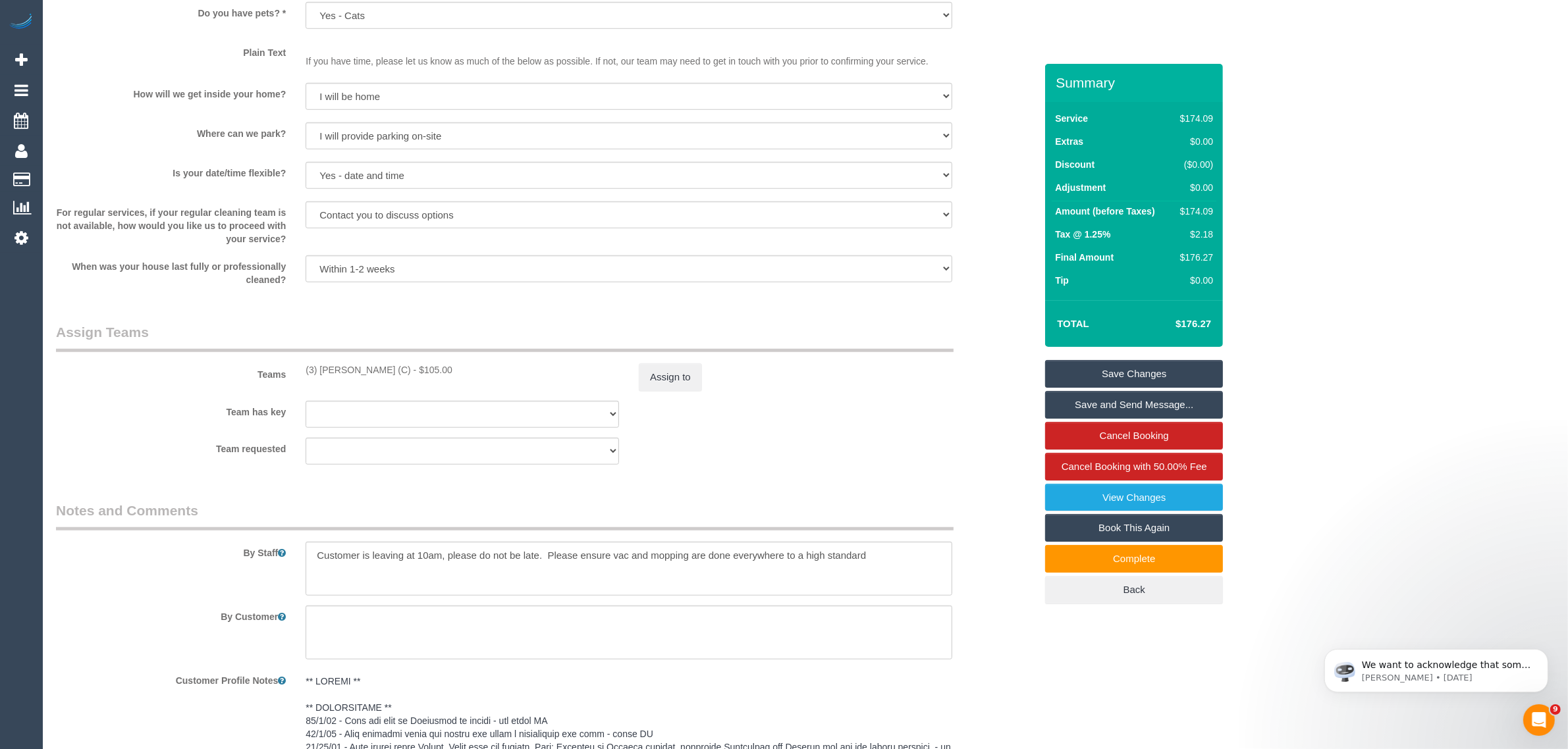
scroll to position [1316, 0]
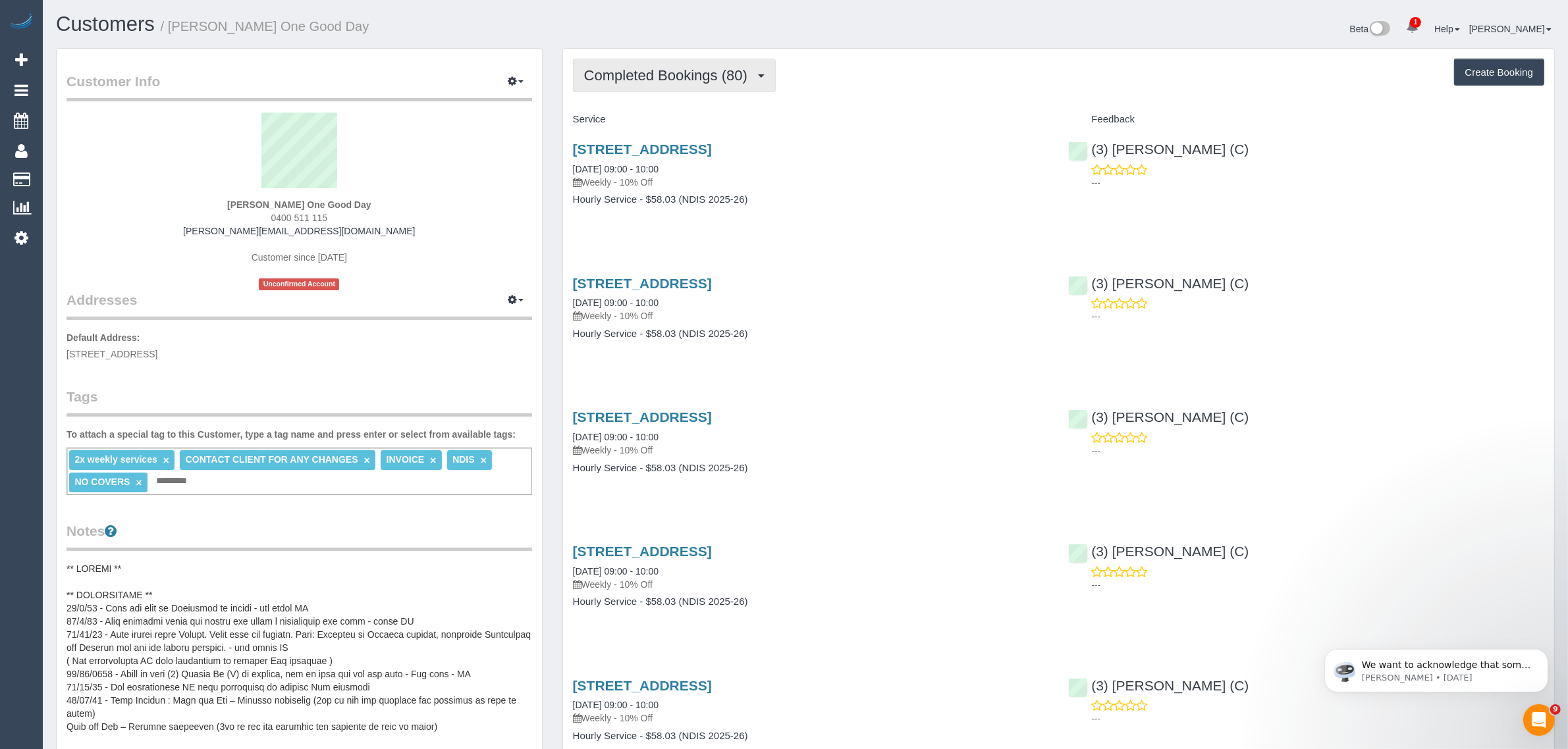
click at [662, 78] on span "Completed Bookings (80)" at bounding box center [669, 75] width 170 height 16
click at [657, 119] on link "Upcoming Bookings (22)" at bounding box center [644, 123] width 142 height 17
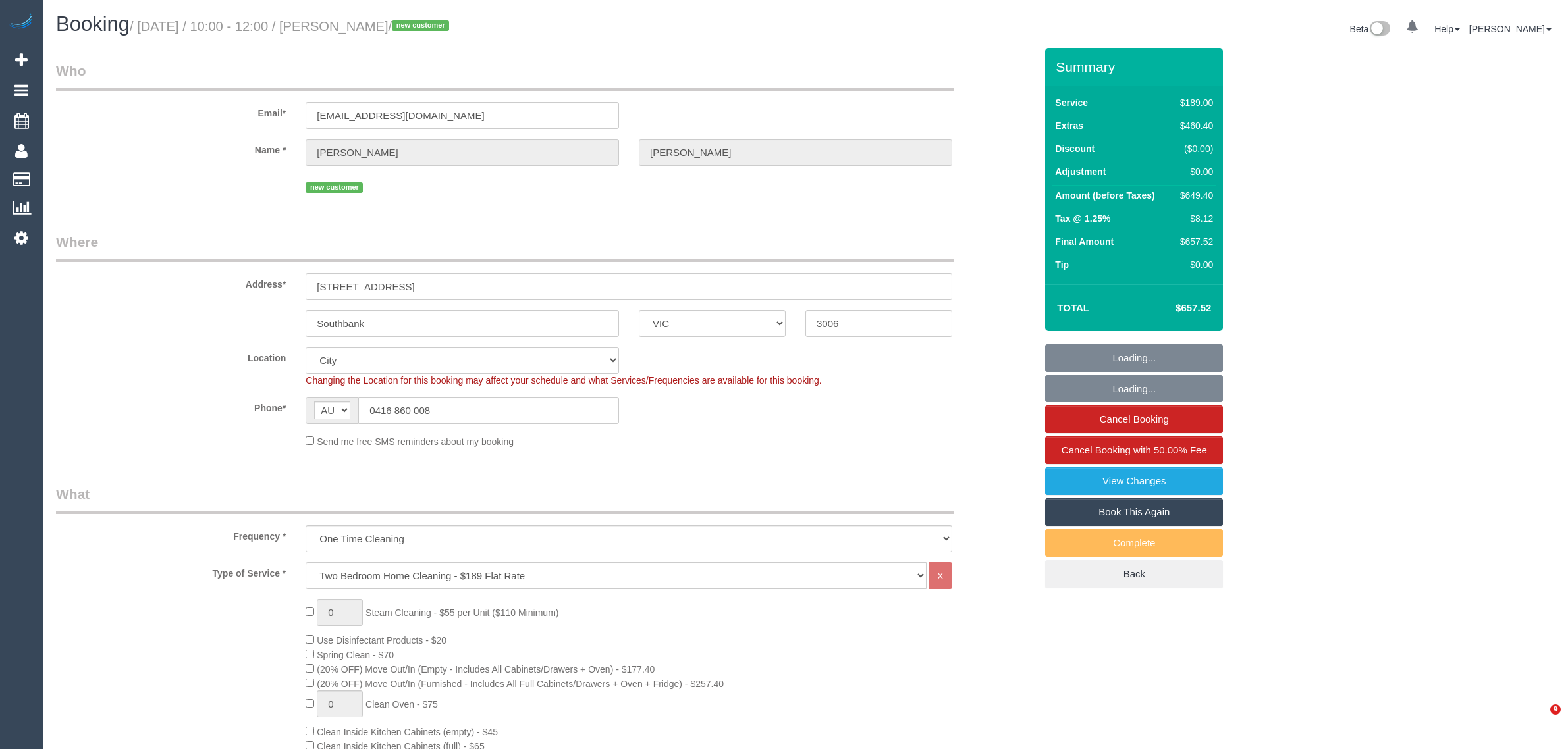
select select "VIC"
select select "number:29"
select select "number:14"
select select "number:18"
select select "number:22"
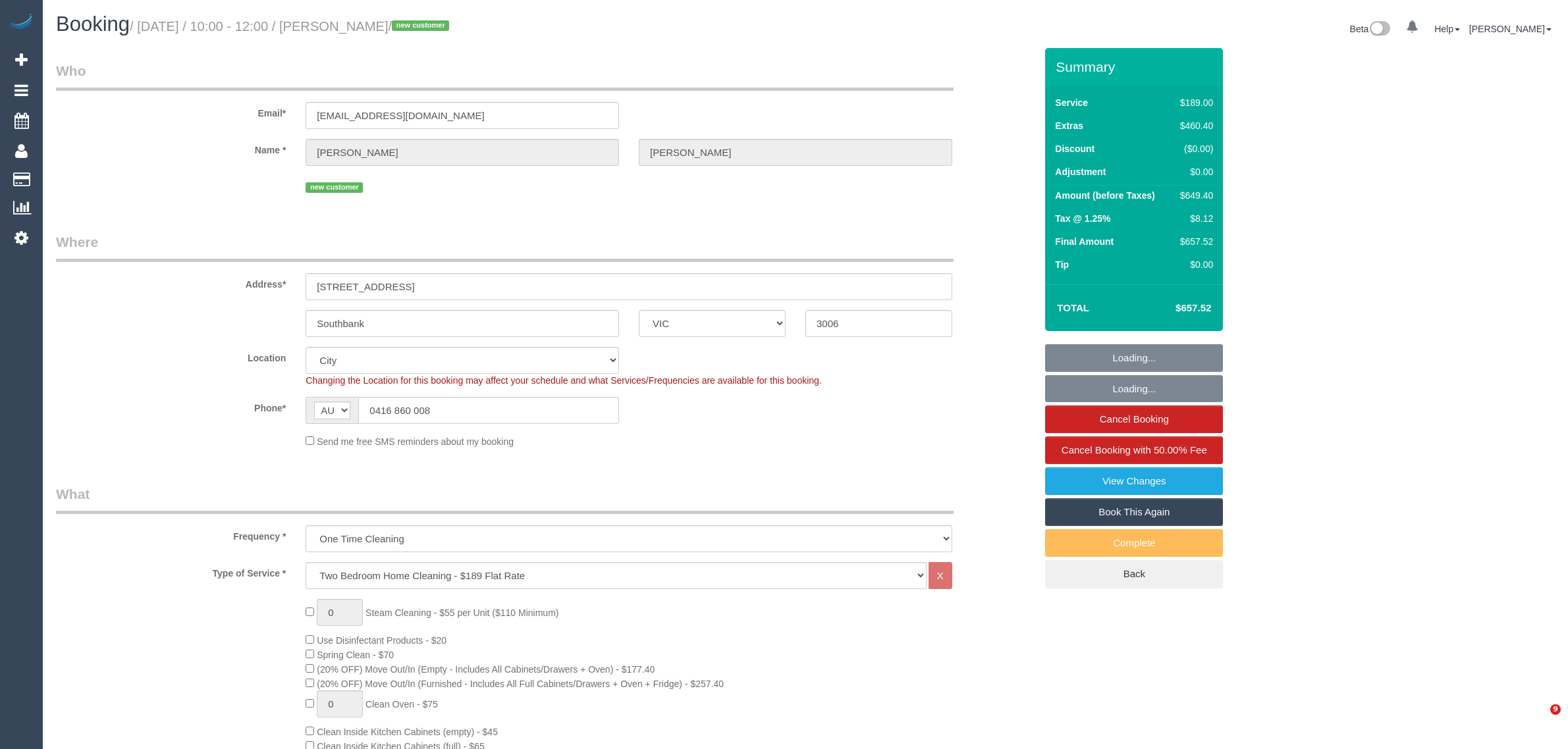
select select "number:26"
select select "object:1233"
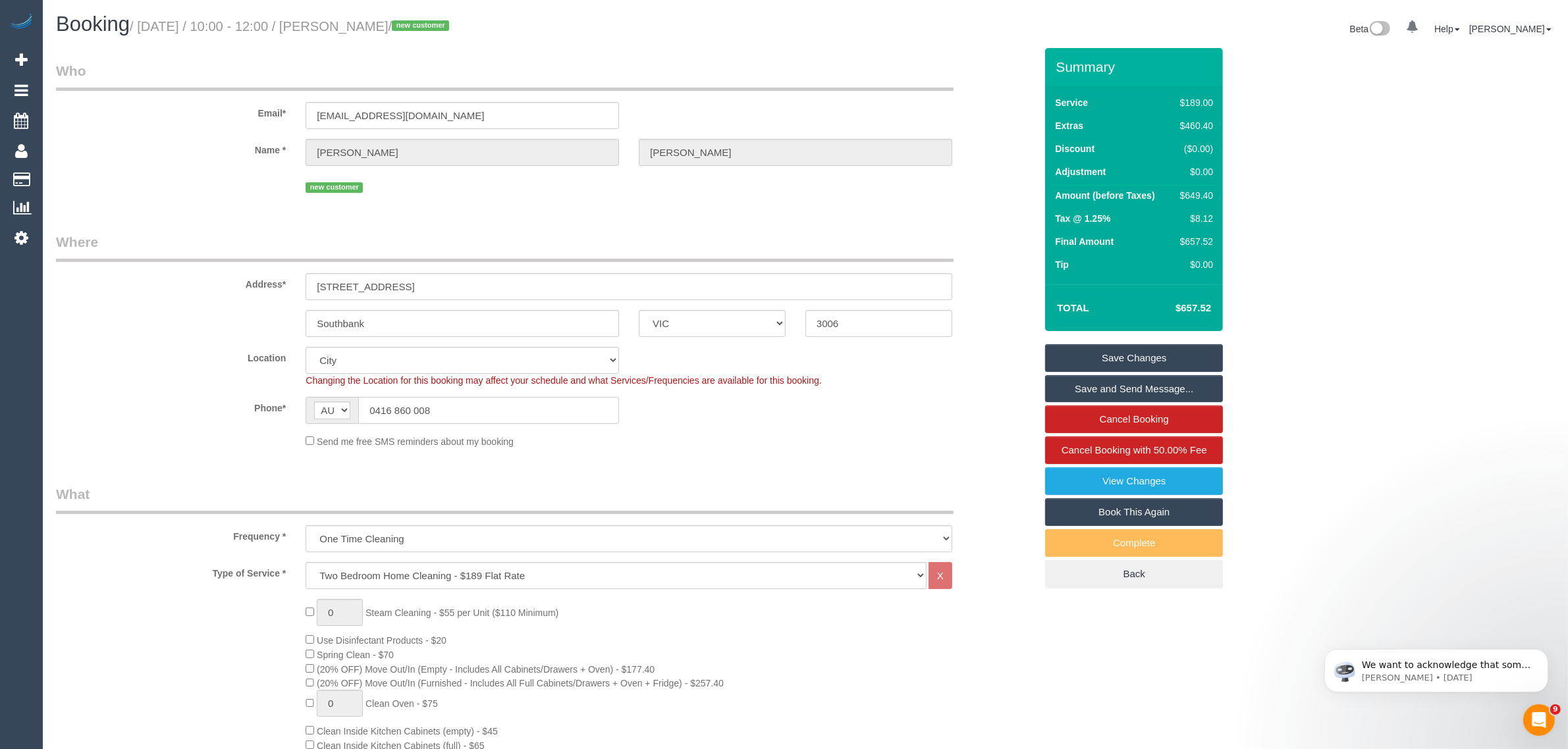
click at [481, 408] on input "0416 860 008" at bounding box center [488, 410] width 261 height 27
drag, startPoint x: 446, startPoint y: 231, endPoint x: 485, endPoint y: 293, distance: 73.2
click at [446, 232] on legend "Where" at bounding box center [505, 247] width 898 height 30
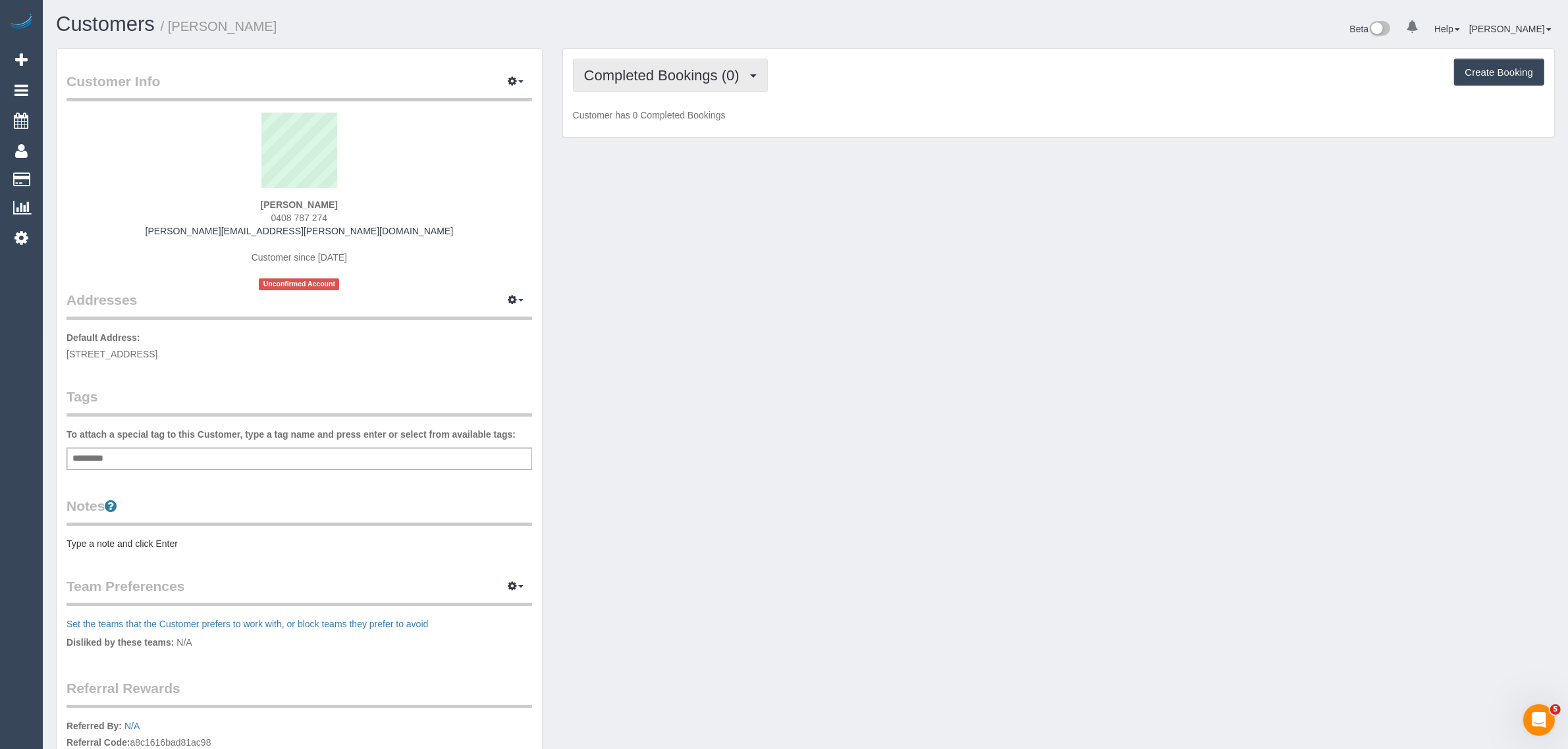
click at [660, 73] on span "Completed Bookings (0)" at bounding box center [665, 75] width 162 height 16
click at [650, 123] on link "Upcoming Bookings (1)" at bounding box center [642, 123] width 137 height 17
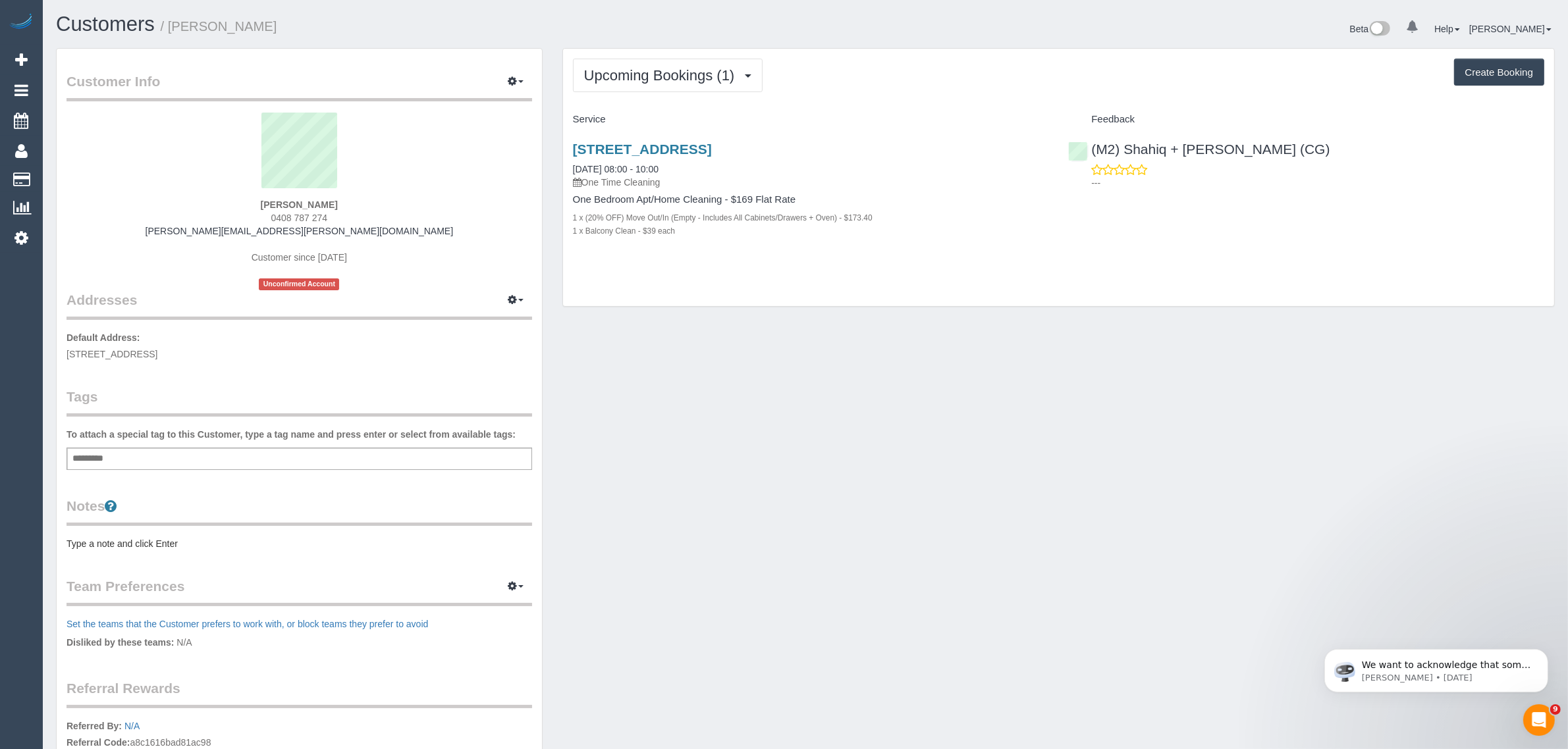
click at [296, 208] on div "[PERSON_NAME] 0408 787 274 [PERSON_NAME][EMAIL_ADDRESS][PERSON_NAME][DOMAIN_NAM…" at bounding box center [299, 202] width 466 height 178
click at [288, 219] on span "0408 787 274" at bounding box center [299, 218] width 57 height 11
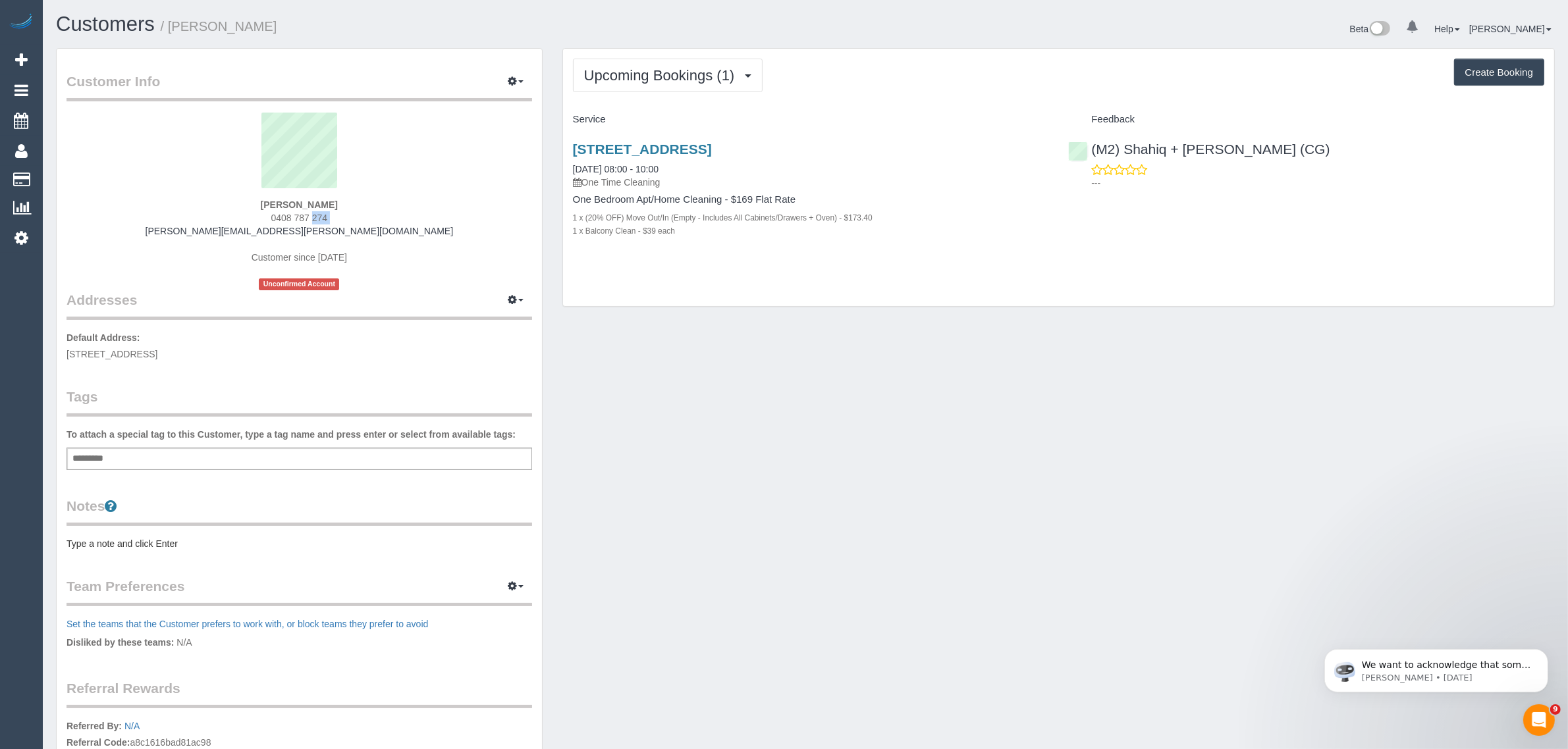
copy div "0408 787 274"
drag, startPoint x: 910, startPoint y: 150, endPoint x: 570, endPoint y: 144, distance: 340.1
click at [570, 144] on div "610/5 Olive York Way, Brunswick West, VIC 3055 27/09/2025 08:00 - 10:00 One Tim…" at bounding box center [811, 197] width 496 height 133
copy link "610/5 Olive York Way, Brunswick West, VIC 3055"
click at [284, 214] on span "0408 787 274" at bounding box center [299, 218] width 57 height 11
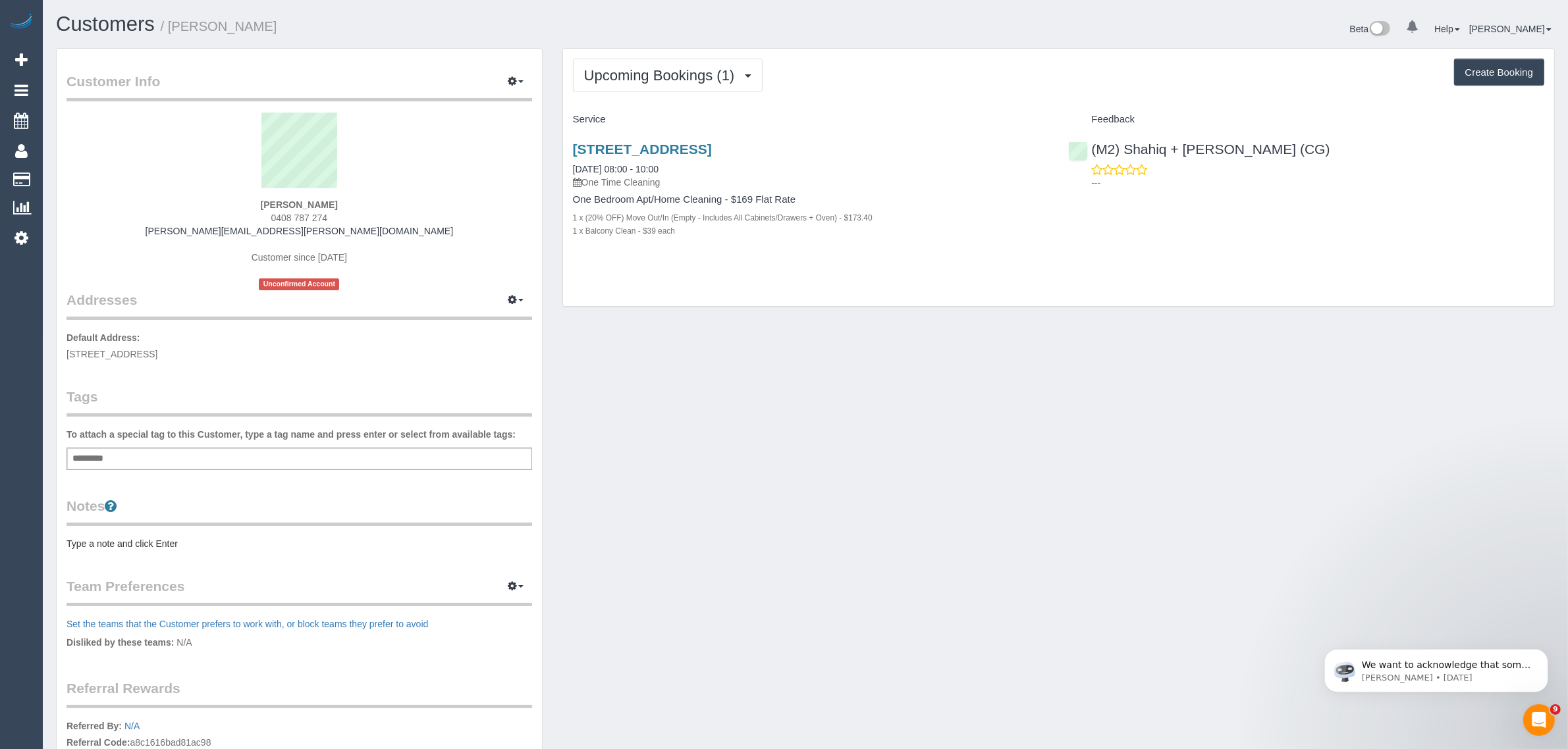
click at [284, 214] on span "0408 787 274" at bounding box center [299, 218] width 57 height 11
copy div "0408 787 274"
click at [641, 152] on link "610/5 Olive York Way, Brunswick West, VIC 3055" at bounding box center [642, 149] width 139 height 15
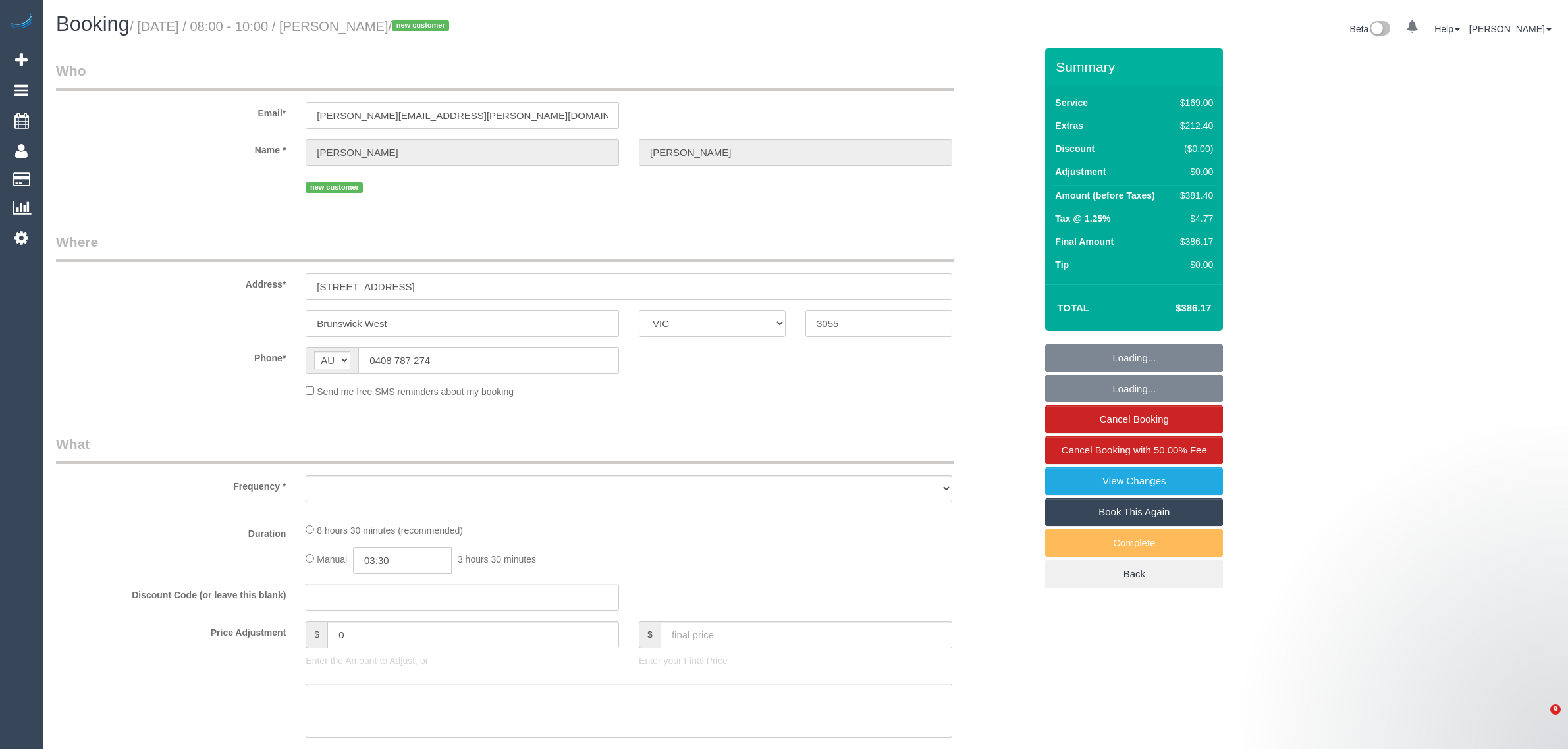
select select "VIC"
select select "string:stripe-pm_1SB3e42GScqysDRV3mZEkV9Y"
select select "object:708"
select select "number:28"
select select "number:14"
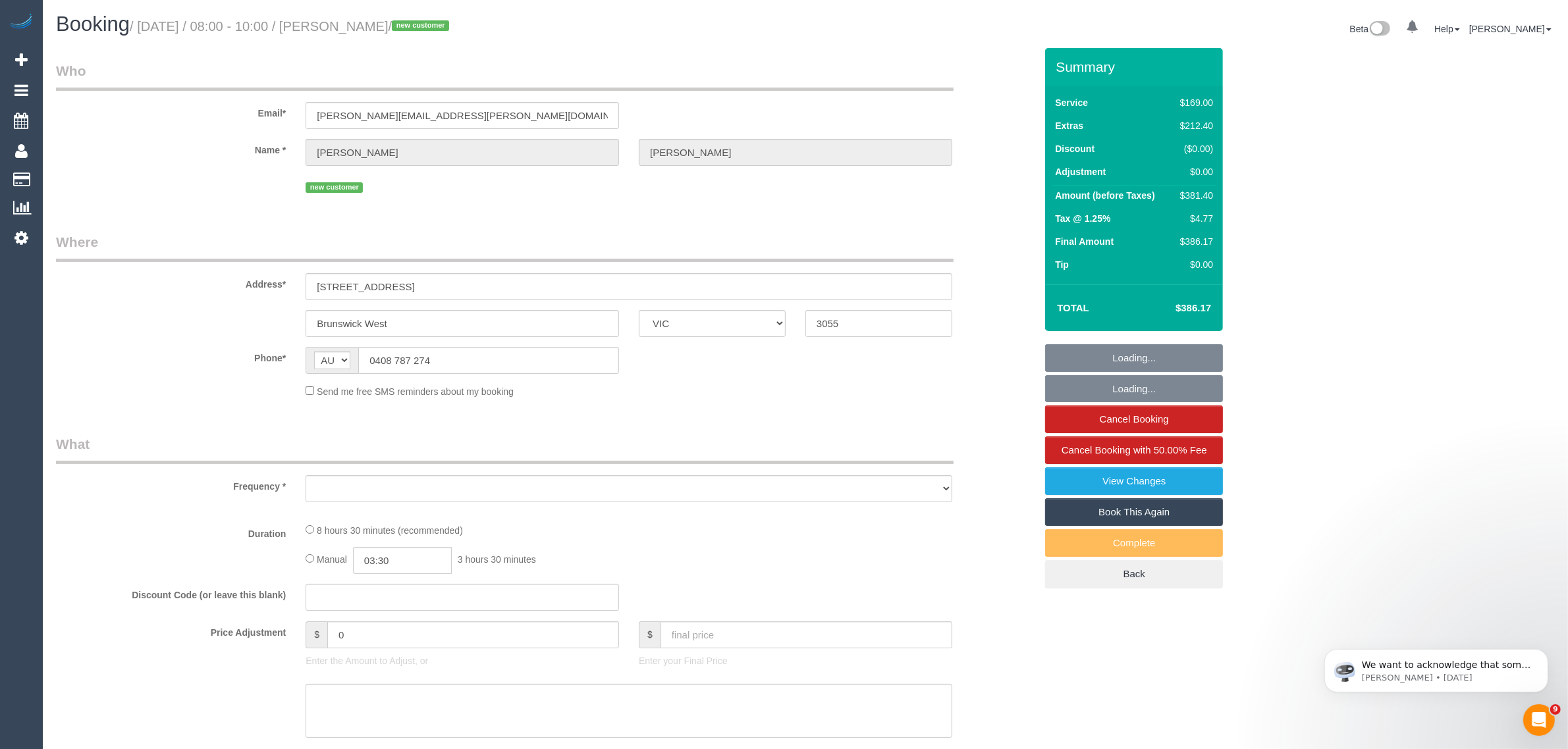
select select "number:18"
select select "number:36"
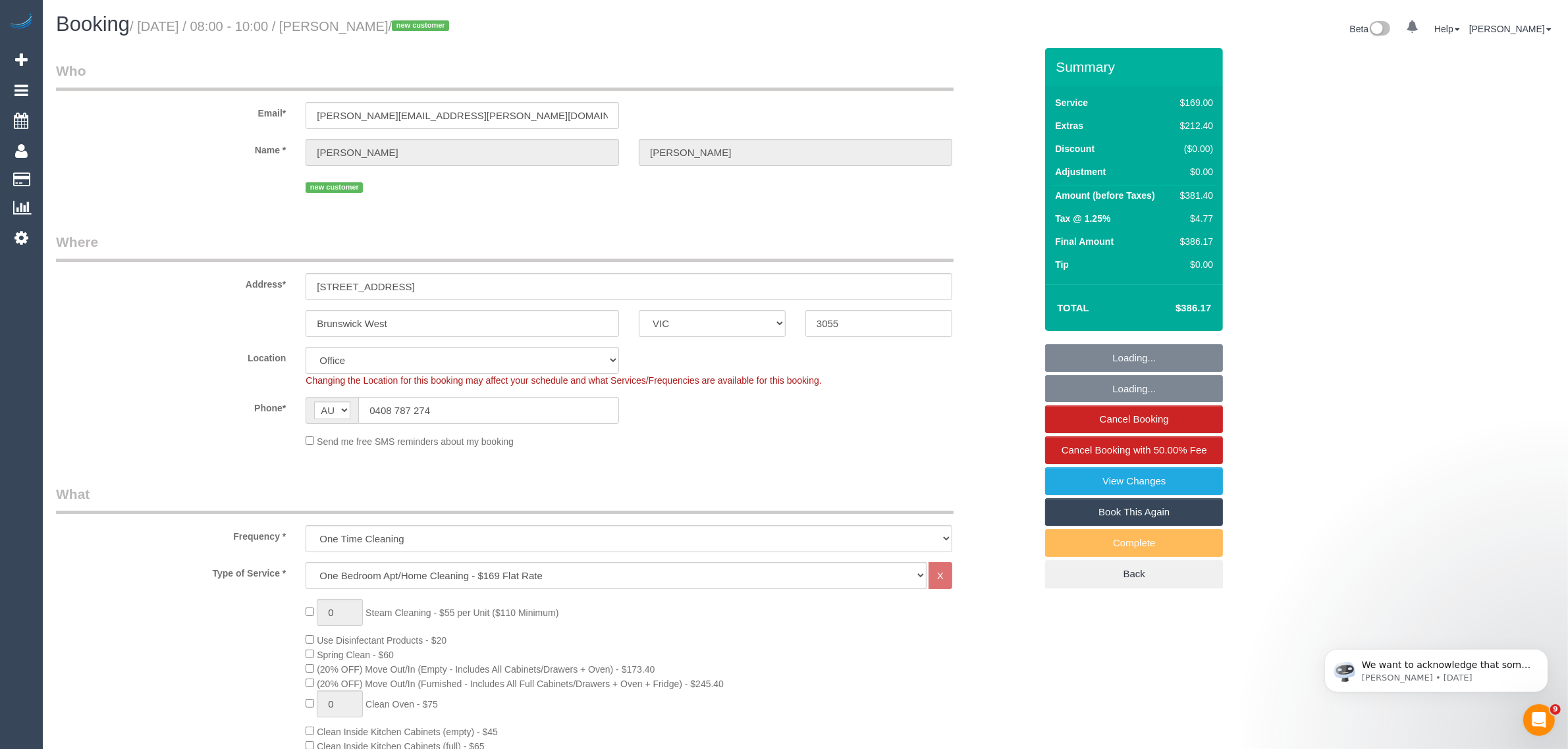
select select "object:2163"
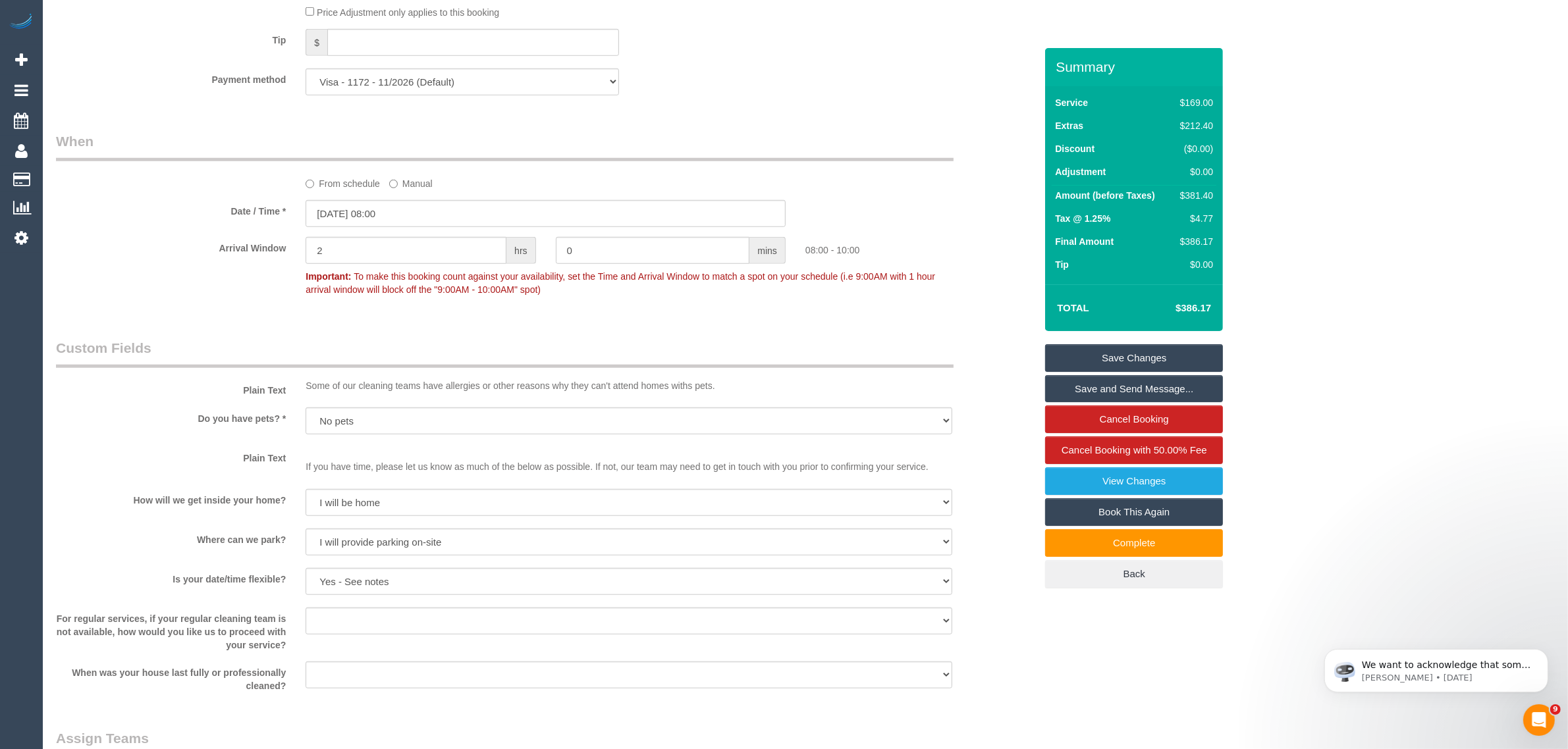
scroll to position [1645, 0]
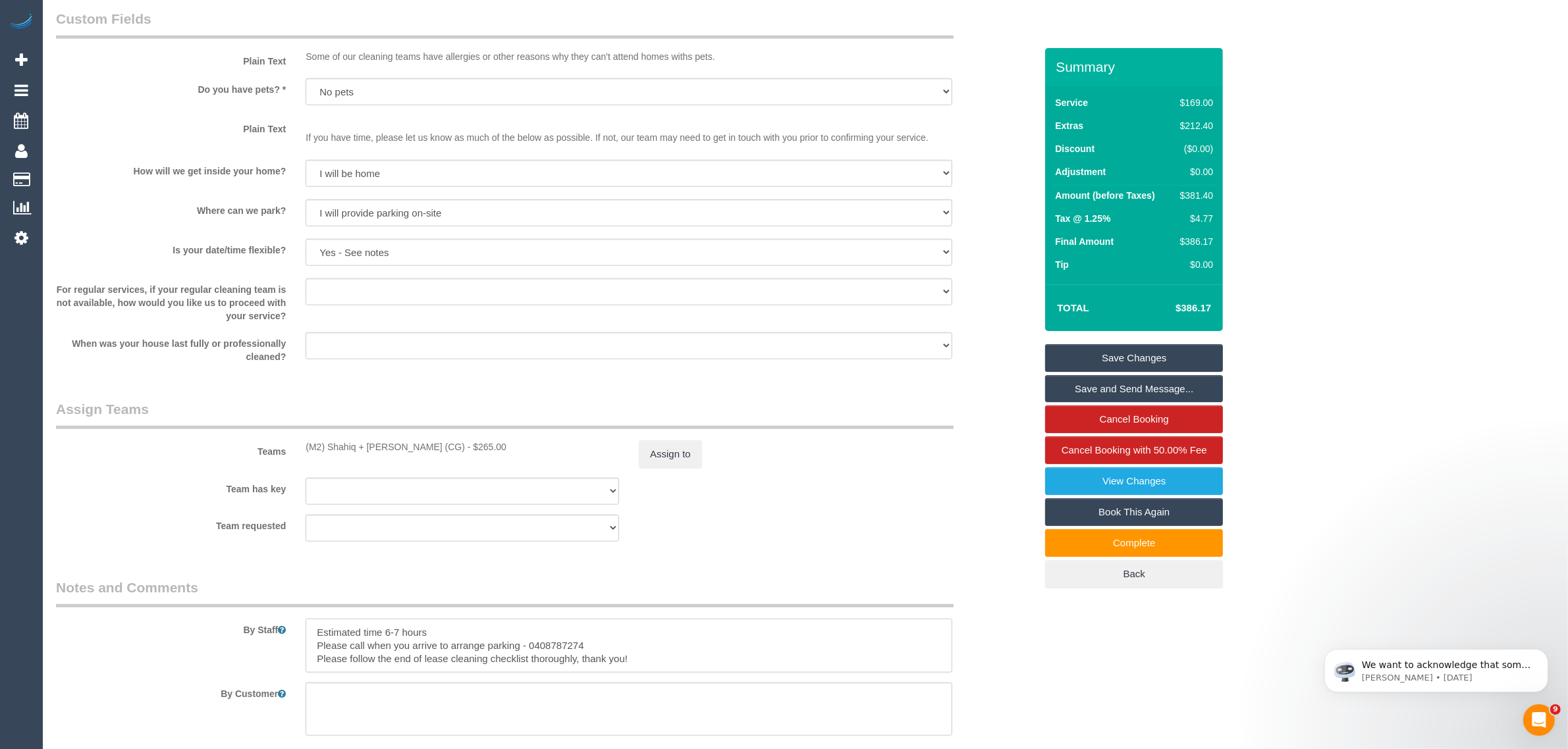
drag, startPoint x: 600, startPoint y: 645, endPoint x: 316, endPoint y: 645, distance: 284.0
click at [316, 645] on textarea at bounding box center [629, 645] width 646 height 54
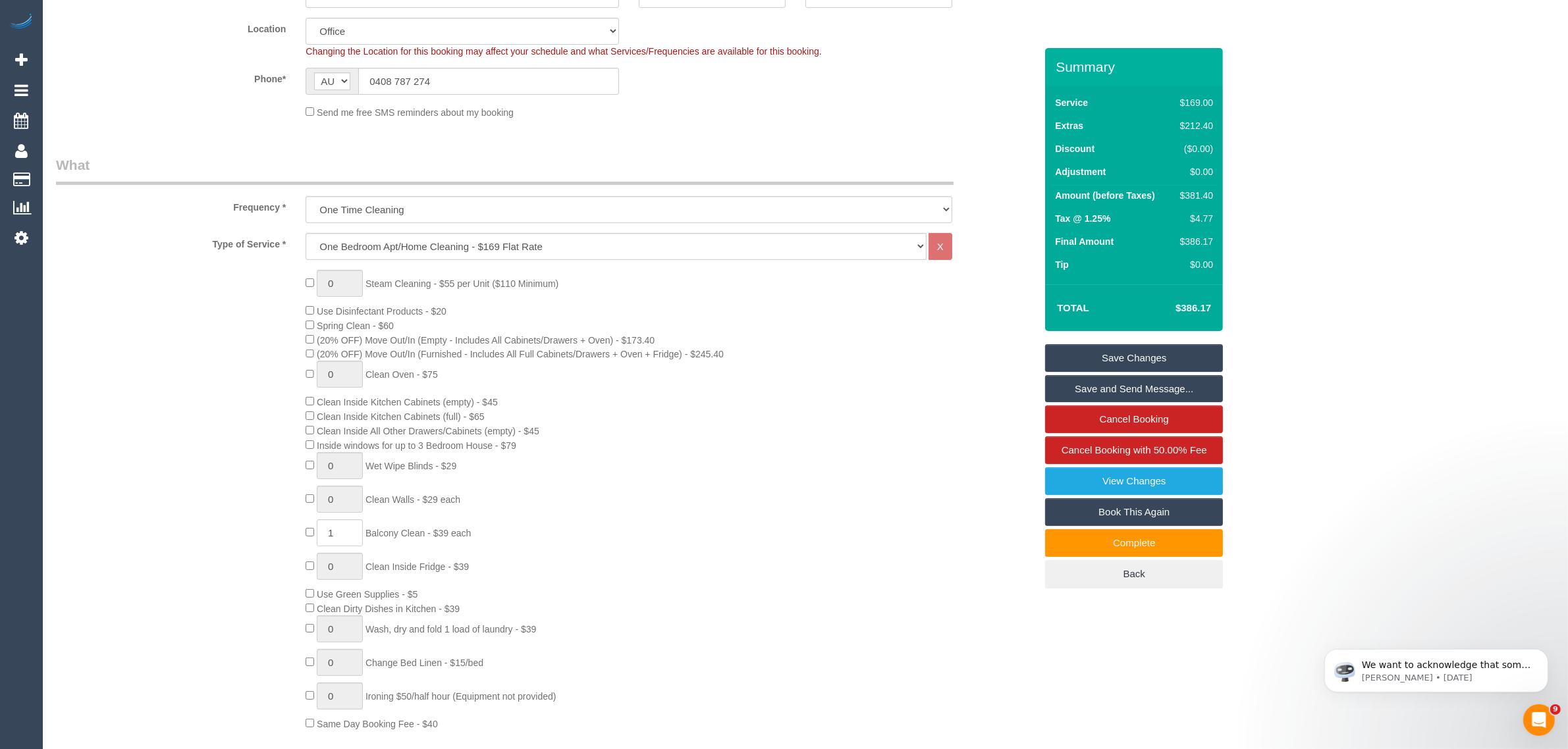
scroll to position [0, 0]
